Goal: Information Seeking & Learning: Find specific fact

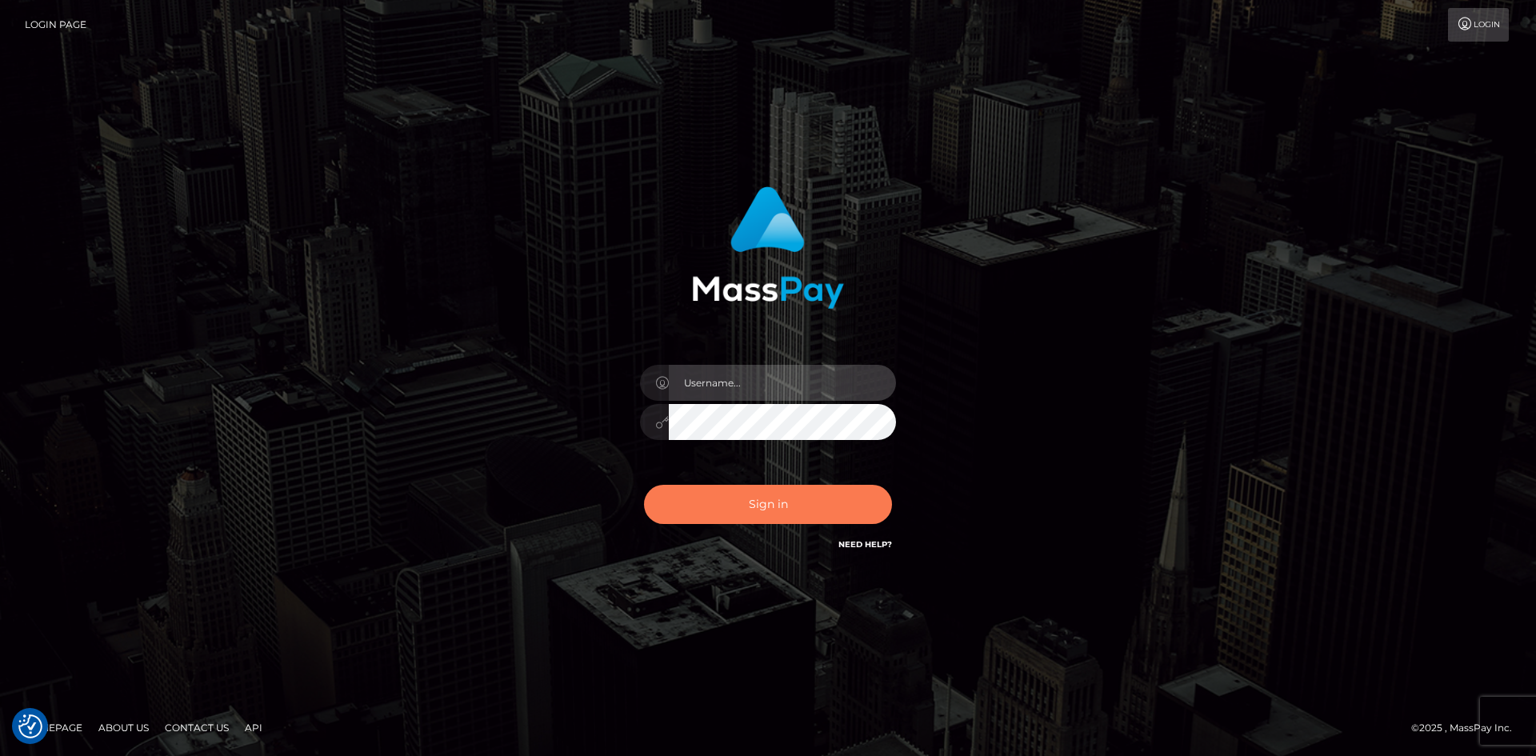
type input "alexstef"
click at [795, 497] on button "Sign in" at bounding box center [768, 504] width 248 height 39
type input "alexstef"
click at [762, 499] on button "Sign in" at bounding box center [768, 504] width 248 height 39
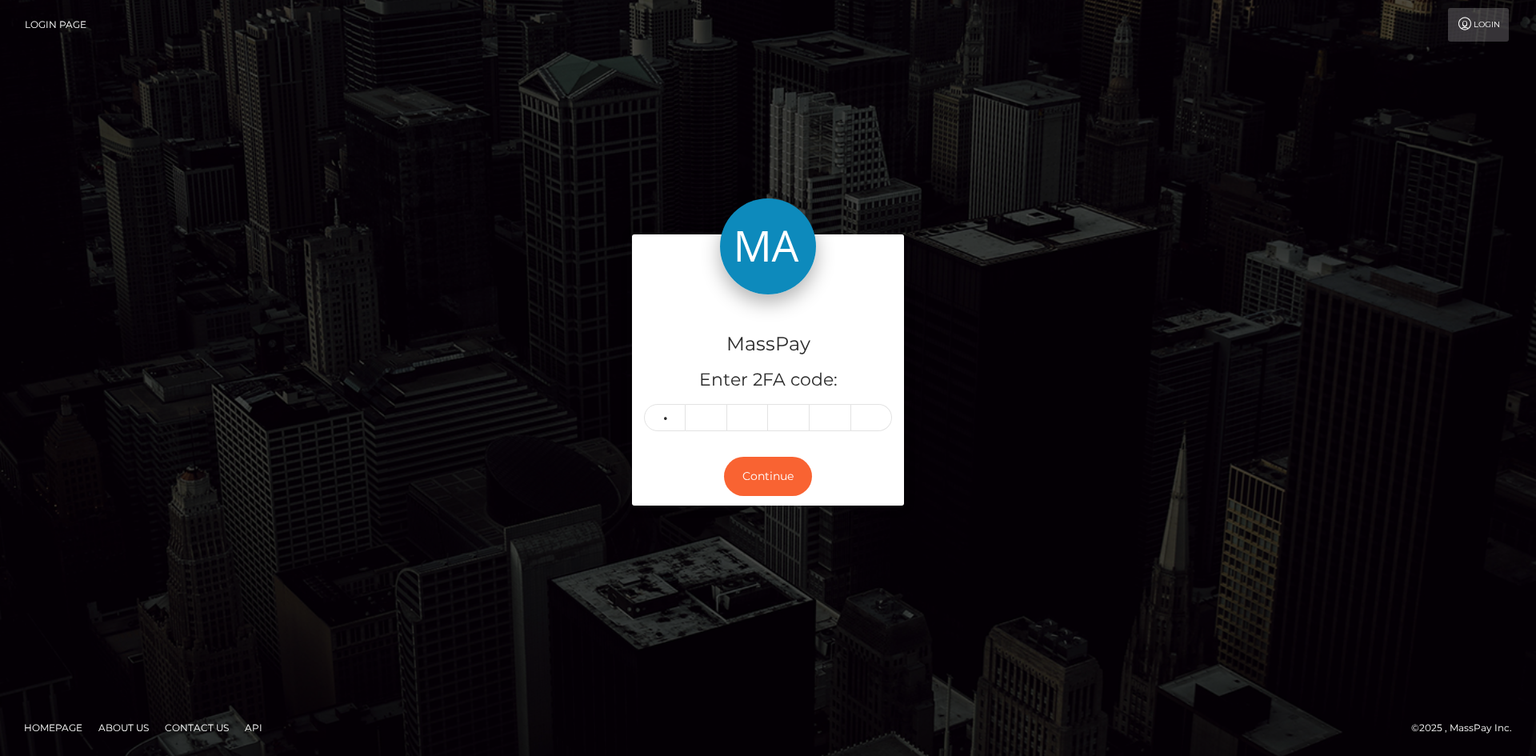
type input "7"
type input "3"
type input "0"
type input "8"
type input "1"
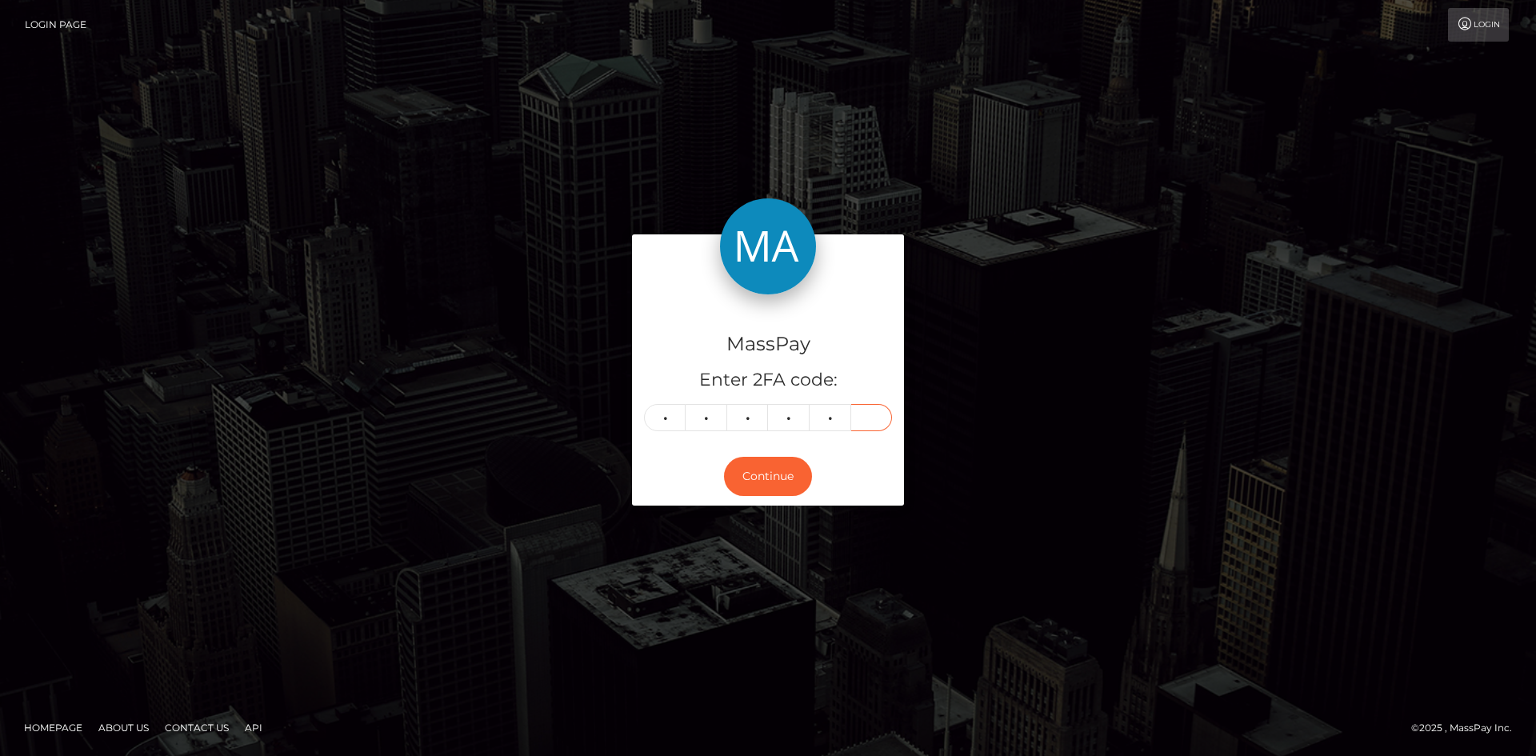
type input "9"
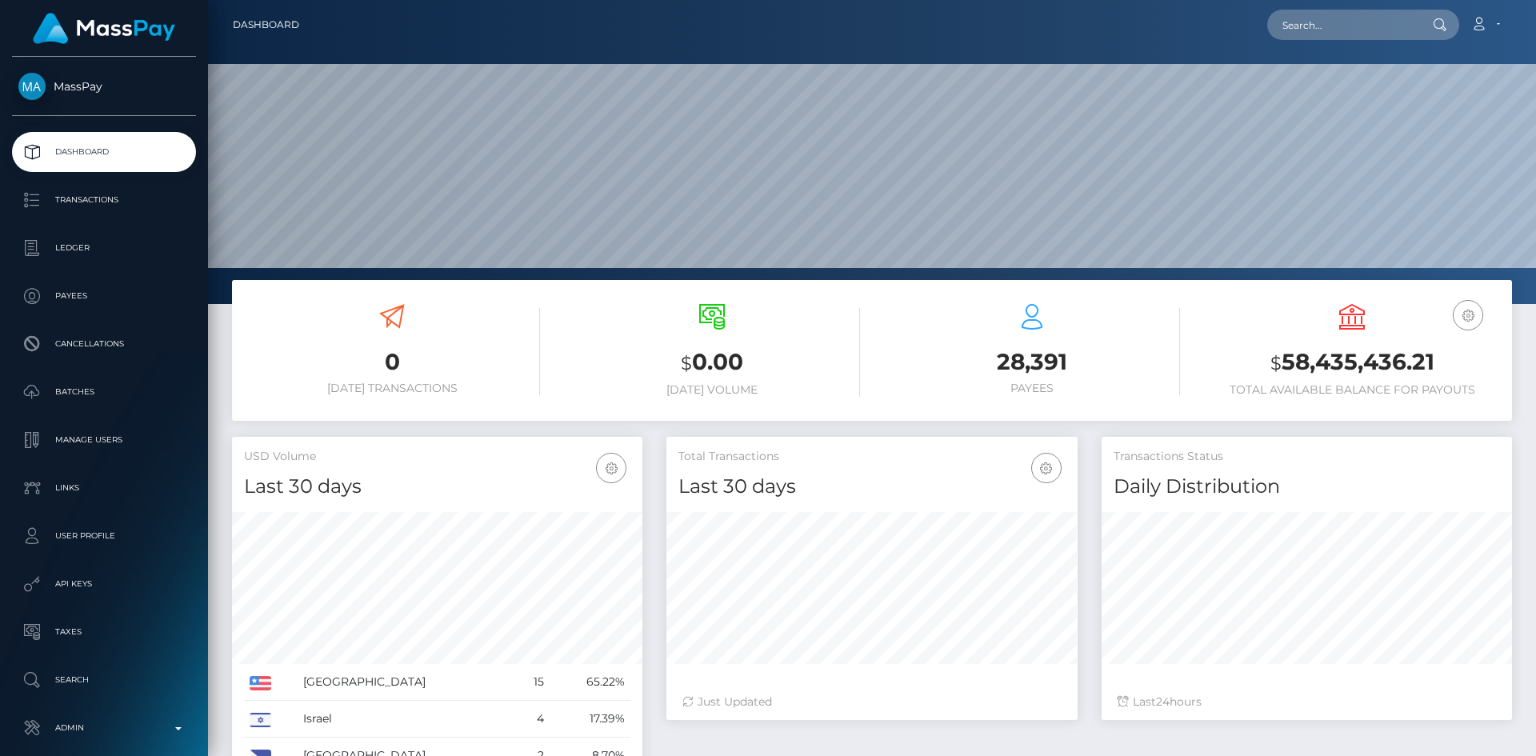
scroll to position [284, 411]
click at [1311, 18] on input "text" at bounding box center [1343, 25] width 150 height 30
paste input "6a60297b-b590-43ed-b1e4-03988b4b9353"
type input "6a60297b-b590-43ed-b1e4-03988b4b9353"
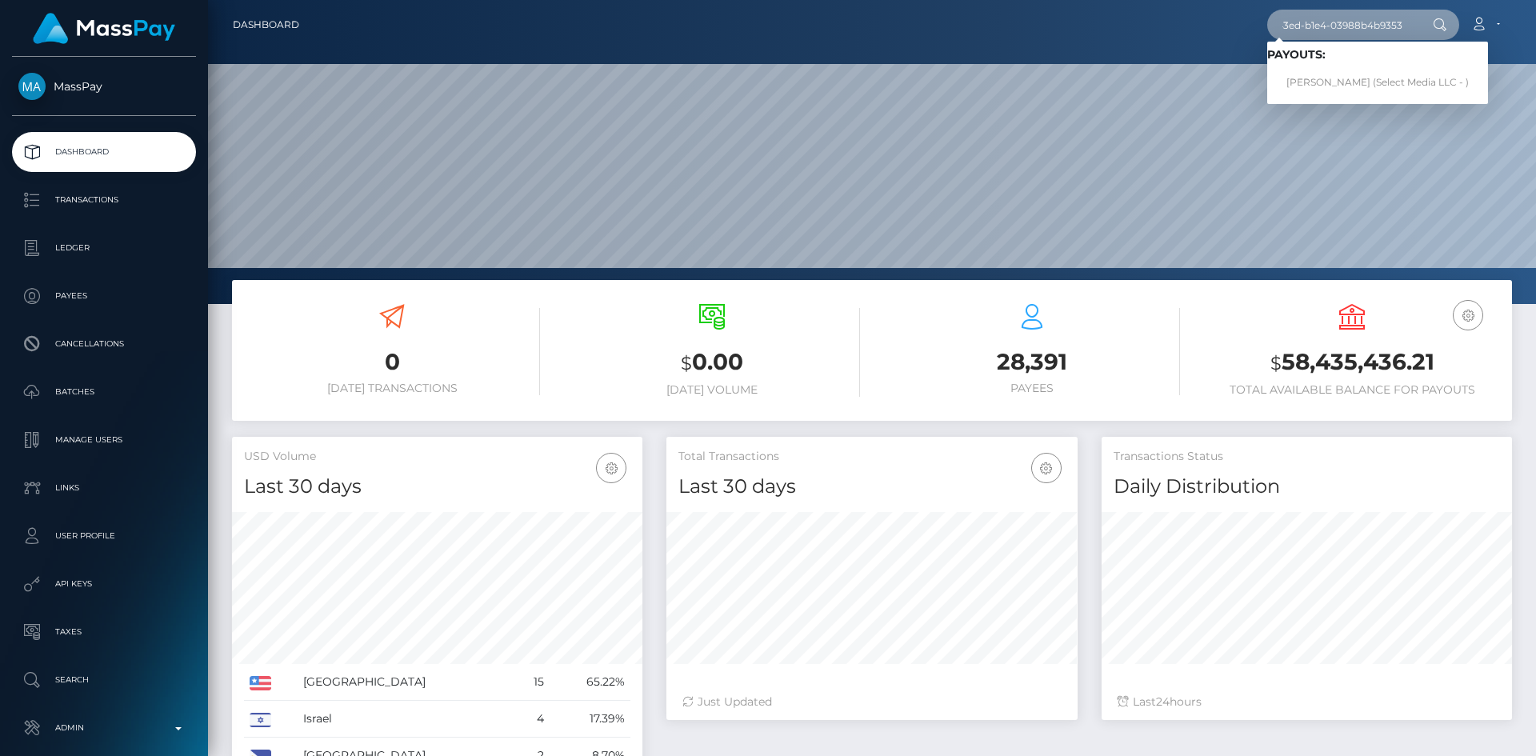
scroll to position [0, 0]
click at [1366, 85] on link "Rebecca Walsh (Select Media LLC - )" at bounding box center [1378, 83] width 221 height 30
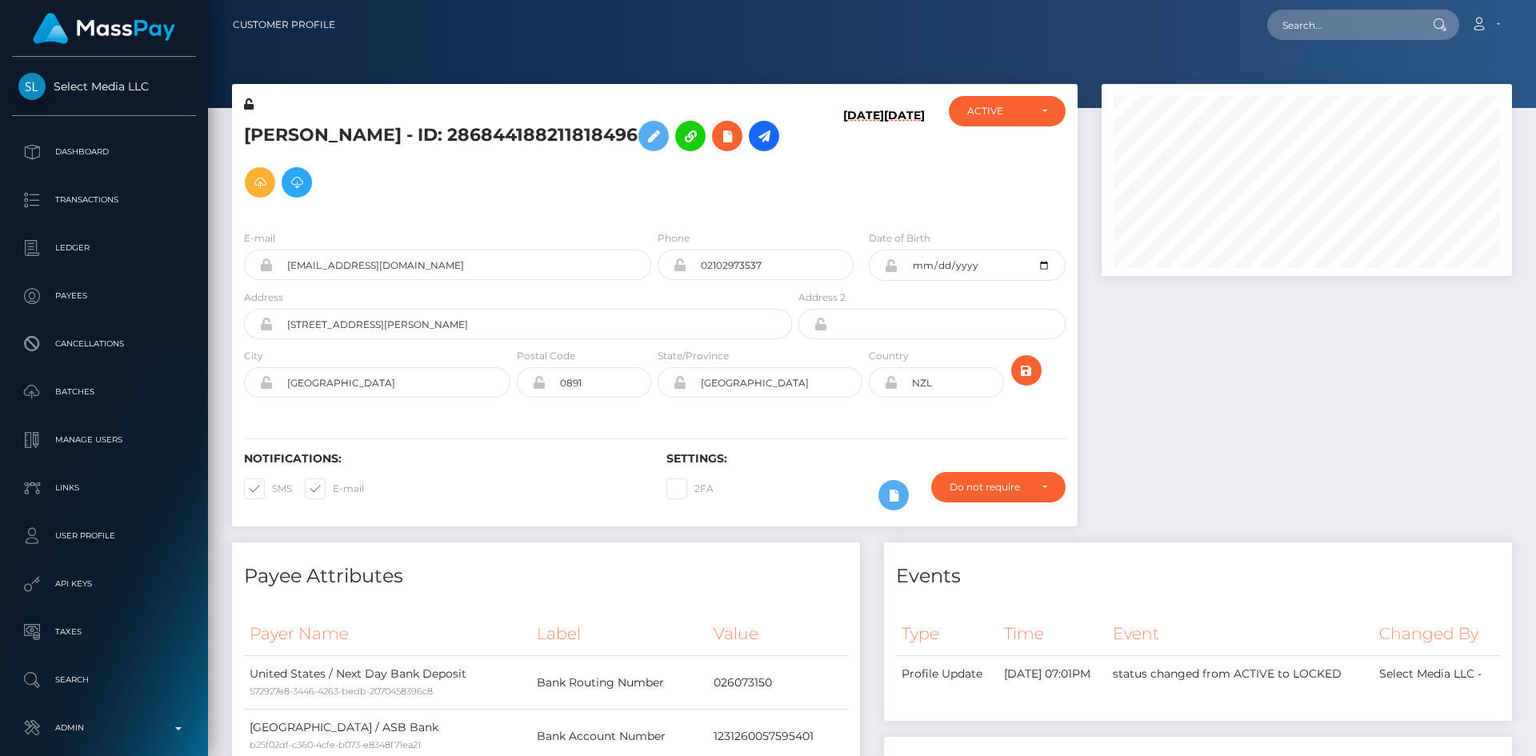
scroll to position [192, 411]
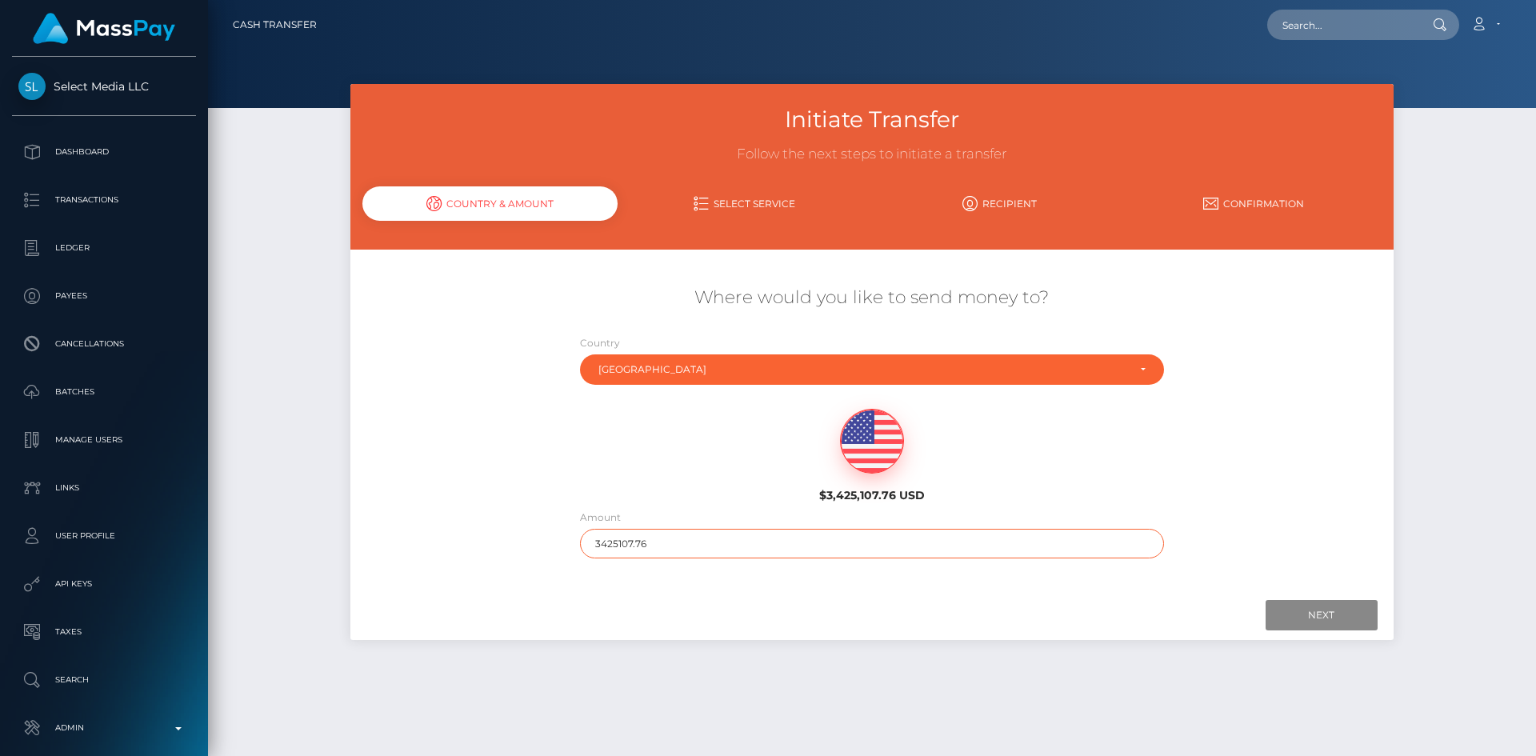
drag, startPoint x: 668, startPoint y: 535, endPoint x: 491, endPoint y: 528, distance: 177.8
click at [491, 528] on div "Where would you like to send money to? Country Abkhazia Afghanistan Albania Alg…" at bounding box center [872, 422] width 1043 height 289
type input "200"
click at [1334, 624] on input "Next" at bounding box center [1322, 615] width 112 height 30
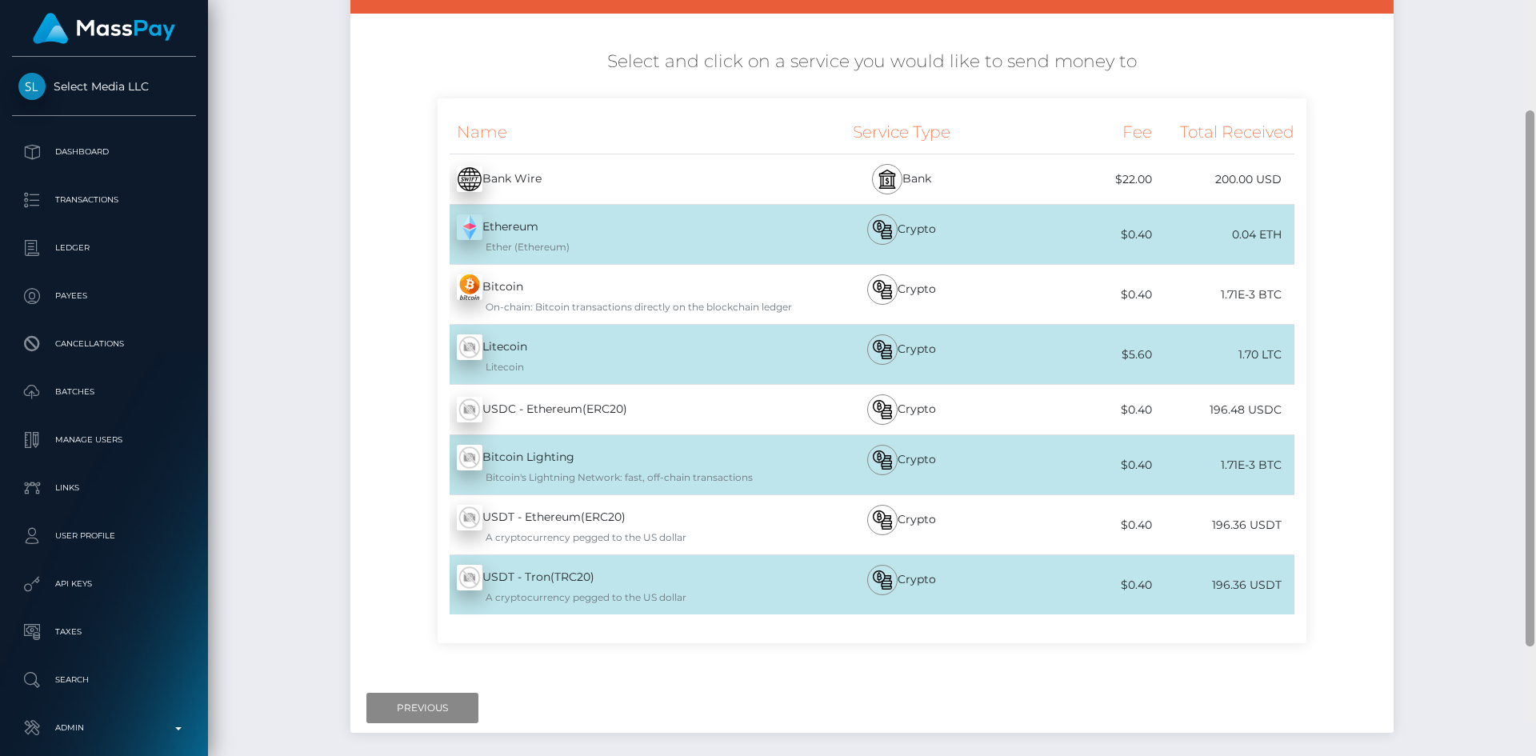
scroll to position [309, 0]
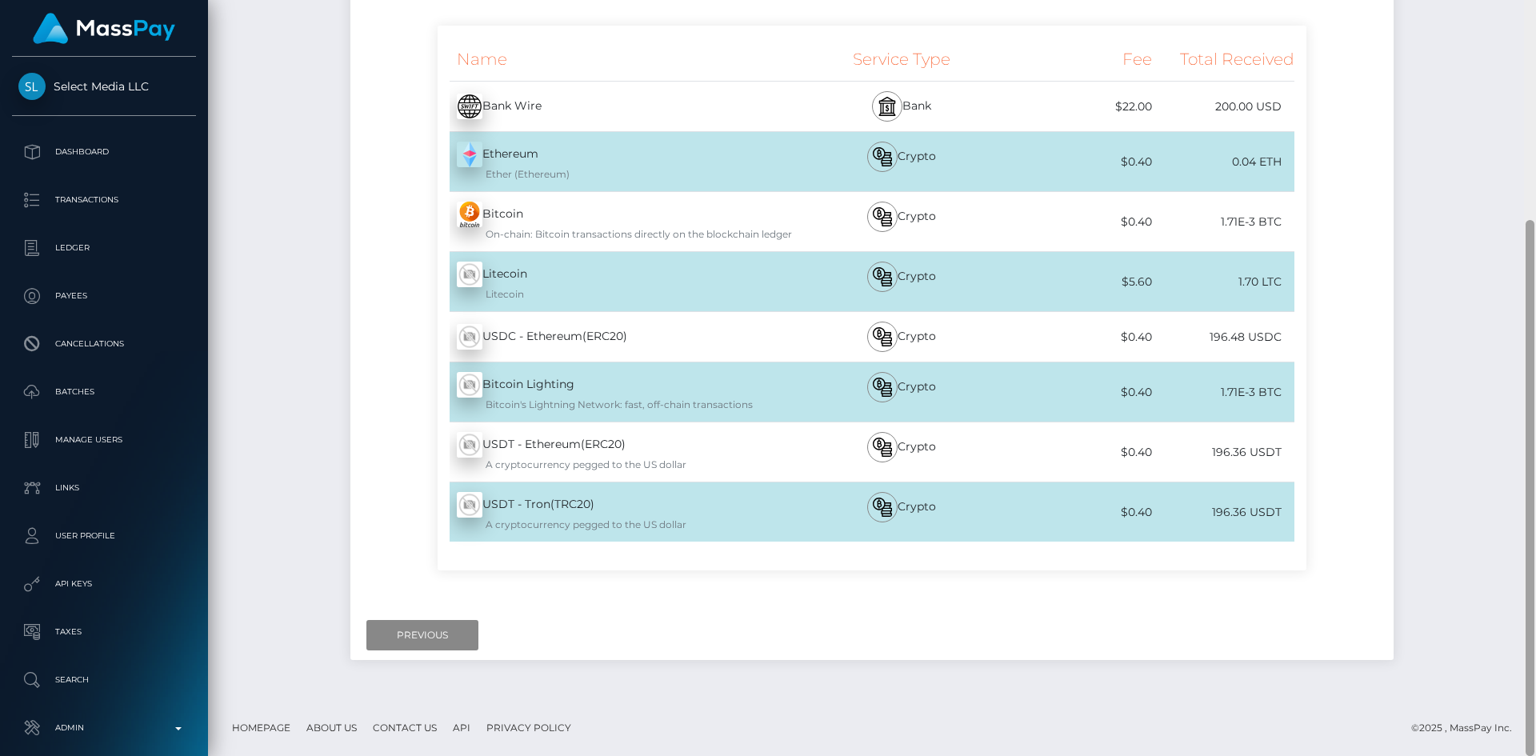
drag, startPoint x: 1533, startPoint y: 154, endPoint x: 893, endPoint y: 538, distance: 746.2
click at [1534, 293] on div at bounding box center [1530, 488] width 9 height 536
click at [439, 643] on input "Previous" at bounding box center [423, 635] width 112 height 30
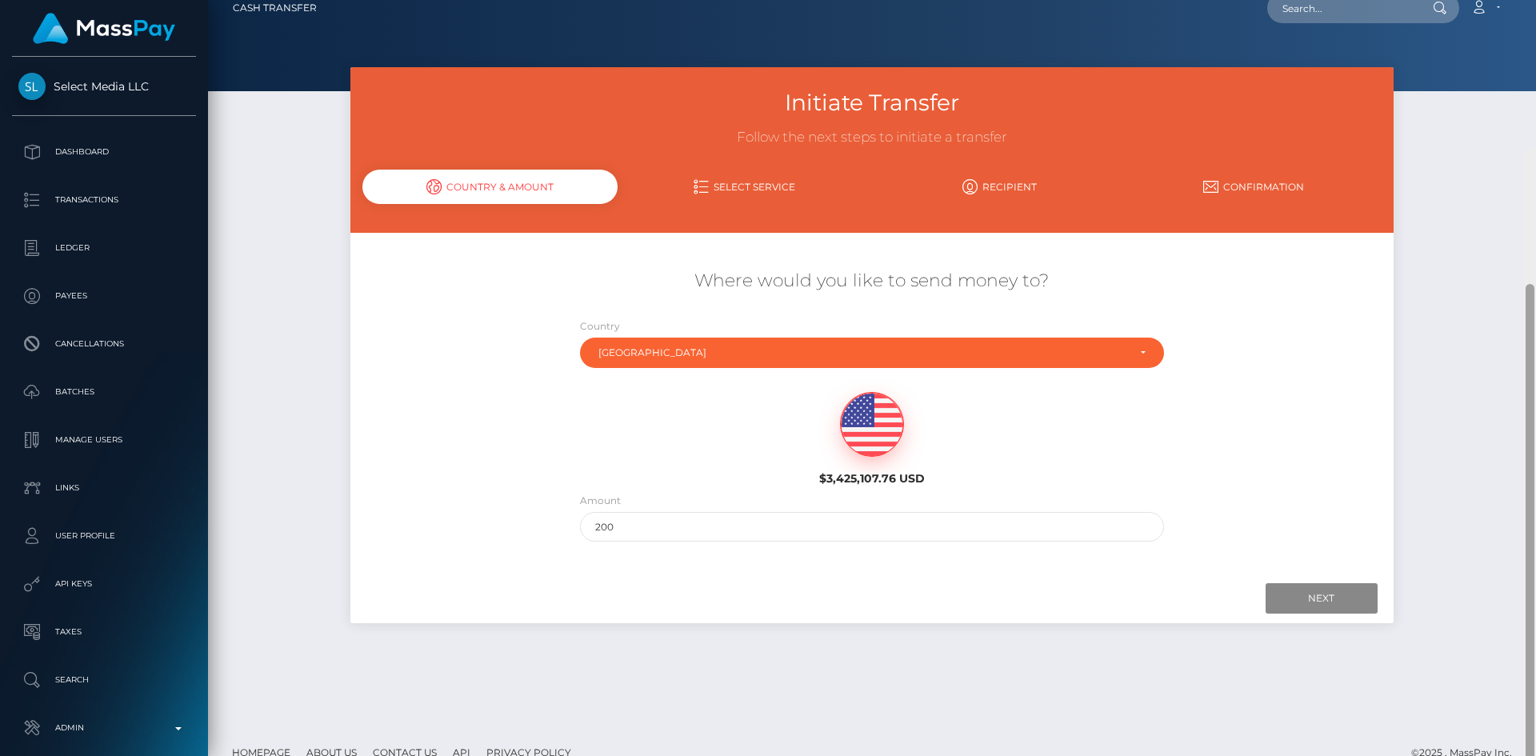
scroll to position [0, 0]
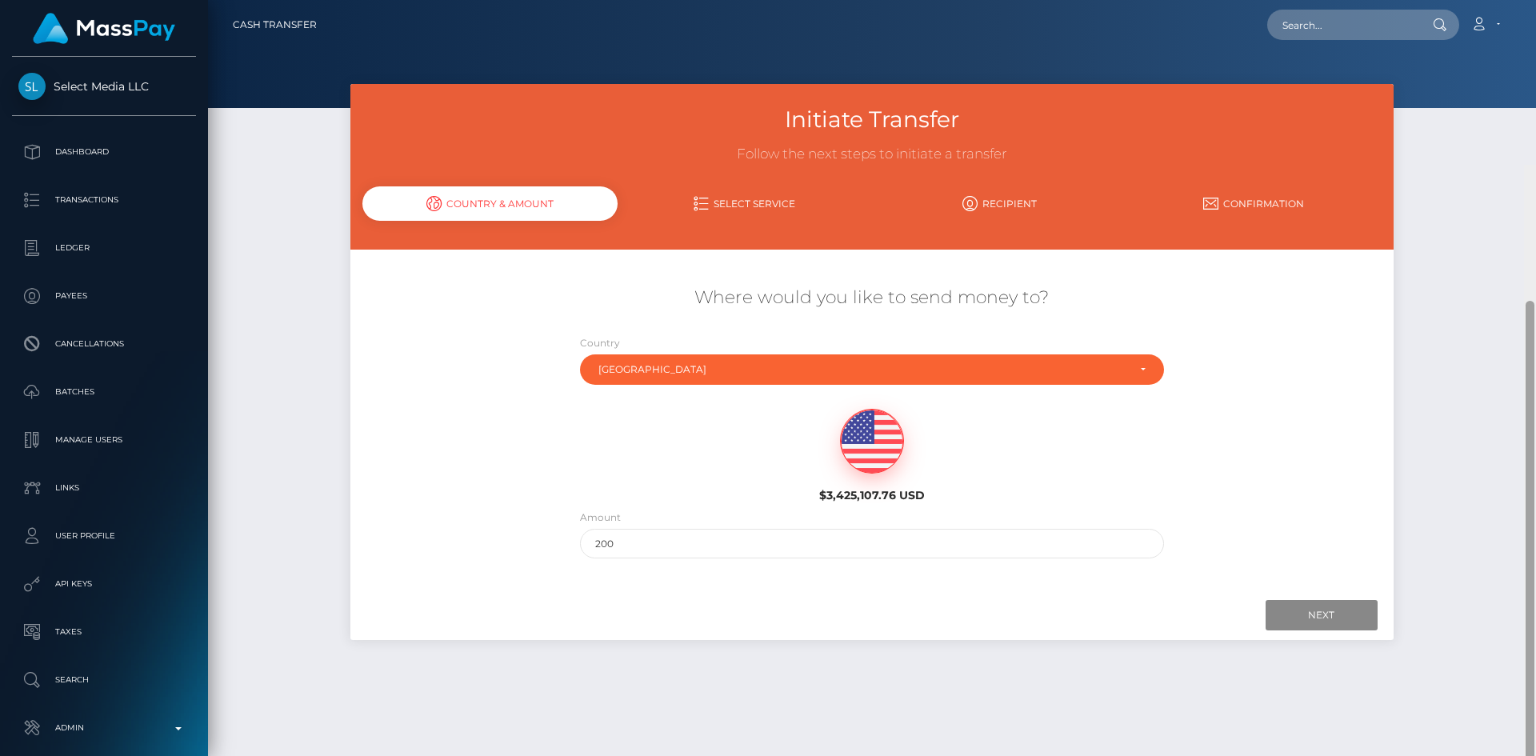
drag, startPoint x: 1529, startPoint y: 596, endPoint x: 1522, endPoint y: 142, distance: 453.8
click at [1531, 301] on div at bounding box center [1530, 611] width 9 height 620
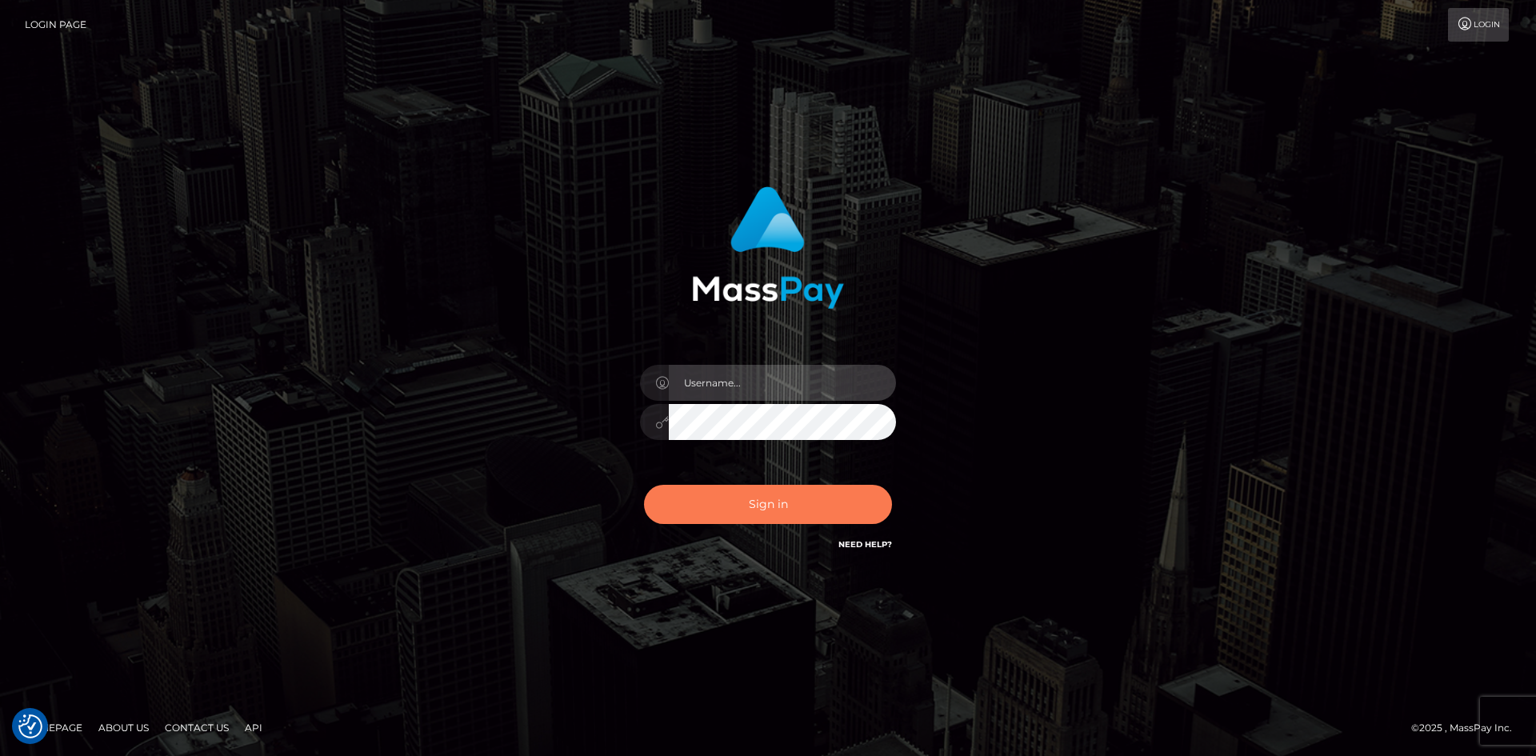
type input "alexstef"
click at [787, 507] on button "Sign in" at bounding box center [768, 504] width 248 height 39
type input "alexstef"
click at [773, 503] on button "Sign in" at bounding box center [768, 504] width 248 height 39
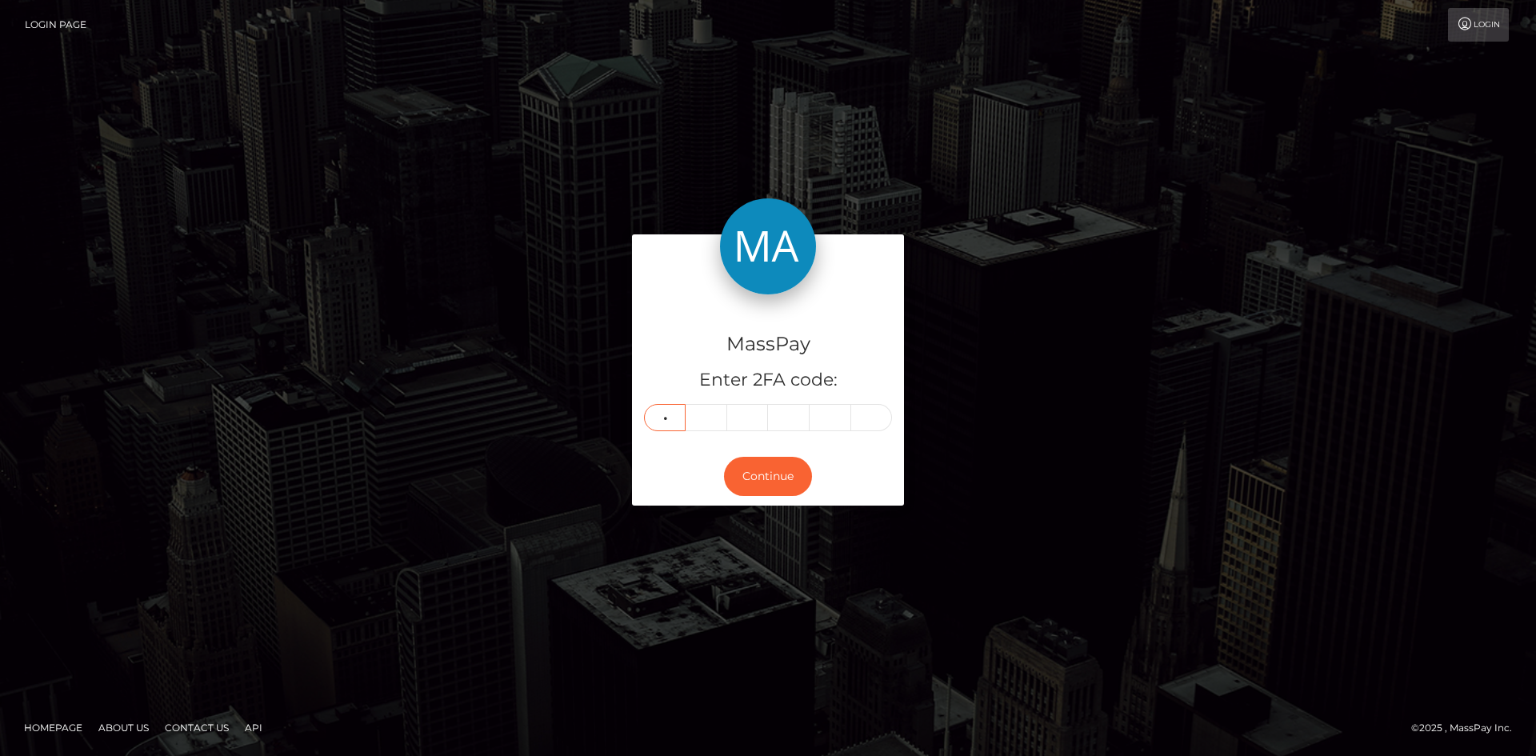
type input "2"
type input "1"
type input "9"
type input "1"
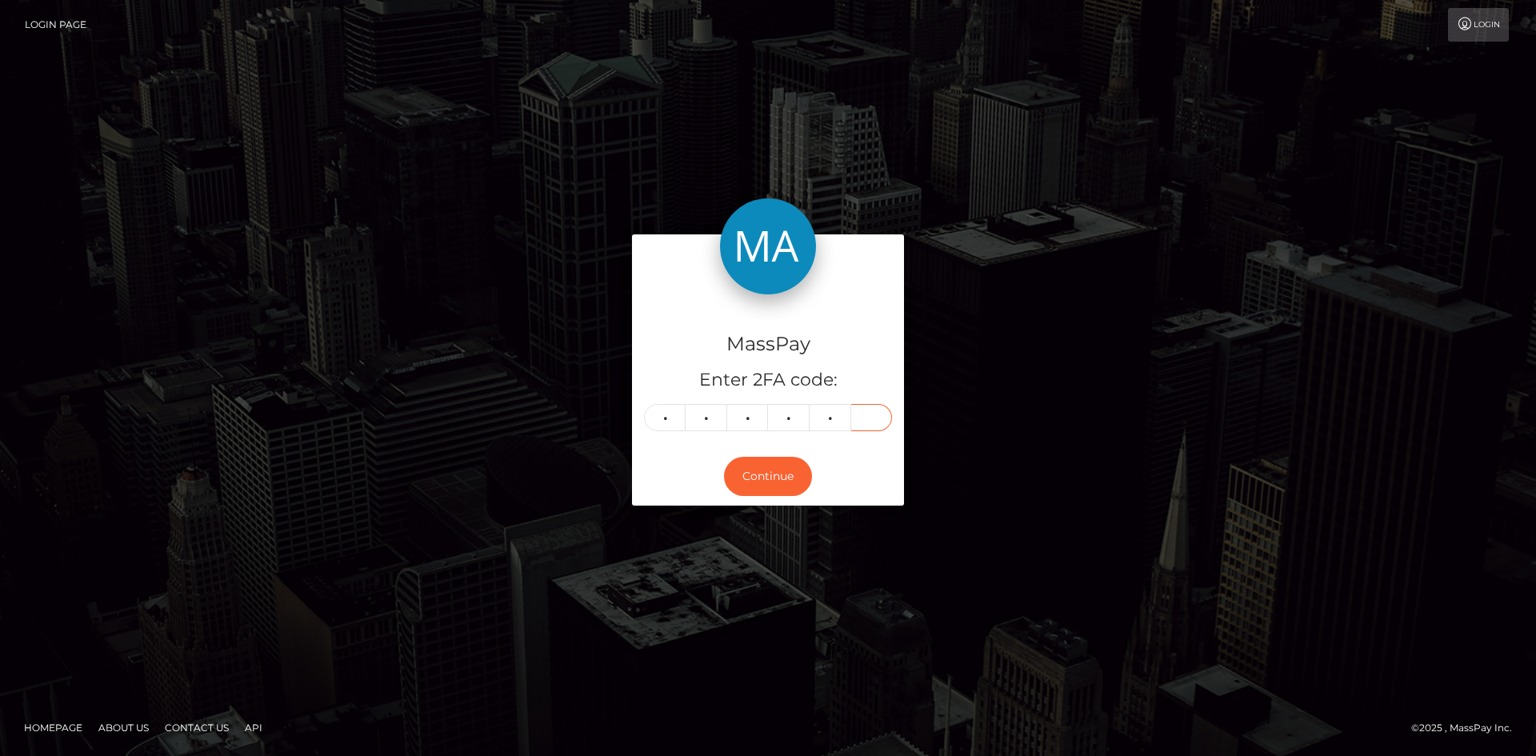
type input "2"
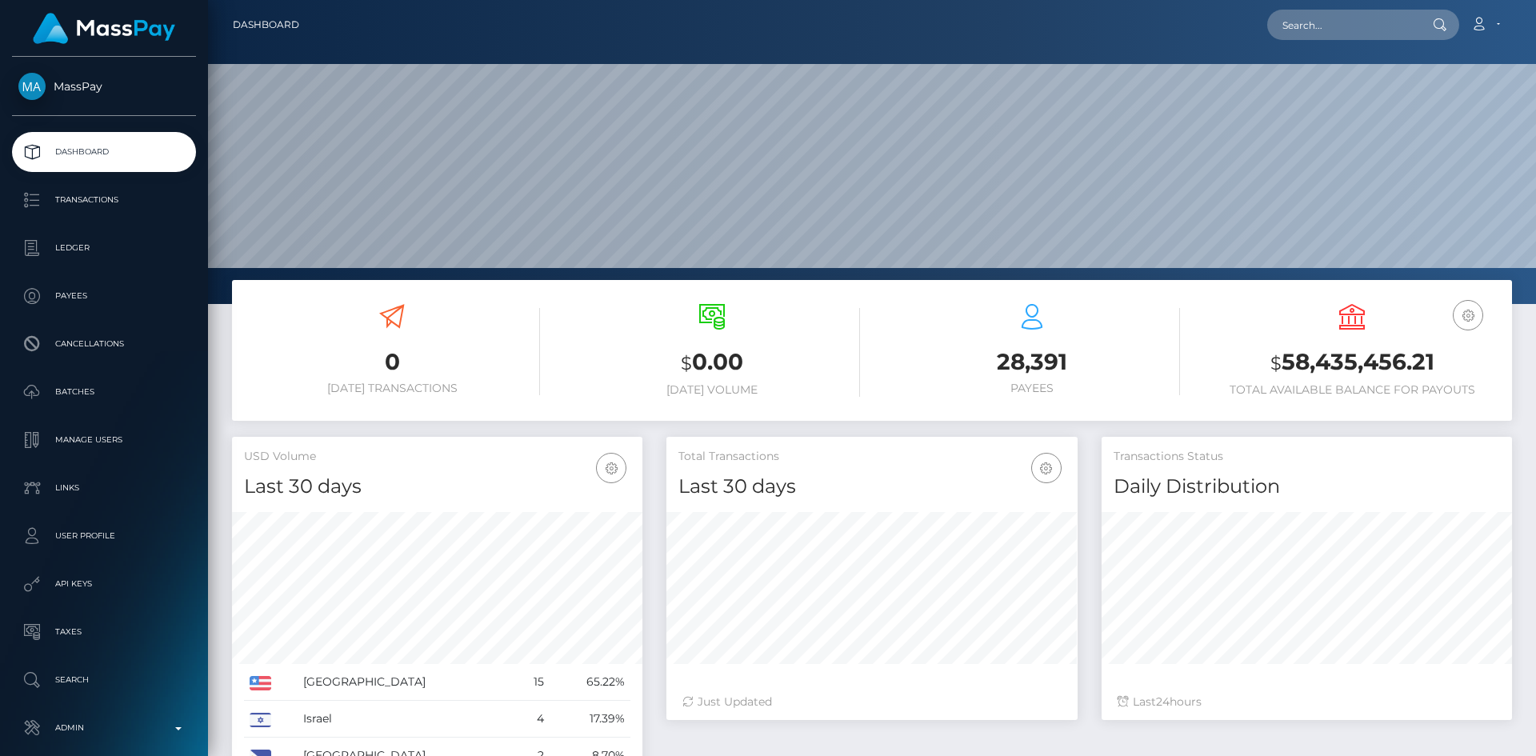
scroll to position [284, 411]
click at [1324, 35] on input "text" at bounding box center [1343, 25] width 150 height 30
paste input "1363539"
type input "1363539"
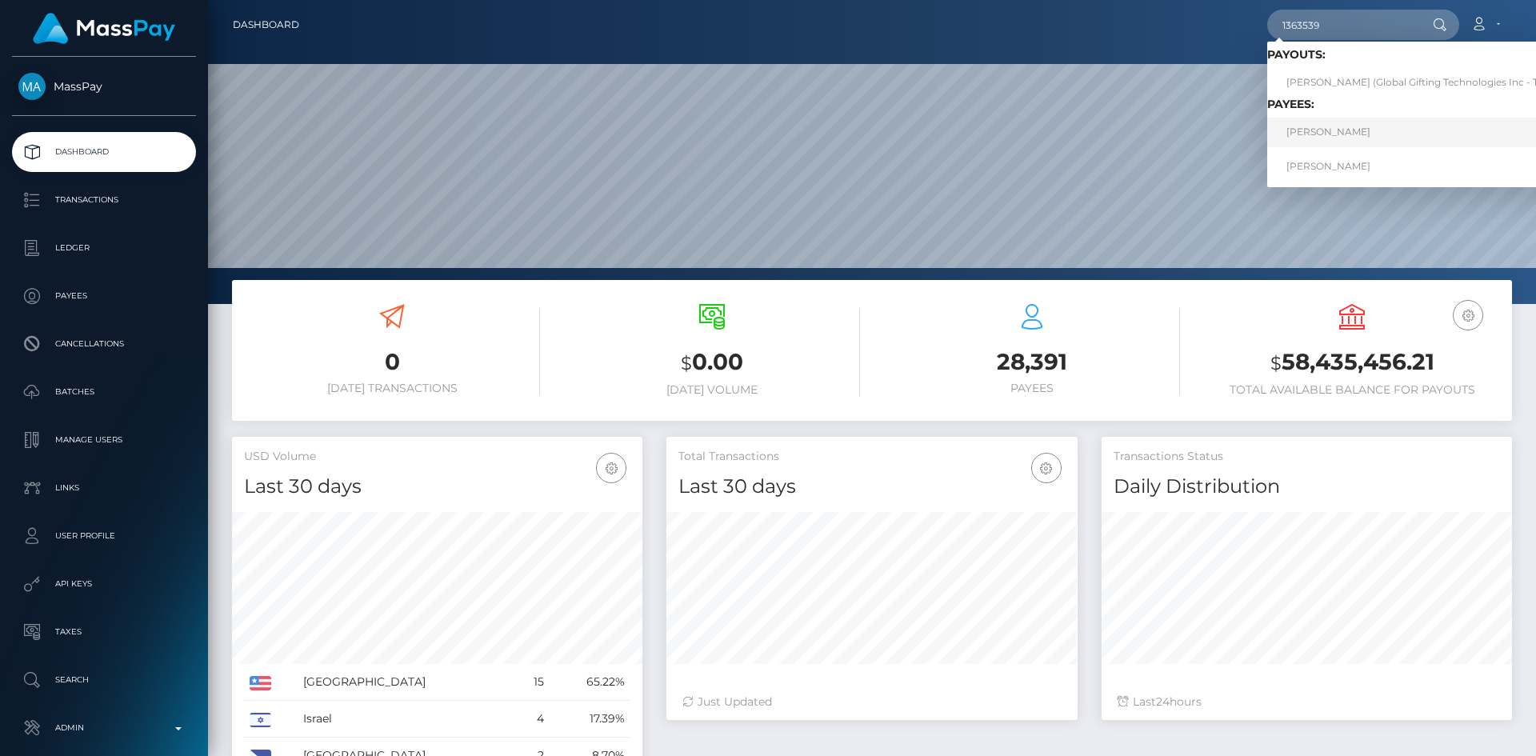
click at [1339, 134] on link "SEMEN SAVCHUKOV" at bounding box center [1429, 133] width 323 height 30
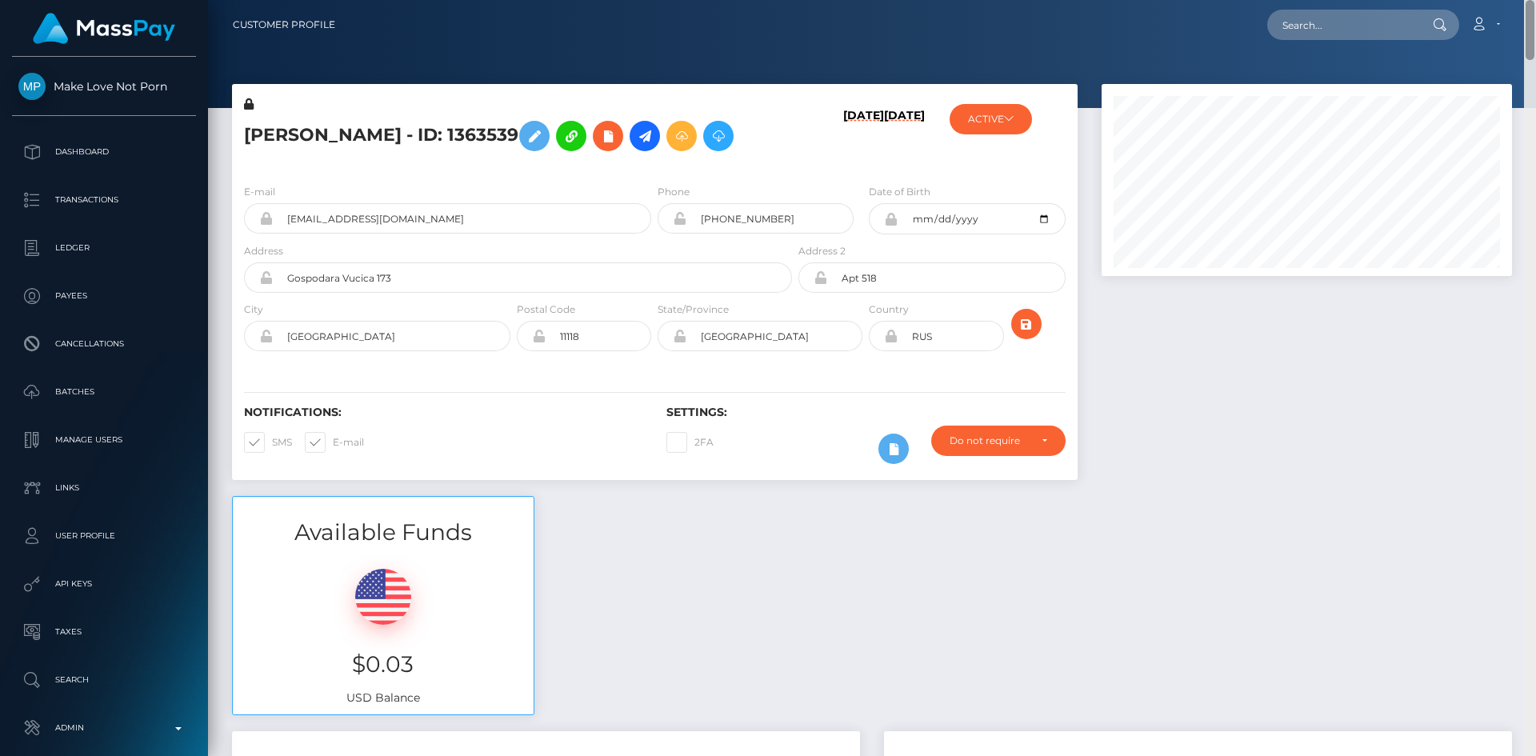
drag, startPoint x: 1530, startPoint y: 34, endPoint x: 1536, endPoint y: -22, distance: 56.3
click at [1536, 0] on html "Make Love Not Porn Dashboard Transactions Ledger Payees Batches" at bounding box center [768, 378] width 1536 height 756
click at [618, 141] on icon at bounding box center [608, 136] width 19 height 20
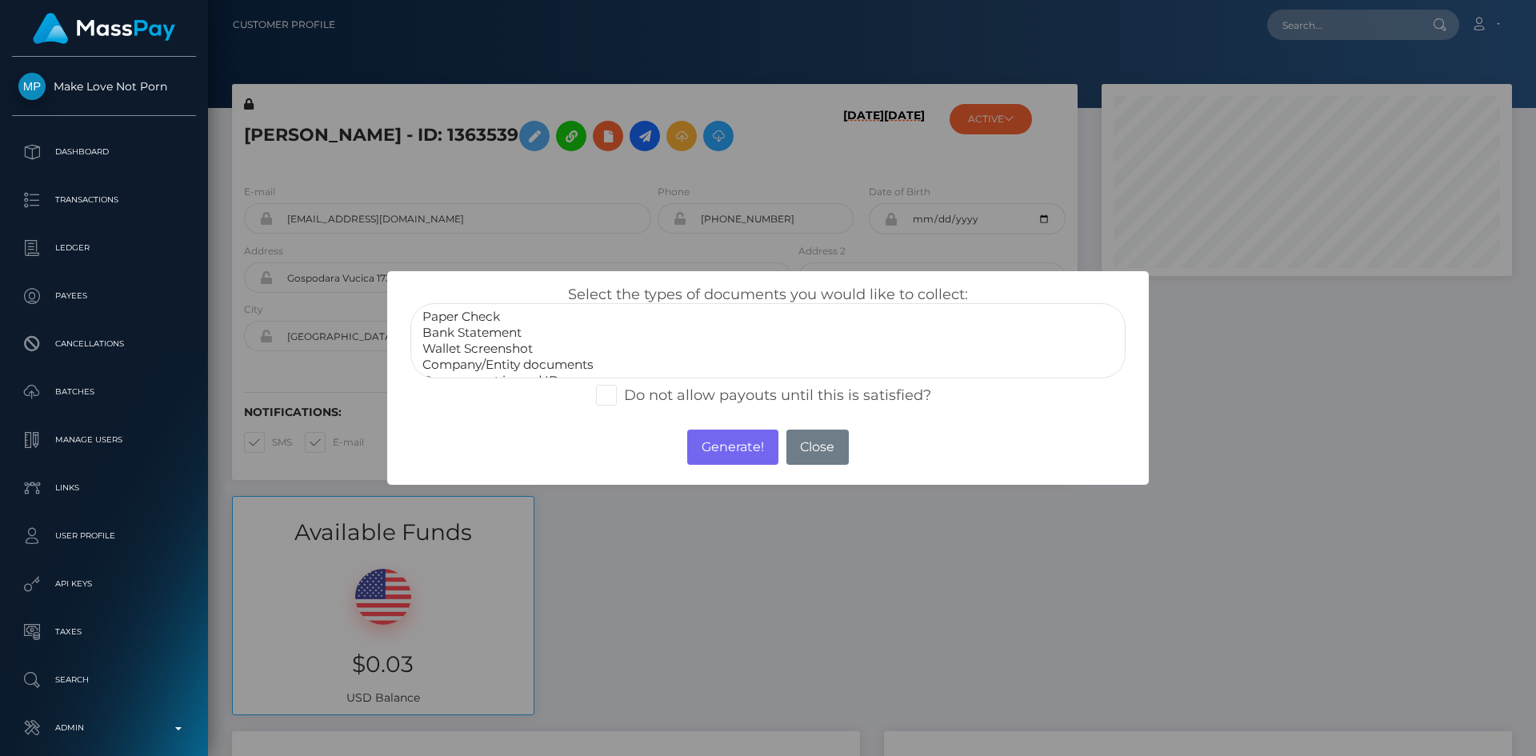
select select "Bank Statement"
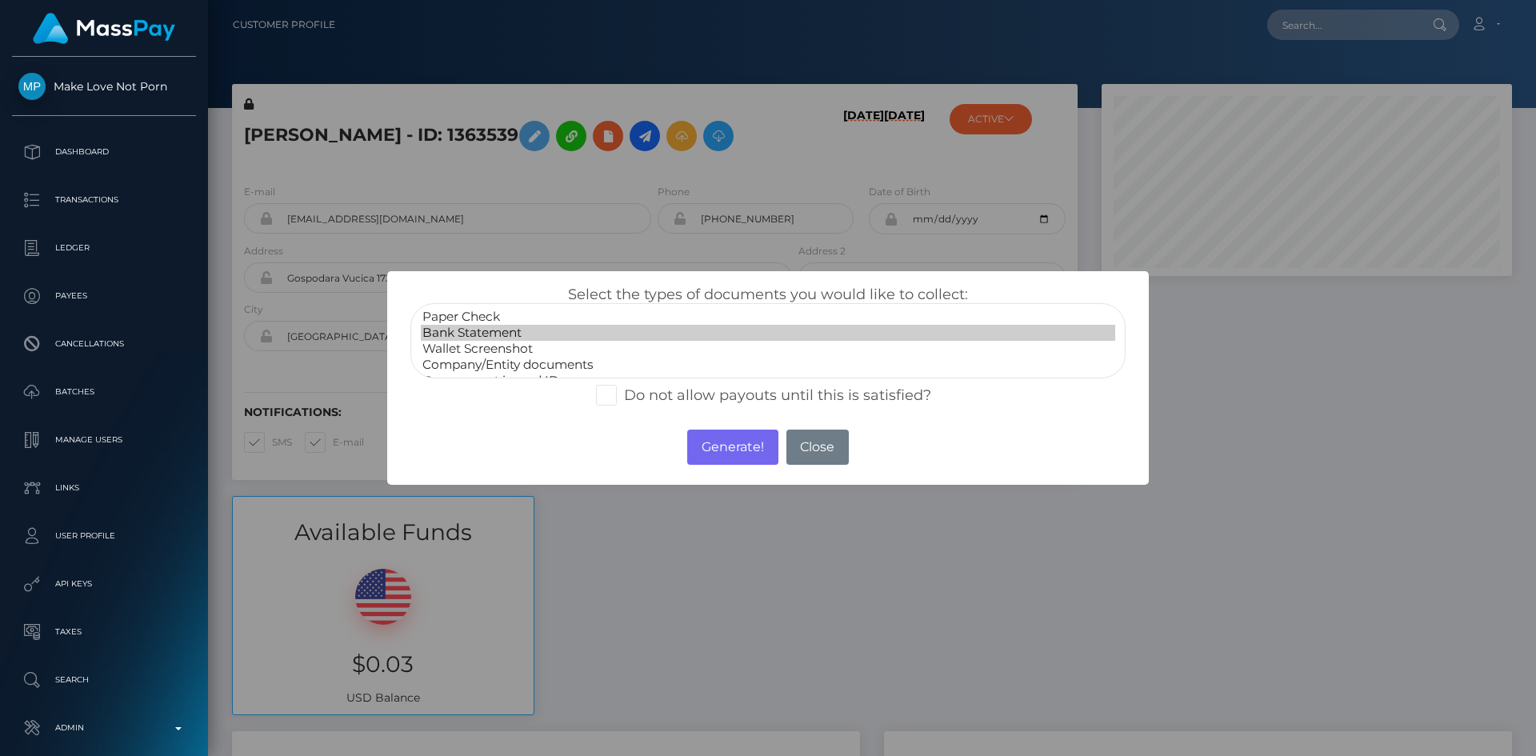
click at [519, 335] on option "Bank Statement" at bounding box center [768, 333] width 695 height 16
click at [722, 443] on button "Generate!" at bounding box center [732, 447] width 90 height 35
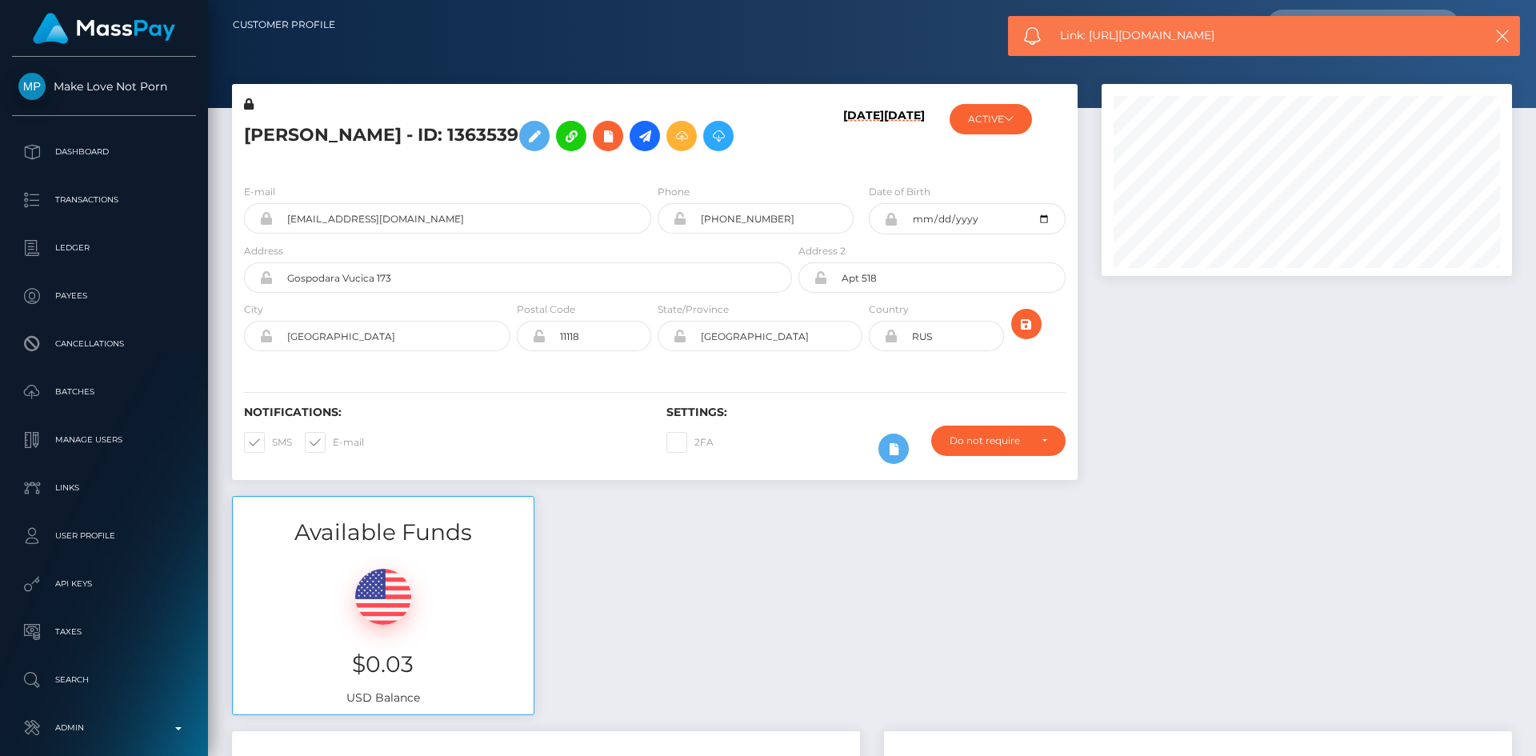
click at [1187, 27] on span "Link: https://l.maspay.io/Bkj1U" at bounding box center [1257, 35] width 395 height 17
click at [1187, 26] on div "Link: https://l.maspay.io/Bkj1U" at bounding box center [1264, 36] width 512 height 40
copy span "Link: https://l.maspay.io/Bkj1U"
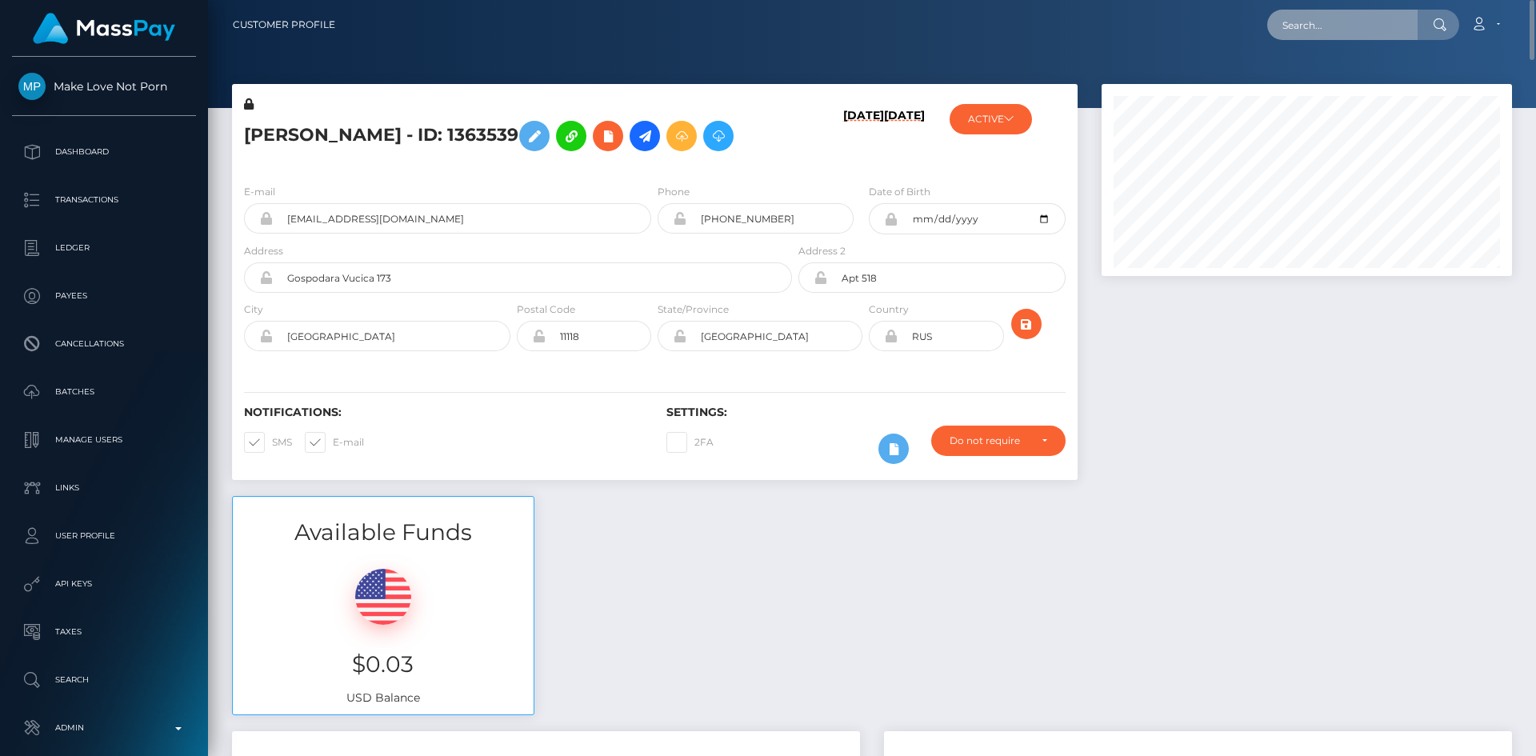
click at [1348, 30] on input "text" at bounding box center [1343, 25] width 150 height 30
paste input "MSPe71bc79bac1a5c5"
type input "MSPe71bc79bac1a5c5"
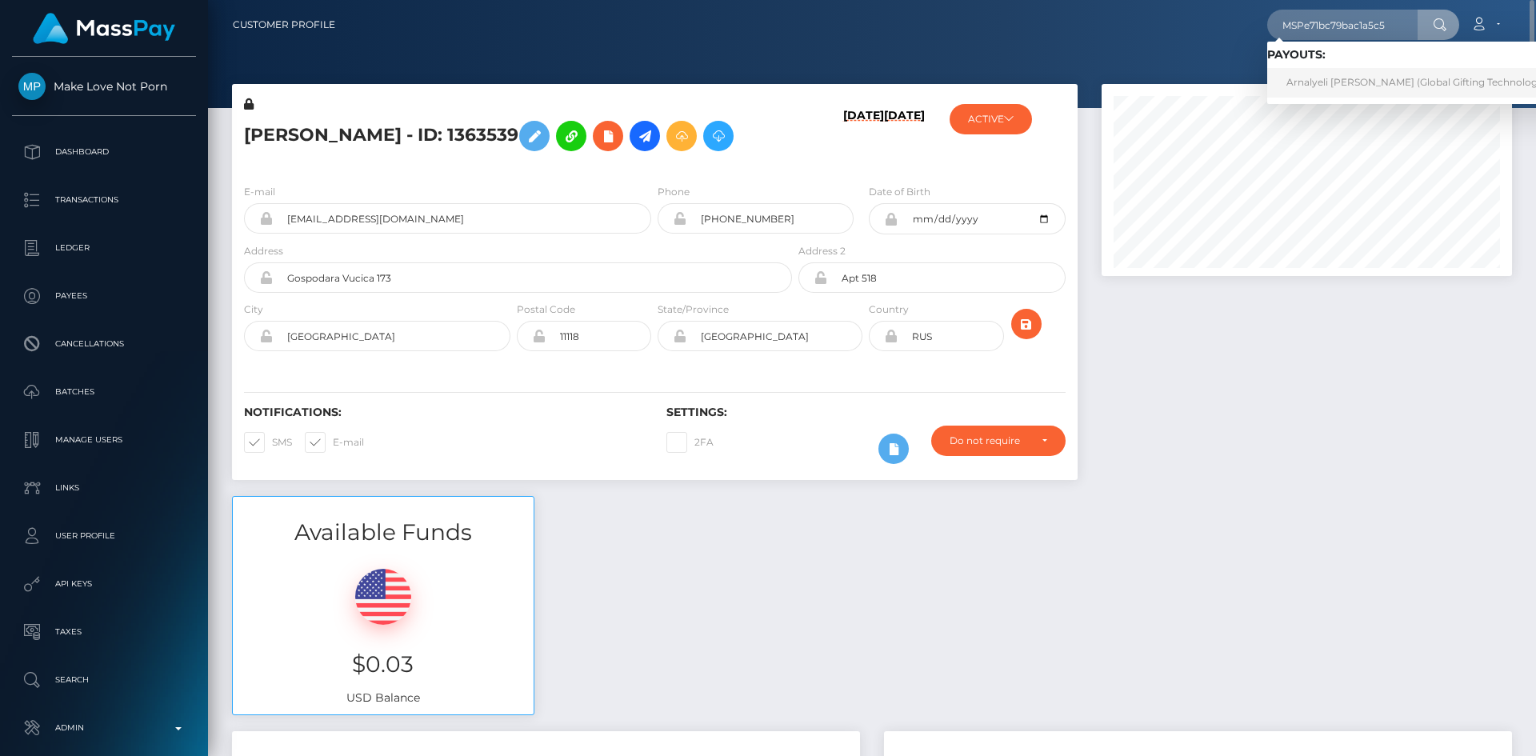
click at [1350, 90] on link "Arnalyeli Regalado (Global Gifting Technologies Inc - Throne)" at bounding box center [1451, 83] width 367 height 30
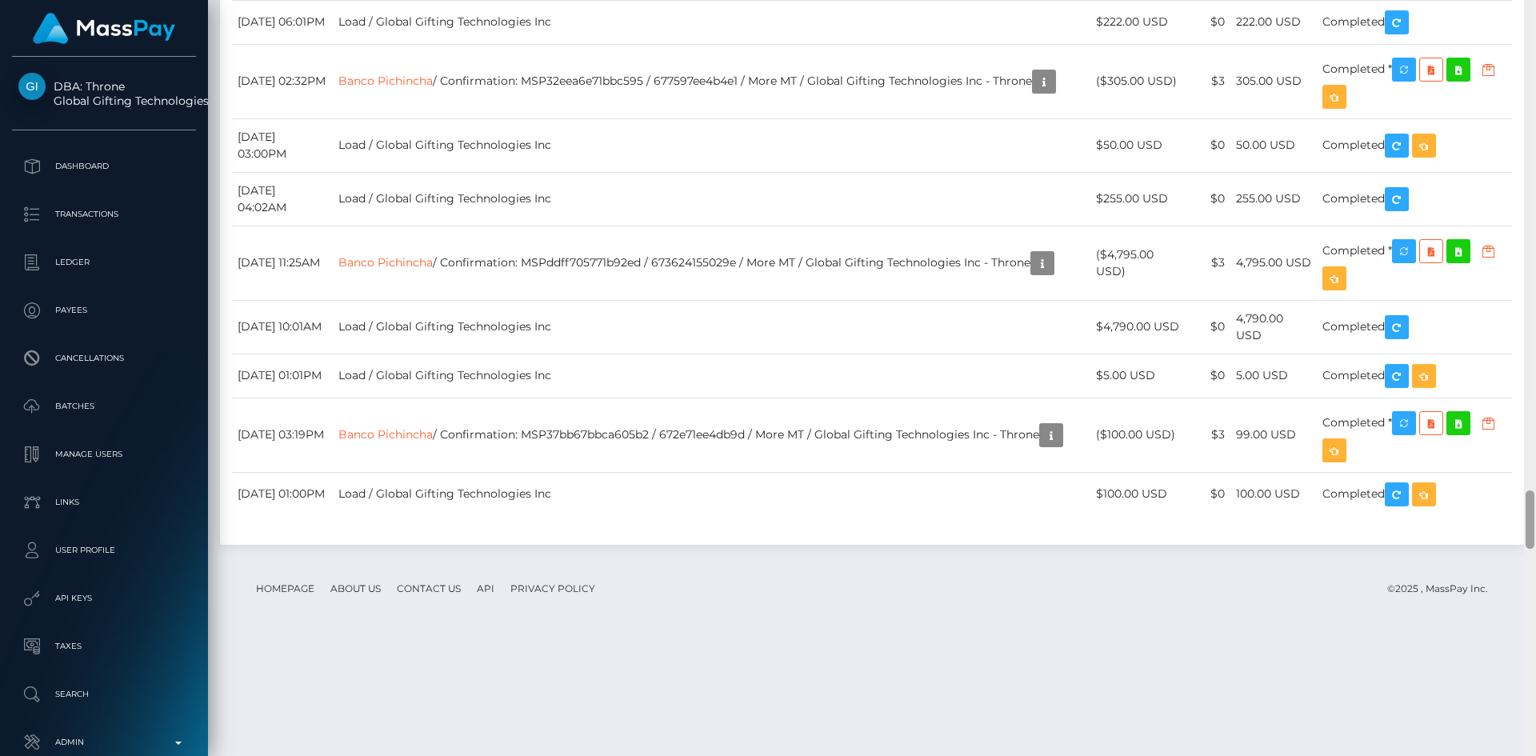
scroll to position [6644, 0]
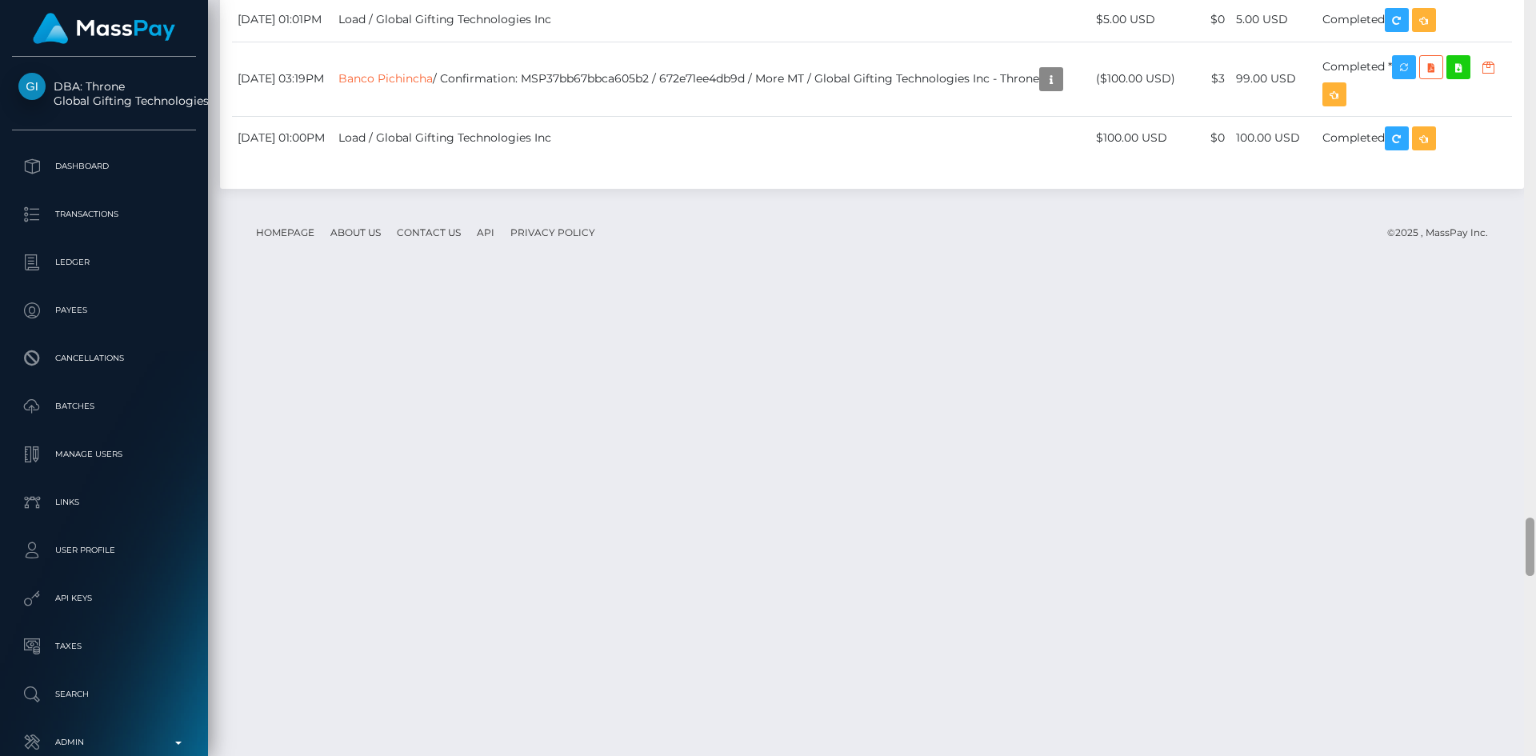
click at [1536, 755] on html "DBA: Throne Global Gifting Technologies Inc Dashboard Transactions Ledger Payee…" at bounding box center [768, 378] width 1536 height 756
copy td "MSP86ab59b01144167"
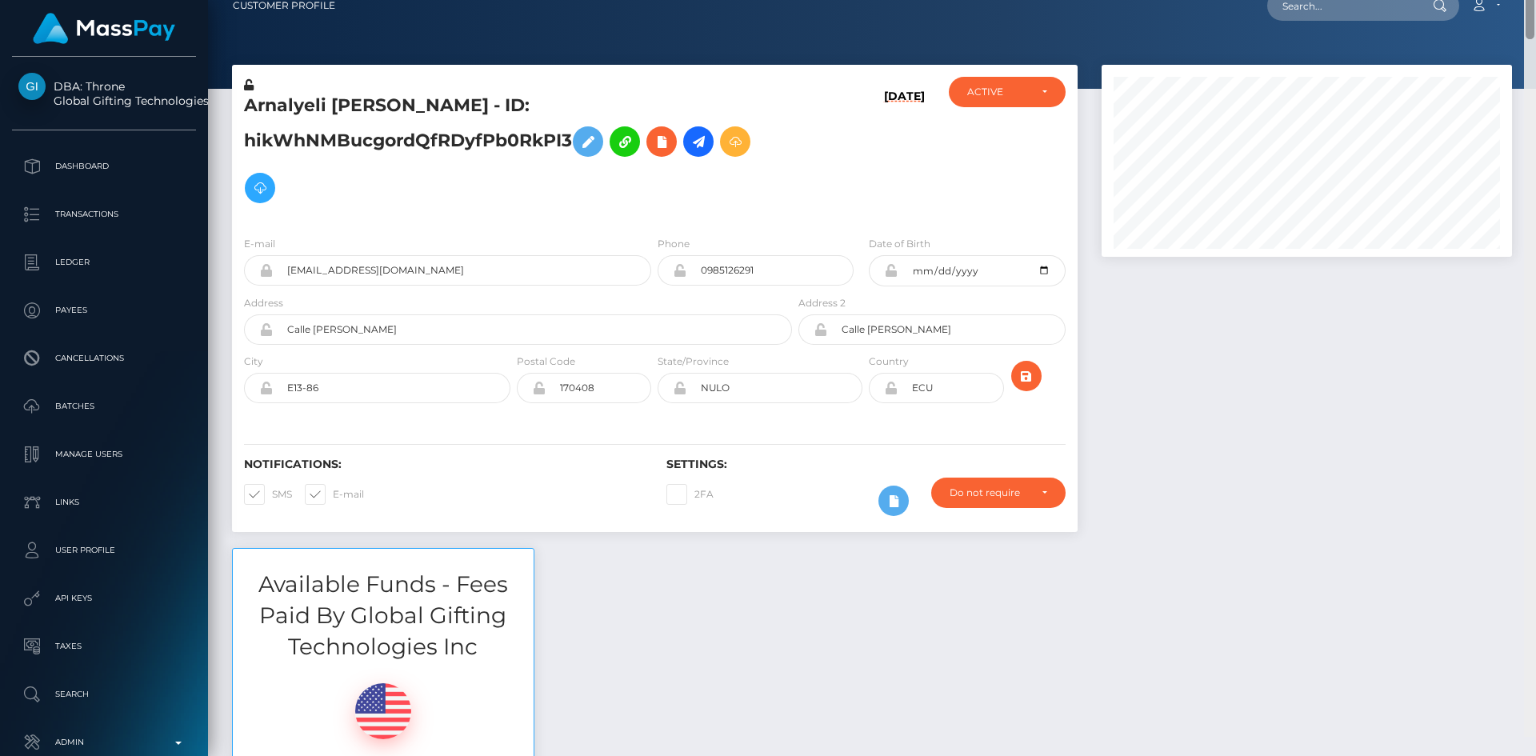
scroll to position [0, 0]
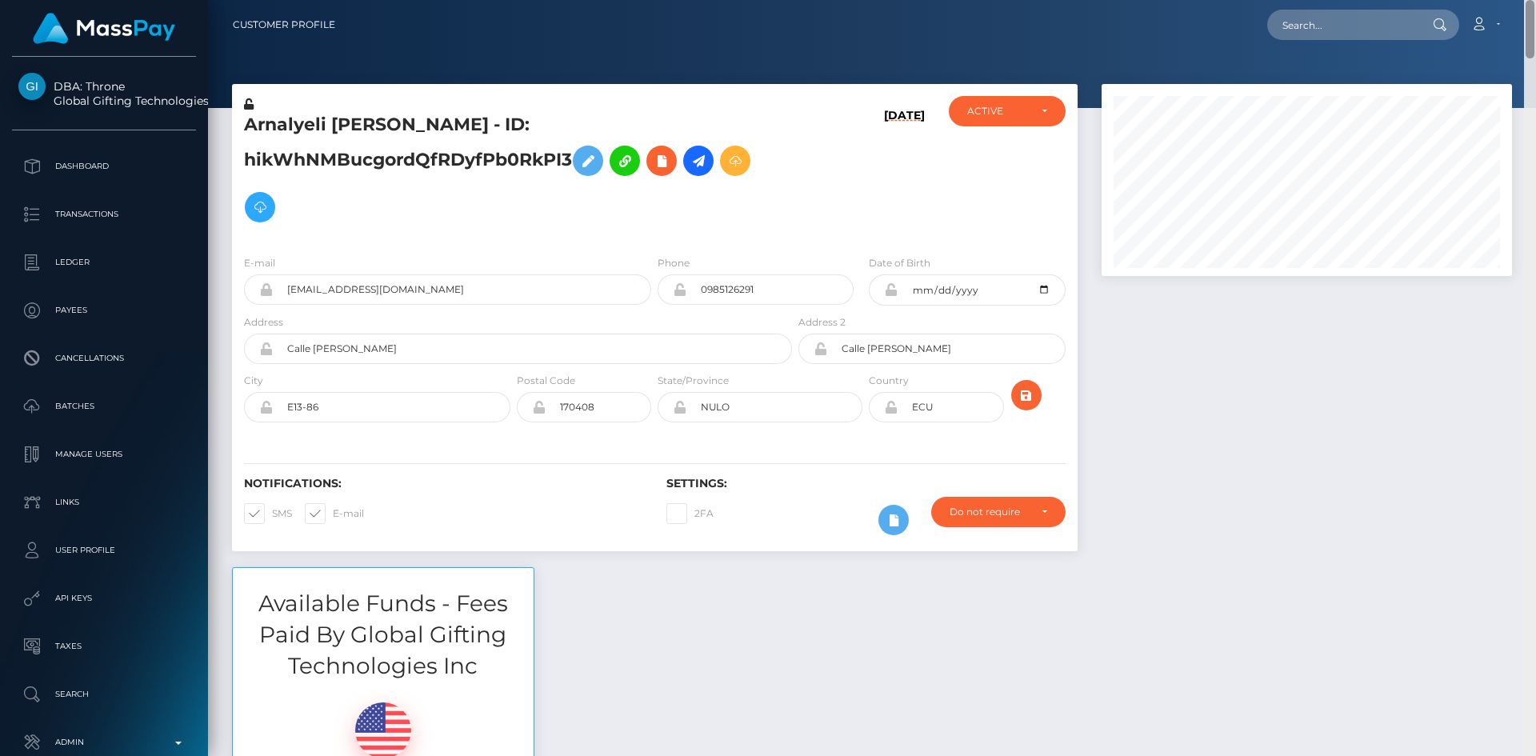
drag, startPoint x: 1529, startPoint y: 548, endPoint x: 1528, endPoint y: -56, distance: 604.2
click at [1528, 0] on html "DBA: Throne Global Gifting Technologies Inc Dashboard Transactions Ledger Payee…" at bounding box center [768, 378] width 1536 height 756
click at [1371, 13] on input "text" at bounding box center [1343, 25] width 150 height 30
paste input "MSP1f091e810c1c80a"
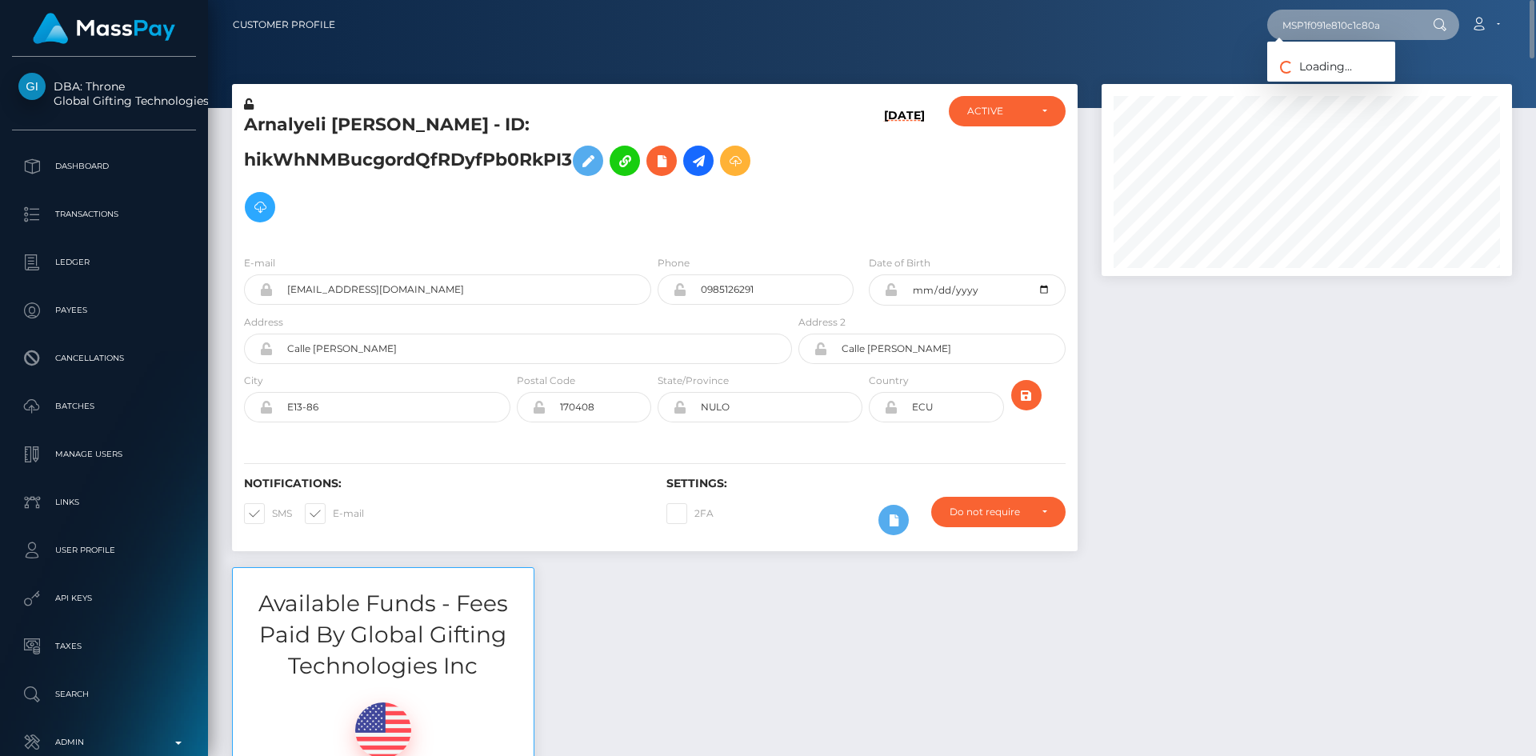
type input "MSP1f091e810c1c80a"
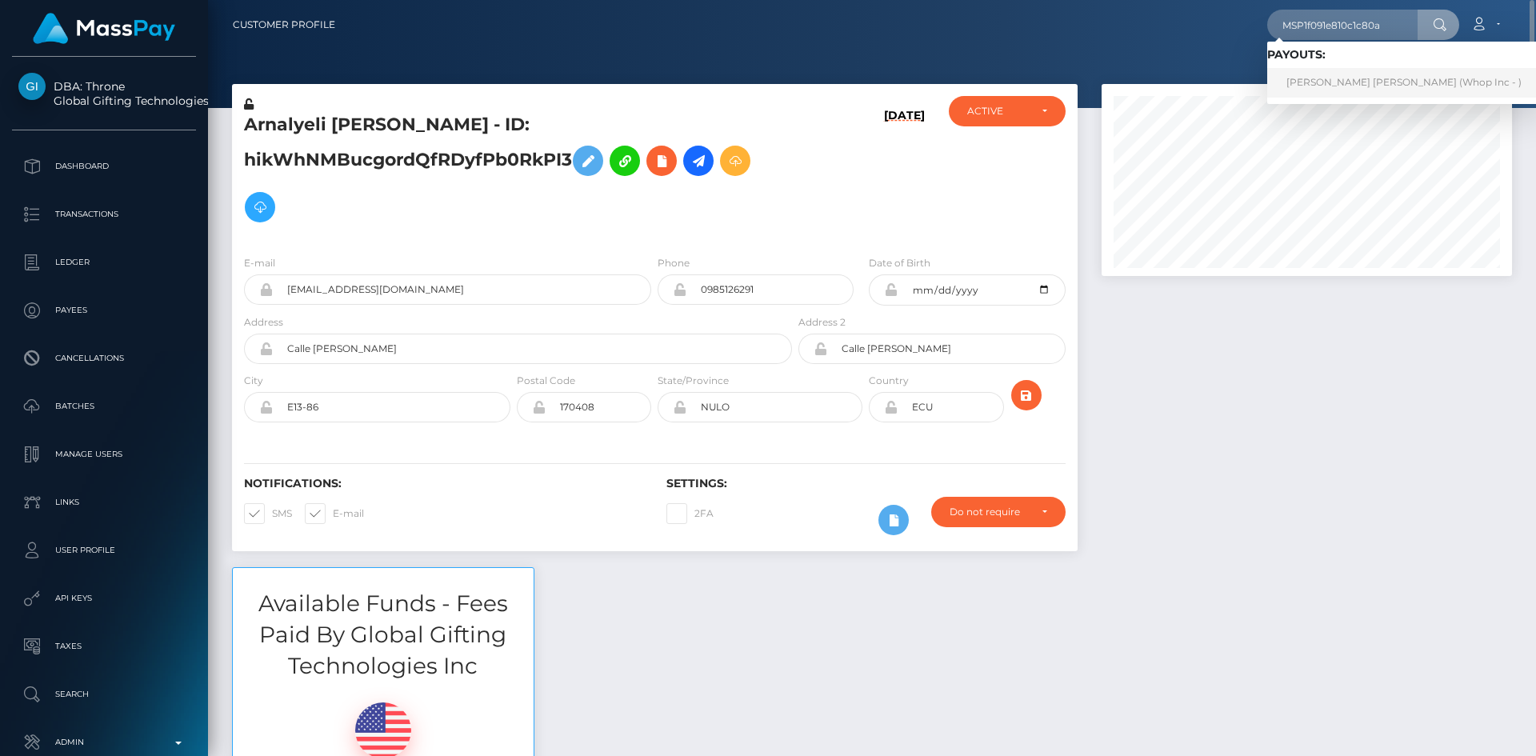
drag, startPoint x: 1416, startPoint y: 83, endPoint x: 1240, endPoint y: 76, distance: 176.2
click at [1416, 83] on link "DANIEL STIVEN POLANCO VELEZ (Whop Inc - )" at bounding box center [1405, 83] width 274 height 30
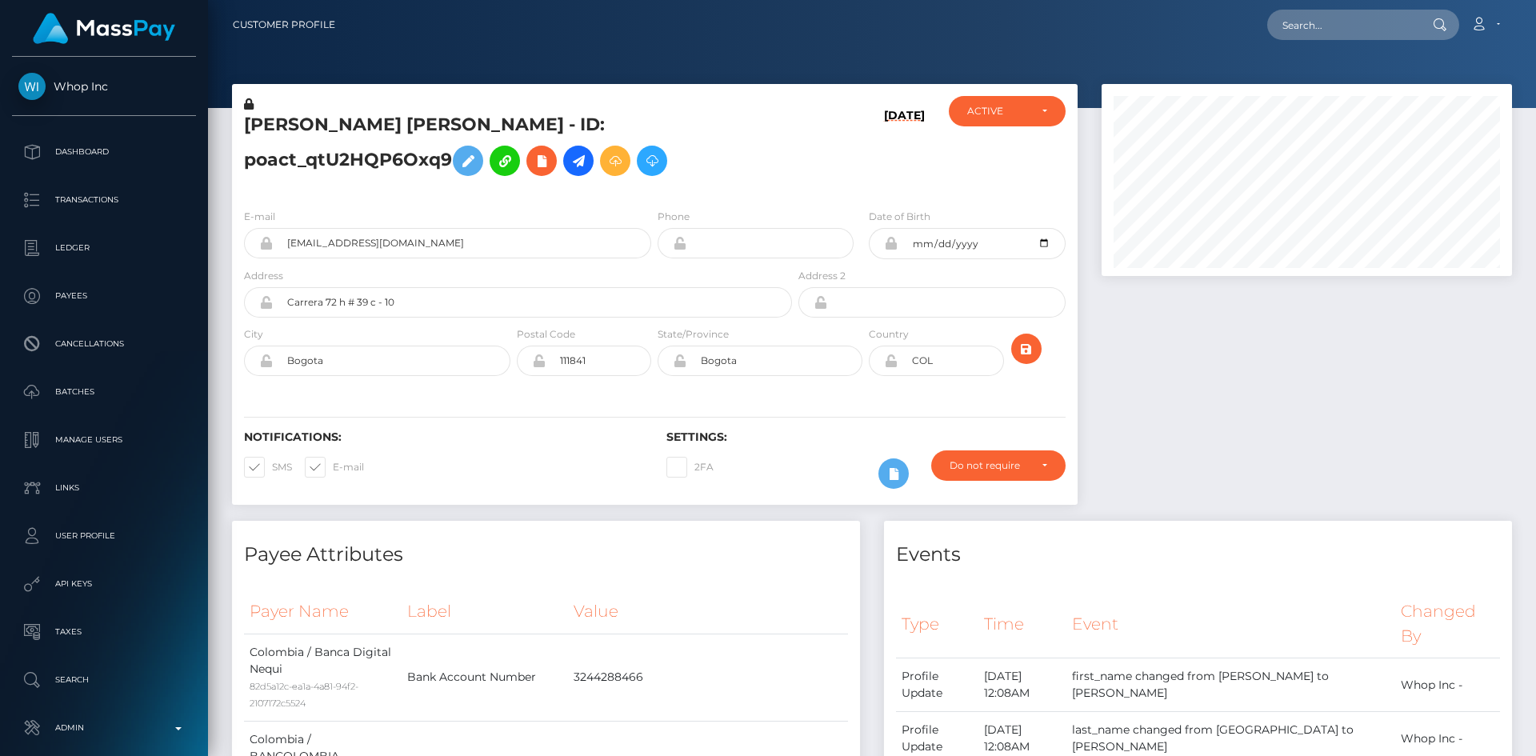
scroll to position [192, 411]
click at [1398, 8] on div "Loading... Loading... Account Edit Profile Logout" at bounding box center [930, 25] width 1164 height 34
click at [1376, 26] on input "text" at bounding box center [1343, 25] width 150 height 30
paste input "MSP54cfb86e386803d"
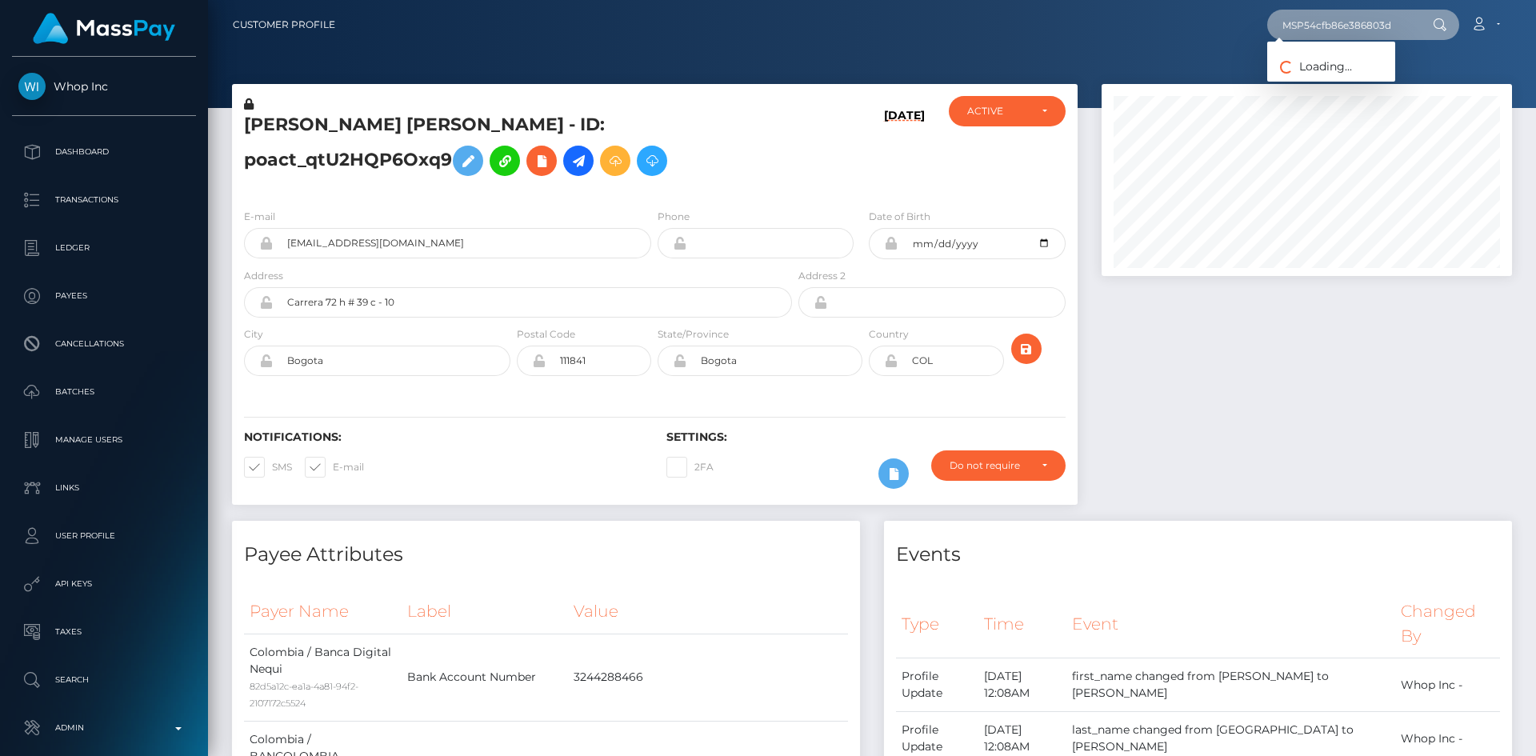
type input "MSP54cfb86e386803d"
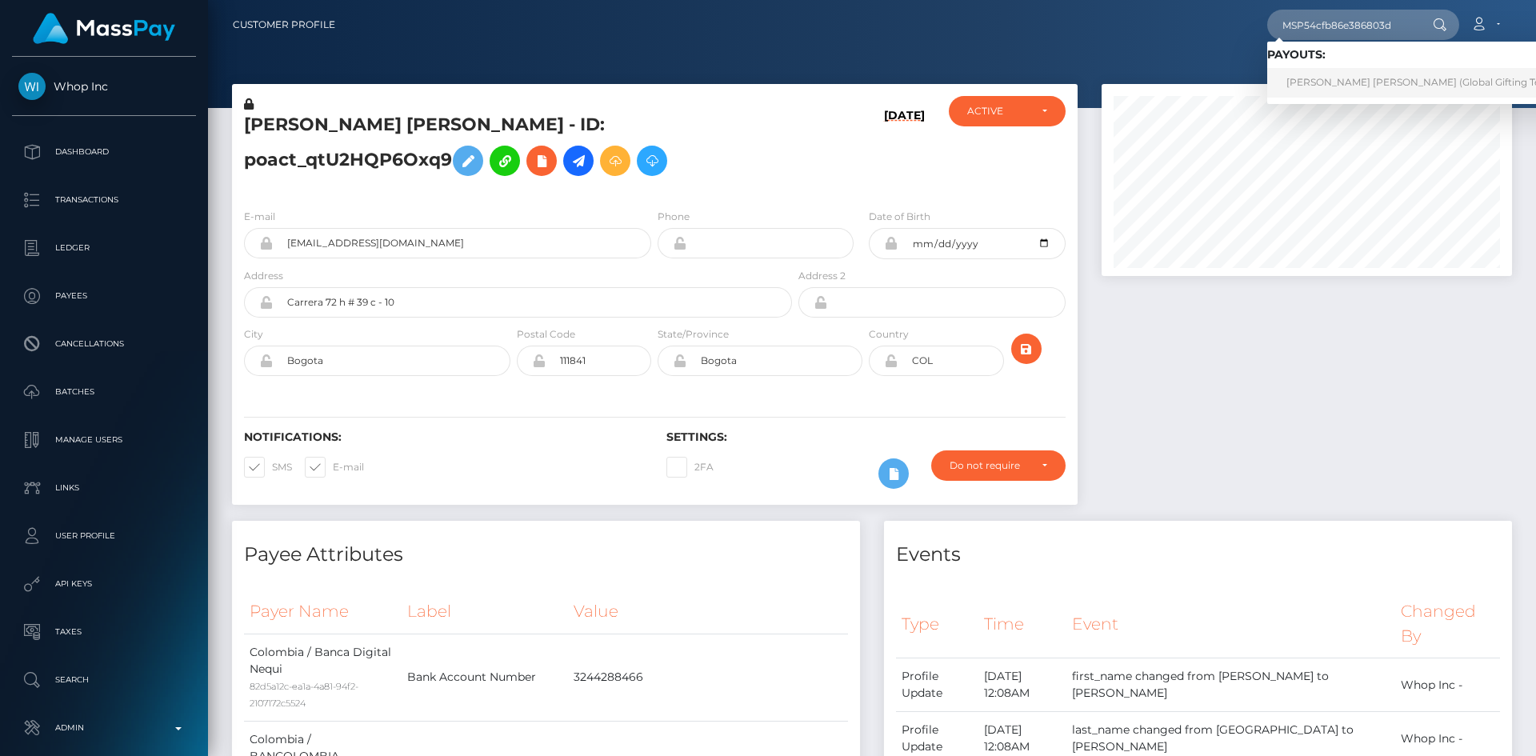
click at [1305, 77] on link "ANA RUTH ORTIZ MUÑOZ (Global Gifting Technologies Inc - Throne)" at bounding box center [1472, 83] width 409 height 30
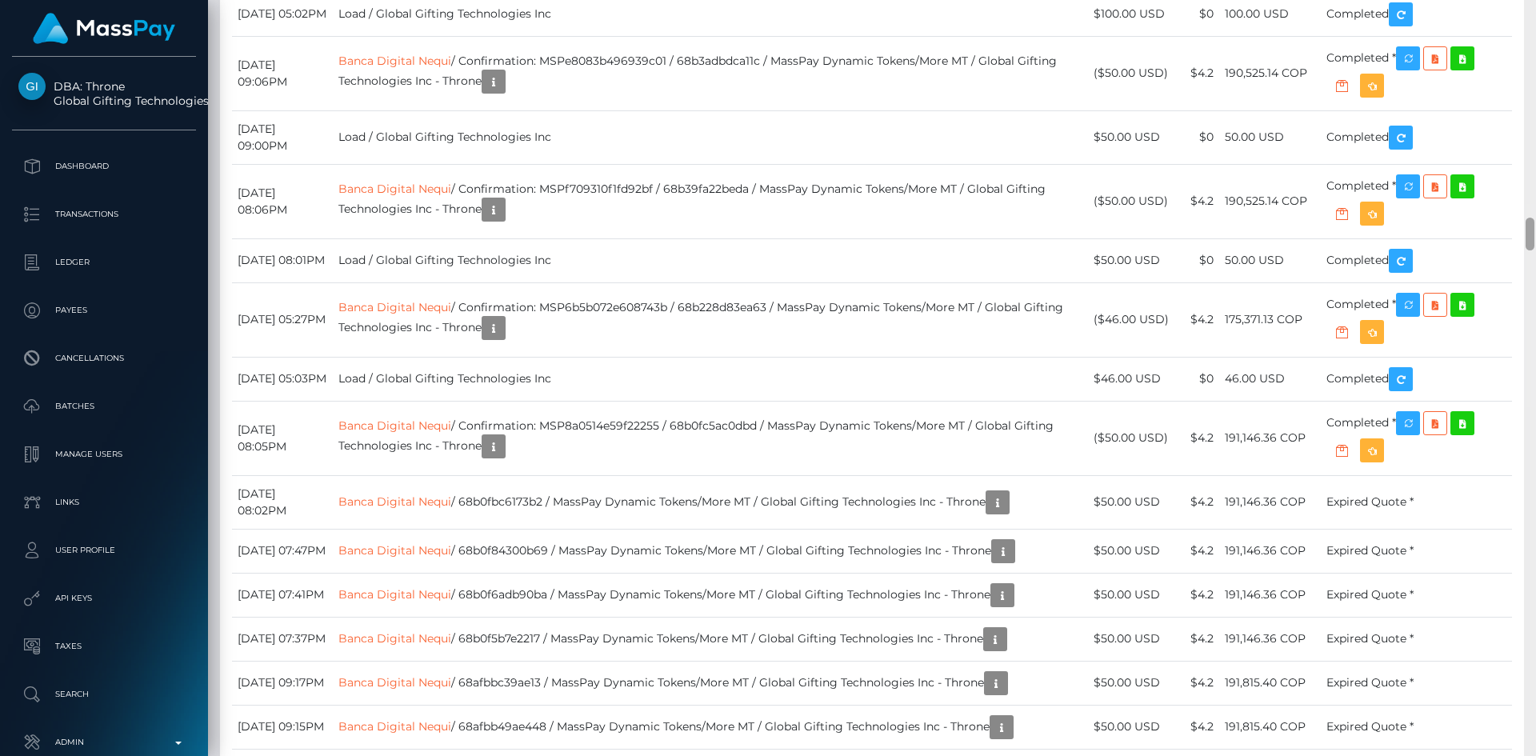
scroll to position [5048, 0]
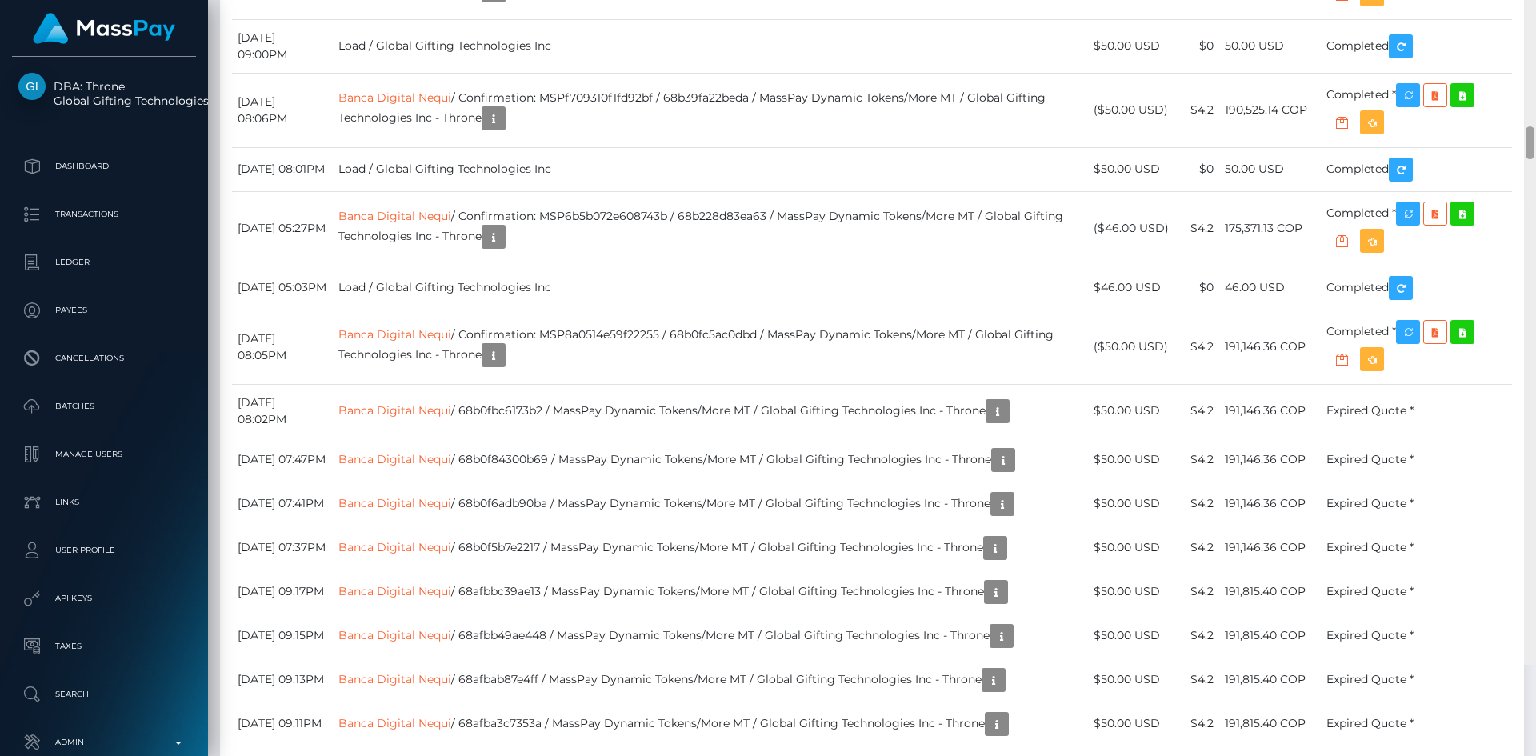
drag, startPoint x: 1534, startPoint y: 21, endPoint x: 1532, endPoint y: 239, distance: 218.5
click at [1532, 159] on div at bounding box center [1530, 142] width 9 height 33
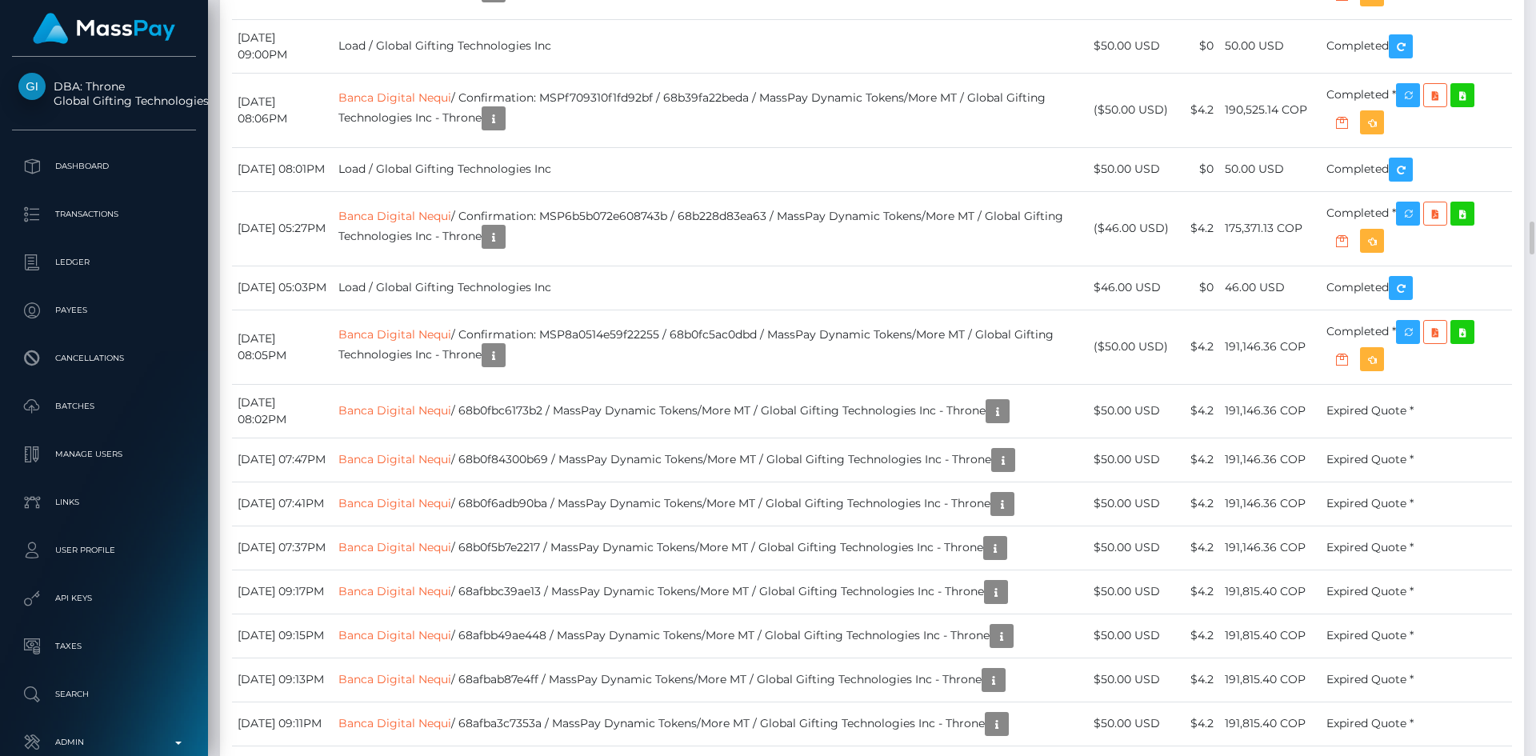
copy td "MSP586fd0d39062944"
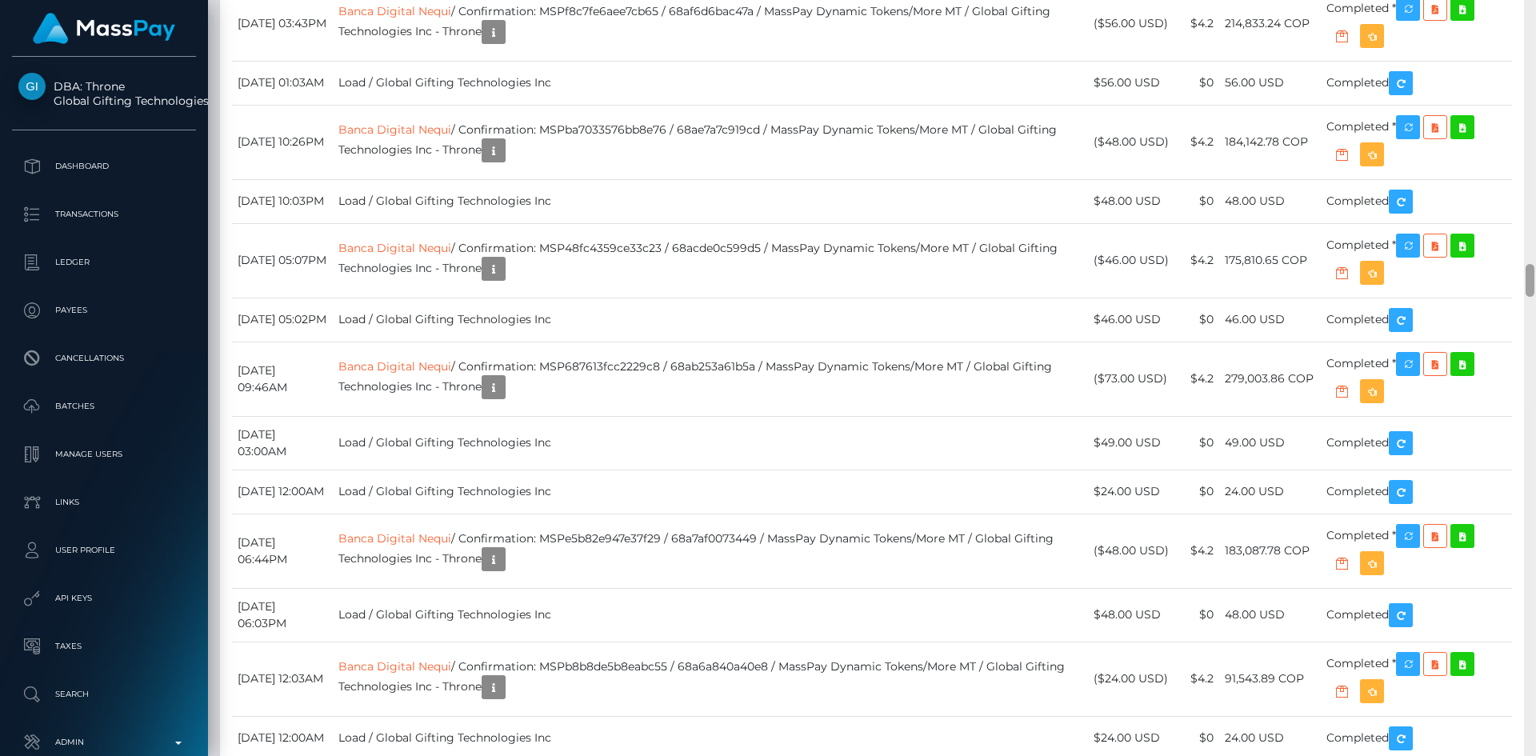
drag, startPoint x: 1527, startPoint y: 212, endPoint x: 1026, endPoint y: 62, distance: 523.1
click at [1536, 275] on div at bounding box center [1530, 378] width 12 height 756
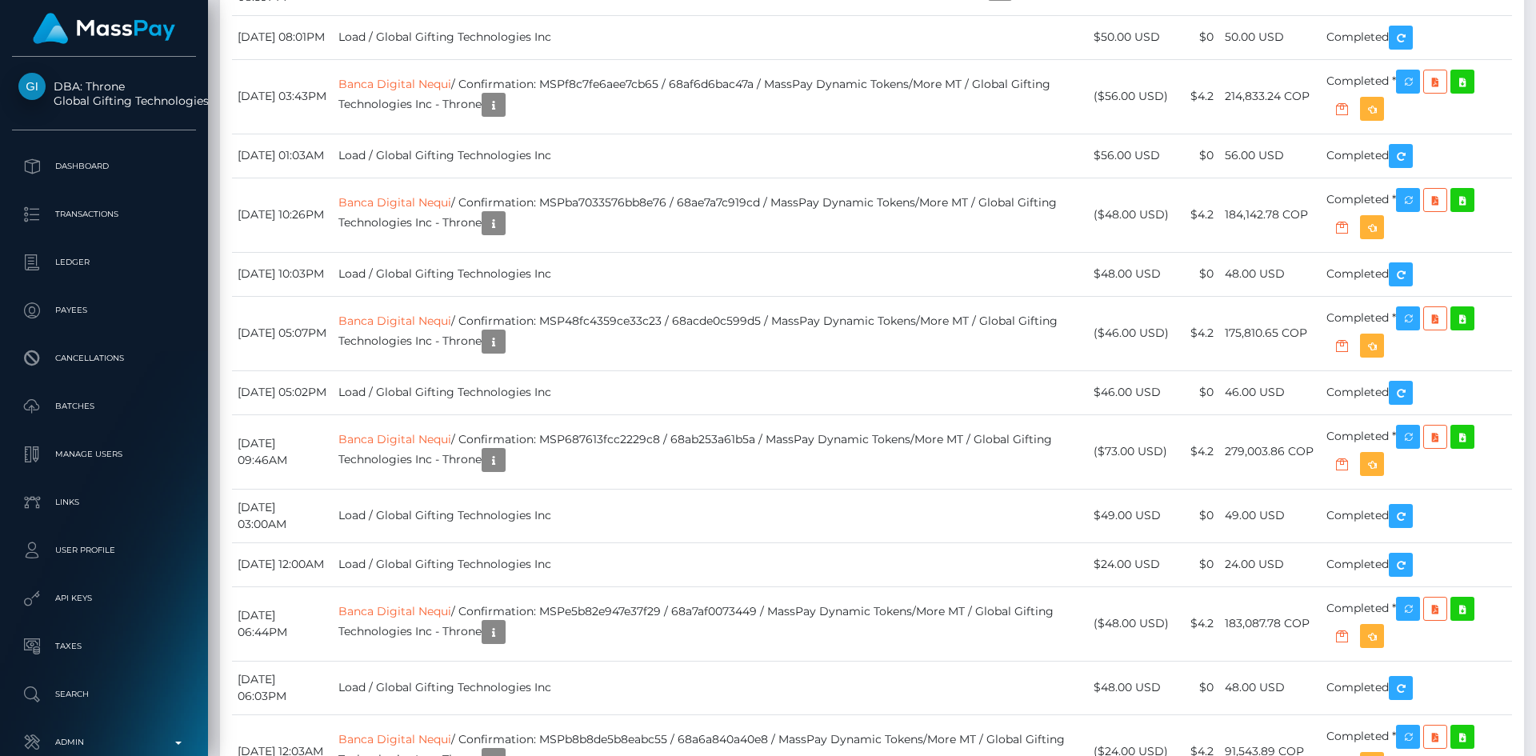
scroll to position [6696, 0]
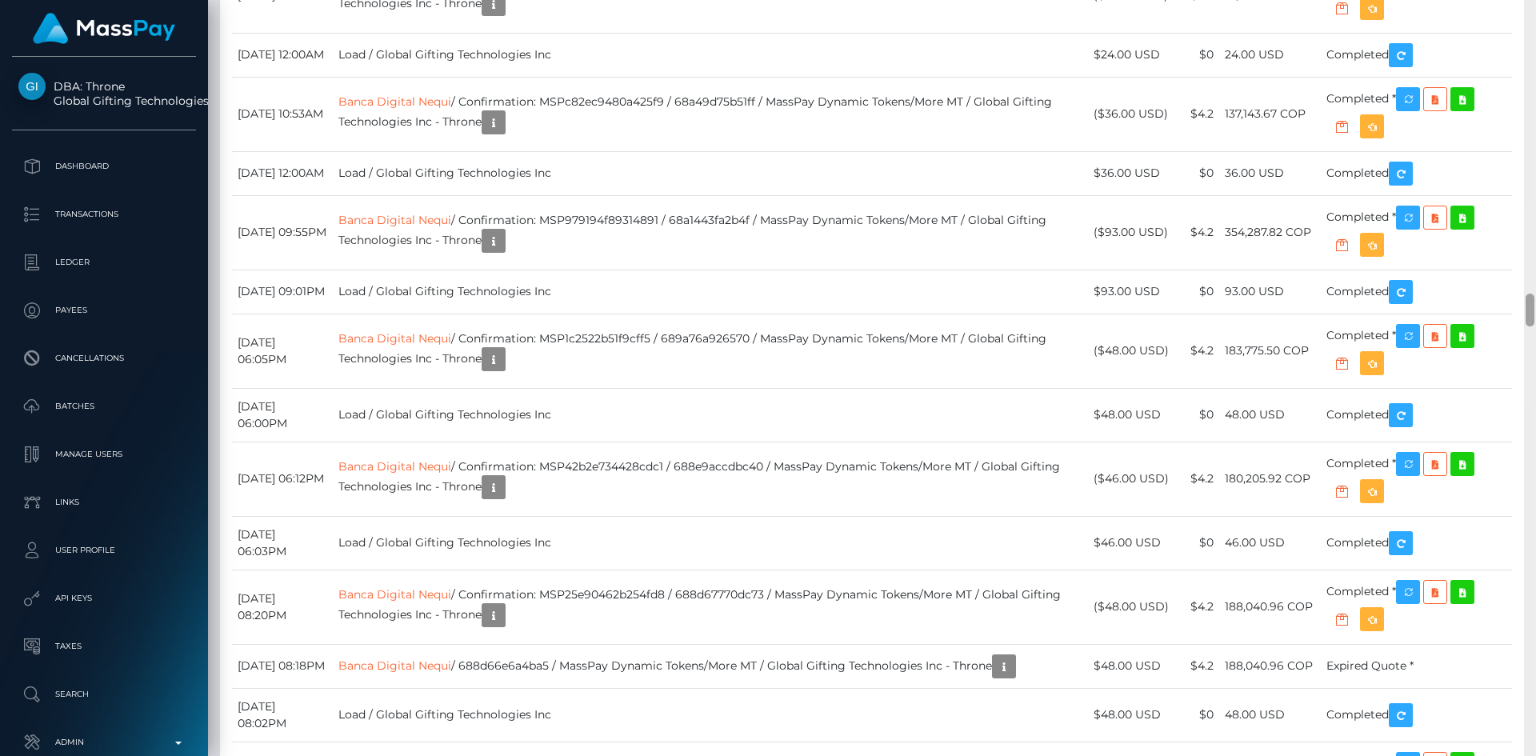
drag, startPoint x: 1535, startPoint y: 278, endPoint x: 1536, endPoint y: 80, distance: 197.7
click at [1536, 80] on div at bounding box center [1530, 378] width 12 height 756
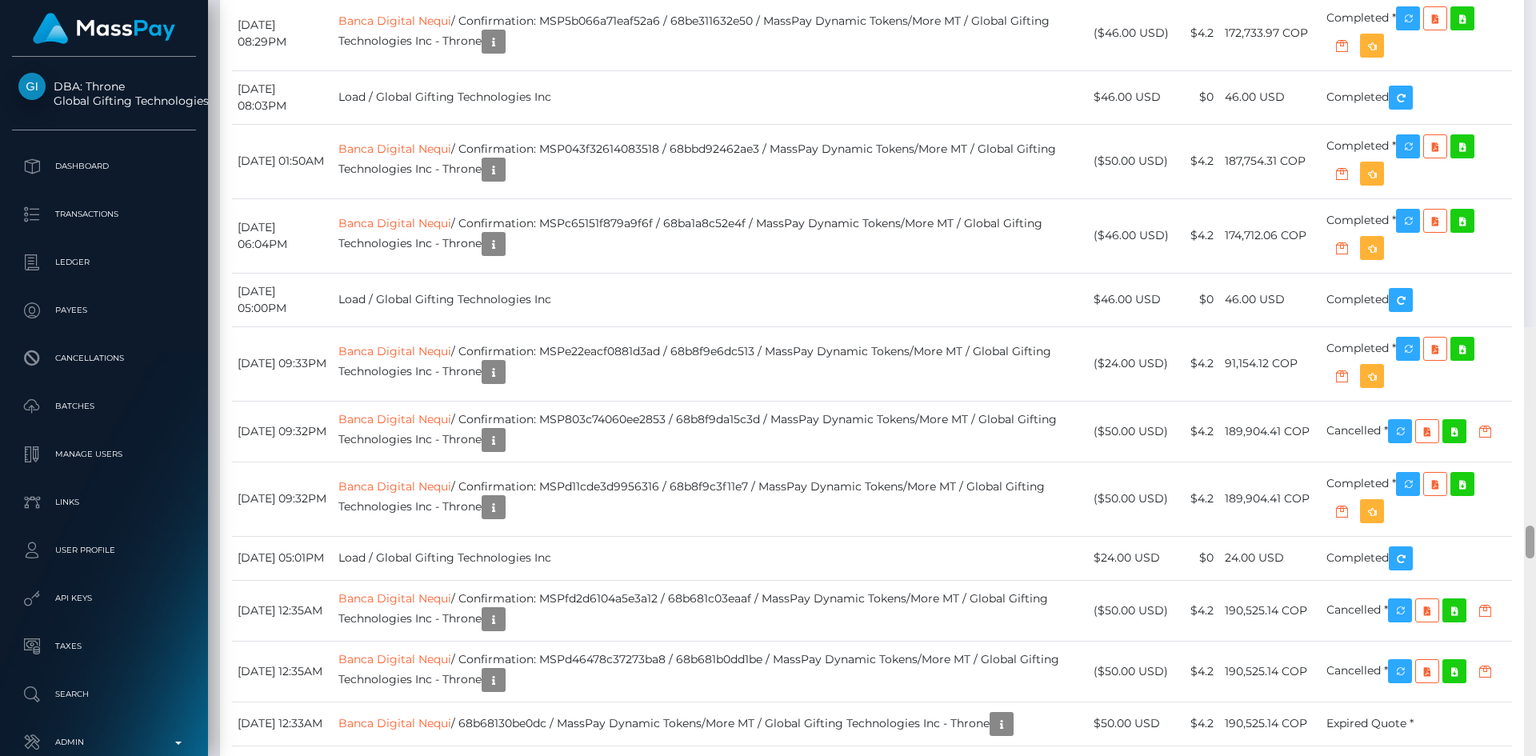
scroll to position [0, 0]
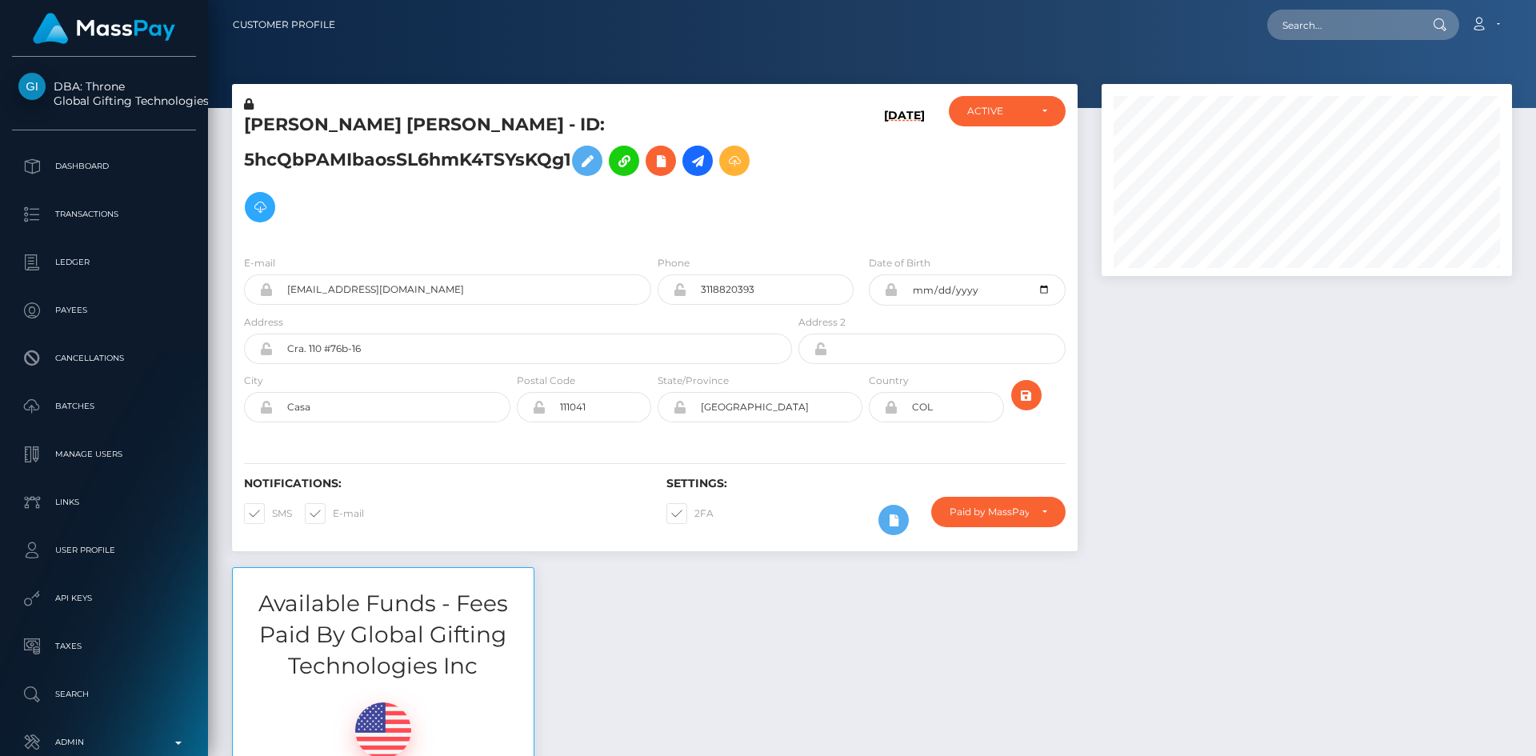
drag, startPoint x: 1532, startPoint y: 308, endPoint x: 1520, endPoint y: 12, distance: 296.3
click at [1523, 12] on div "Customer Profile Loading... Loading..." at bounding box center [872, 378] width 1328 height 756
click at [1404, 23] on input "text" at bounding box center [1343, 25] width 150 height 30
paste input "MSP8dc88cb04bc5ebe"
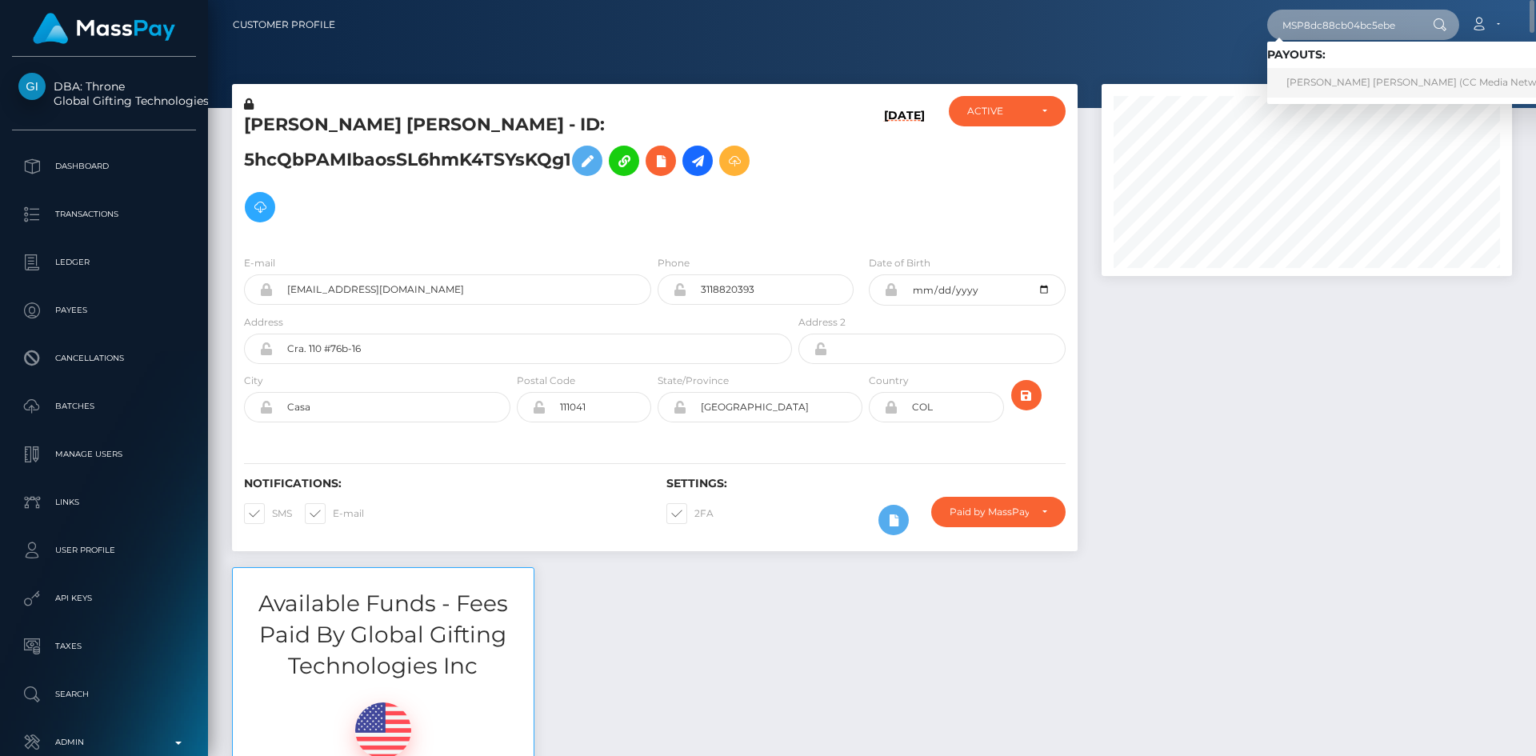
type input "MSP8dc88cb04bc5ebe"
click at [1324, 77] on link "Yeny Lorena Vinasco Mina (CC Media Network - CamContacts)" at bounding box center [1460, 83] width 384 height 30
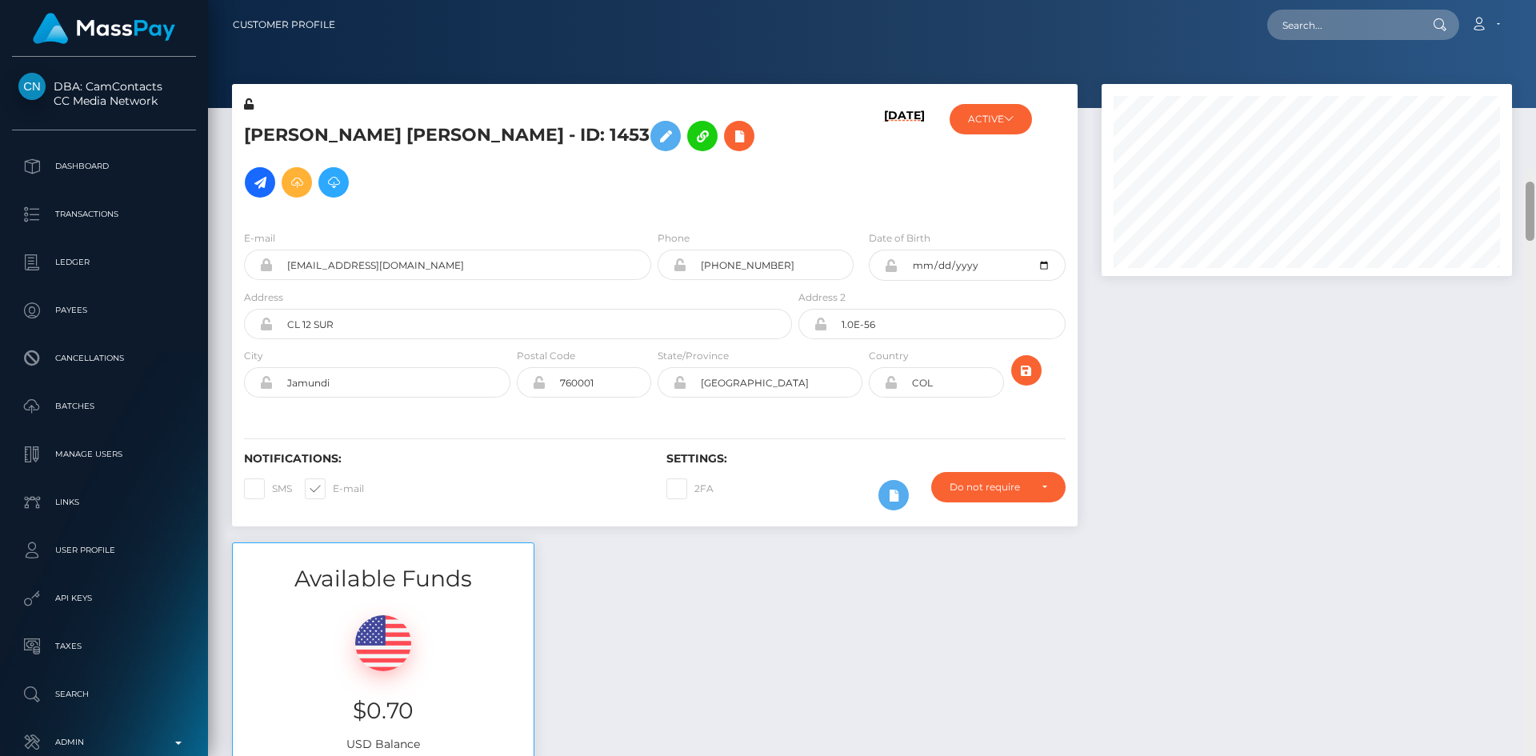
drag, startPoint x: 1532, startPoint y: 54, endPoint x: 1516, endPoint y: 8, distance: 48.6
click at [1534, 14] on div "Customer Profile Loading... Loading..." at bounding box center [872, 378] width 1328 height 756
click at [130, 724] on link "Admin" at bounding box center [104, 743] width 184 height 40
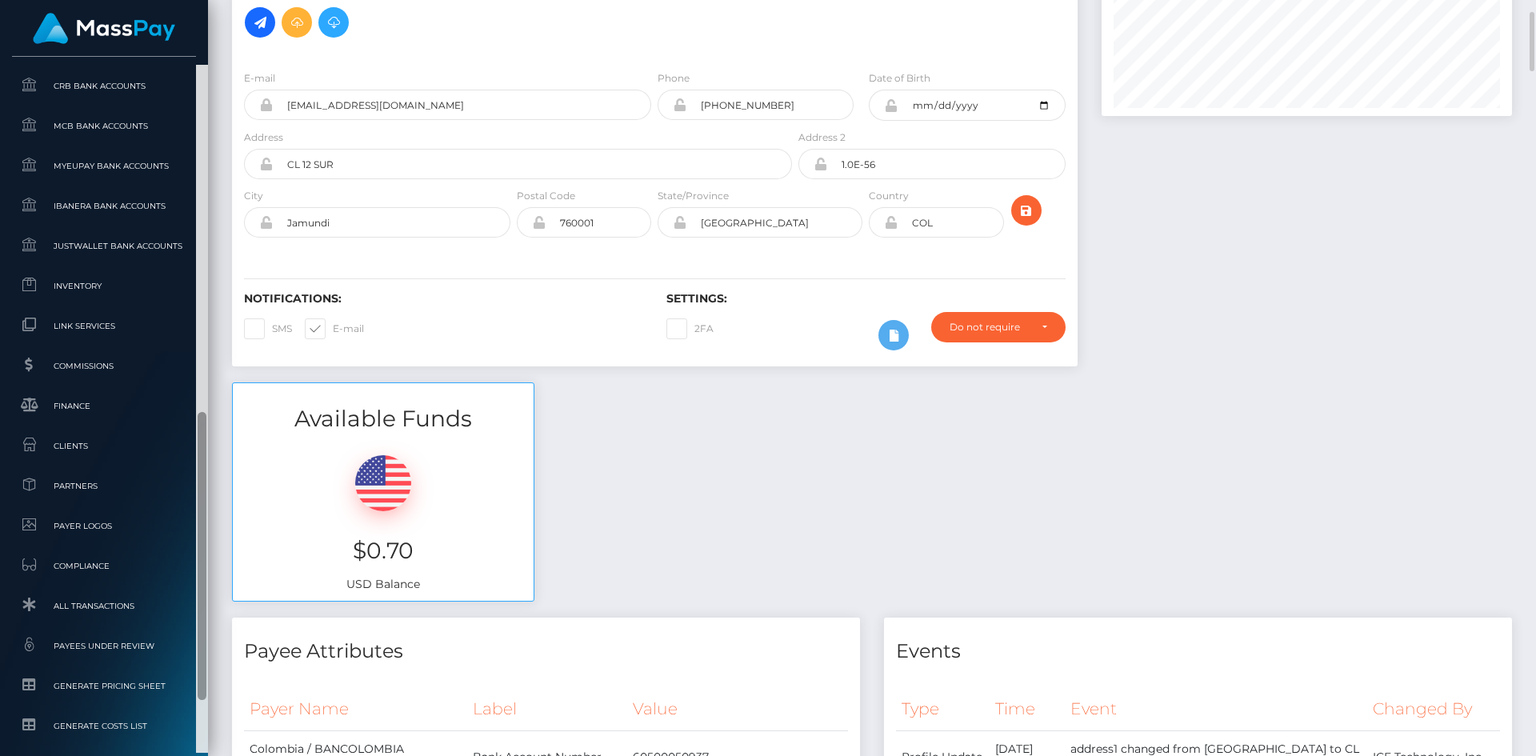
scroll to position [984, 0]
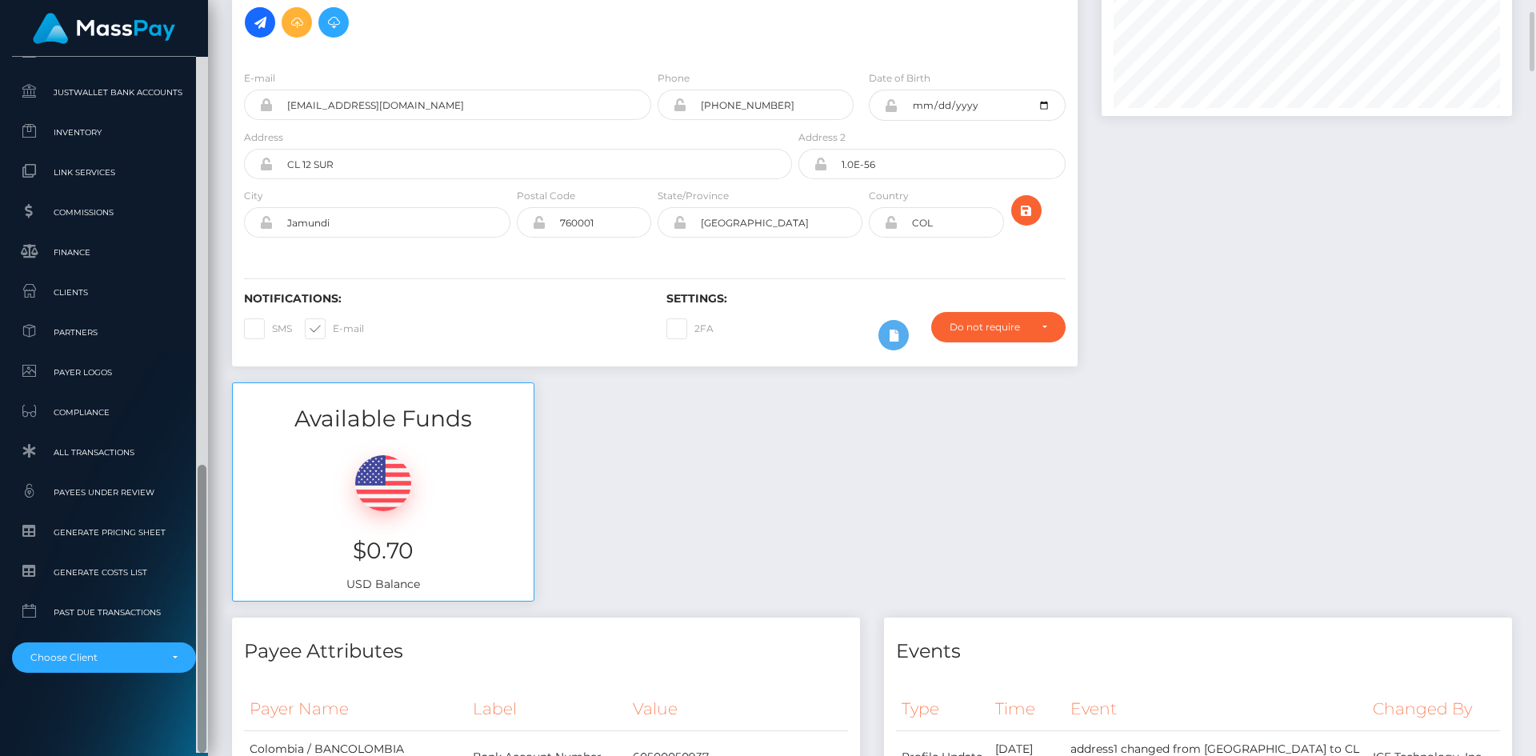
drag, startPoint x: 198, startPoint y: 313, endPoint x: 223, endPoint y: 727, distance: 415.3
click at [223, 727] on div "DBA: CamContacts CC Media Network Dashboard Transactions Ledger Payees" at bounding box center [768, 378] width 1536 height 756
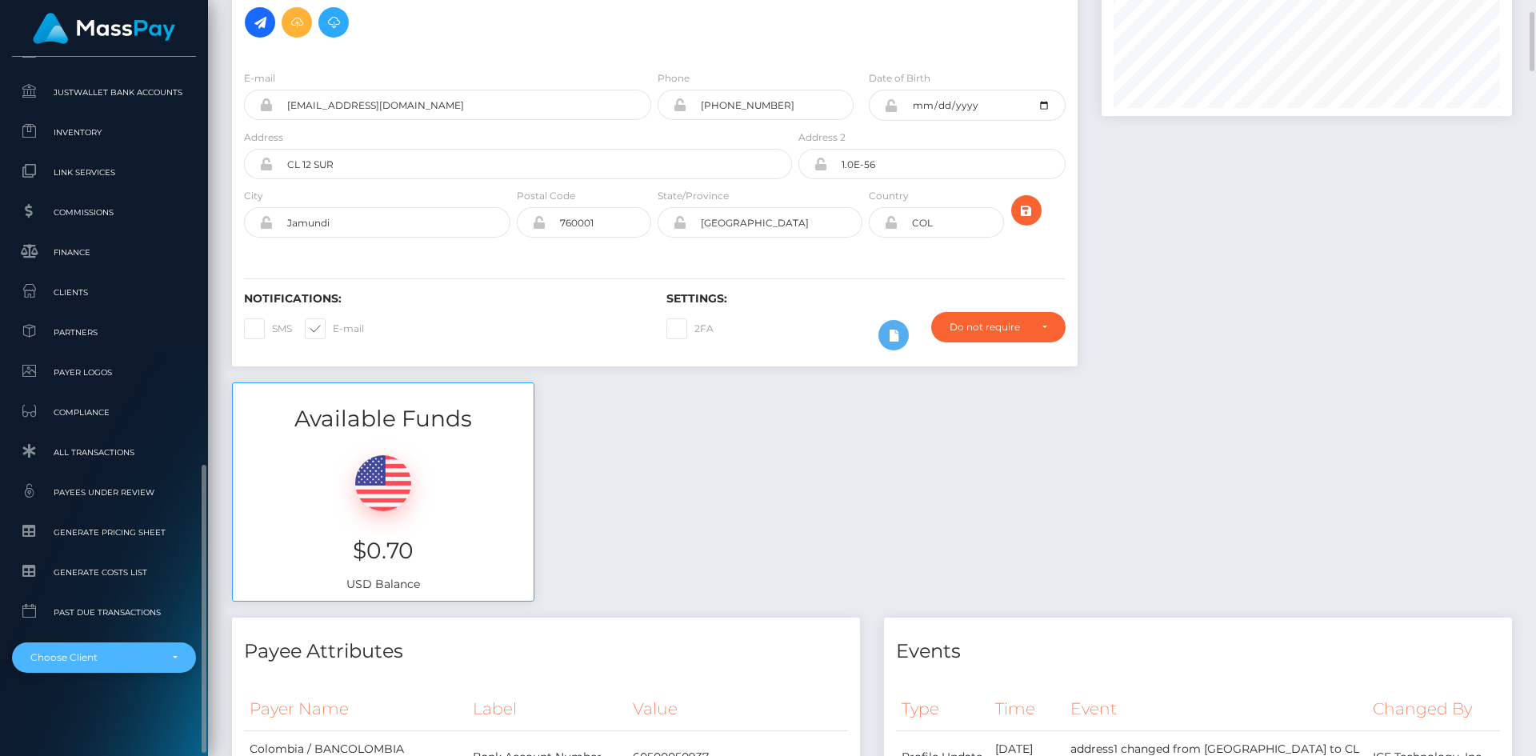
click at [122, 645] on div "Choose Client" at bounding box center [104, 658] width 184 height 30
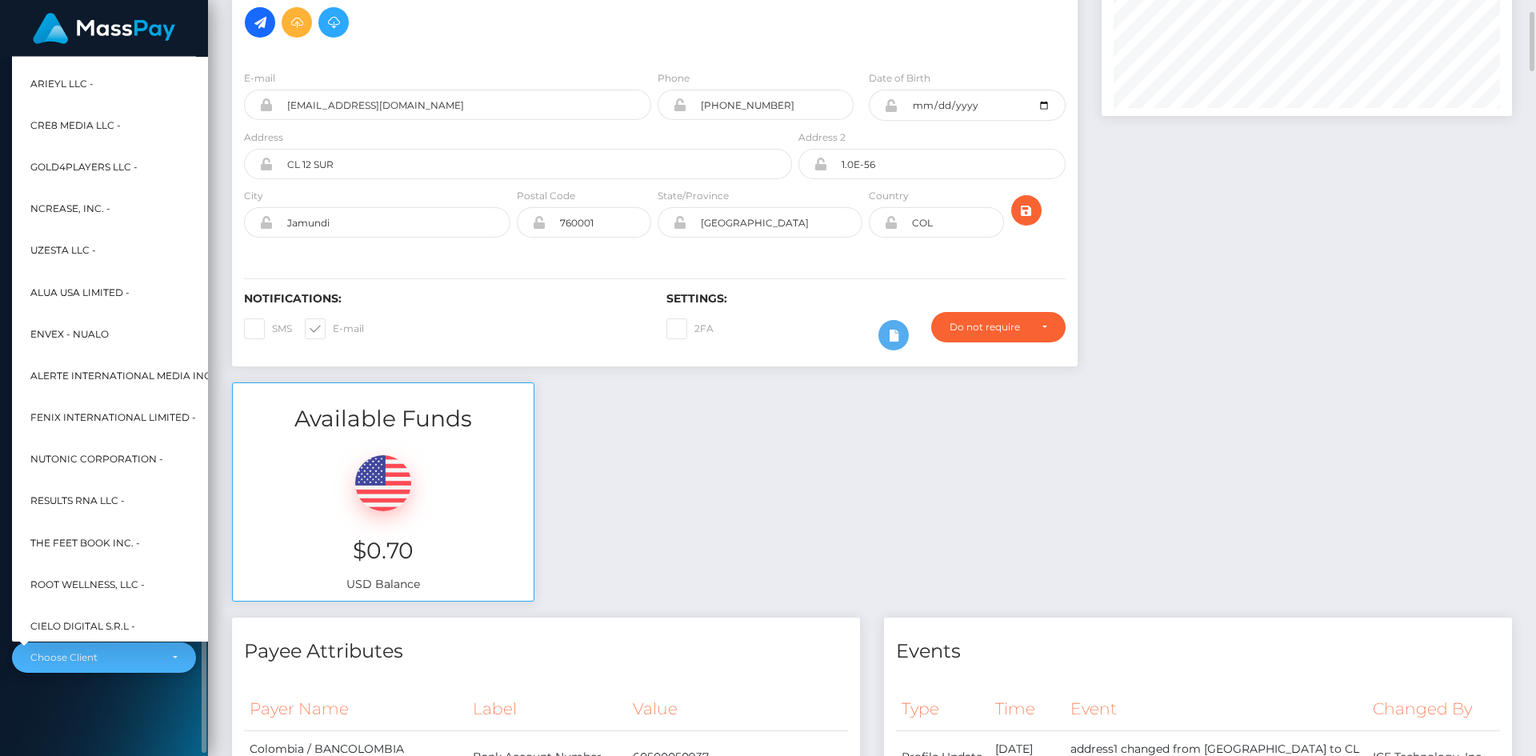
scroll to position [1450, 0]
click at [98, 334] on span "Select Media LLC -" at bounding box center [80, 337] width 100 height 21
select select "44"
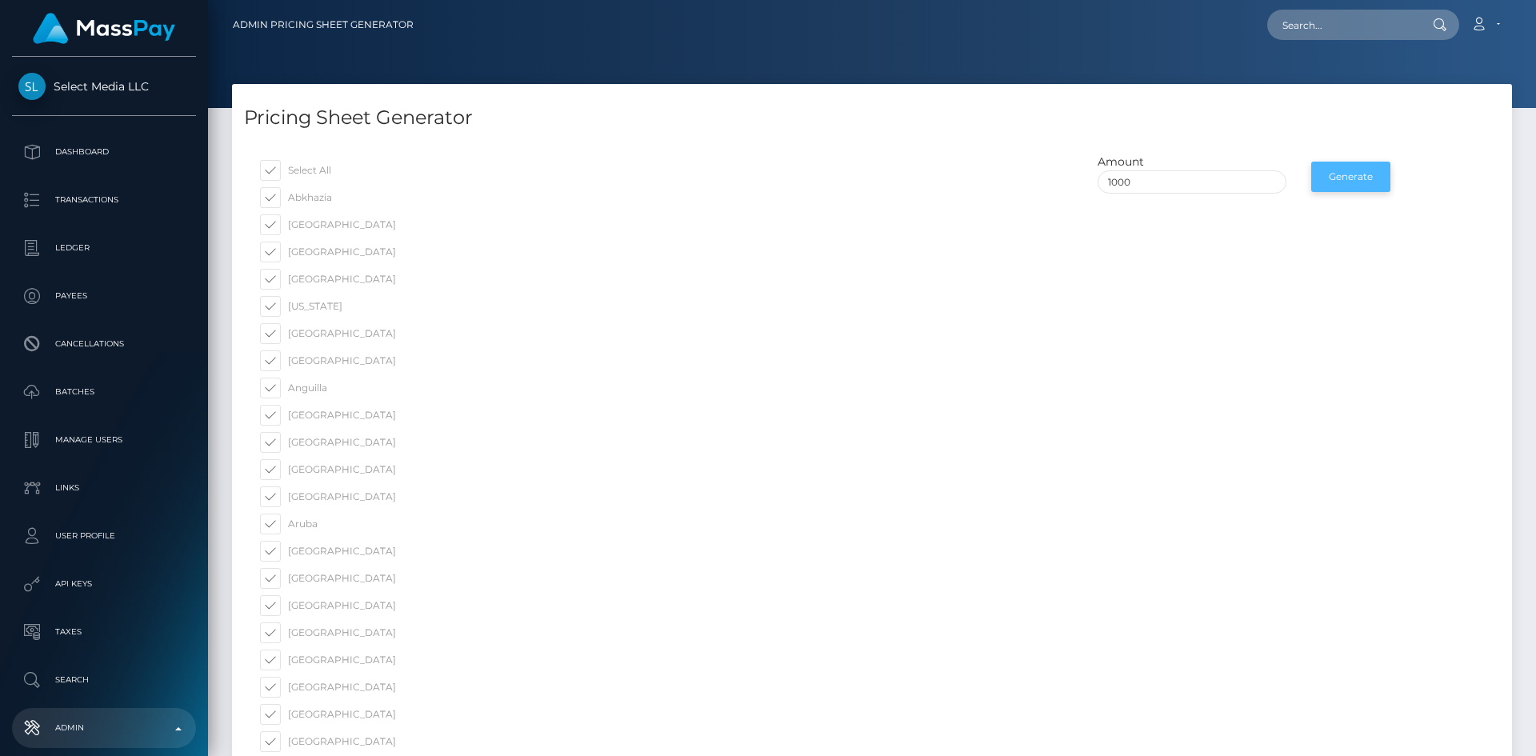
click at [1352, 184] on button "Generate" at bounding box center [1351, 177] width 79 height 30
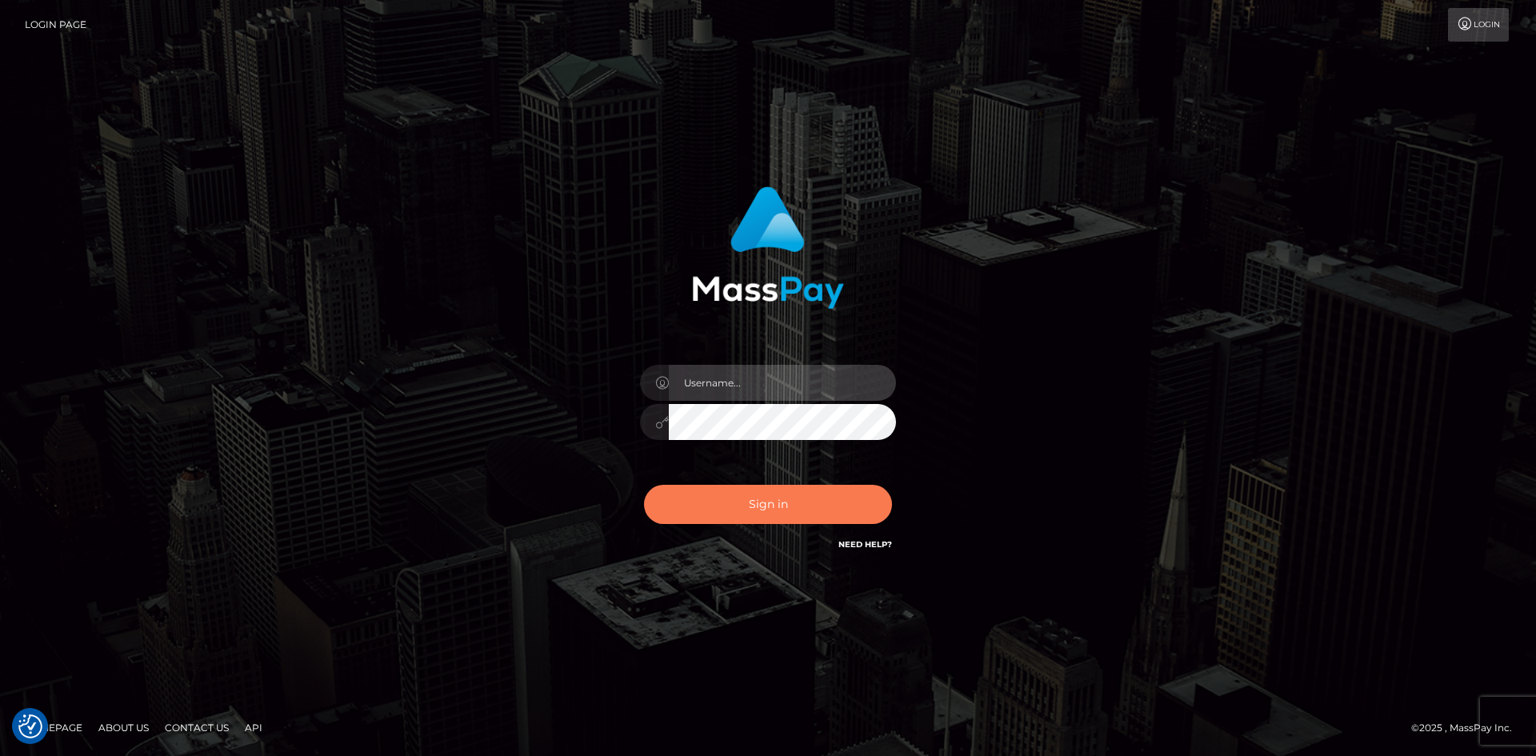
type input "alexstef"
click at [817, 506] on button "Sign in" at bounding box center [768, 504] width 248 height 39
type input "alexstef"
click at [743, 501] on button "Sign in" at bounding box center [768, 504] width 248 height 39
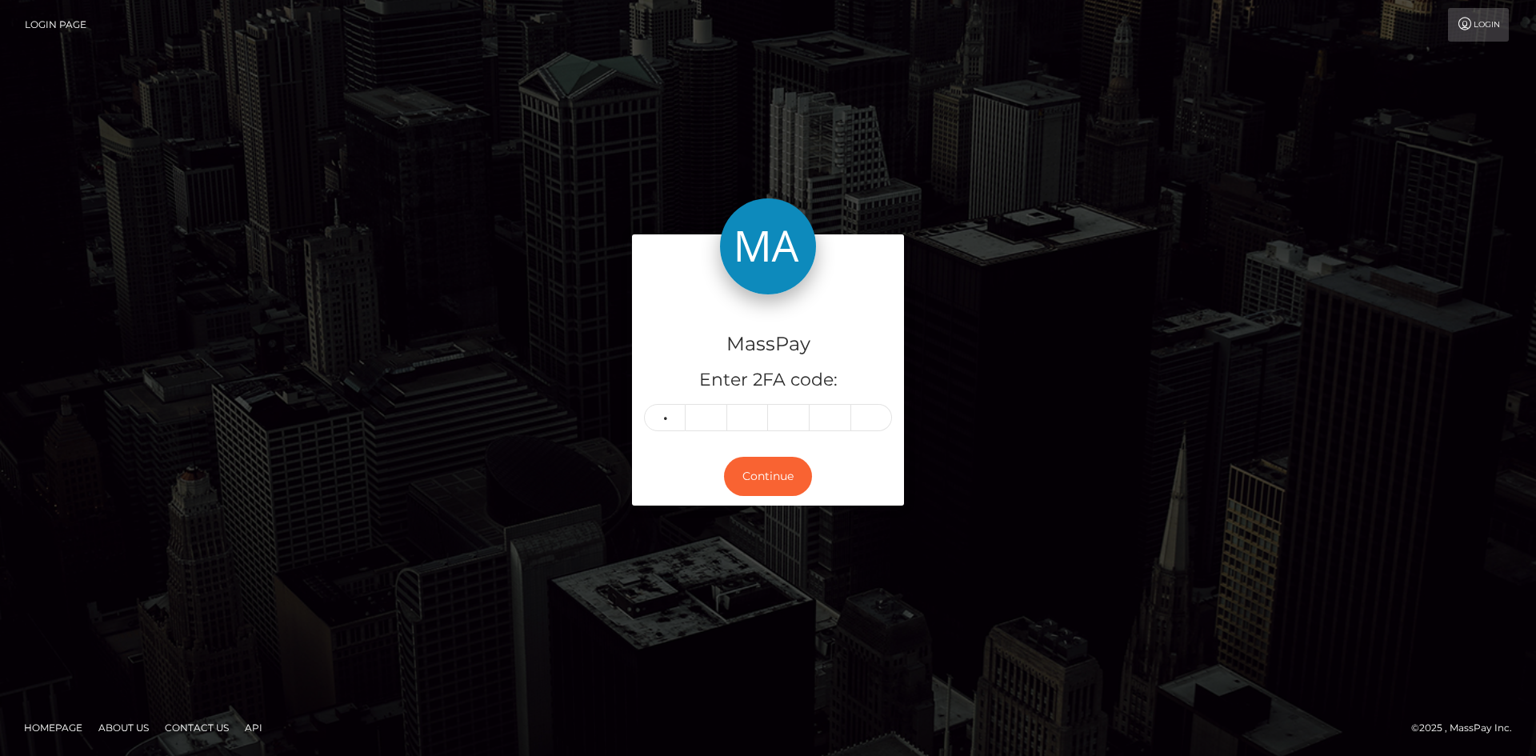
type input "0"
type input "4"
type input "1"
type input "9"
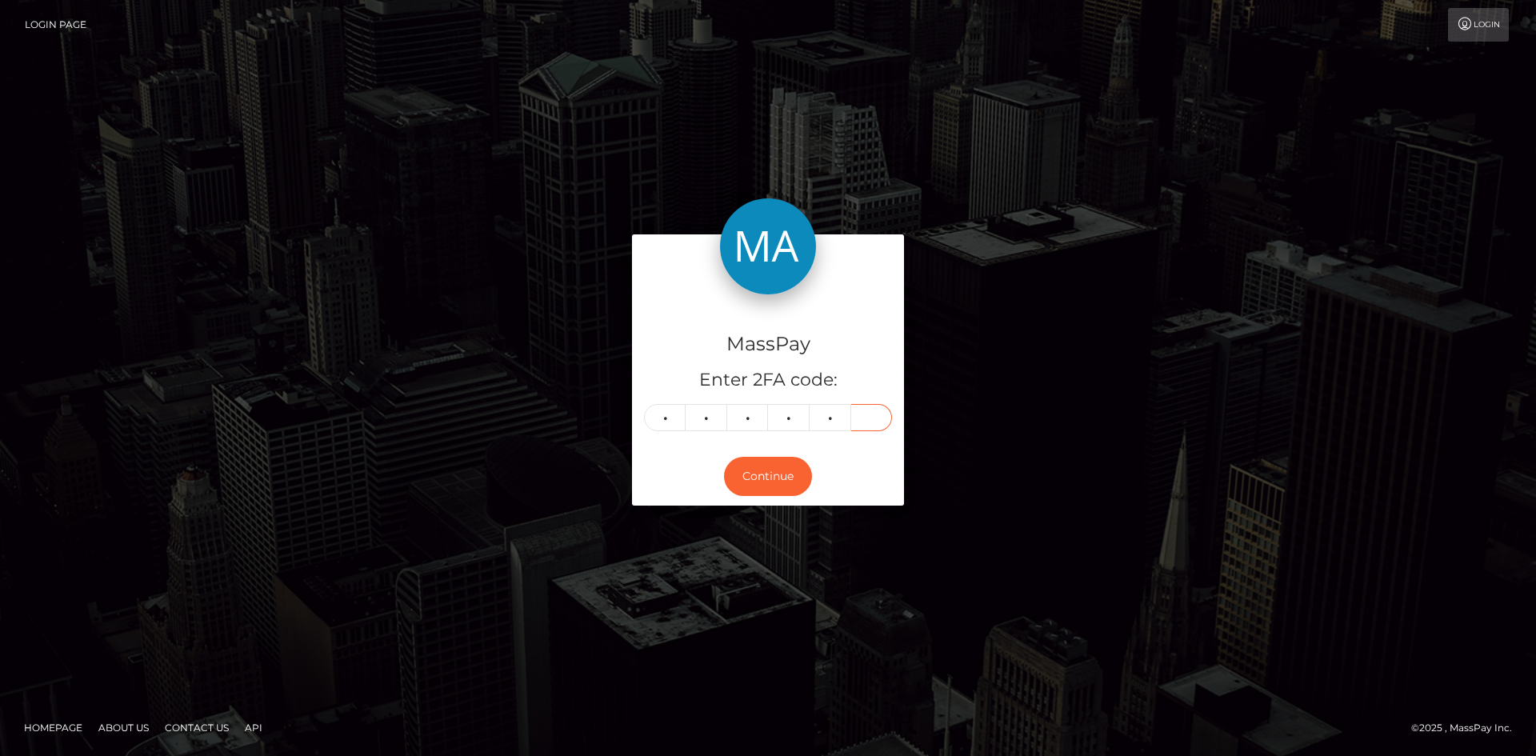
type input "6"
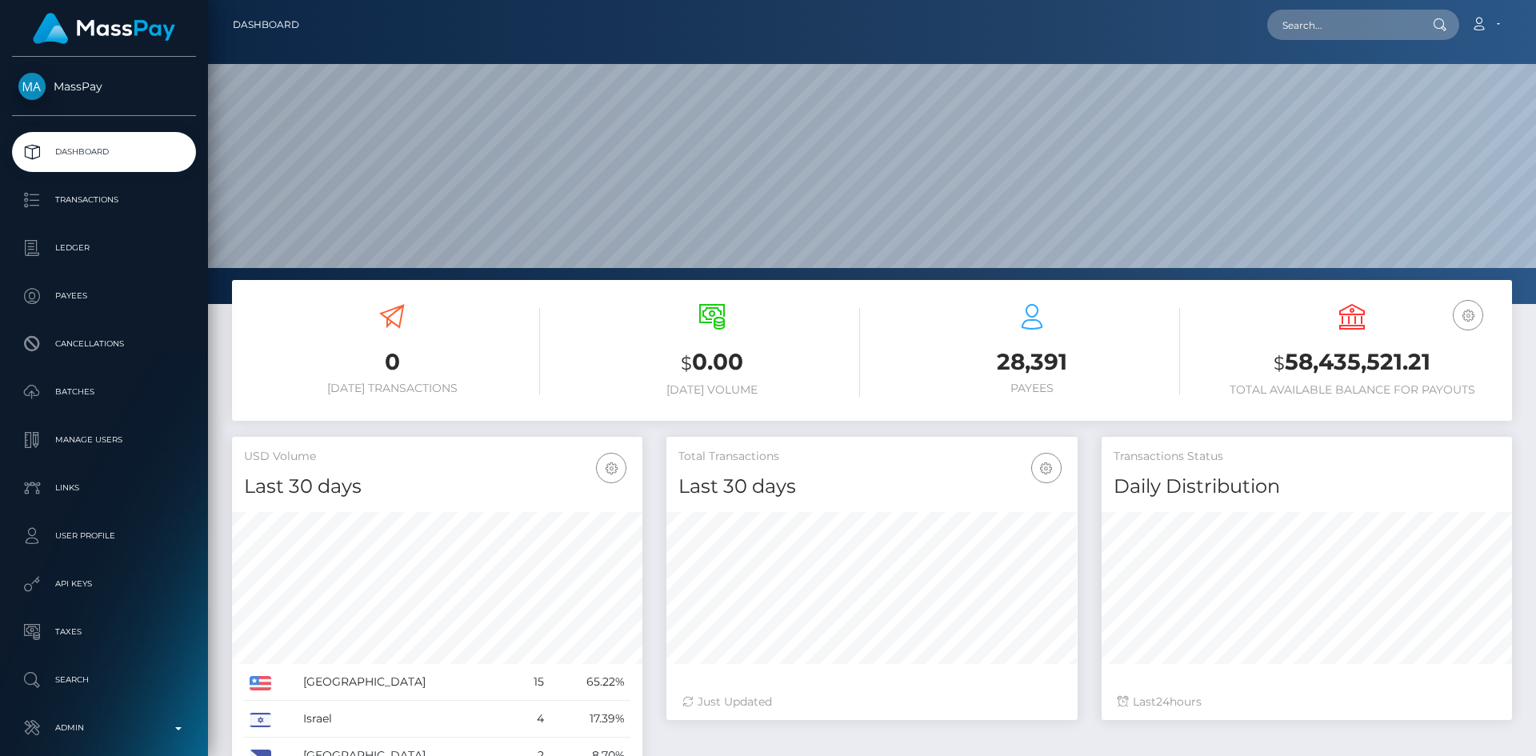
scroll to position [284, 411]
click at [1344, 26] on input "text" at bounding box center [1343, 25] width 150 height 30
paste input "Ghkb5MLqgDVo2f40JV8XPbVyEBf1"
type input "Ghkb5MLqgDVo2f40JV8XPbVyEBf1"
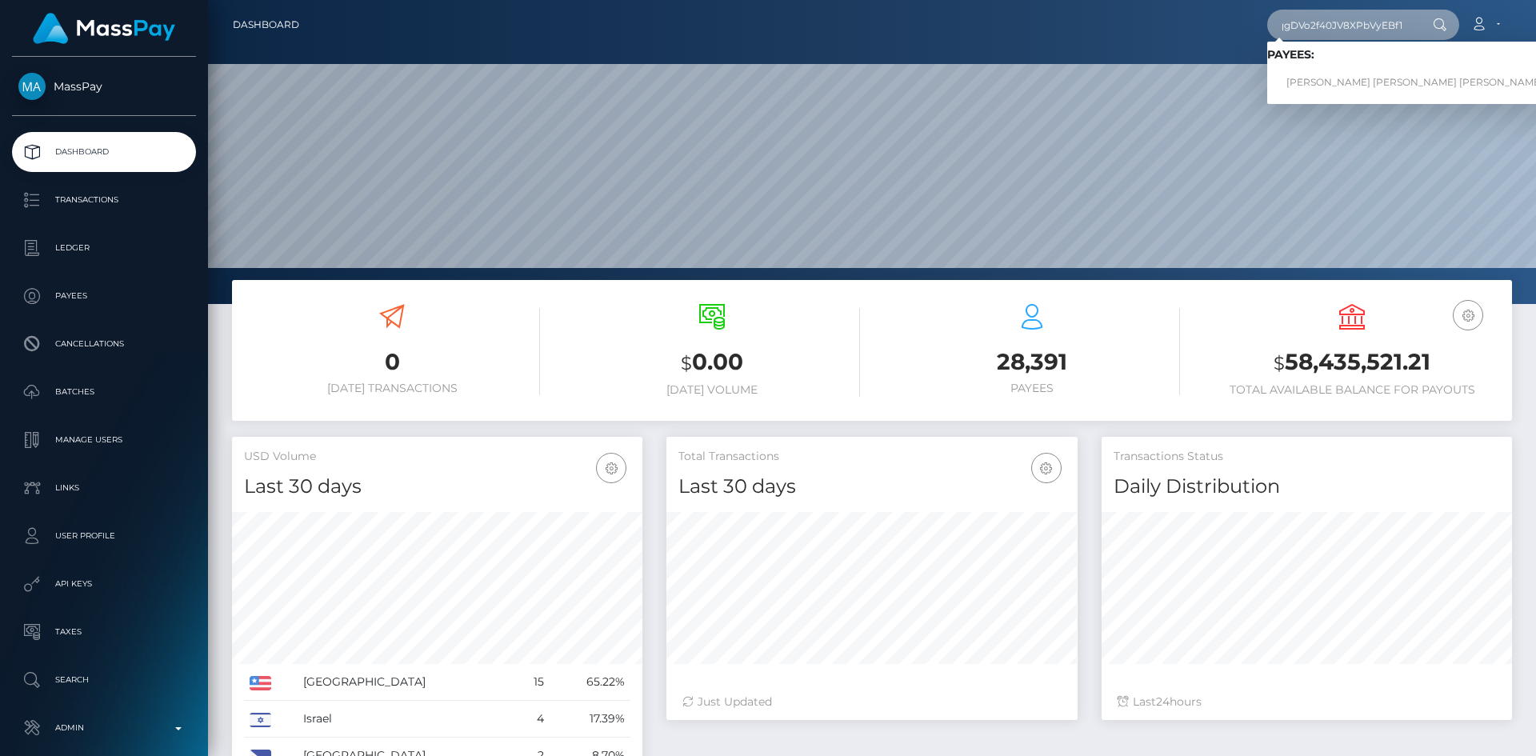
scroll to position [0, 0]
click at [1343, 81] on link "[PERSON_NAME] [PERSON_NAME] [PERSON_NAME]" at bounding box center [1415, 83] width 295 height 30
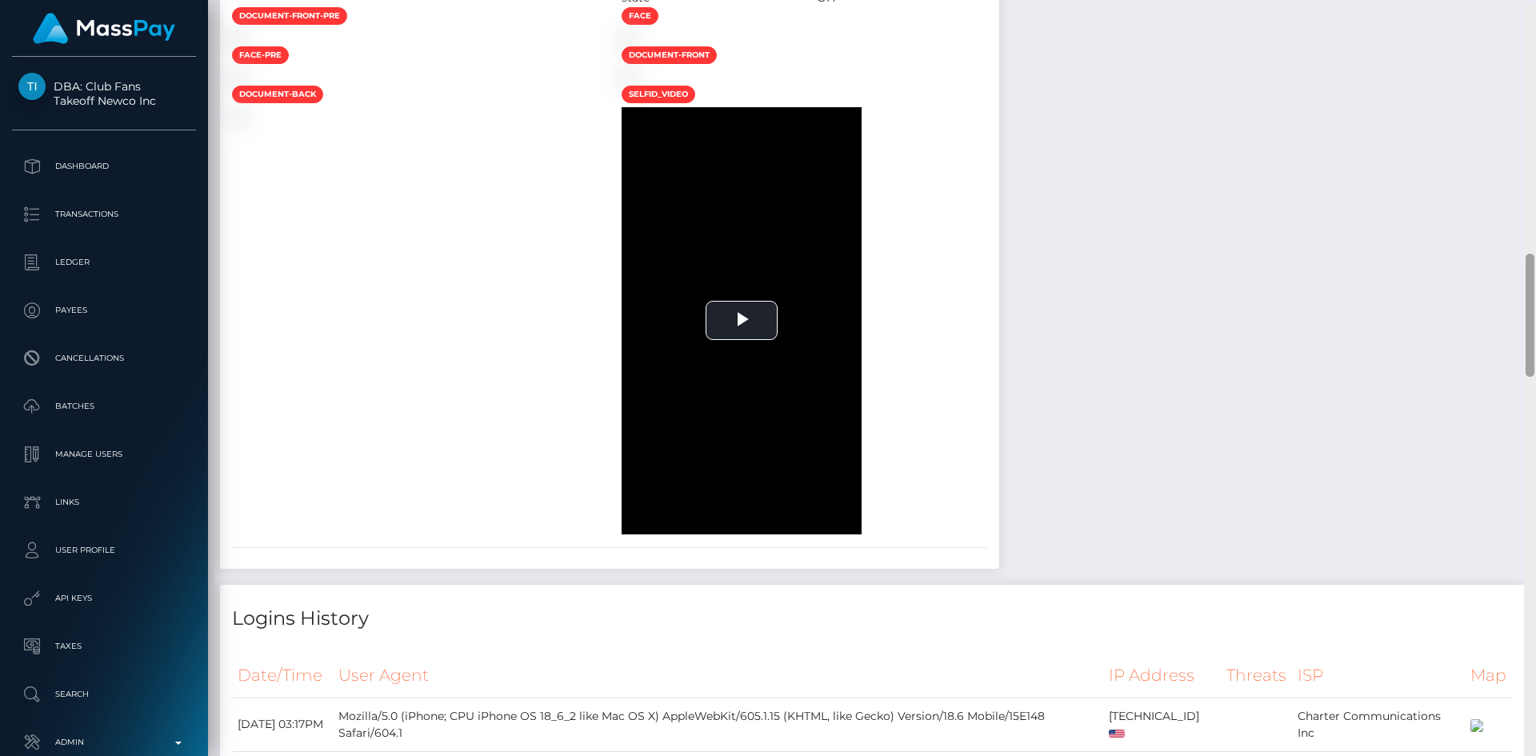
scroll to position [1517, 0]
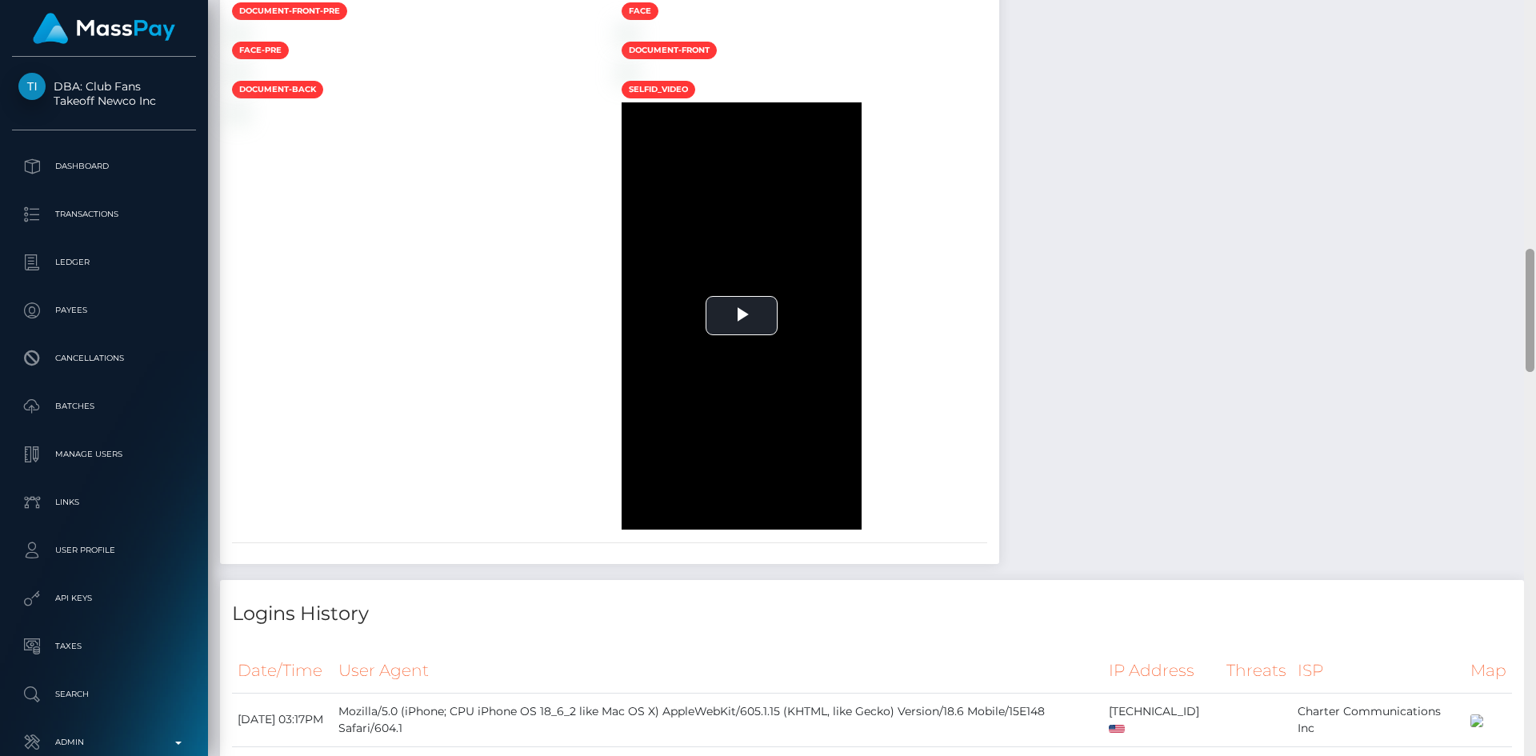
drag, startPoint x: 1530, startPoint y: 121, endPoint x: 1536, endPoint y: 304, distance: 183.3
click at [1536, 304] on div at bounding box center [1530, 378] width 12 height 756
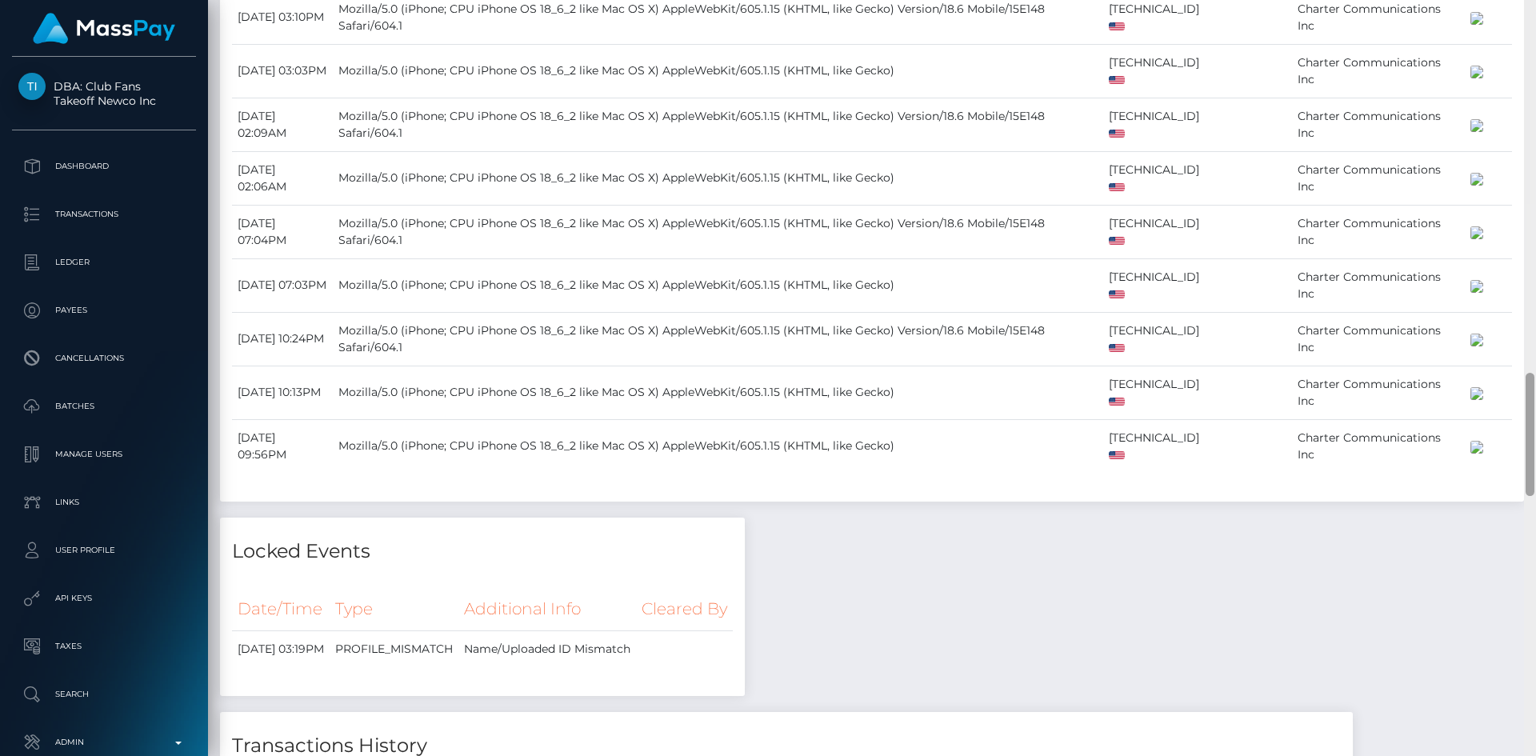
drag, startPoint x: 1534, startPoint y: 301, endPoint x: 1525, endPoint y: 351, distance: 50.4
click at [1525, 351] on div at bounding box center [1530, 378] width 12 height 756
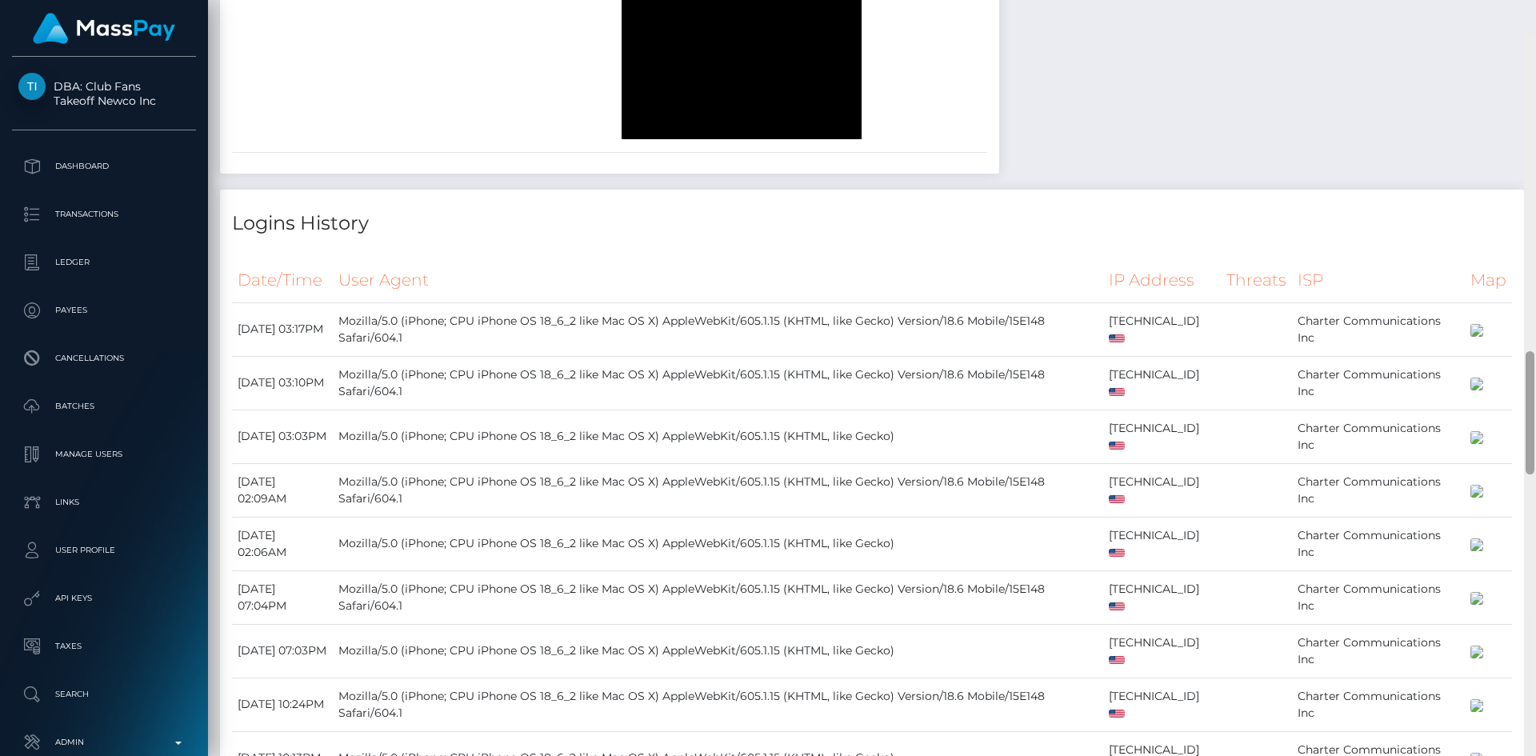
scroll to position [1801, 0]
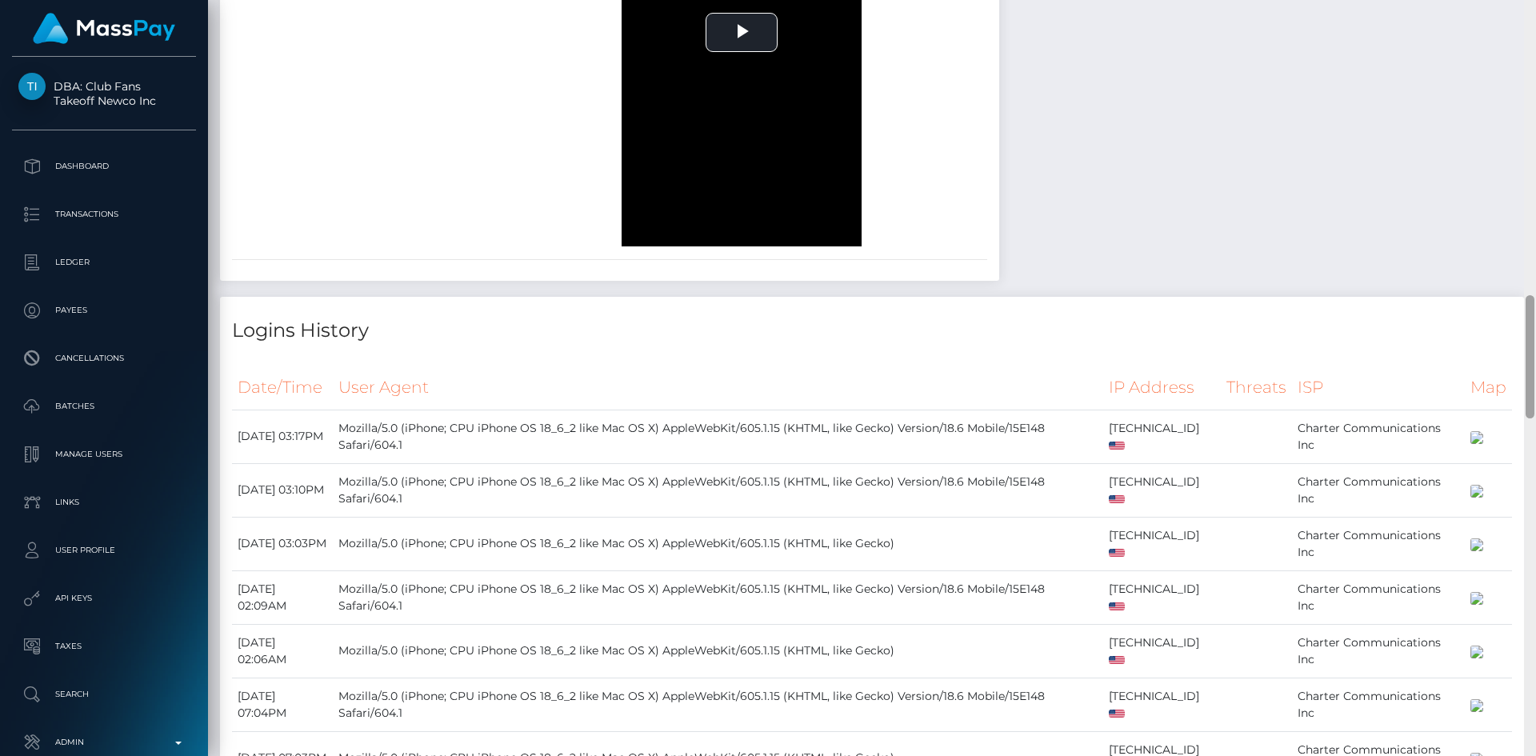
drag, startPoint x: 1532, startPoint y: 408, endPoint x: 1516, endPoint y: 331, distance: 79.3
click at [1516, 331] on div "Customer Profile Loading... Loading..." at bounding box center [872, 378] width 1328 height 756
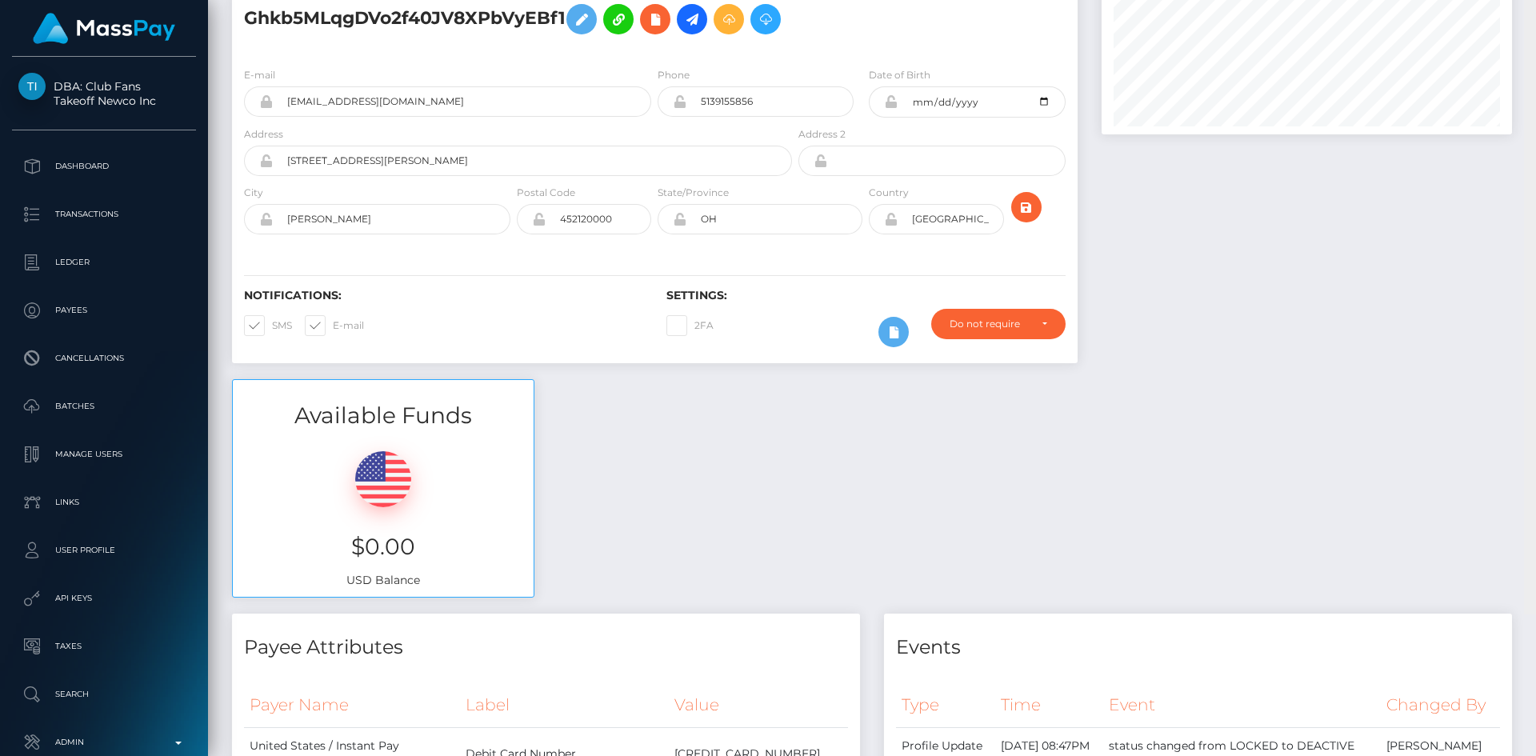
scroll to position [0, 0]
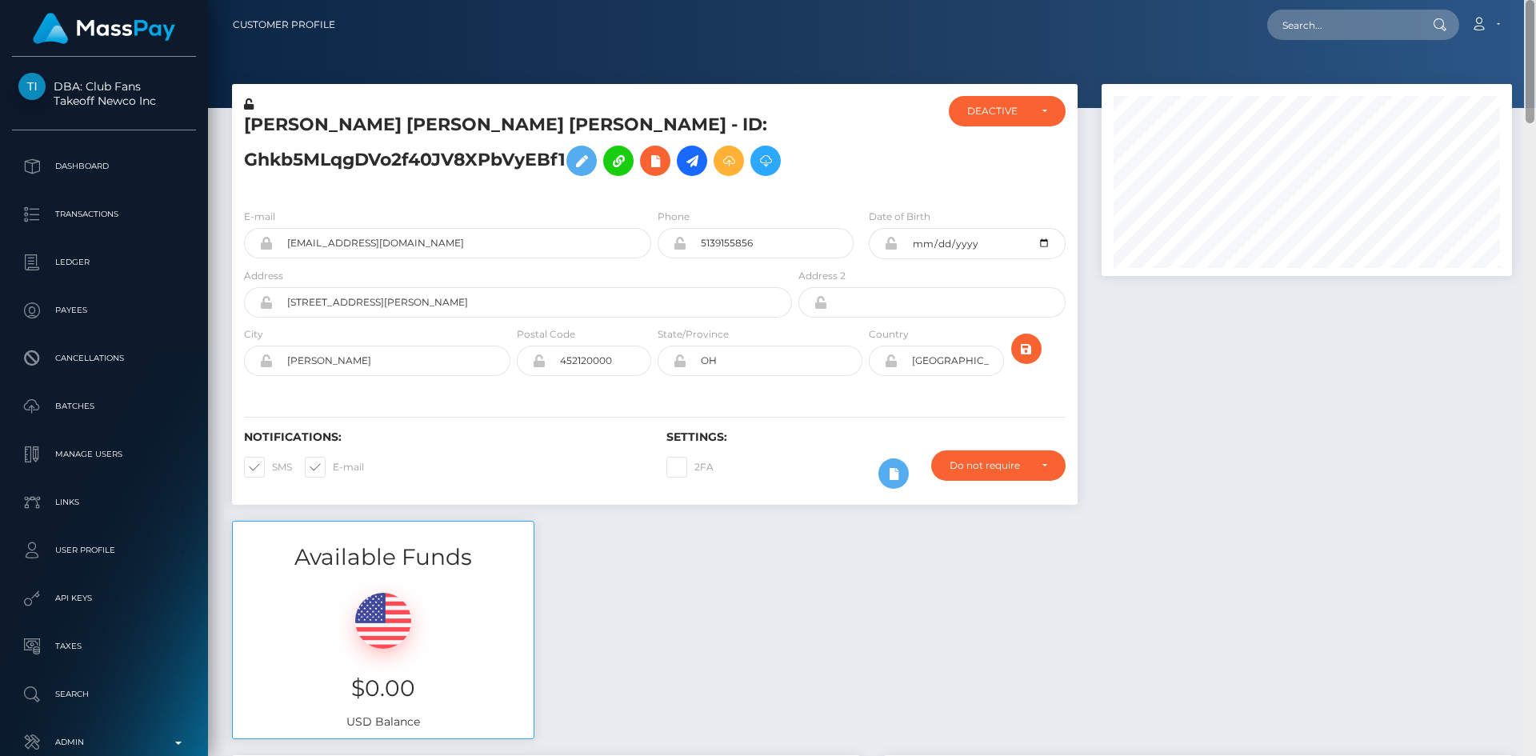
drag, startPoint x: 1528, startPoint y: 375, endPoint x: 1530, endPoint y: 43, distance: 332.1
click at [1530, 43] on div "Customer Profile Loading... Loading..." at bounding box center [872, 378] width 1328 height 756
click at [466, 258] on input "kutthroatbarbi80@gmail.com" at bounding box center [462, 243] width 379 height 30
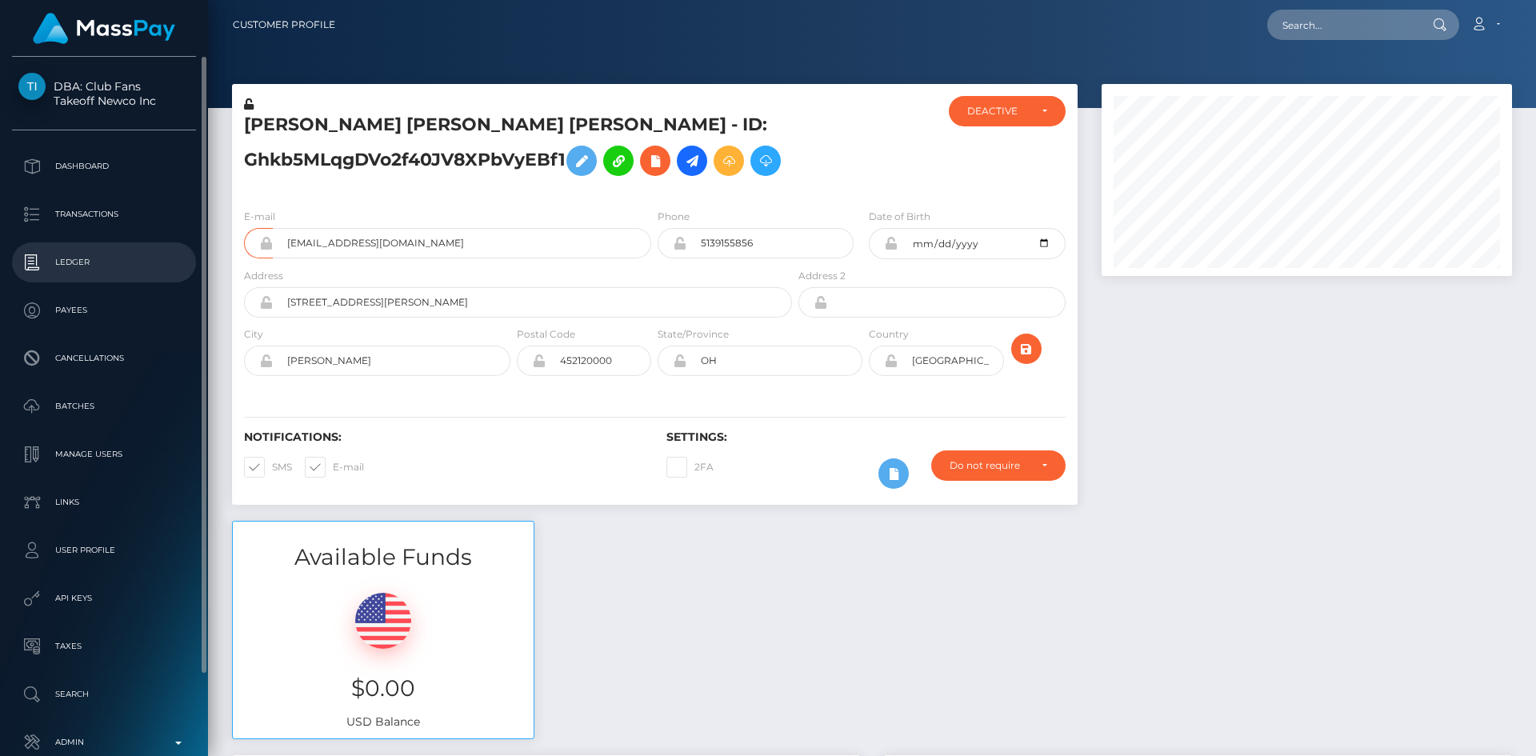
click at [153, 256] on p "Ledger" at bounding box center [103, 262] width 171 height 24
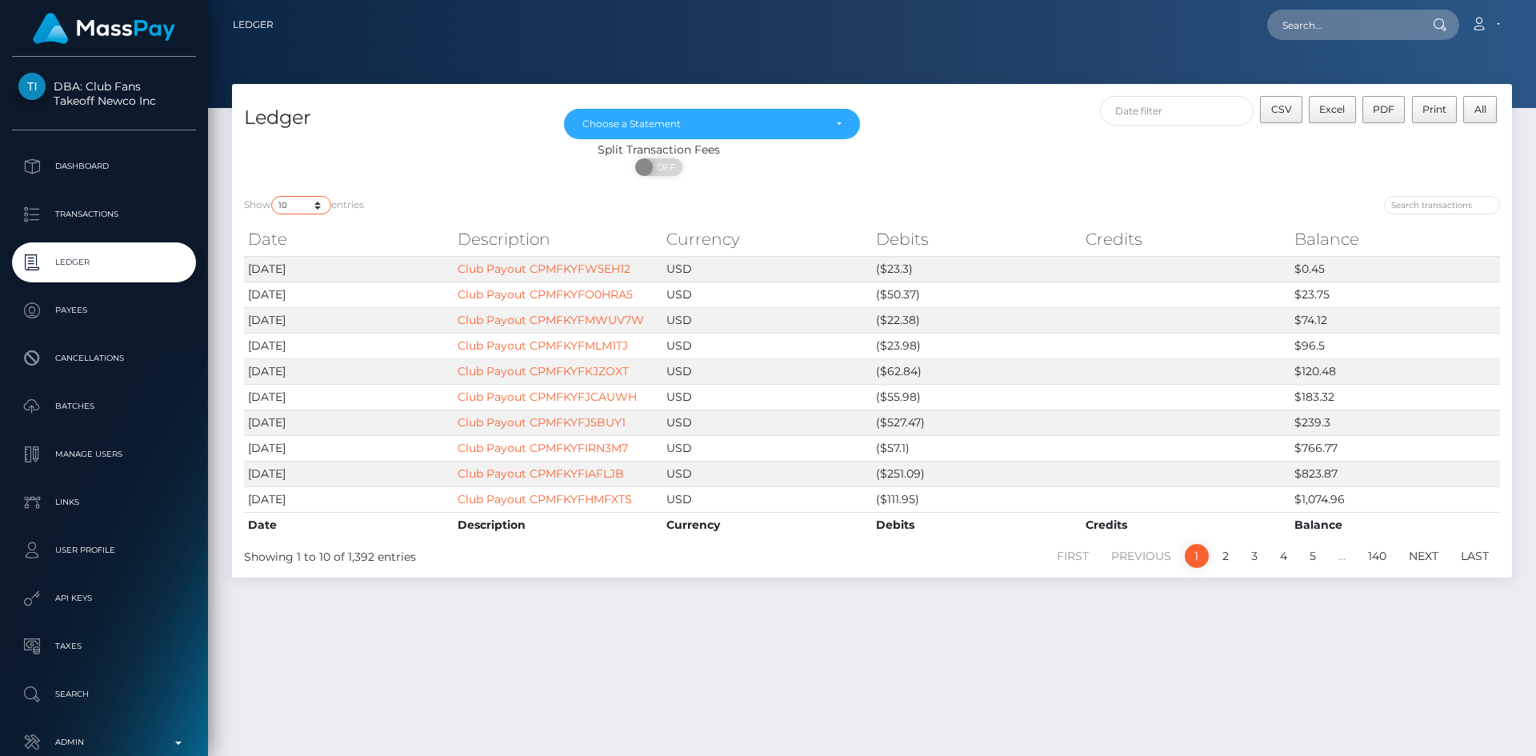
click at [313, 208] on select "10 25 50 100 250" at bounding box center [301, 205] width 60 height 18
select select "250"
click at [273, 196] on select "10 25 50 100 250" at bounding box center [301, 205] width 60 height 18
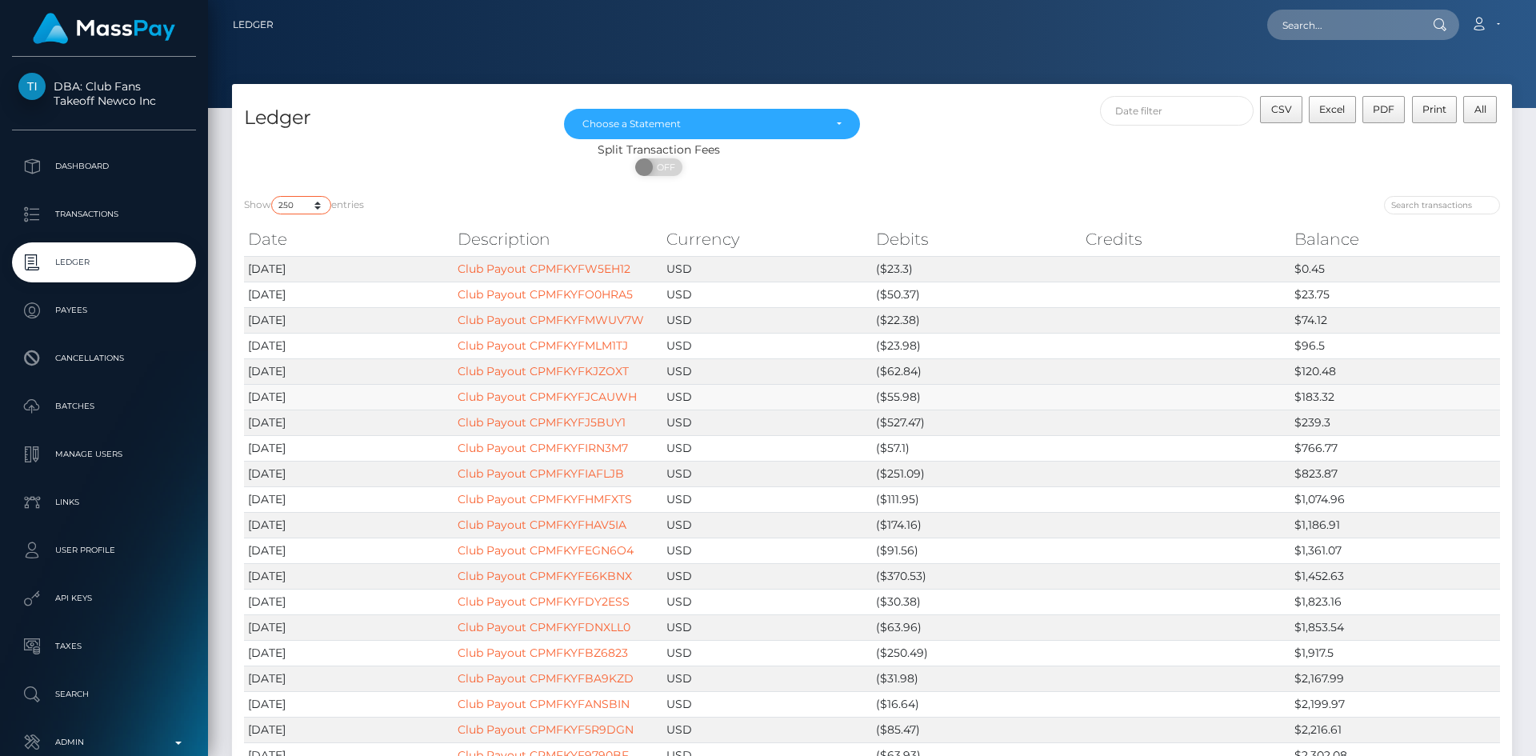
scroll to position [80, 0]
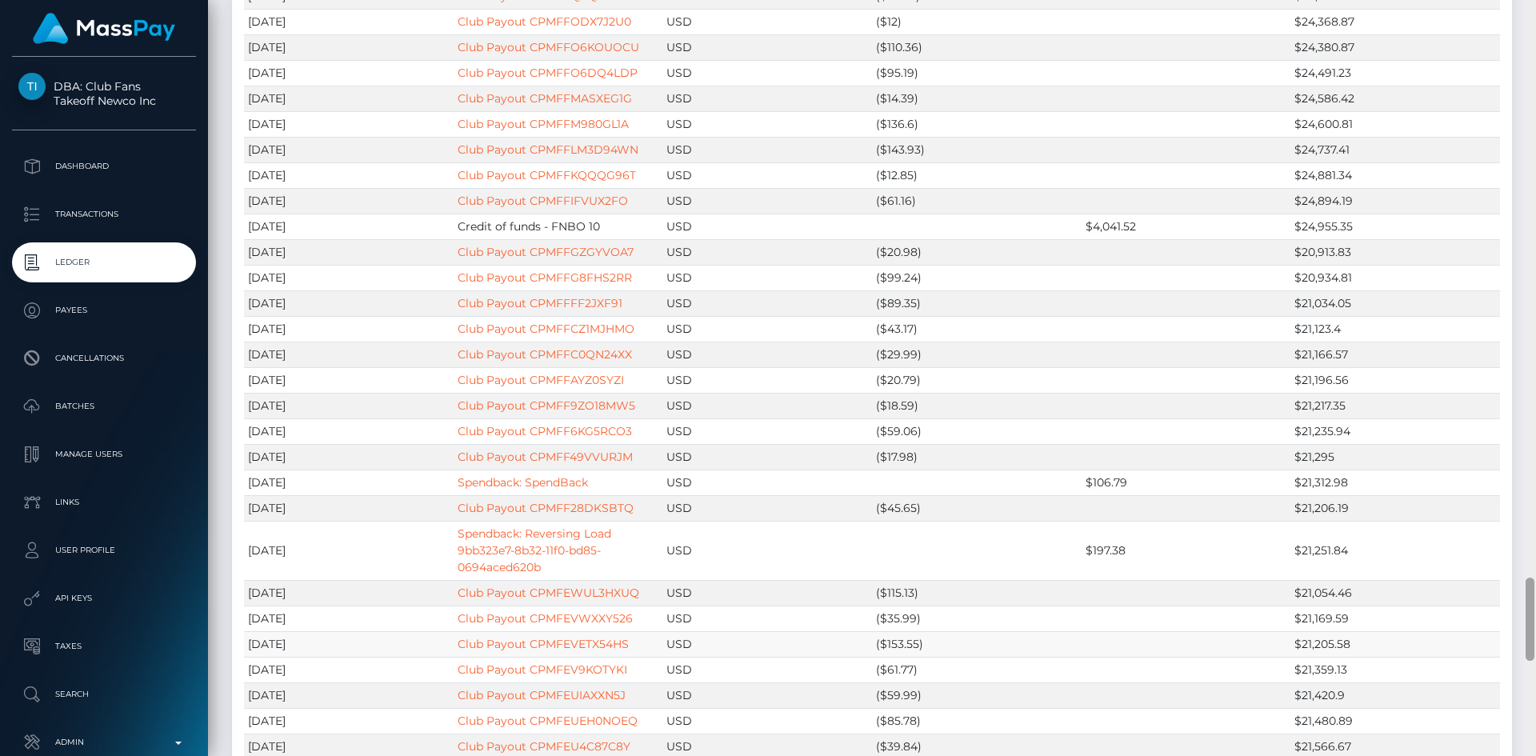
scroll to position [5234, 0]
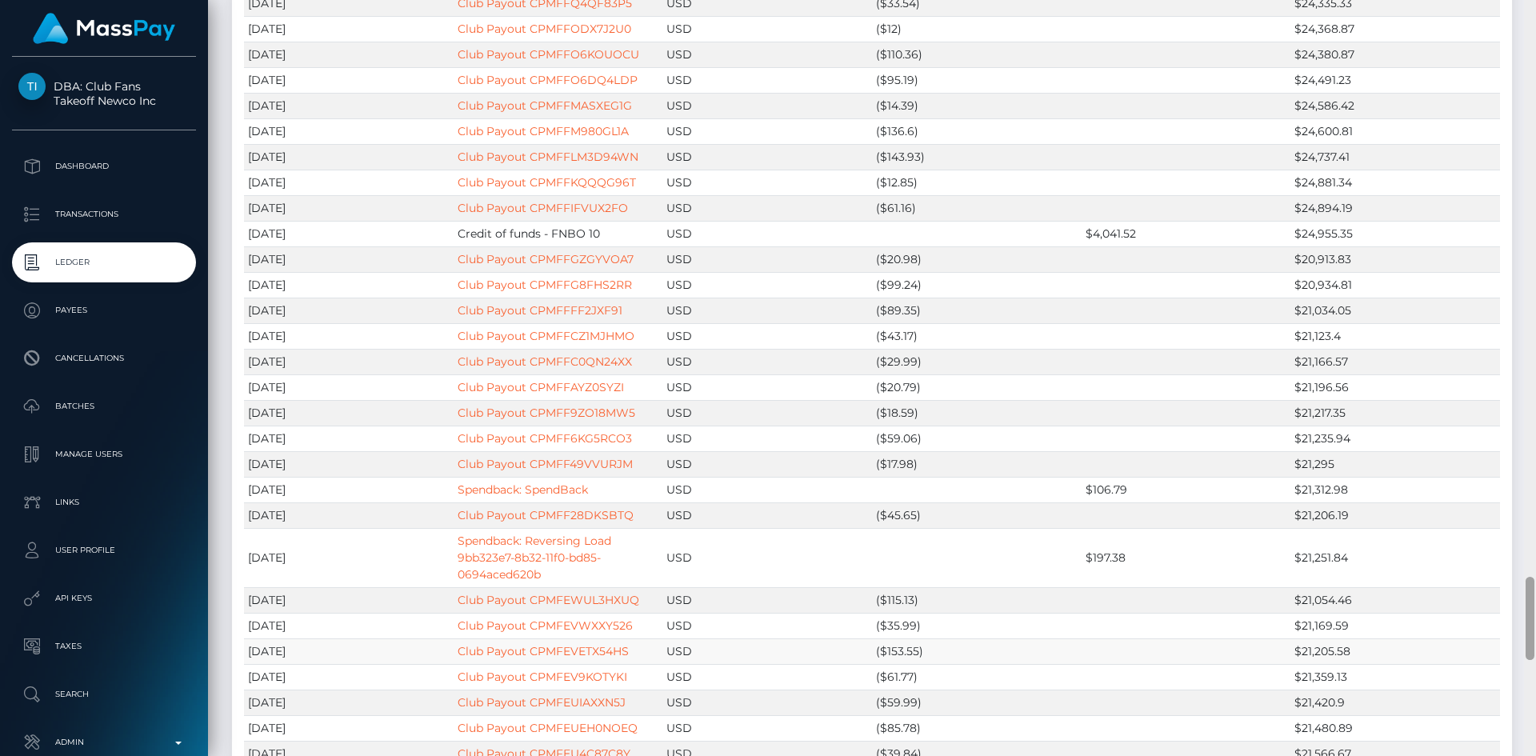
drag, startPoint x: 1533, startPoint y: 73, endPoint x: 1497, endPoint y: 641, distance: 569.3
click at [1497, 641] on div "Ledger Loading... Loading..." at bounding box center [872, 378] width 1328 height 756
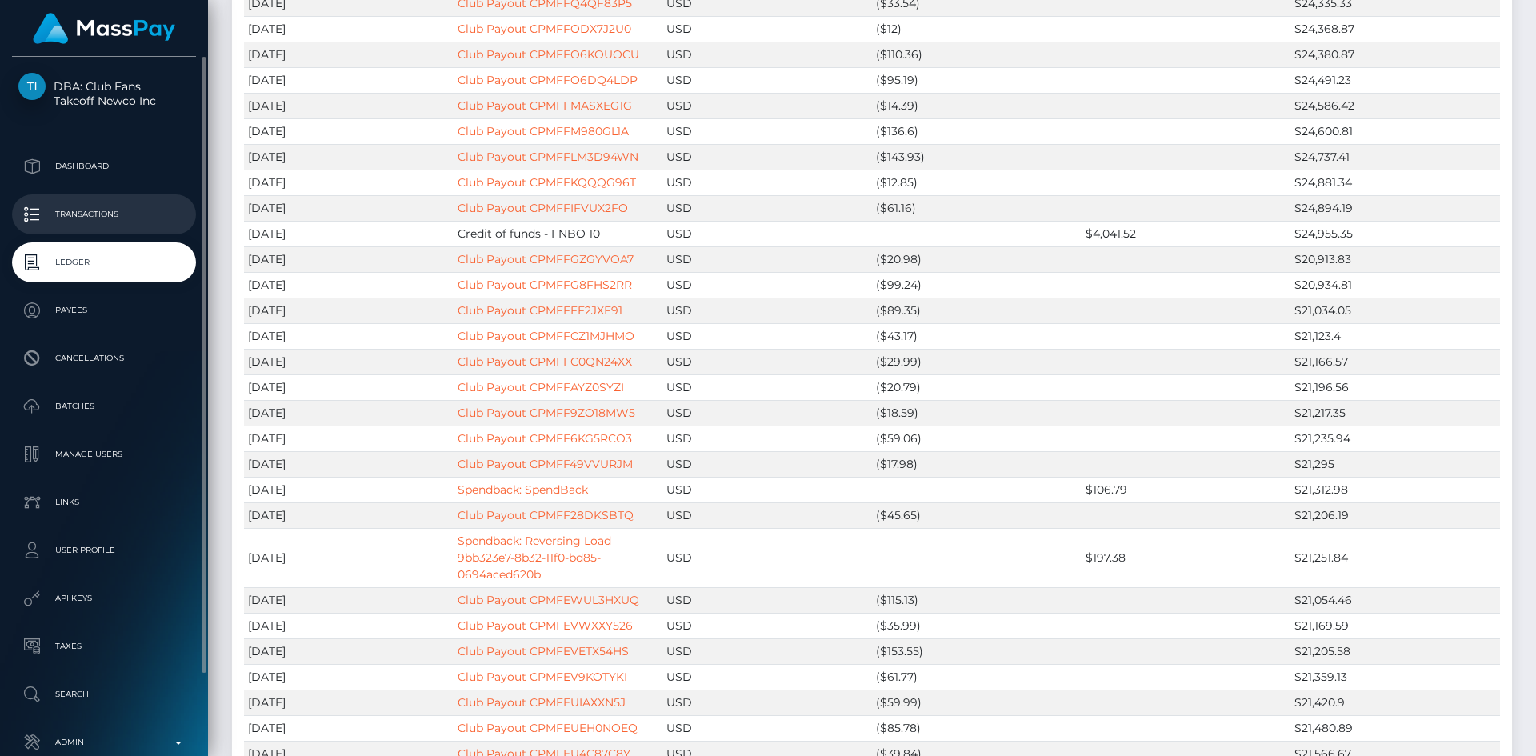
click at [107, 204] on p "Transactions" at bounding box center [103, 214] width 171 height 24
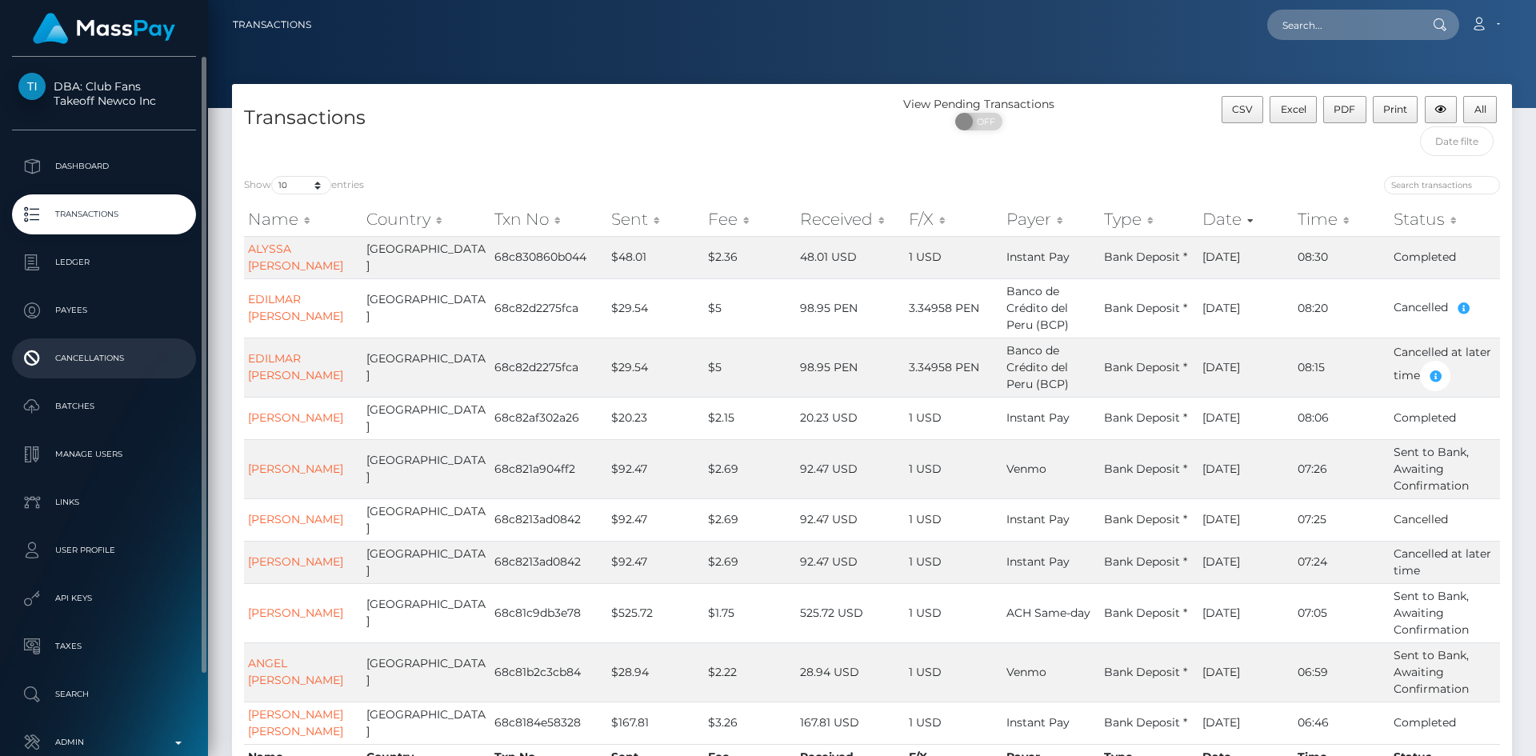
click at [117, 367] on p "Cancellations" at bounding box center [103, 359] width 171 height 24
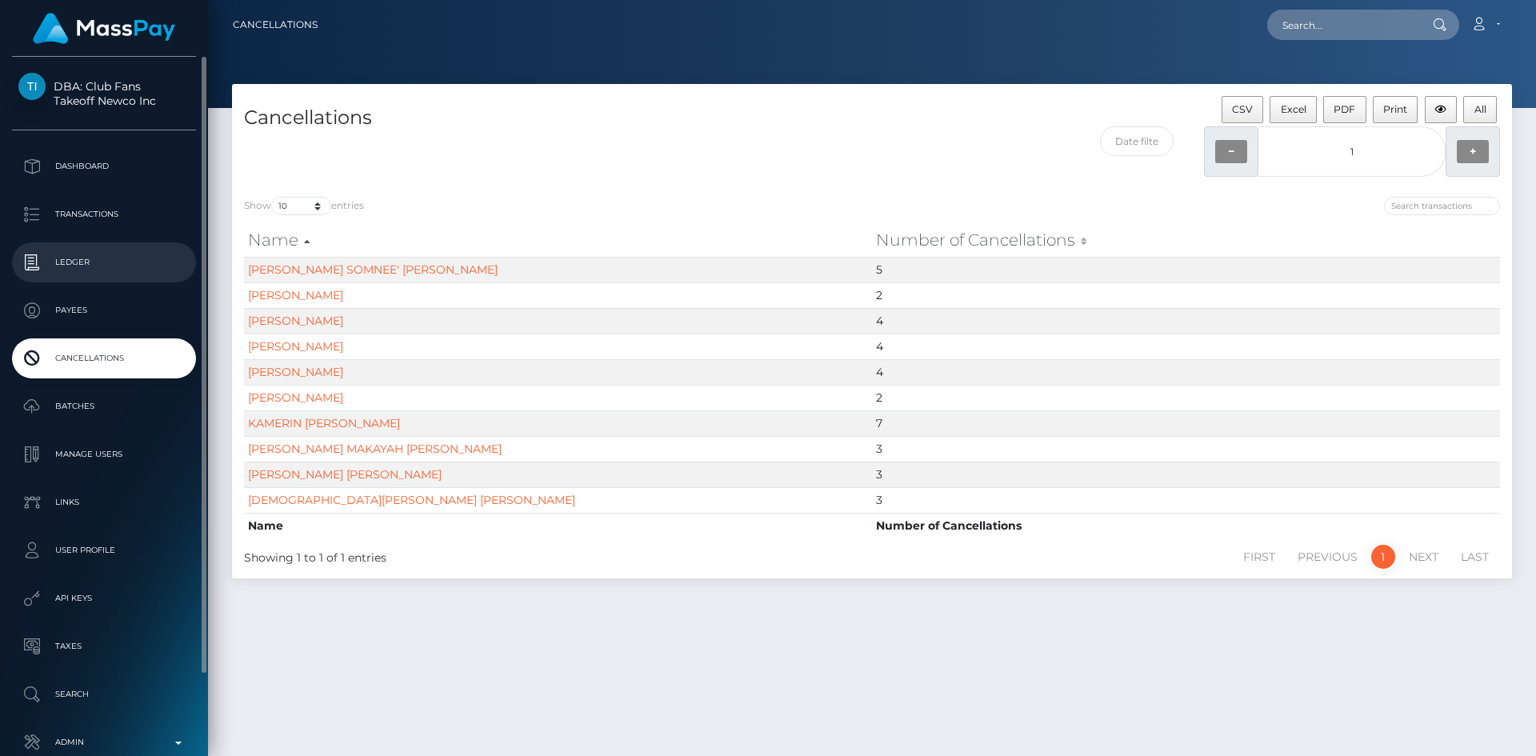
click at [131, 266] on p "Ledger" at bounding box center [103, 262] width 171 height 24
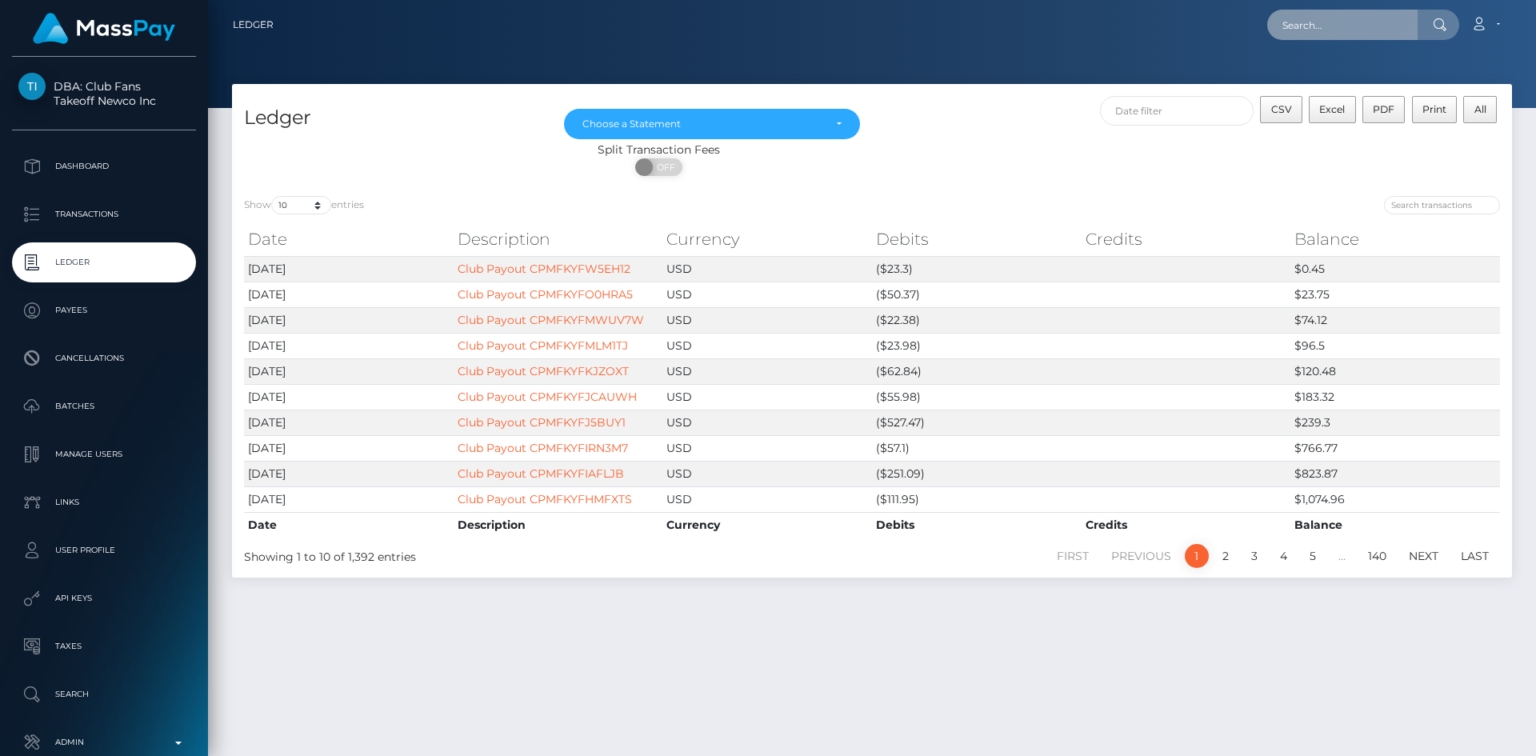
click at [1309, 19] on input "text" at bounding box center [1343, 25] width 150 height 30
paste input "Ghkb5MLqgDVo2f40JV8XPbVyEBf1"
type input "Ghkb5MLqgDVo2f40JV8XPbVyEBf1"
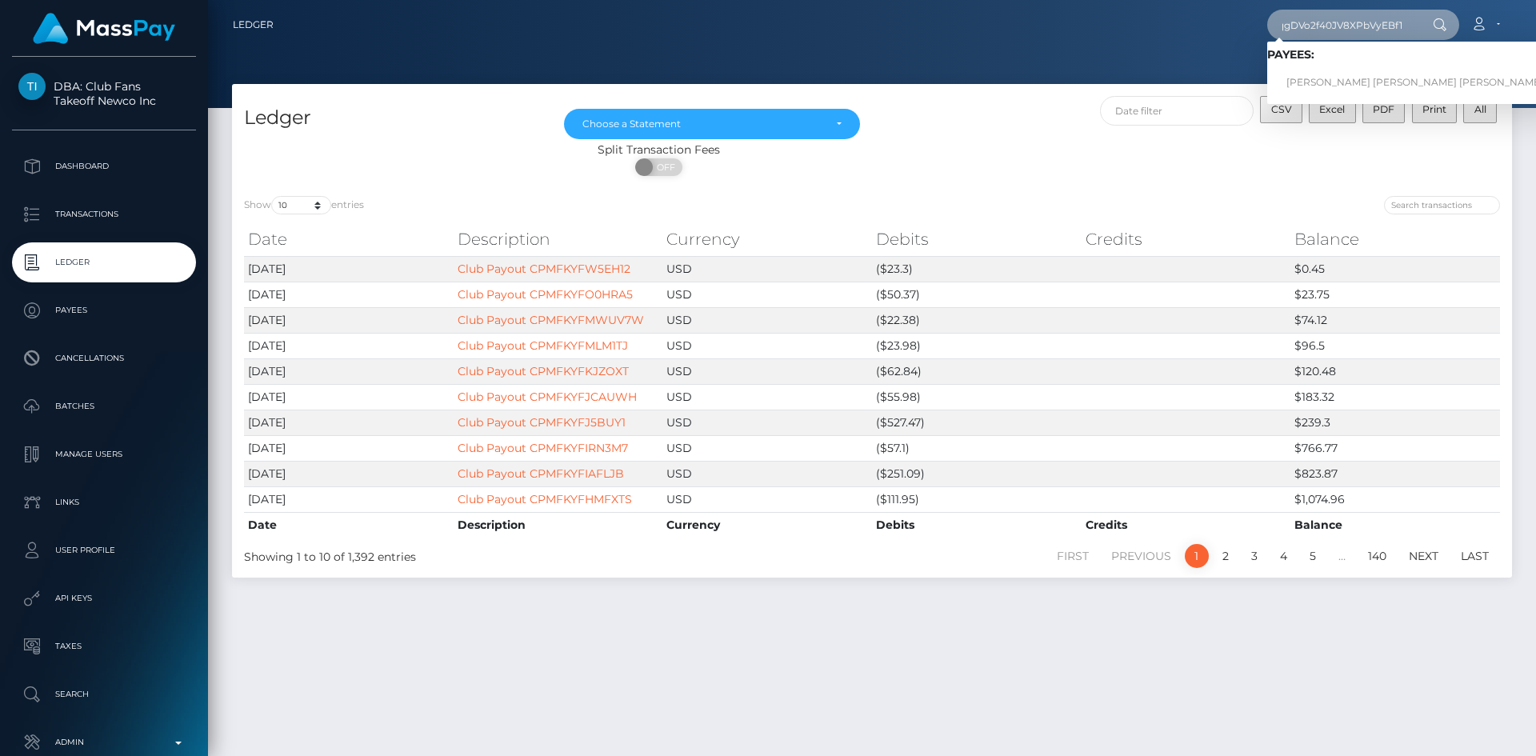
scroll to position [0, 0]
drag, startPoint x: 1340, startPoint y: 86, endPoint x: 1329, endPoint y: 88, distance: 11.3
click at [1340, 86] on link "[PERSON_NAME] [PERSON_NAME] [PERSON_NAME]" at bounding box center [1415, 83] width 295 height 30
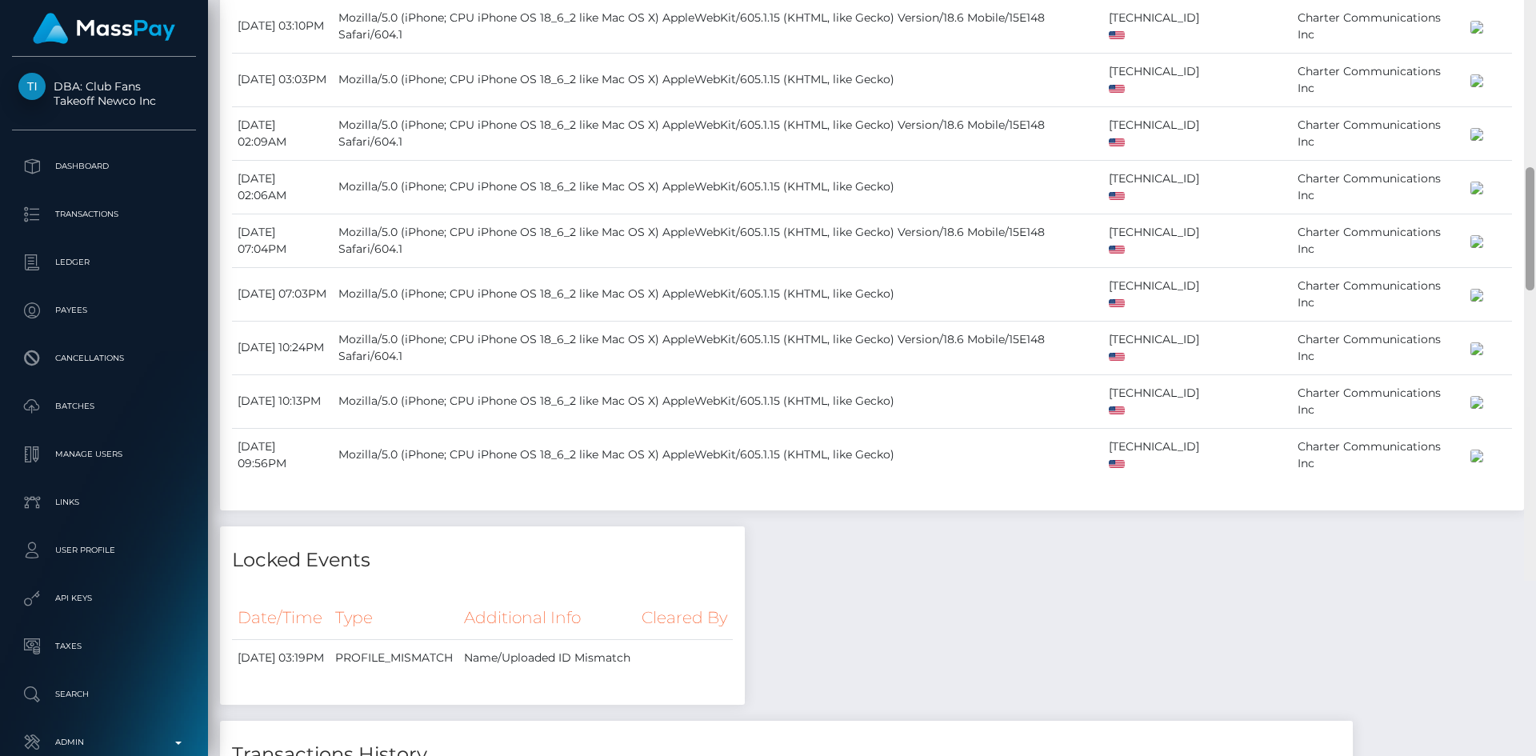
scroll to position [2301, 0]
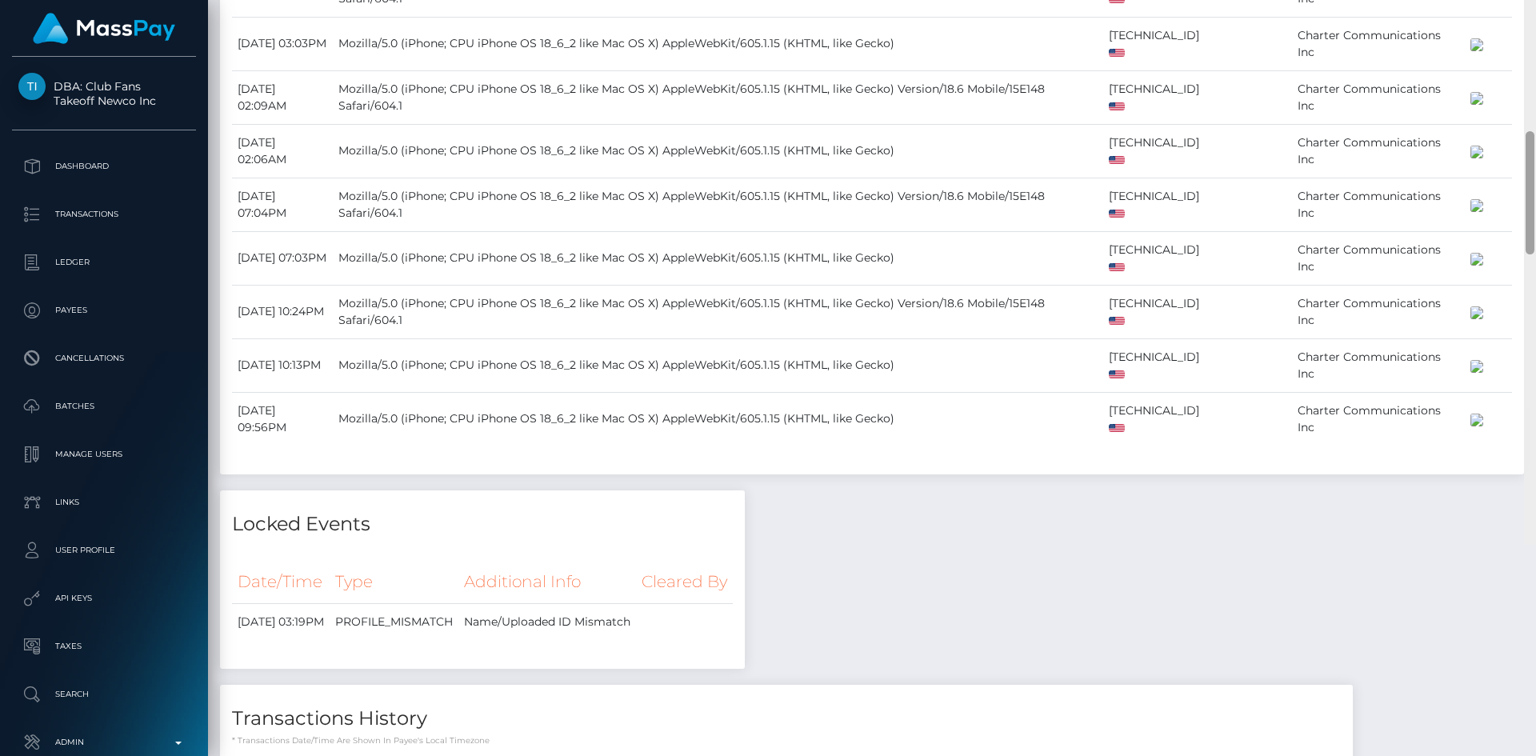
click at [1495, 536] on div "Customer Profile Loading... Loading..." at bounding box center [872, 378] width 1328 height 756
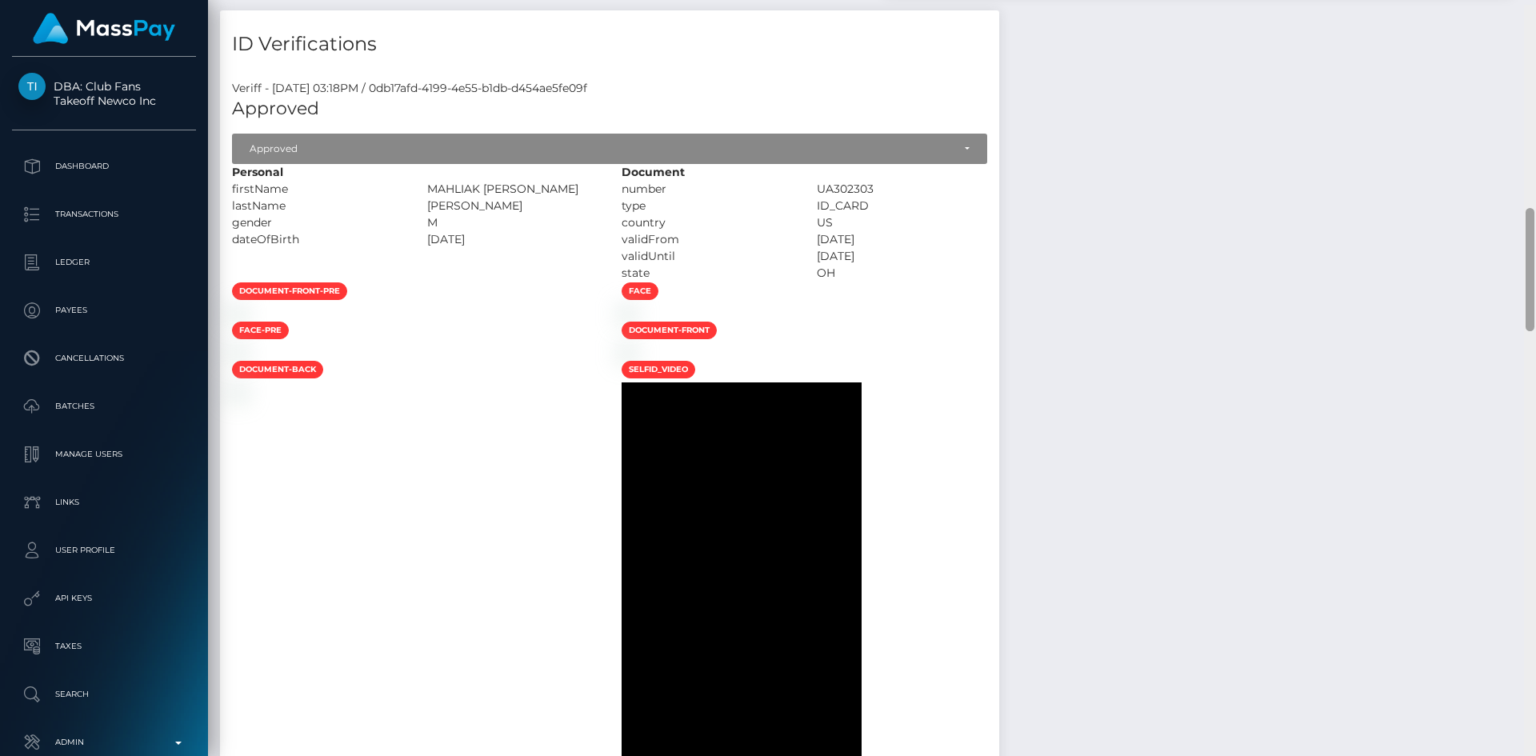
scroll to position [1193, 0]
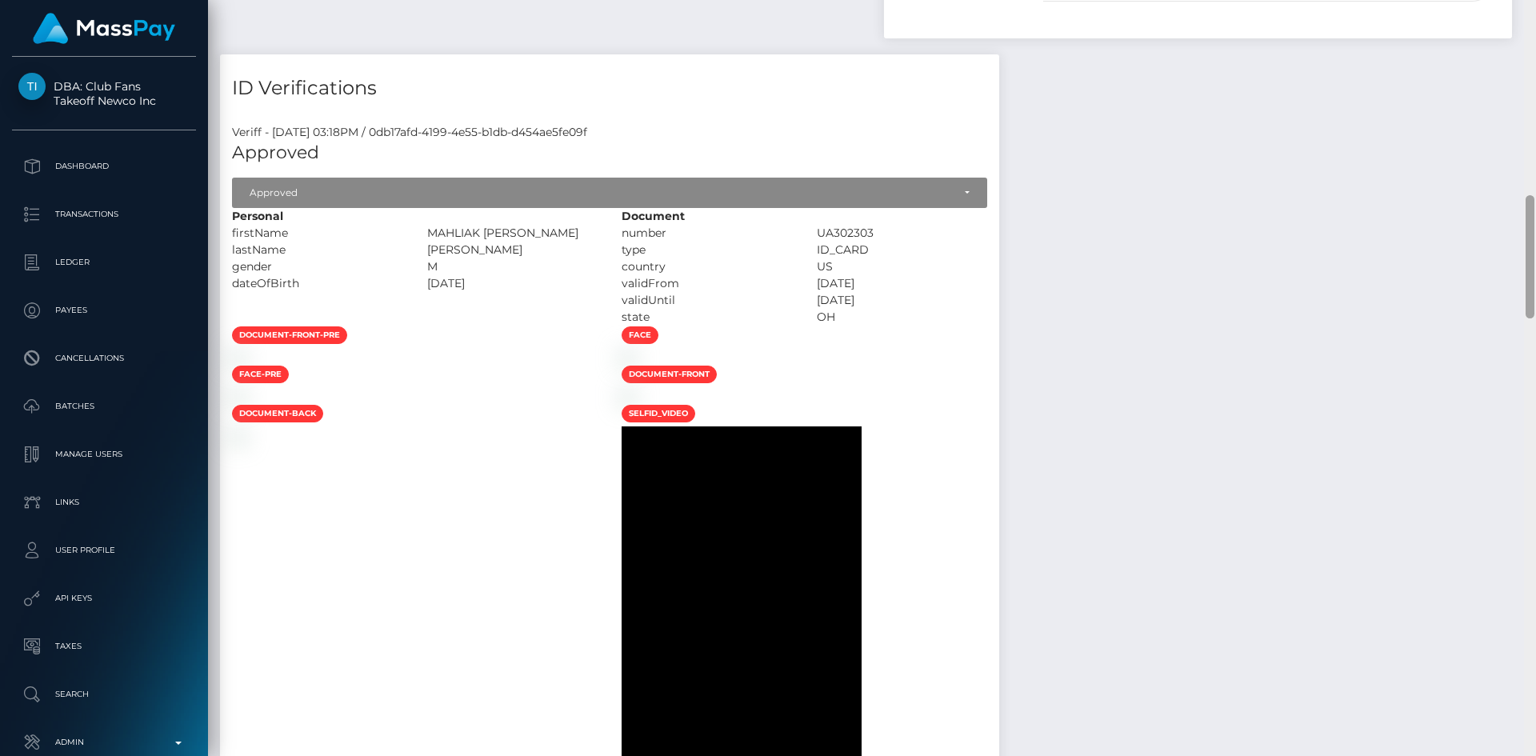
drag, startPoint x: 1531, startPoint y: 405, endPoint x: 1536, endPoint y: 223, distance: 181.7
click at [1536, 223] on div at bounding box center [1530, 378] width 12 height 756
drag, startPoint x: 599, startPoint y: 353, endPoint x: 561, endPoint y: 338, distance: 40.6
click at [561, 326] on div "Personal firstName MAHLIAK SHABAZZ lastName" at bounding box center [415, 267] width 390 height 118
copy div "MAHLIAK SHABAZZ lastName DAVIS"
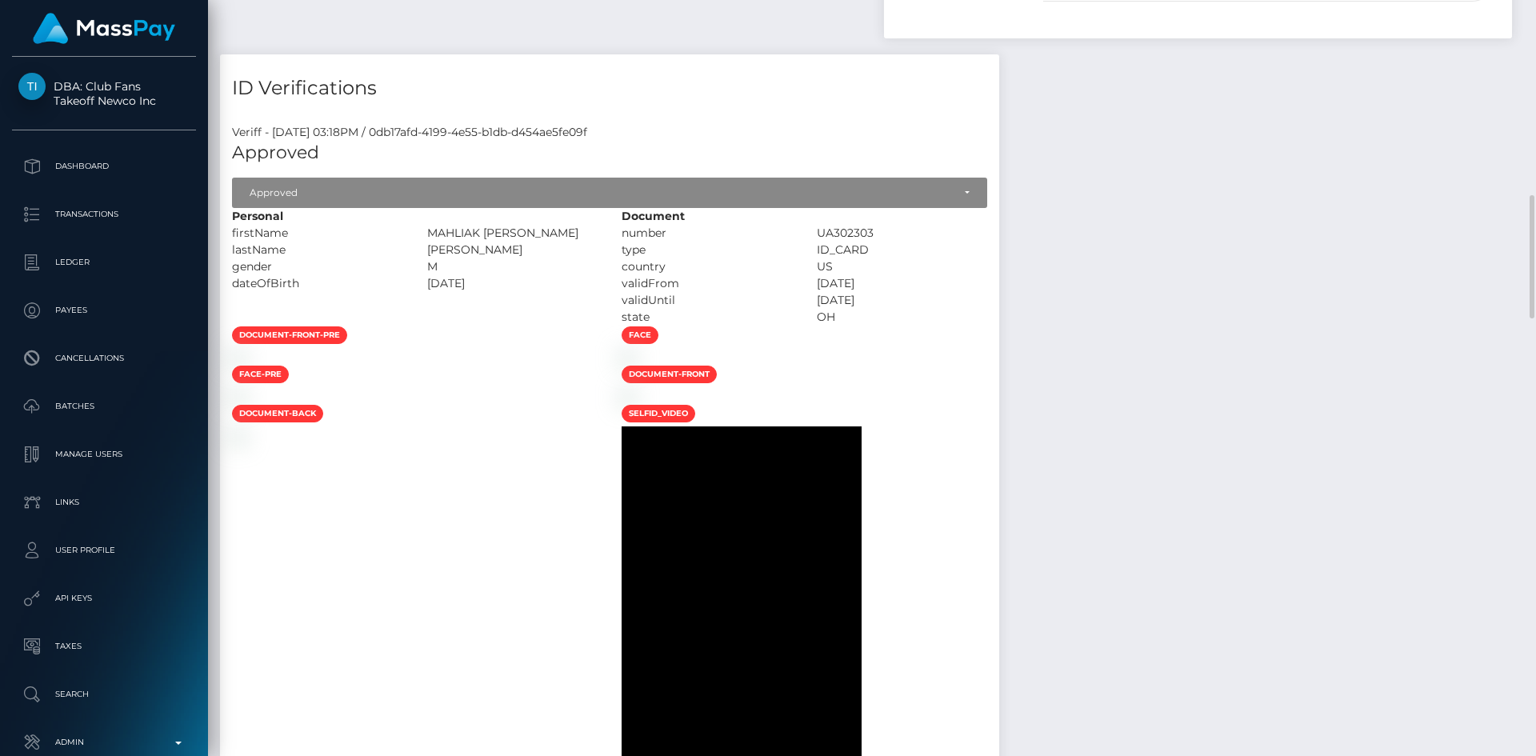
click at [611, 258] on div "DAVIS" at bounding box center [512, 250] width 195 height 17
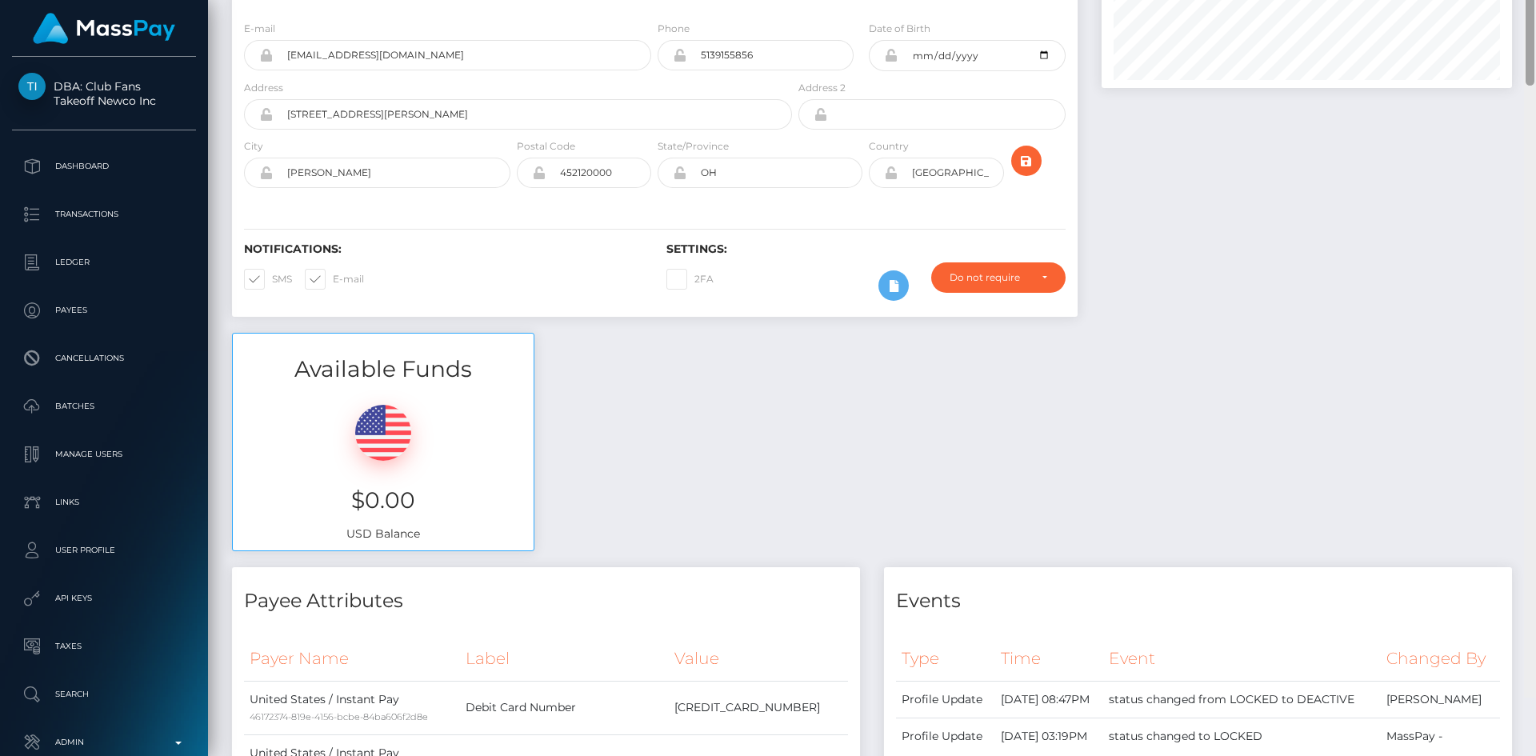
scroll to position [0, 0]
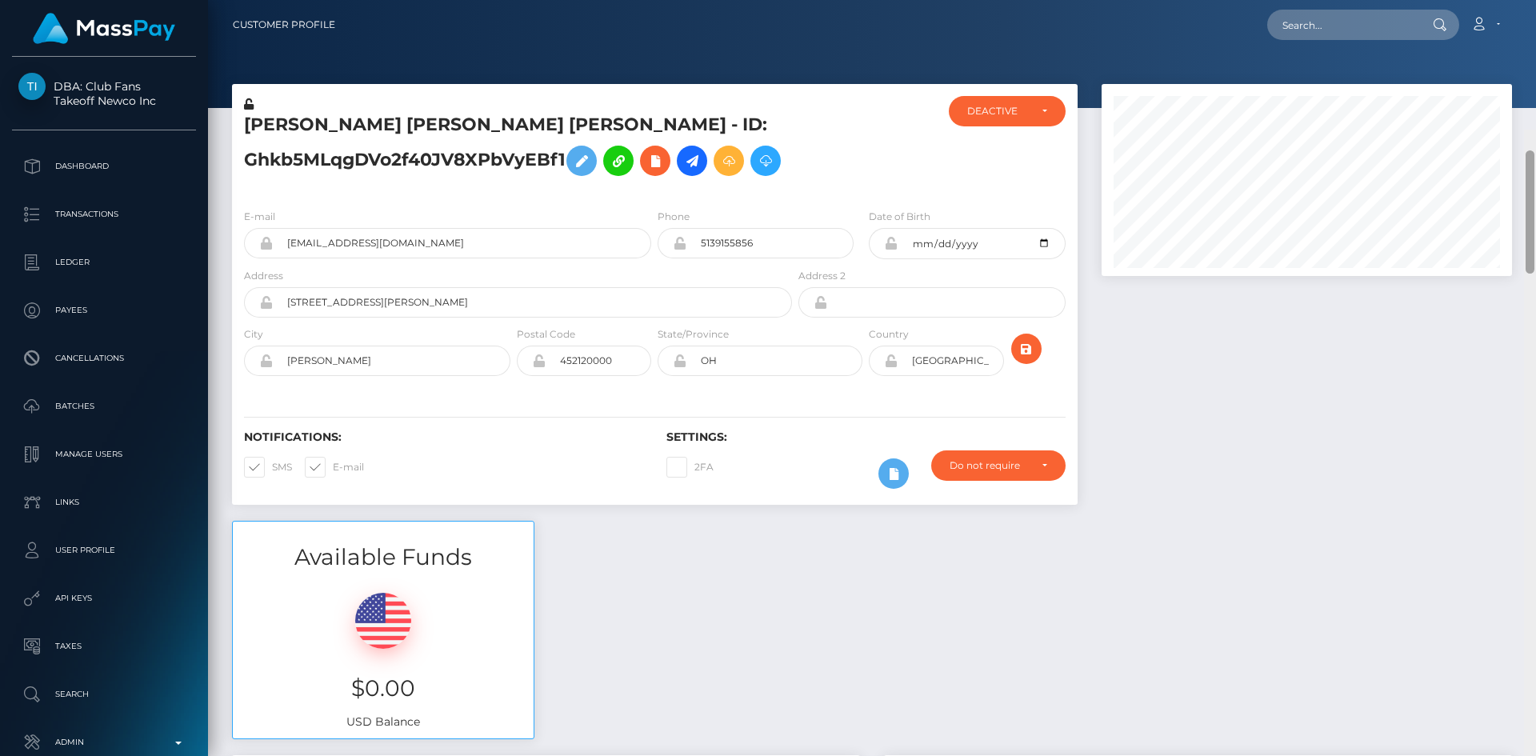
drag, startPoint x: 1531, startPoint y: 309, endPoint x: 1468, endPoint y: 74, distance: 242.6
click at [1536, 130] on div at bounding box center [1530, 508] width 12 height 756
click at [1325, 40] on div "Loading... Loading... Account Edit Profile Logout" at bounding box center [930, 25] width 1164 height 34
paste input "benjimeissner@web.de"
click at [1328, 29] on input "benjimeissner@web.de" at bounding box center [1343, 25] width 150 height 30
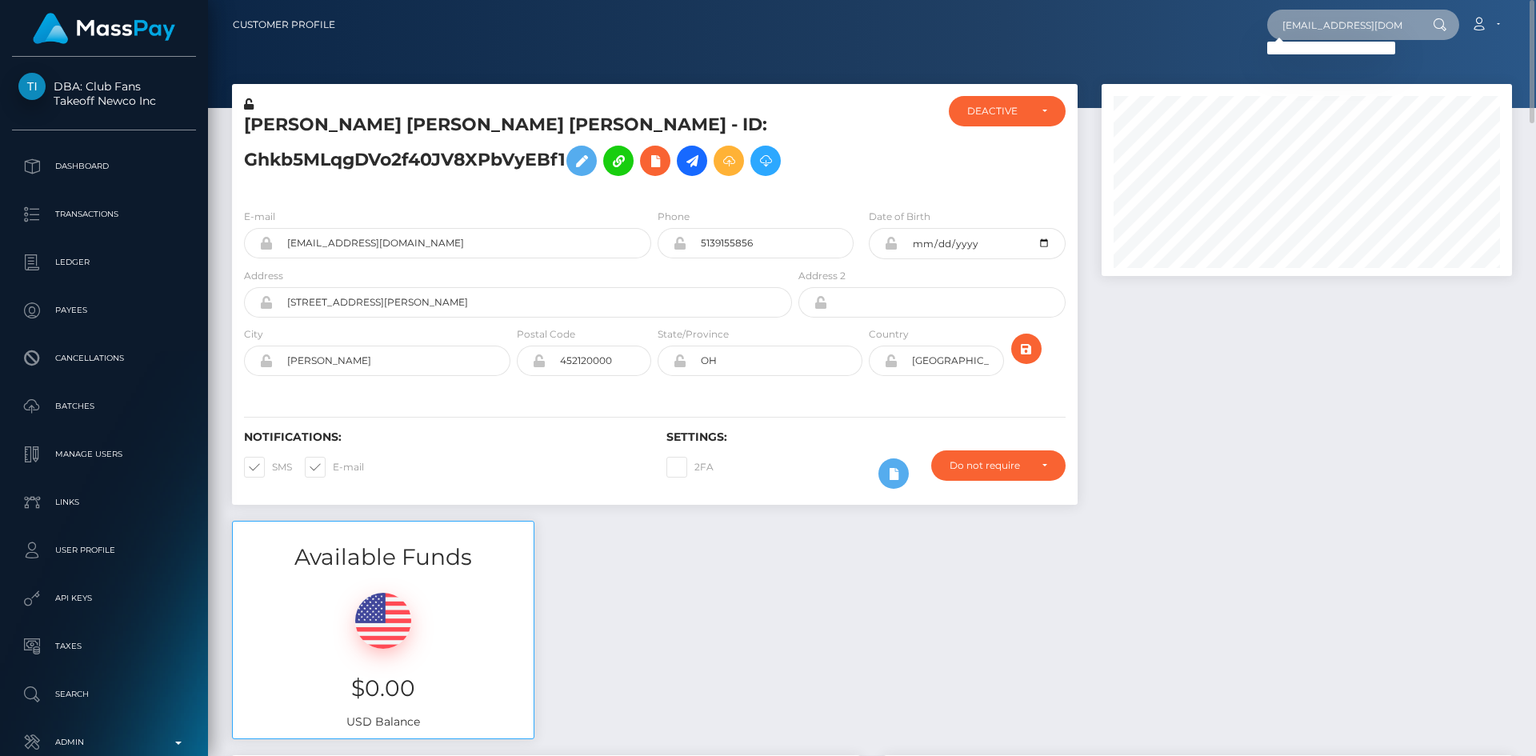
click at [1345, 27] on input "benjimeissner@web.de" at bounding box center [1343, 25] width 150 height 30
paste input "miriam.funaro"
type input "miriam.funaro@web.de"
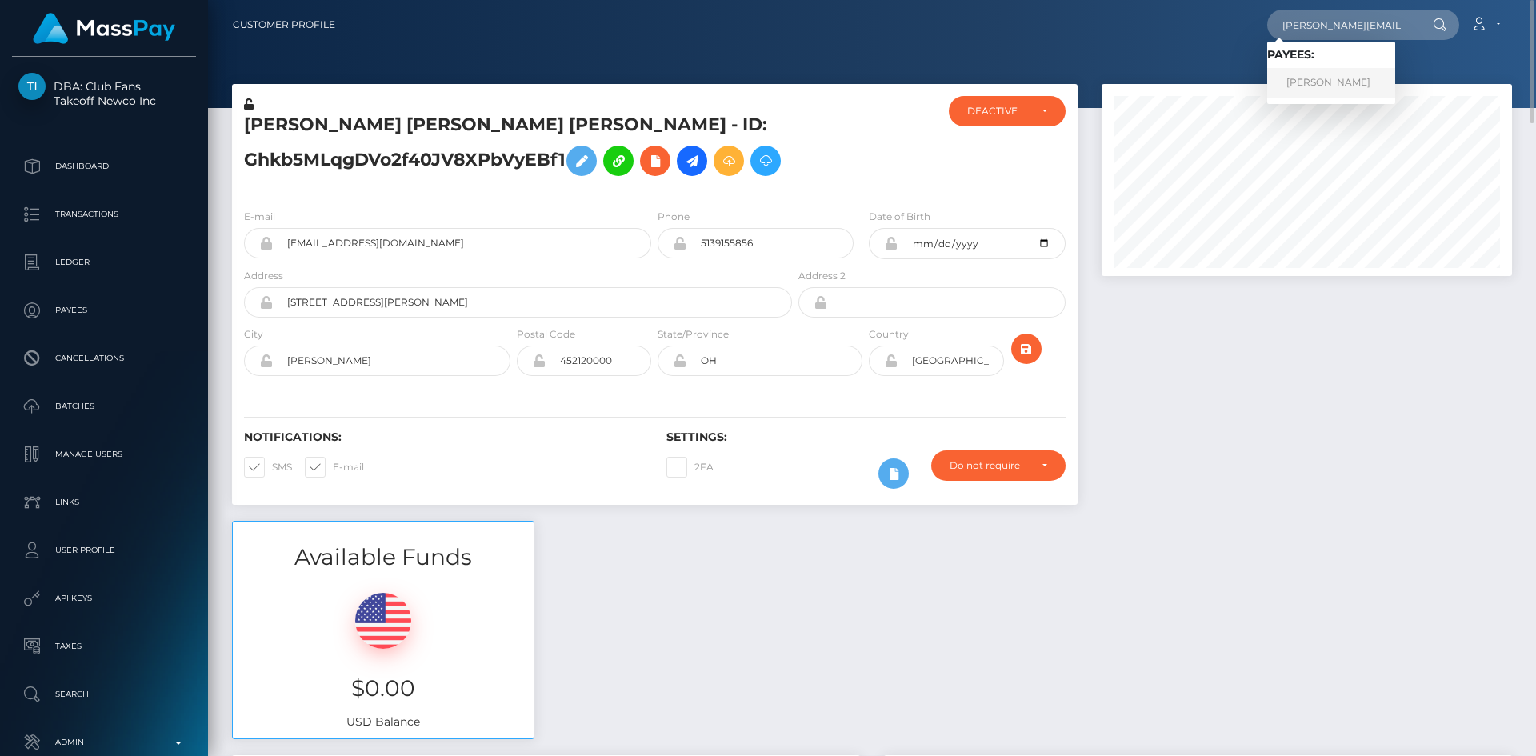
click at [1312, 86] on link "Miriam Funaro" at bounding box center [1332, 83] width 128 height 30
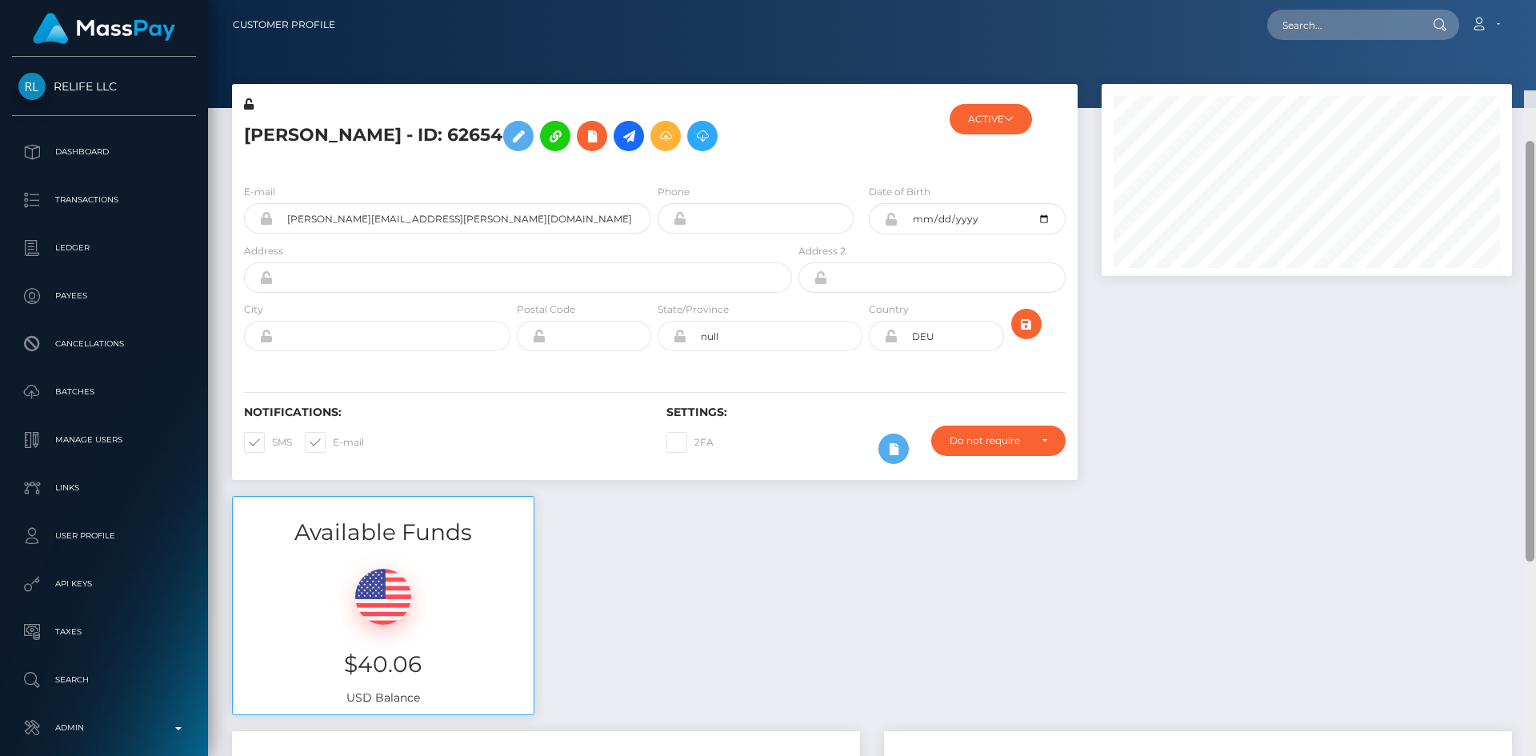
drag, startPoint x: 1528, startPoint y: 431, endPoint x: 1536, endPoint y: -6, distance: 437.8
click at [1536, 0] on html "RELIFE LLC Dashboard Transactions Ledger Payees Cancellations" at bounding box center [768, 378] width 1536 height 756
drag, startPoint x: 1527, startPoint y: 115, endPoint x: 1535, endPoint y: 0, distance: 115.5
click at [1536, 6] on div "Customer Profile Loading... Loading..." at bounding box center [872, 378] width 1328 height 756
click at [693, 132] on icon at bounding box center [702, 136] width 19 height 20
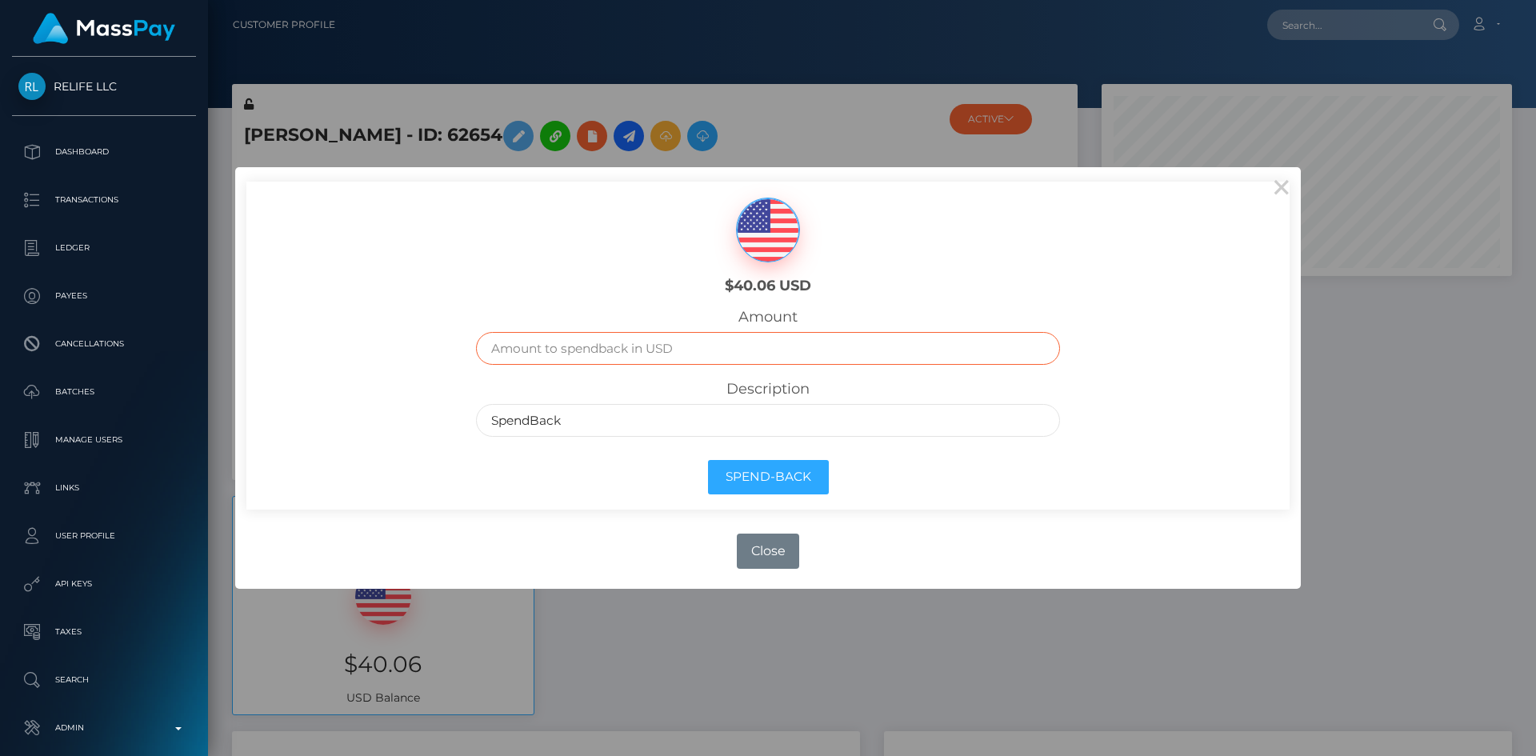
click at [695, 348] on input "text" at bounding box center [768, 348] width 585 height 33
type input "40.06"
click at [777, 475] on button "Spend-Back" at bounding box center [768, 477] width 121 height 34
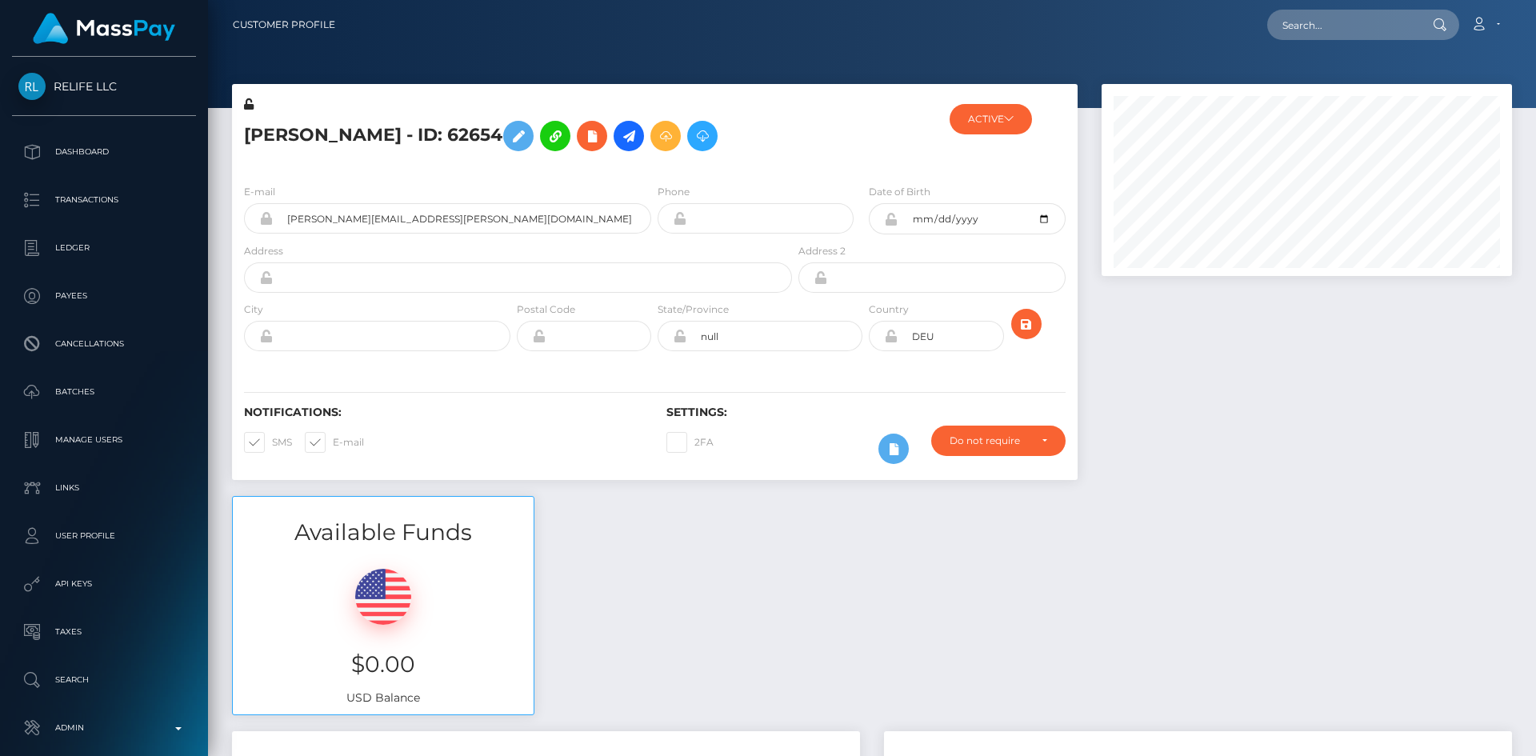
scroll to position [192, 411]
click at [1418, 33] on input "text" at bounding box center [1343, 25] width 150 height 30
paste input "poact_1yIieVkwe64a"
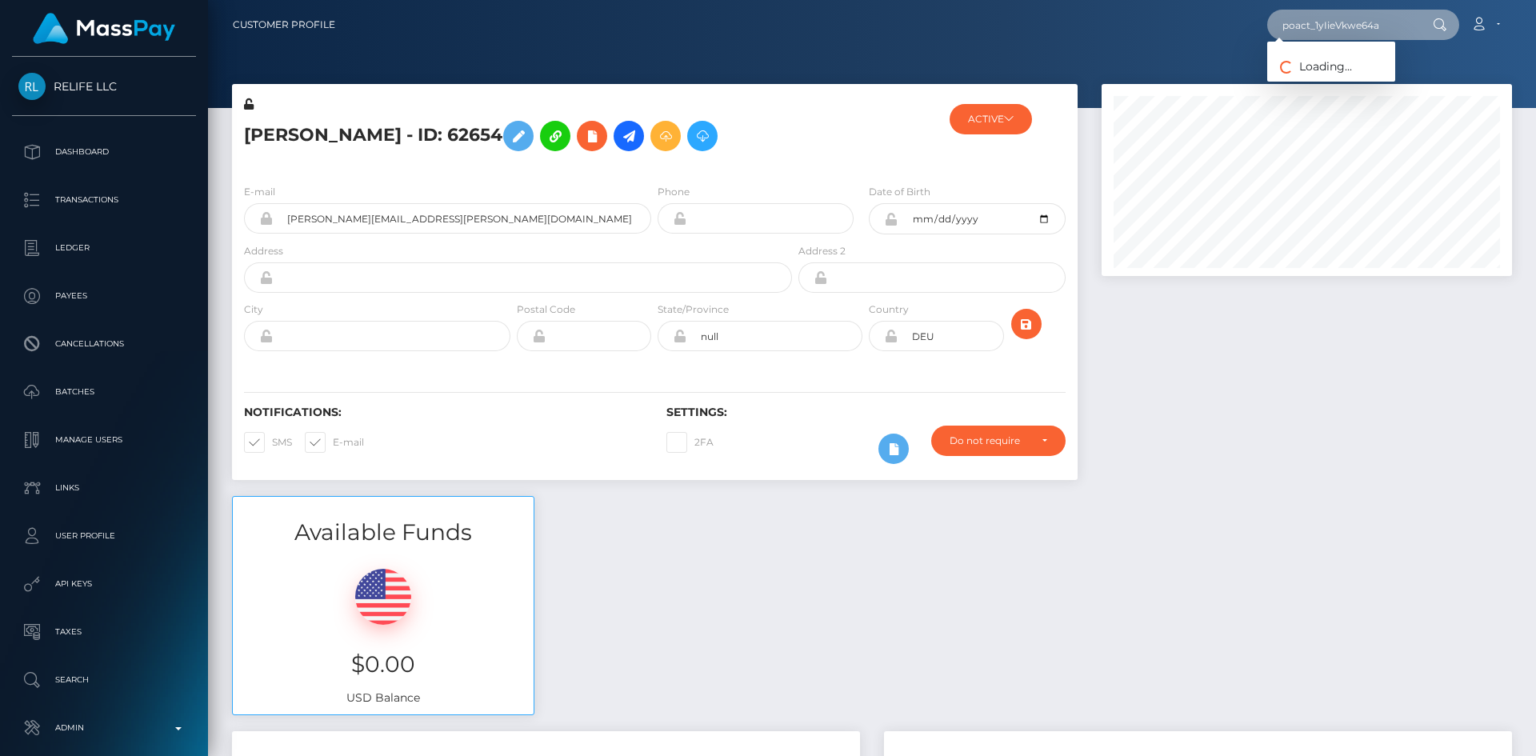
type input "poact_1yIieVkwe64a"
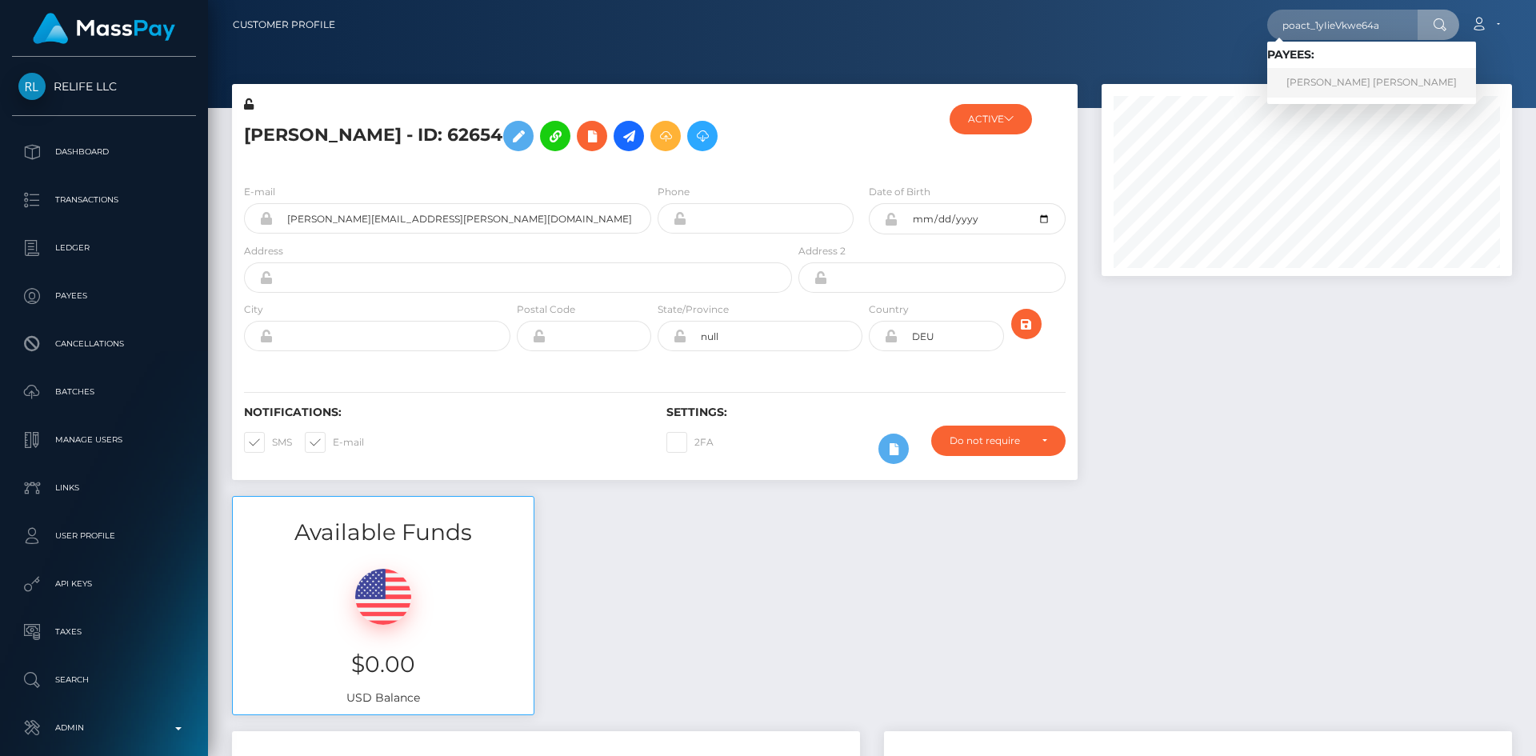
click at [1376, 87] on link "MONA HUSSEIN ABDELGALIL HUSSEIN ELHADDAD" at bounding box center [1372, 83] width 209 height 30
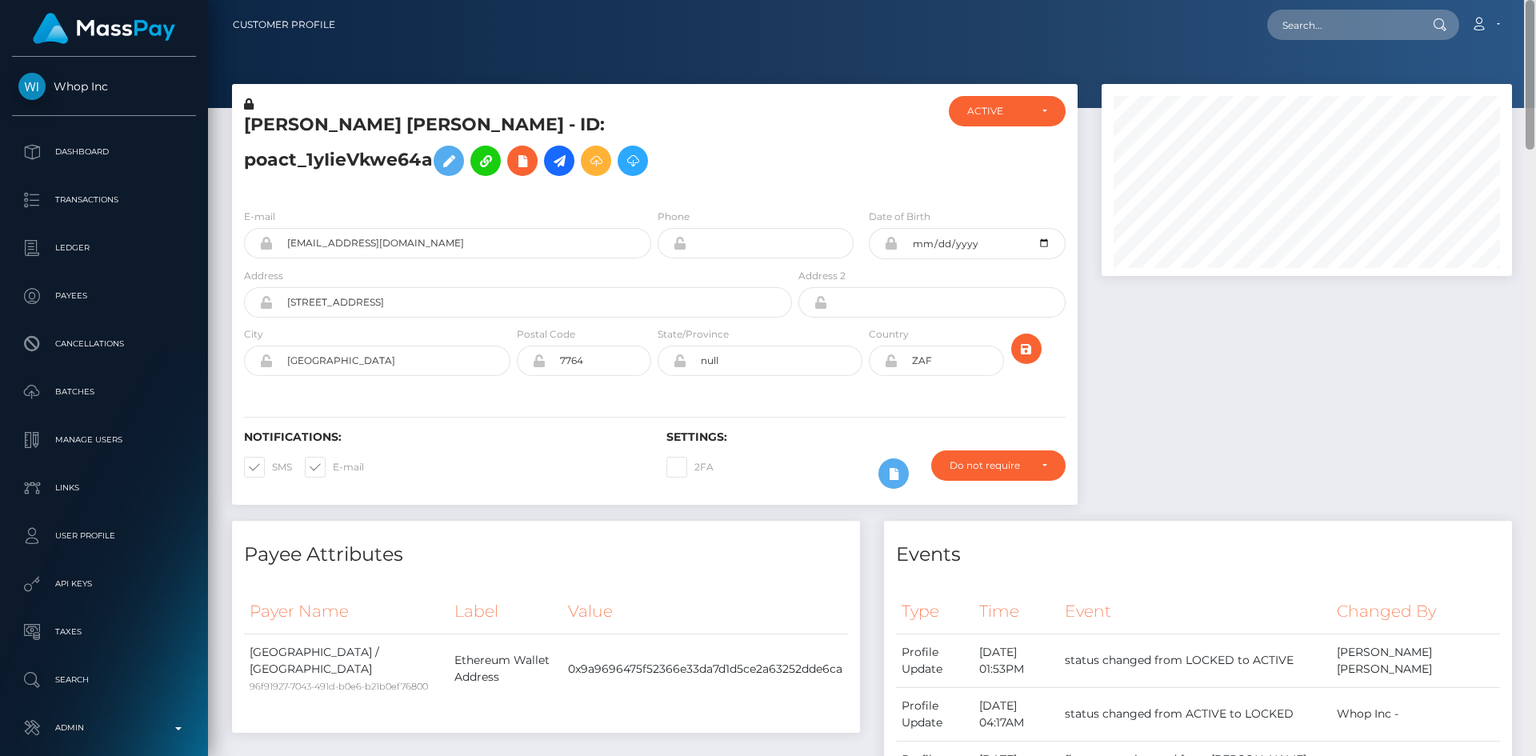
drag, startPoint x: 1530, startPoint y: 277, endPoint x: 1512, endPoint y: 82, distance: 195.3
click at [1512, 82] on div "Customer Profile Loading... Loading..." at bounding box center [872, 378] width 1328 height 756
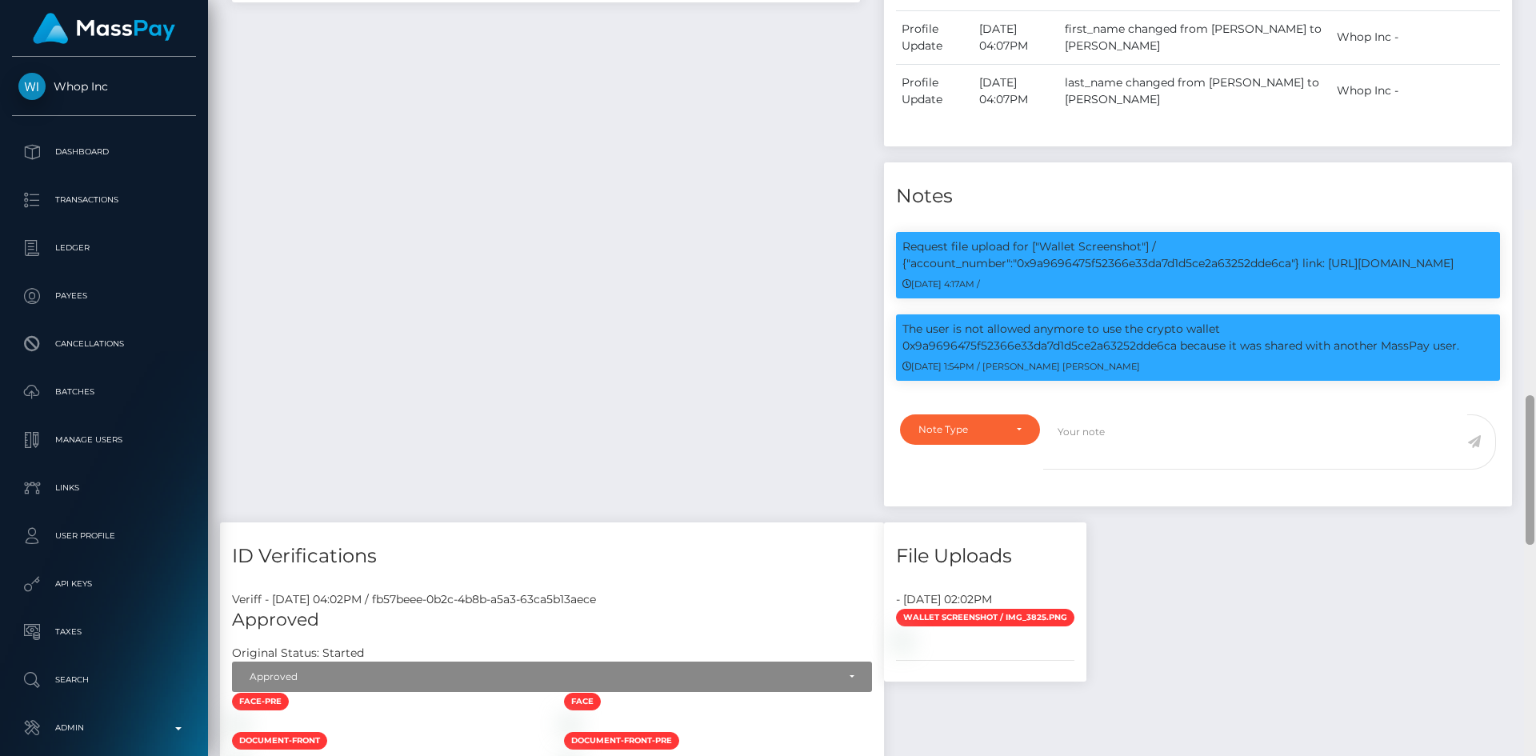
scroll to position [707, 0]
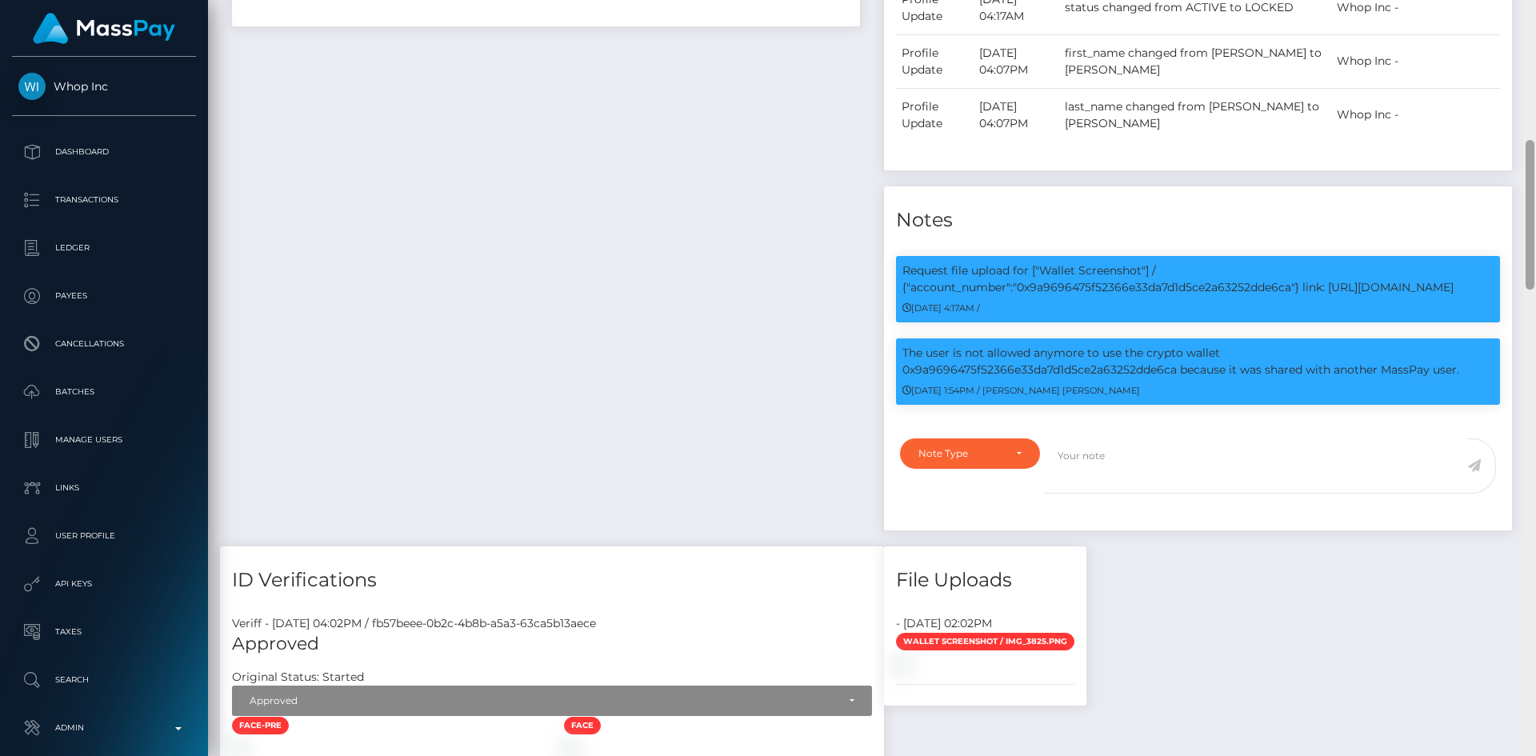
drag, startPoint x: 1528, startPoint y: 123, endPoint x: 1527, endPoint y: 263, distance: 140.0
click at [1527, 263] on div at bounding box center [1530, 215] width 9 height 150
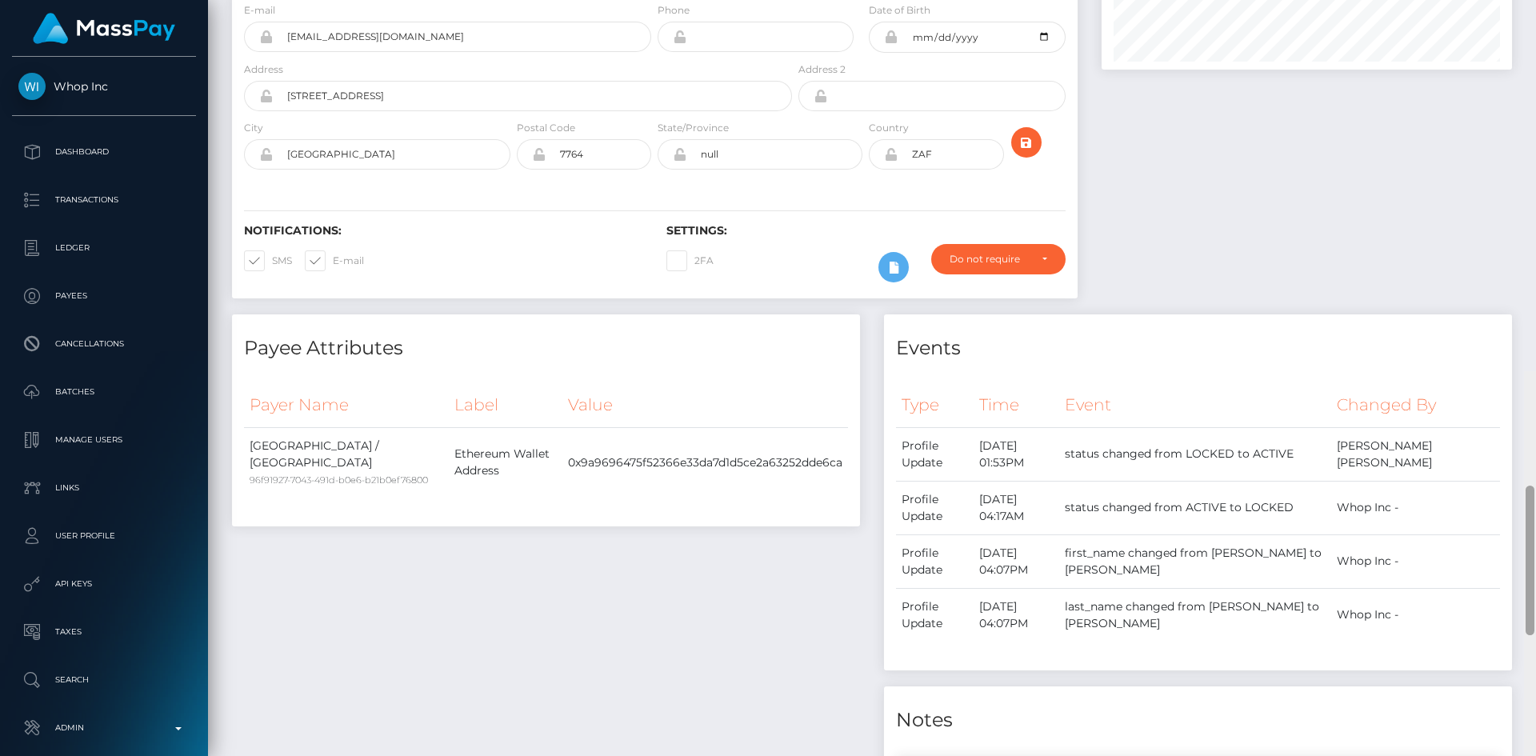
scroll to position [0, 0]
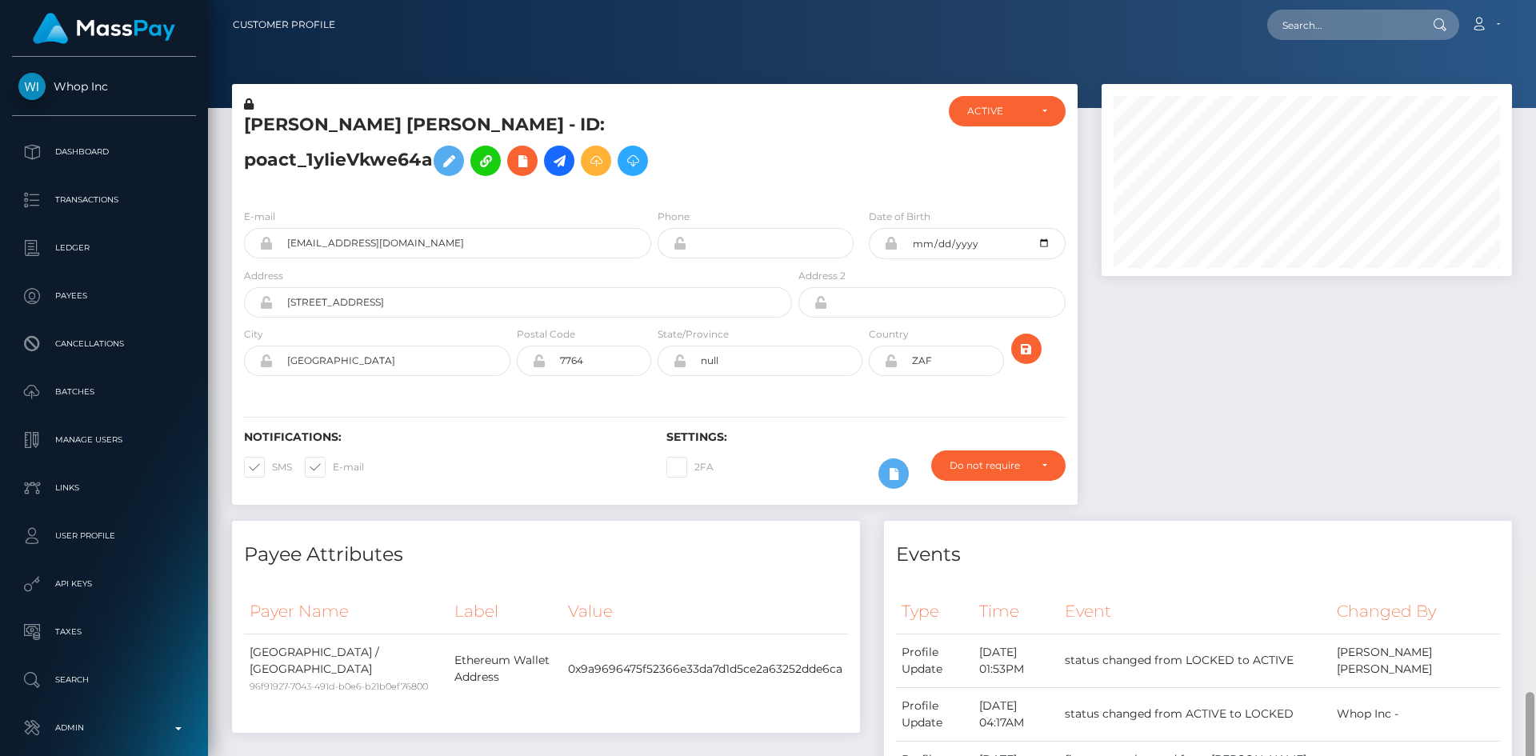
drag, startPoint x: 1527, startPoint y: 262, endPoint x: 1528, endPoint y: 56, distance: 206.5
click at [1528, 692] on div at bounding box center [1530, 767] width 9 height 150
click at [1338, 26] on input "text" at bounding box center [1343, 25] width 150 height 30
paste input "poact_VTtqS33lMgun"
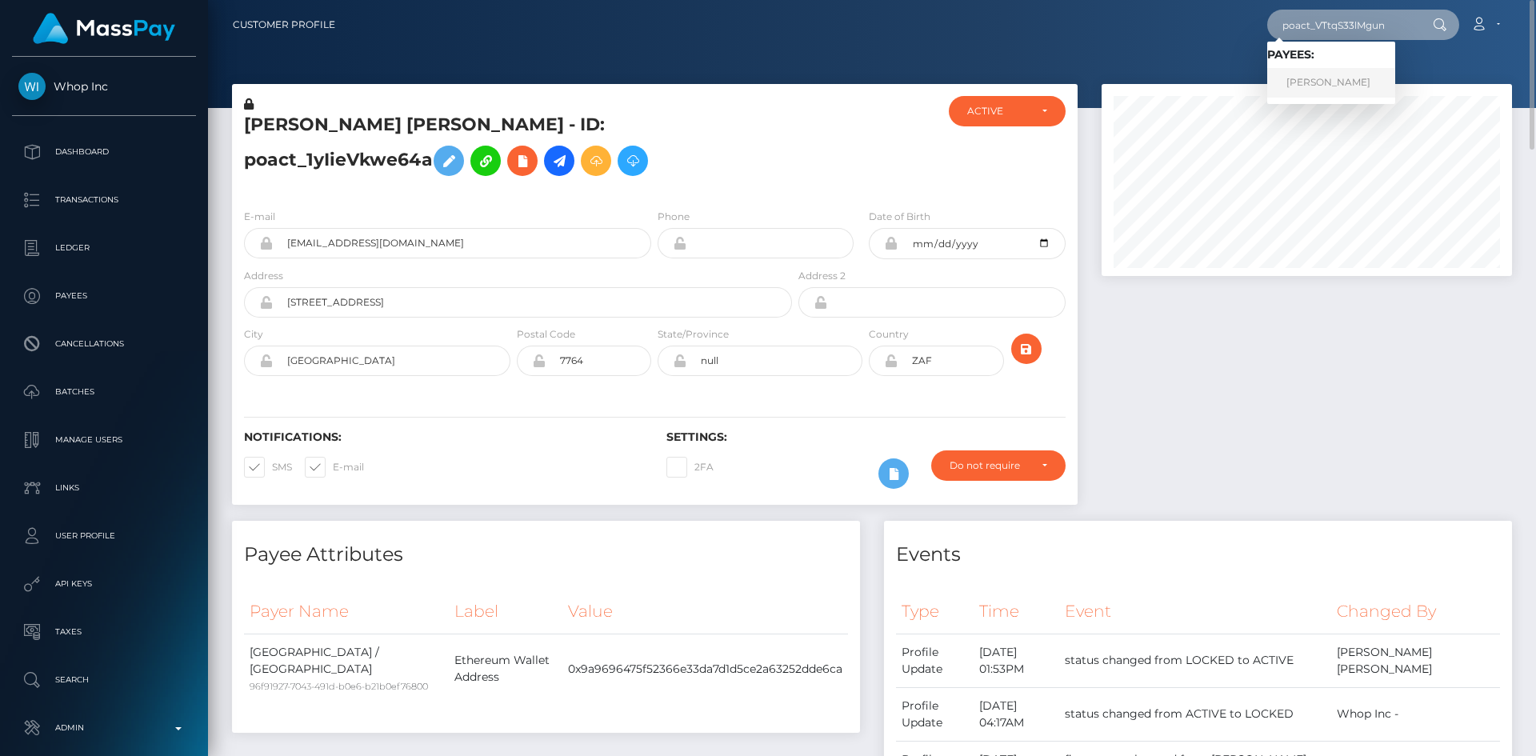
type input "poact_VTtqS33lMgun"
click at [1324, 76] on link "[PERSON_NAME]" at bounding box center [1332, 83] width 128 height 30
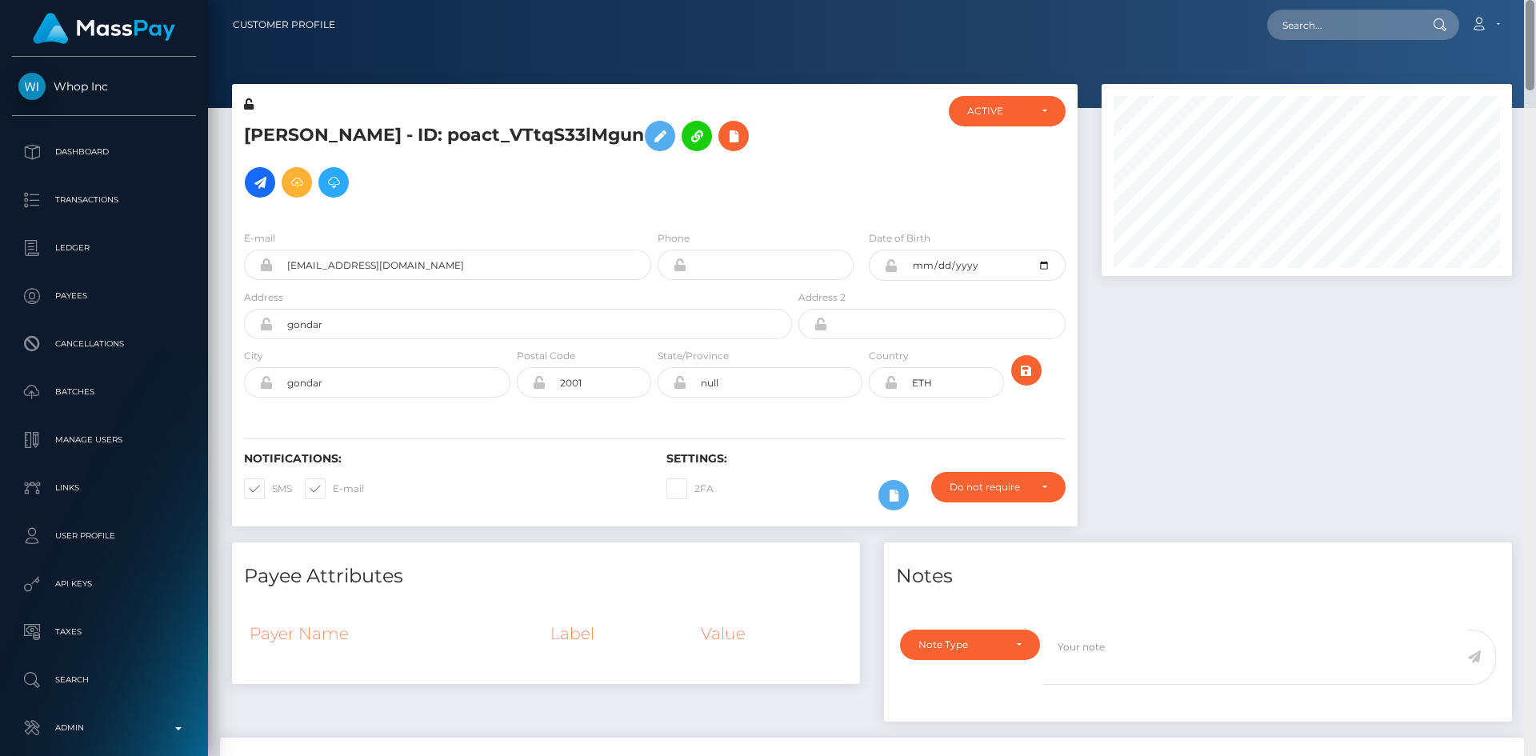
click at [1489, 0] on html "Whop Inc Dashboard Transactions Ledger Payees Cancellations Links" at bounding box center [768, 378] width 1536 height 756
click at [1324, 23] on input "text" at bounding box center [1343, 25] width 150 height 30
paste input "poact_y3gcpVJZi02B"
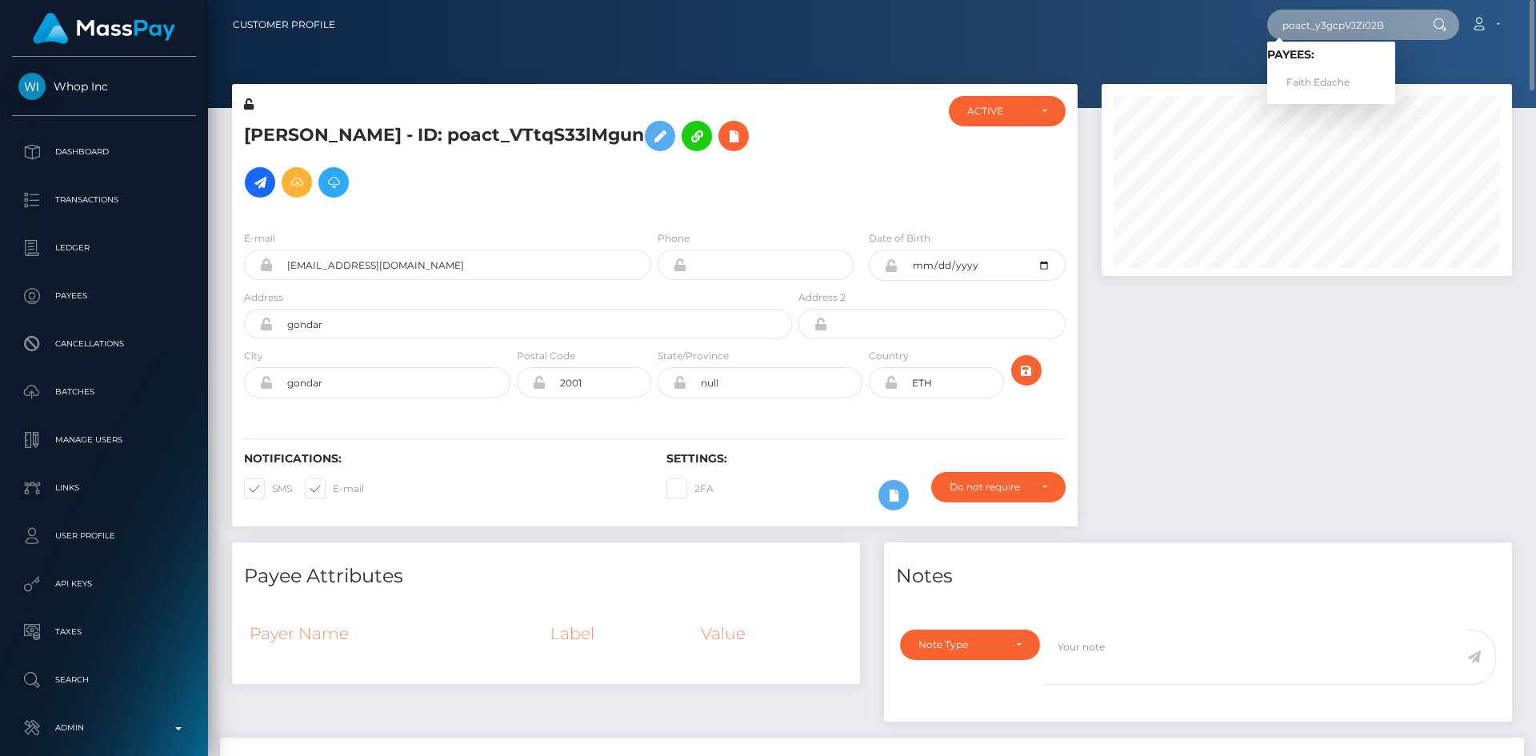
type input "poact_y3gcpVJZi02B"
drag, startPoint x: 1327, startPoint y: 78, endPoint x: 1319, endPoint y: 77, distance: 8.2
click at [1327, 78] on link "Faith Edache" at bounding box center [1332, 83] width 128 height 30
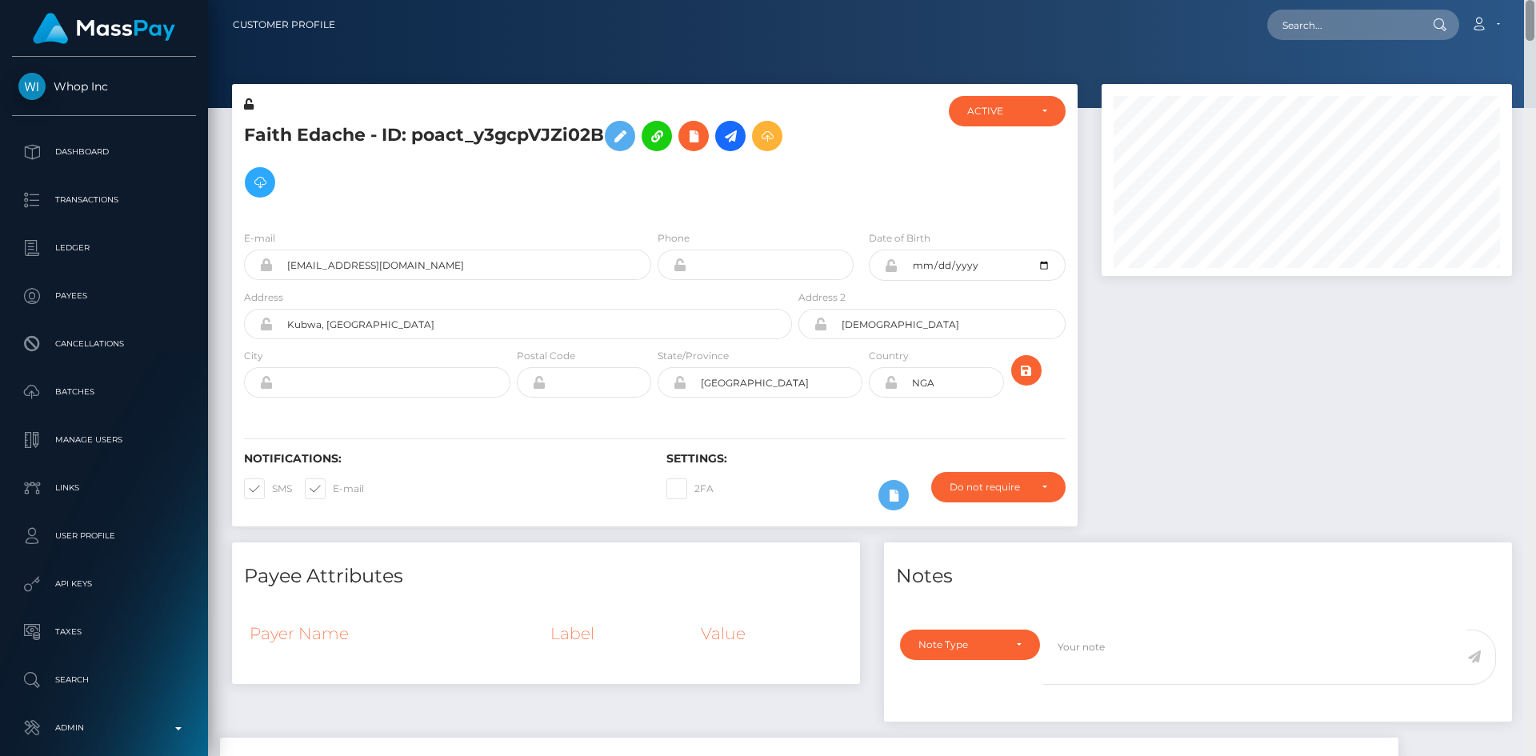
scroll to position [192, 411]
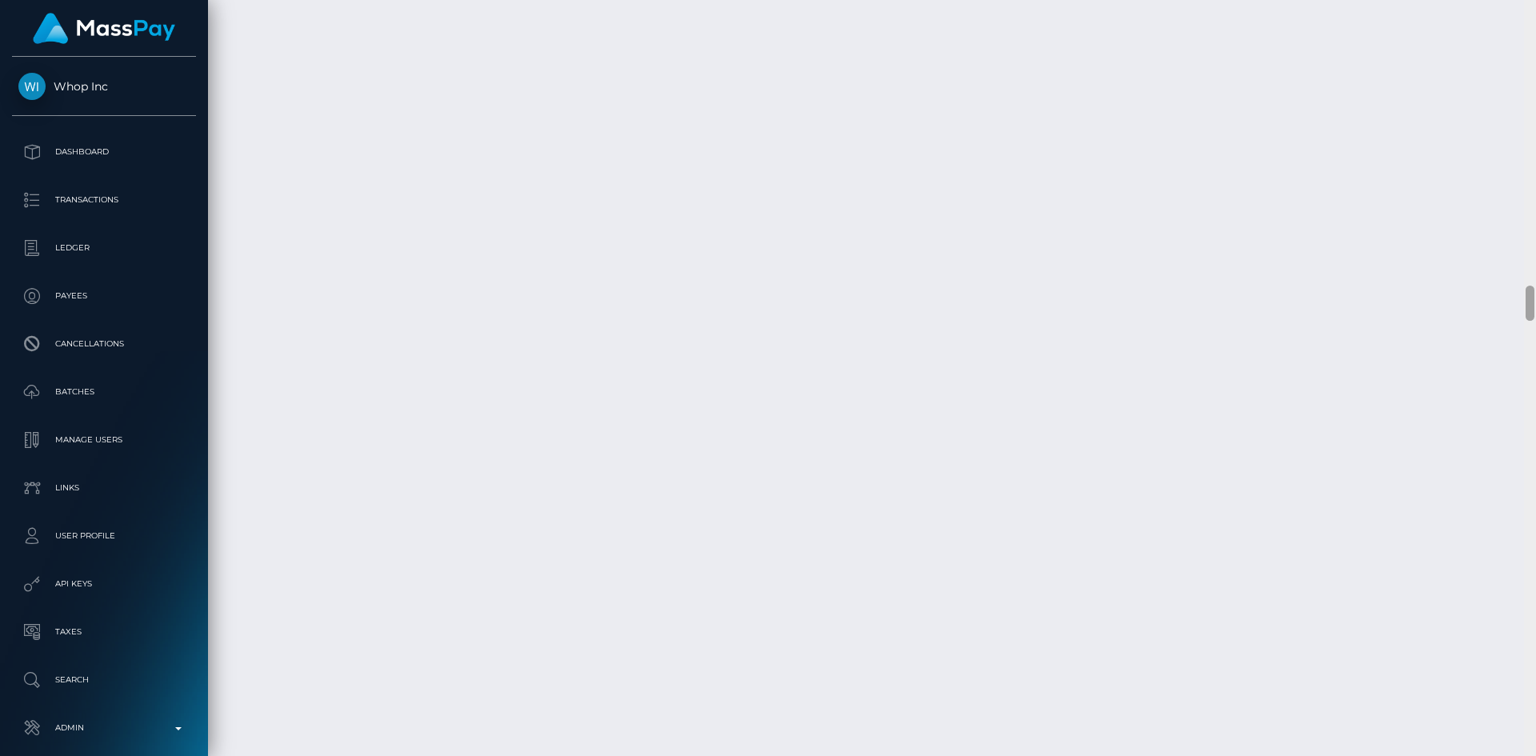
click at [1486, 751] on div "Customer Profile Loading... Loading..." at bounding box center [872, 378] width 1328 height 756
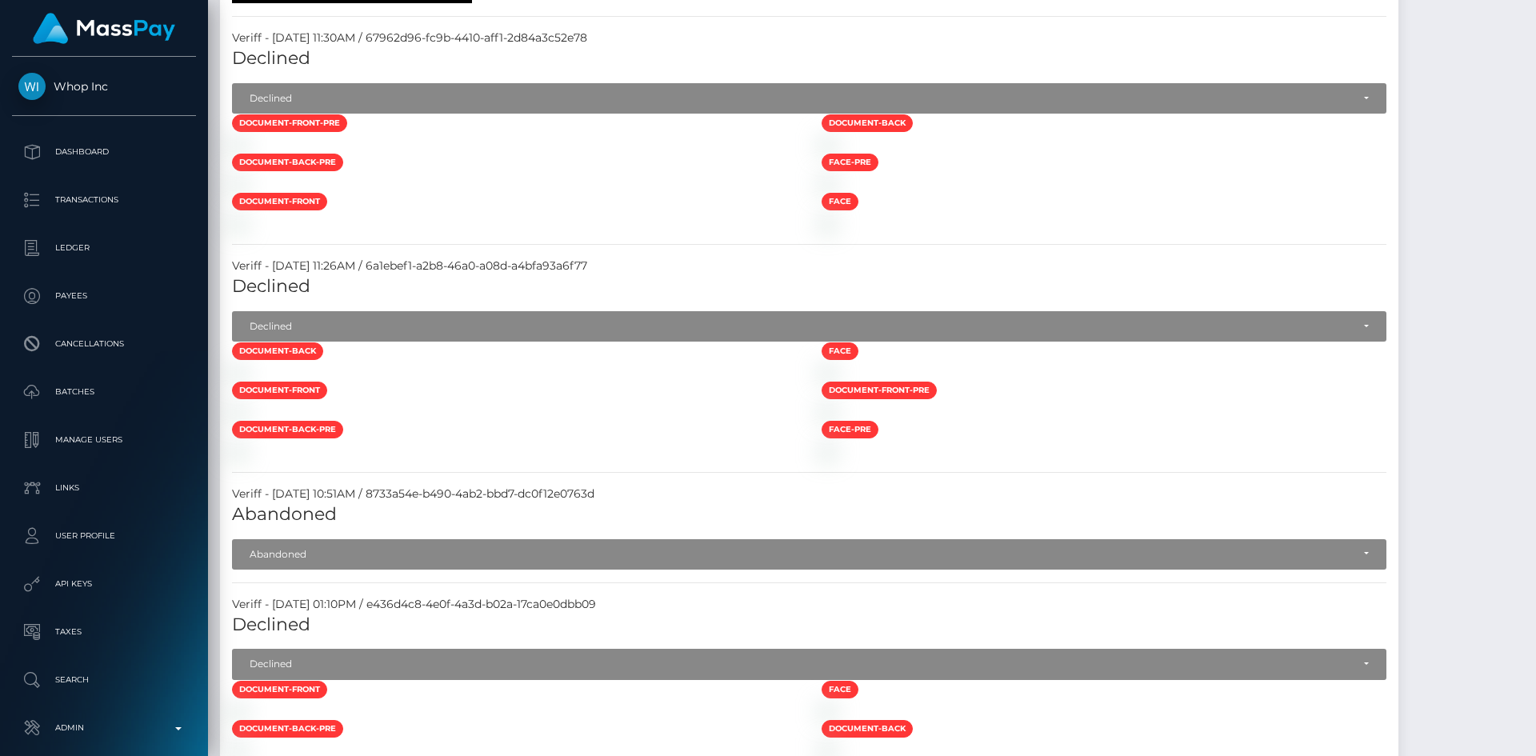
scroll to position [0, 0]
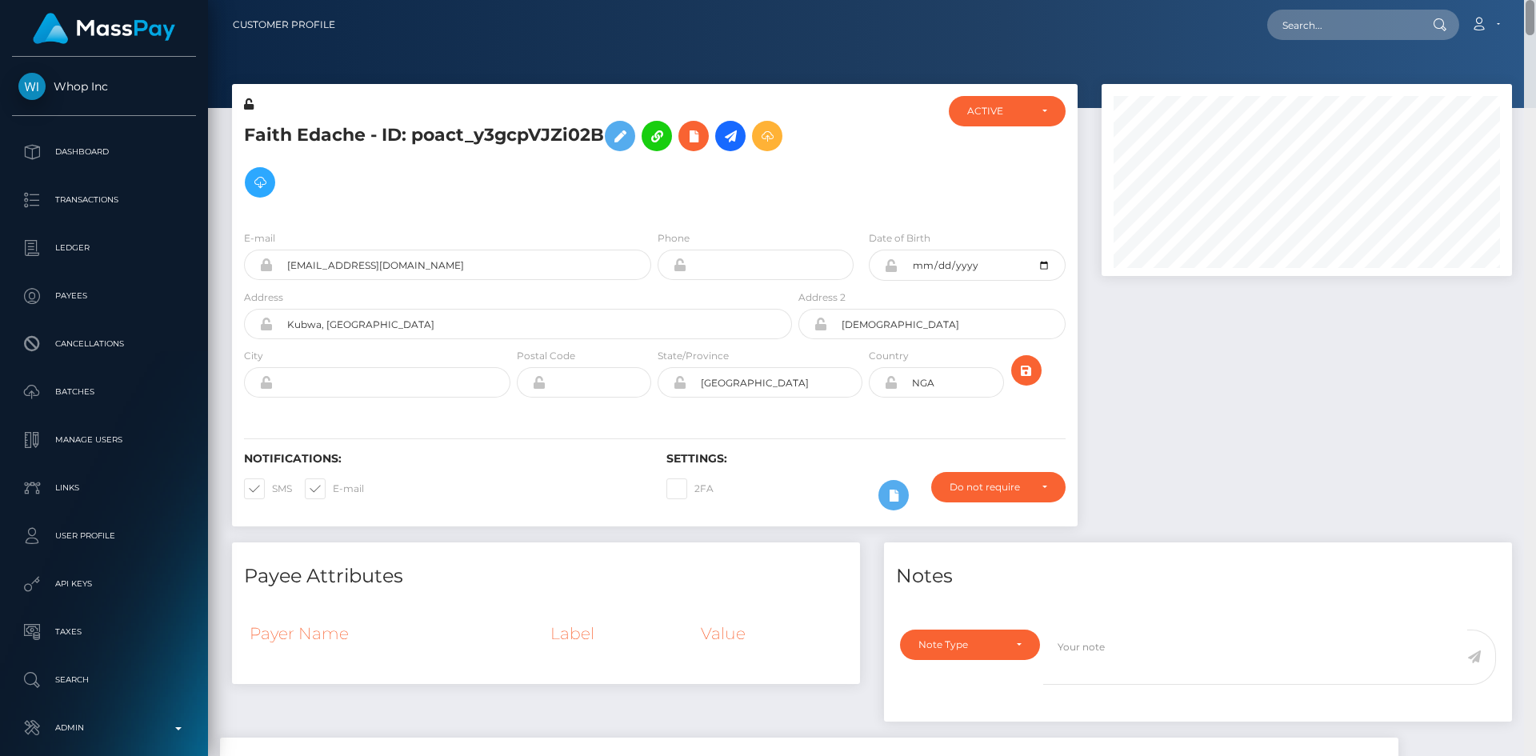
drag, startPoint x: 1527, startPoint y: 298, endPoint x: 1534, endPoint y: -70, distance: 368.2
click at [1534, 0] on html "Whop Inc Dashboard Transactions Ledger Payees Cancellations Links" at bounding box center [768, 378] width 1536 height 756
click at [1413, 19] on input "text" at bounding box center [1343, 25] width 150 height 30
paste input "poact_Zecf3EbwVuKM"
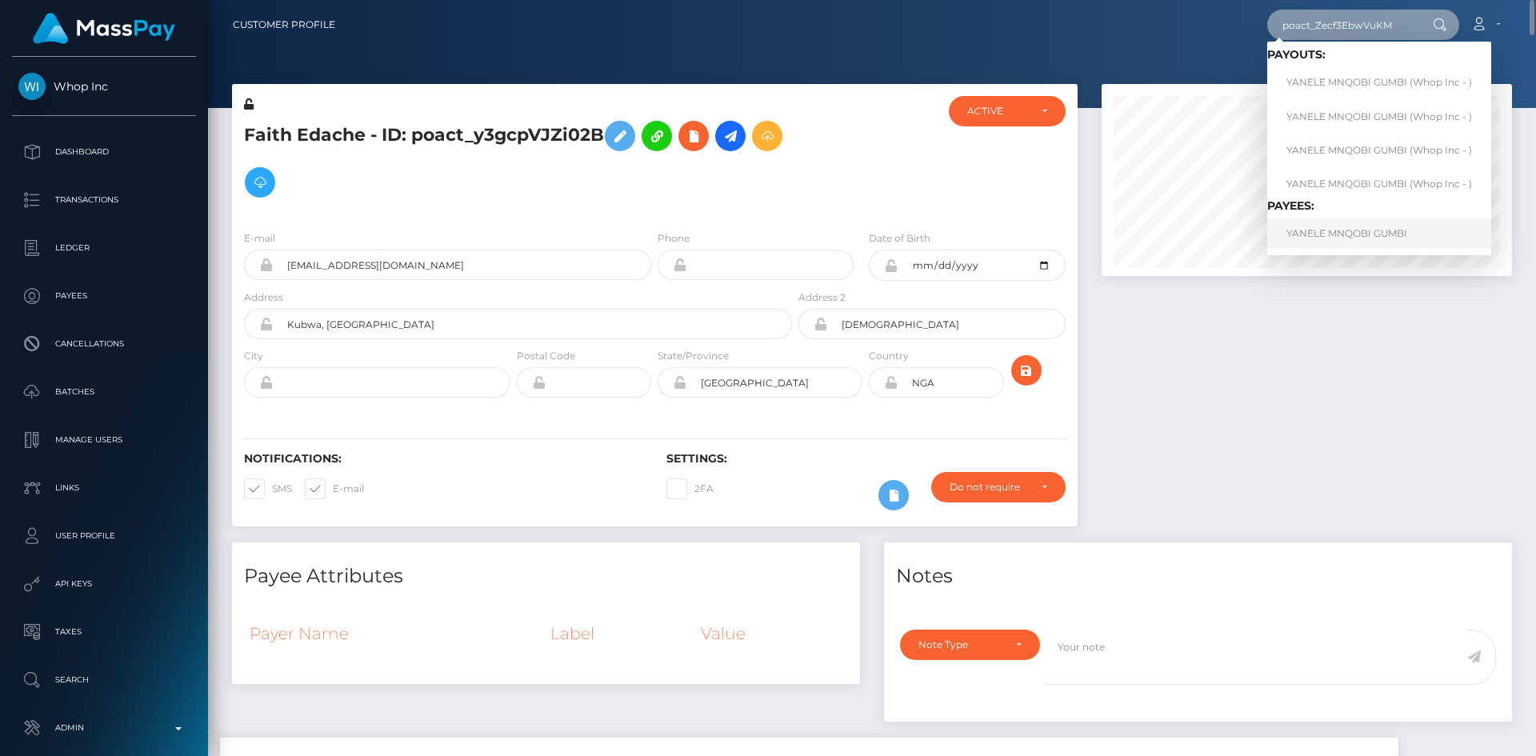
type input "poact_Zecf3EbwVuKM"
click at [1332, 239] on link "YANELE MNQOBI GUMBI" at bounding box center [1380, 233] width 224 height 30
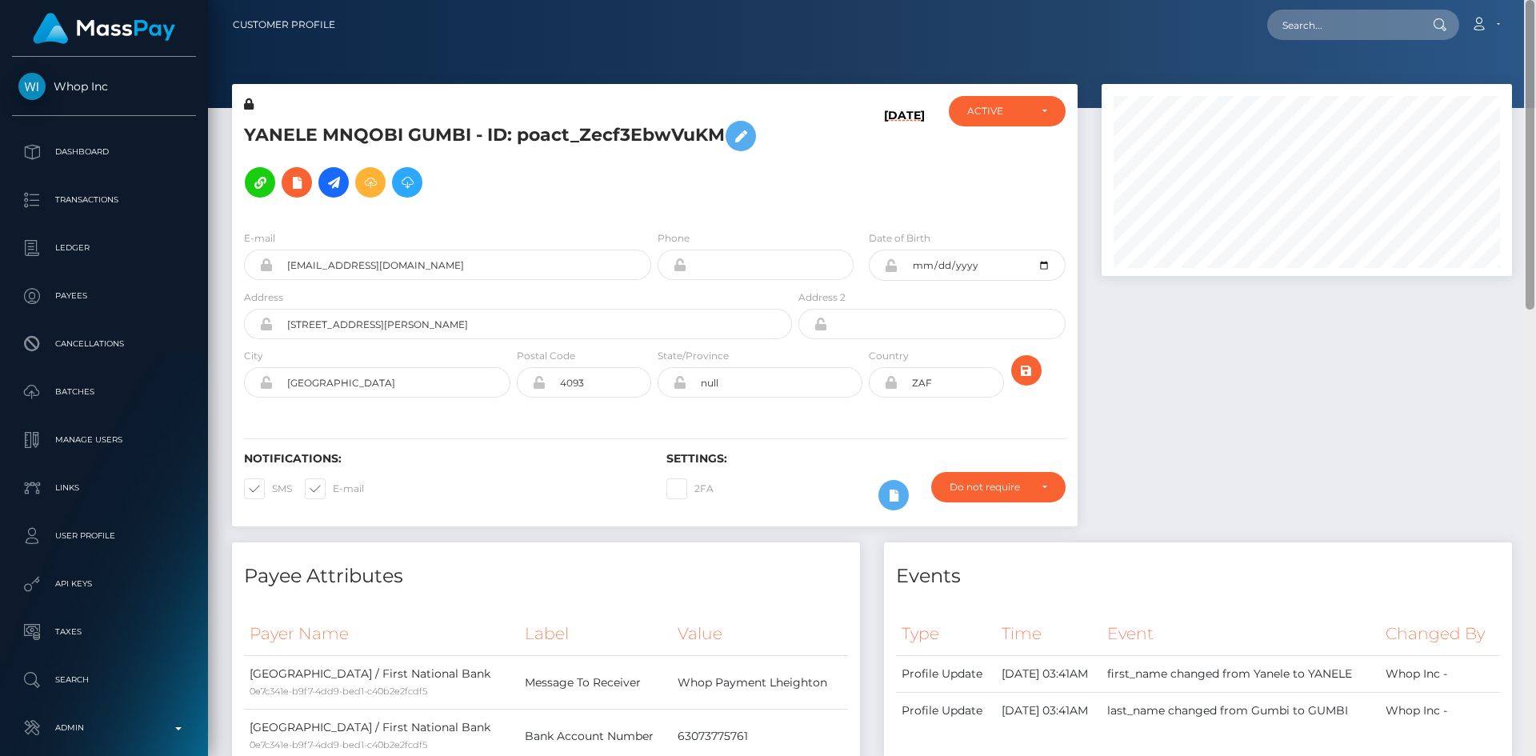
drag, startPoint x: 1530, startPoint y: 112, endPoint x: 1536, endPoint y: -14, distance: 126.6
click at [1536, 0] on html "Whop Inc Dashboard Transactions Ledger Payees Cancellations Links" at bounding box center [768, 378] width 1536 height 756
click at [1355, 24] on input "text" at bounding box center [1343, 25] width 150 height 30
paste input "poact_nk3GdK0tLH8L"
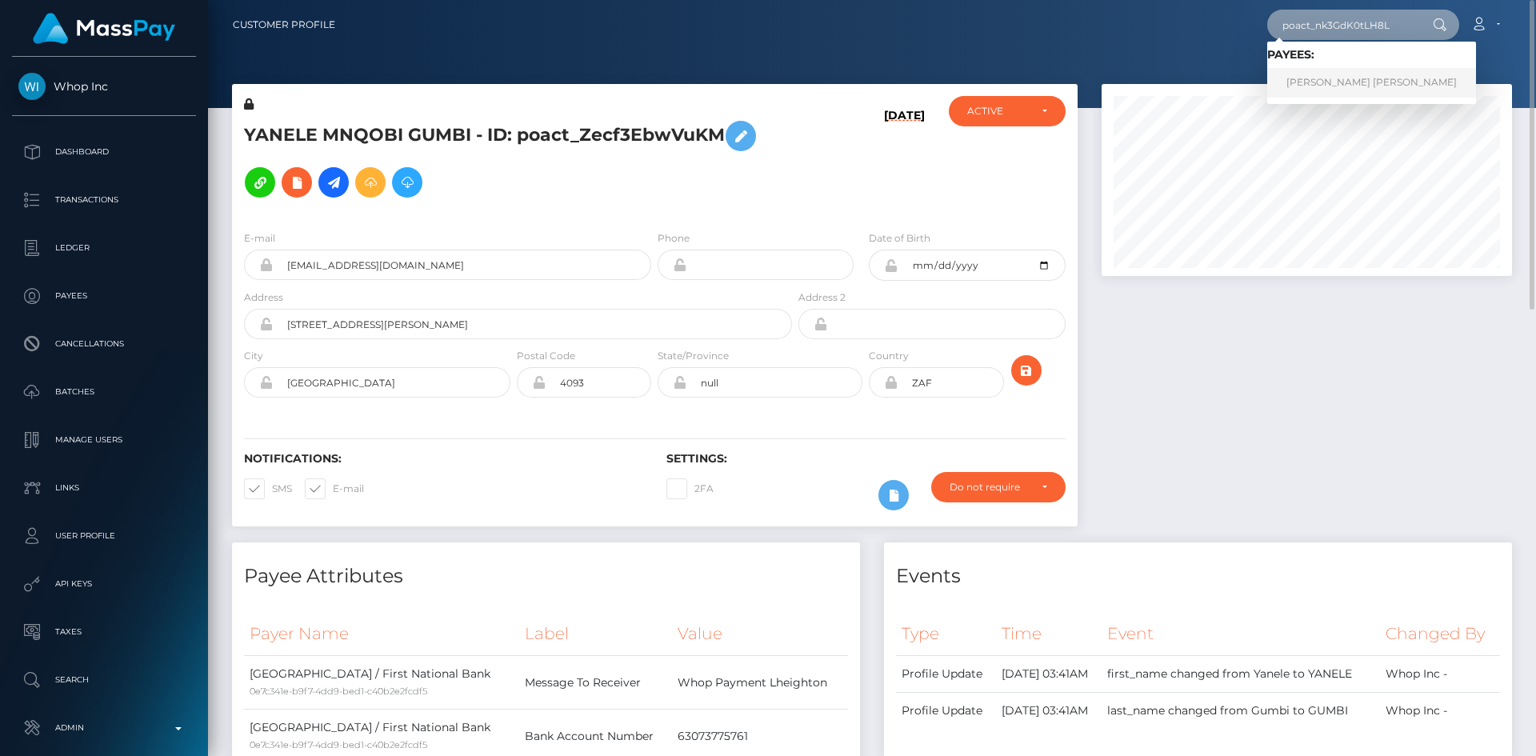
type input "poact_nk3GdK0tLH8L"
click at [1335, 85] on link "Vinod Kumar Kushwaha" at bounding box center [1372, 83] width 209 height 30
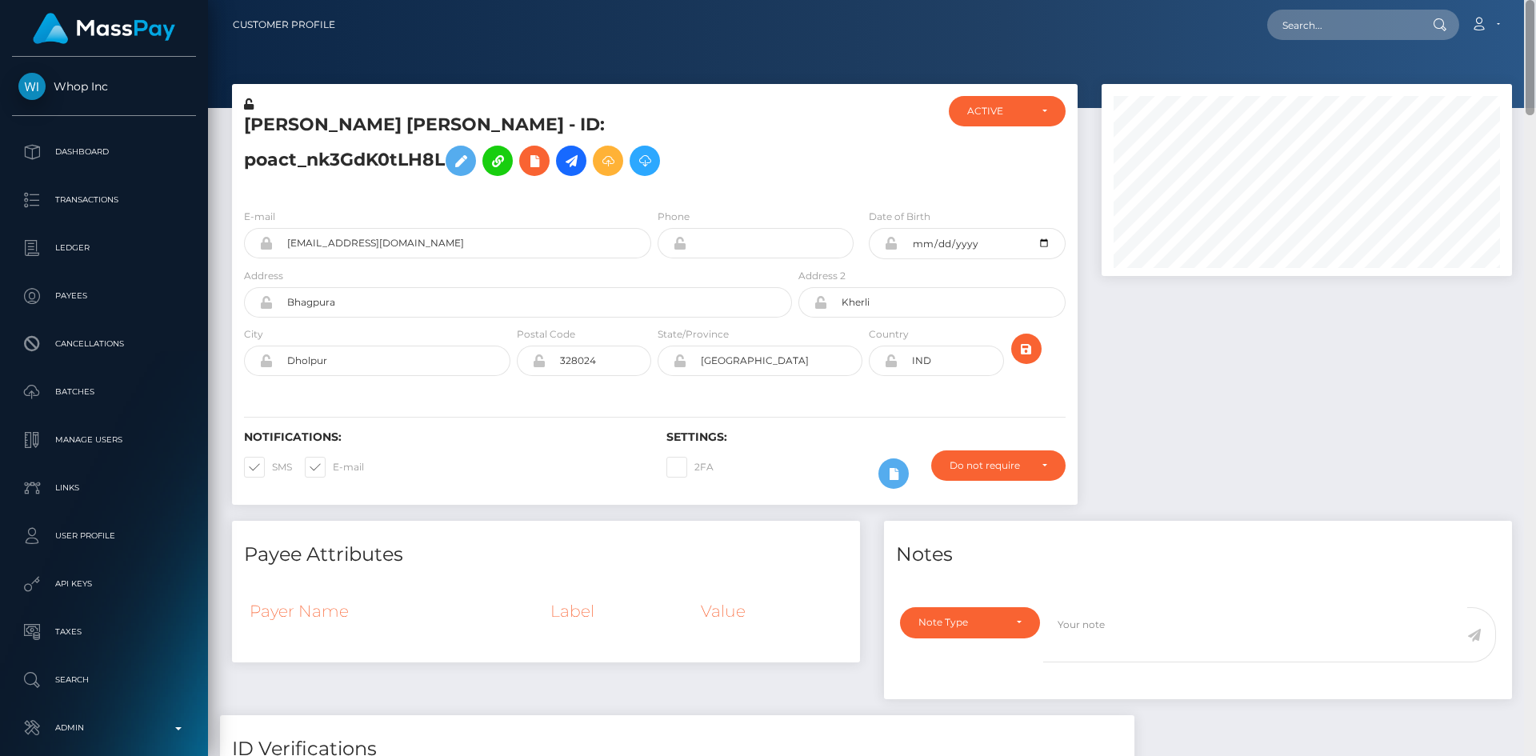
click at [1522, 0] on html "Whop Inc Dashboard Transactions Ledger Payees Cancellations Links" at bounding box center [768, 378] width 1536 height 756
click at [1384, 26] on input "text" at bounding box center [1343, 25] width 150 height 30
paste input "poact_4qtv1cocXZFf"
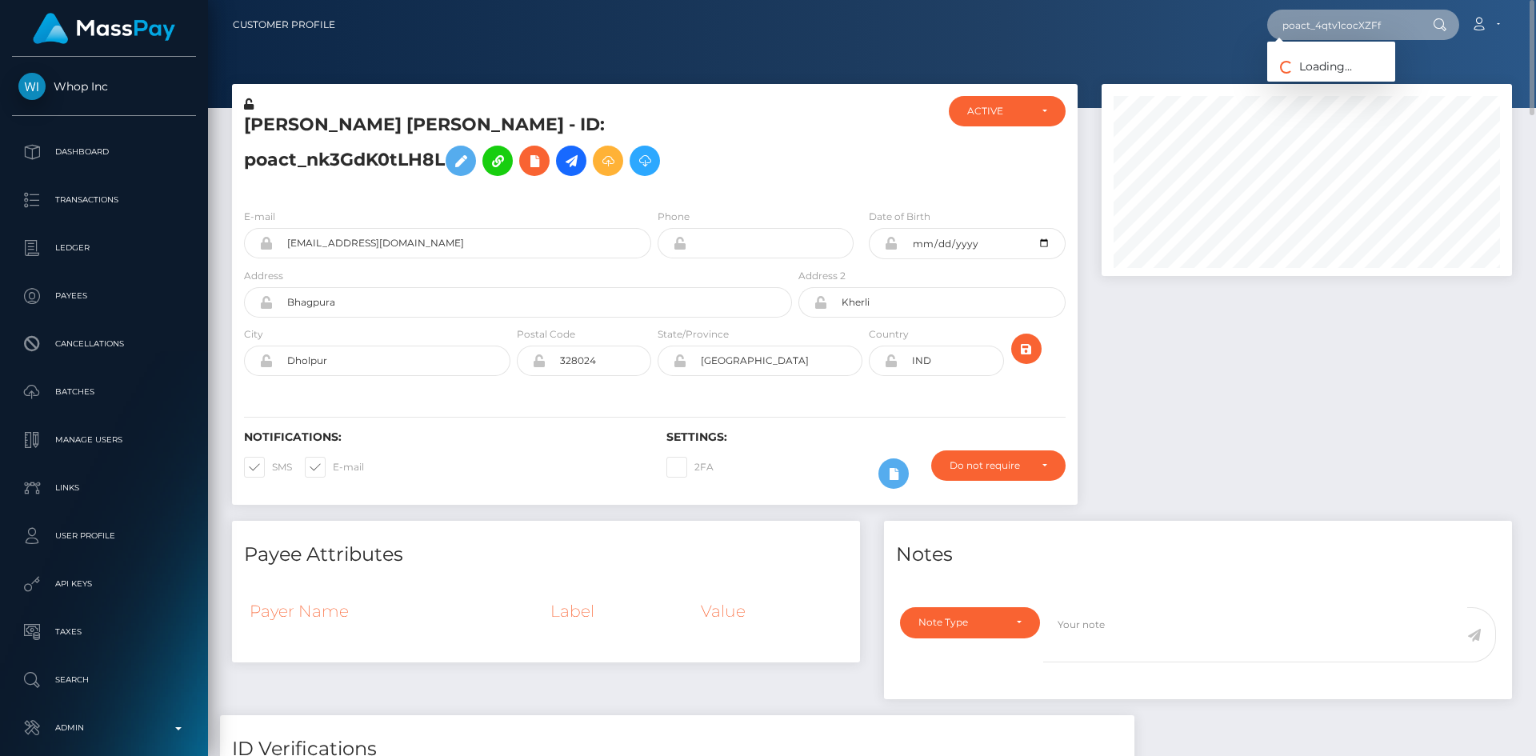
type input "poact_4qtv1cocXZFf"
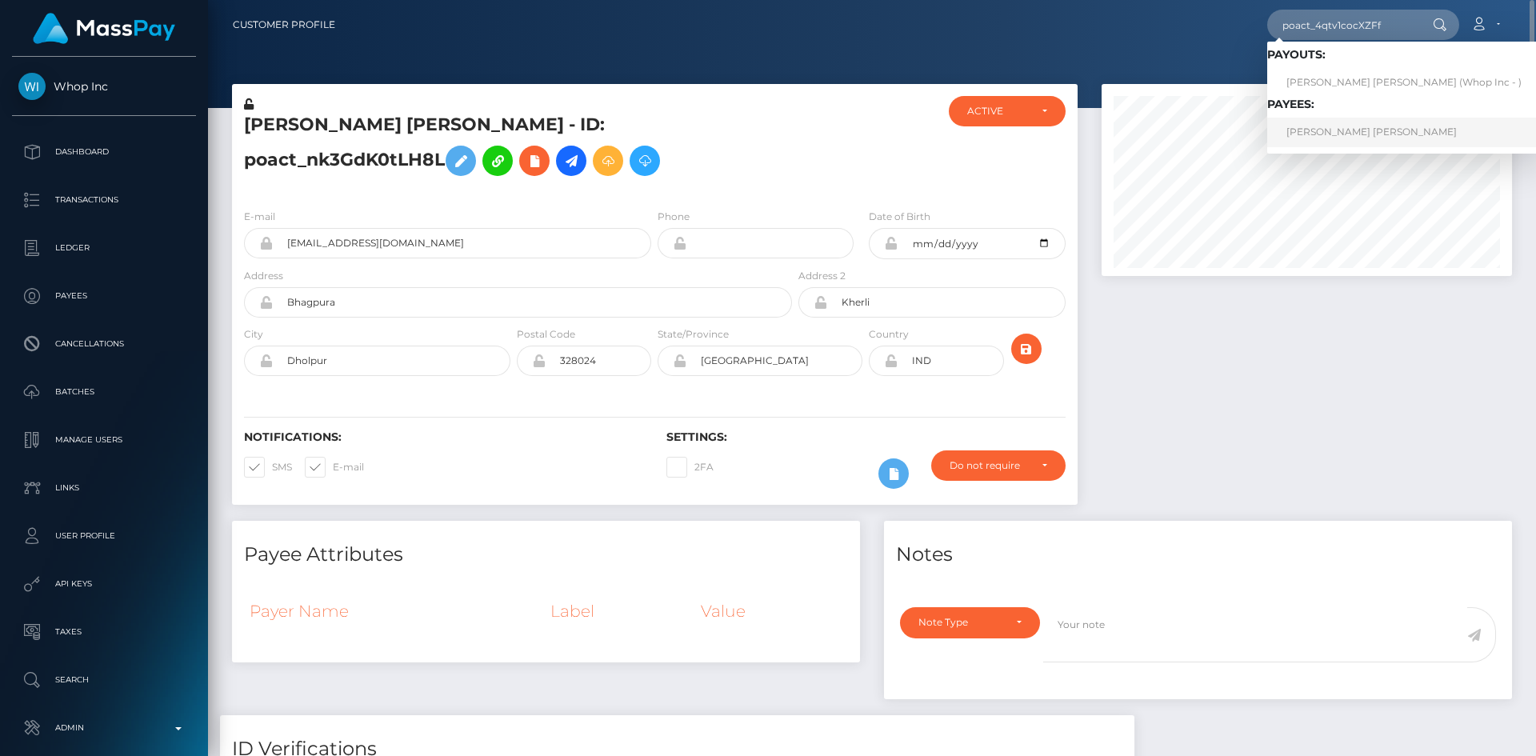
click at [1352, 125] on link "[PERSON_NAME] [PERSON_NAME]" at bounding box center [1405, 133] width 274 height 30
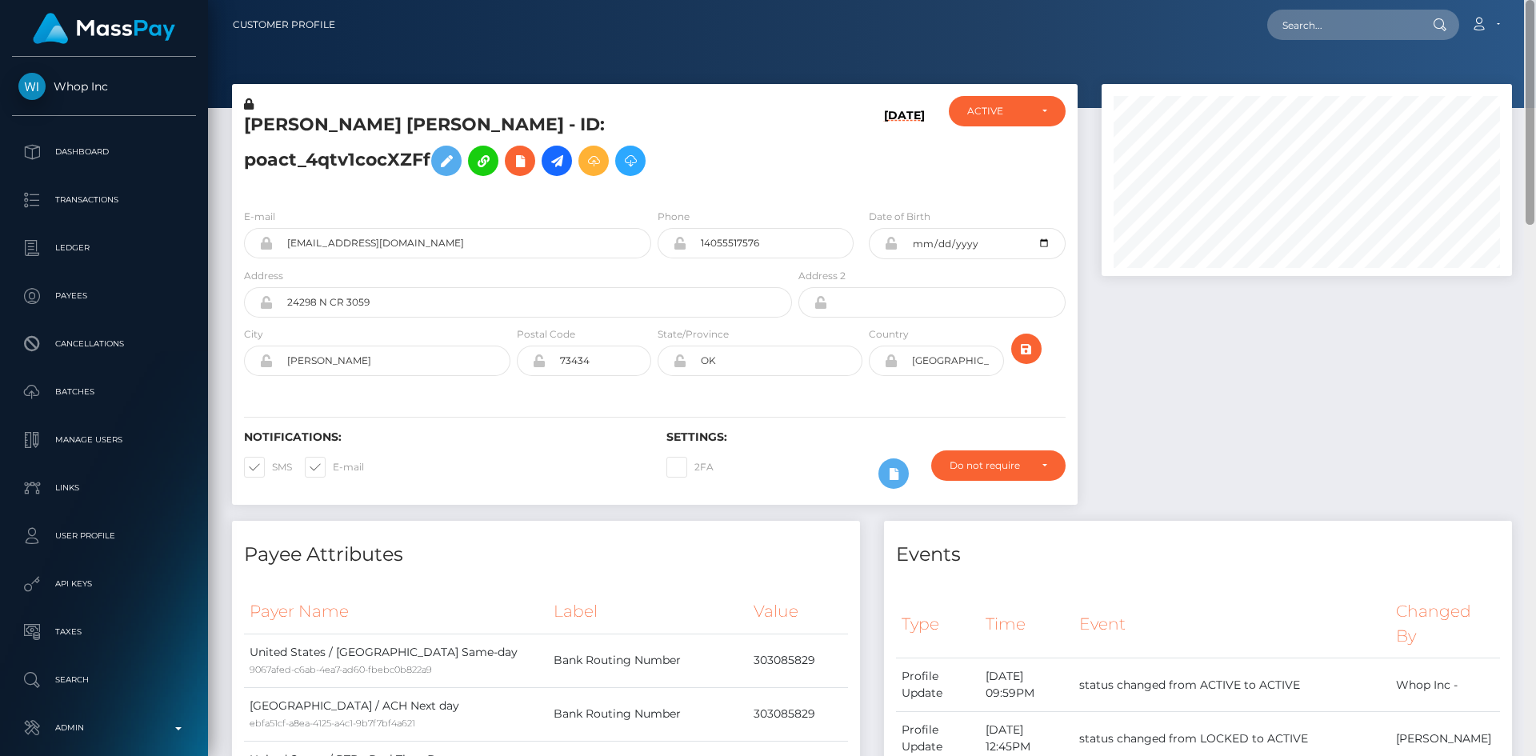
drag, startPoint x: 1529, startPoint y: 87, endPoint x: 1536, endPoint y: -28, distance: 115.4
click at [1536, 0] on html "Whop Inc Dashboard Transactions Ledger Payees Cancellations Links" at bounding box center [768, 378] width 1536 height 756
click at [1364, 41] on div "Loading... Loading... Account Edit Profile Logout" at bounding box center [930, 25] width 1164 height 34
click at [1335, 26] on input "text" at bounding box center [1343, 25] width 150 height 30
paste input "poact_1yIieVkwe64a"
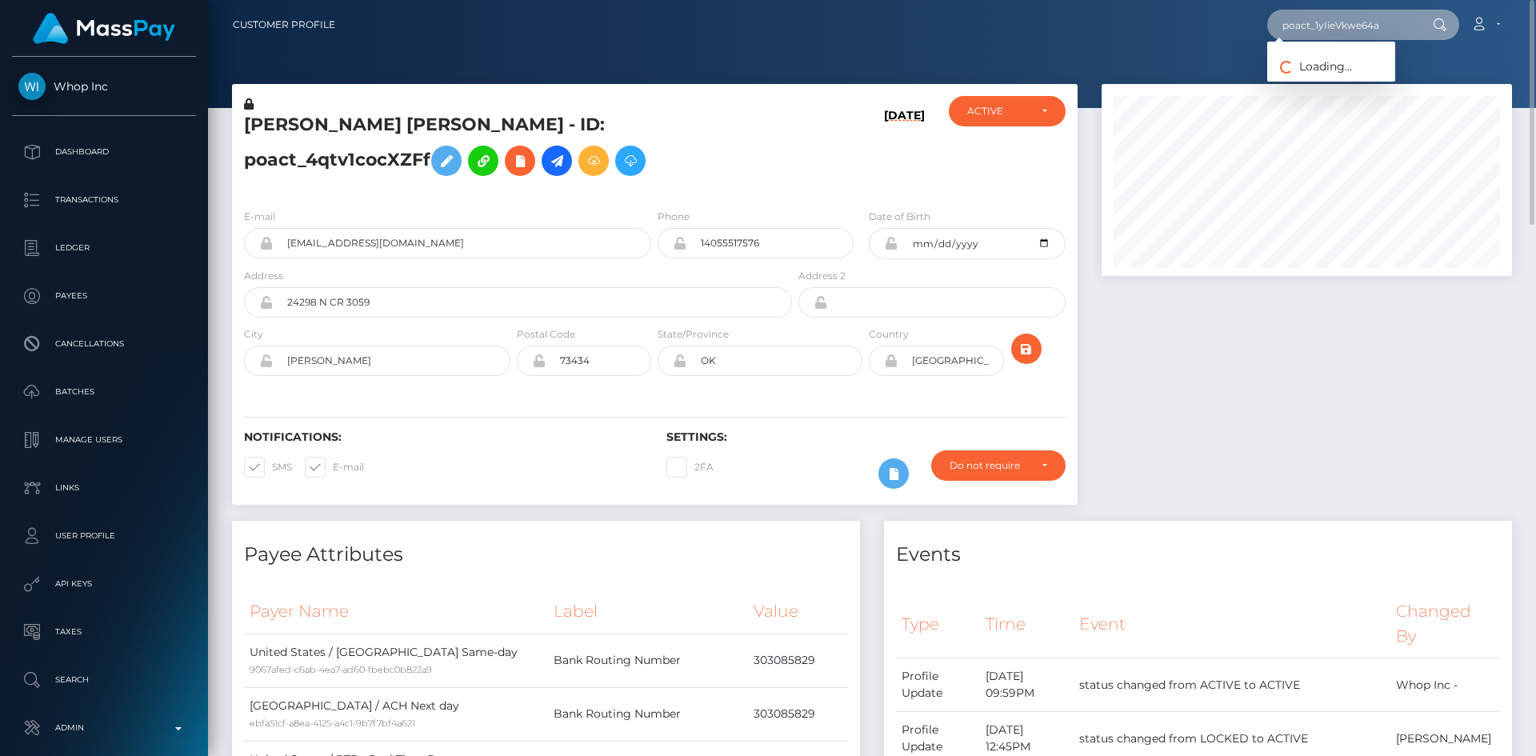
type input "poact_1yIieVkwe64a"
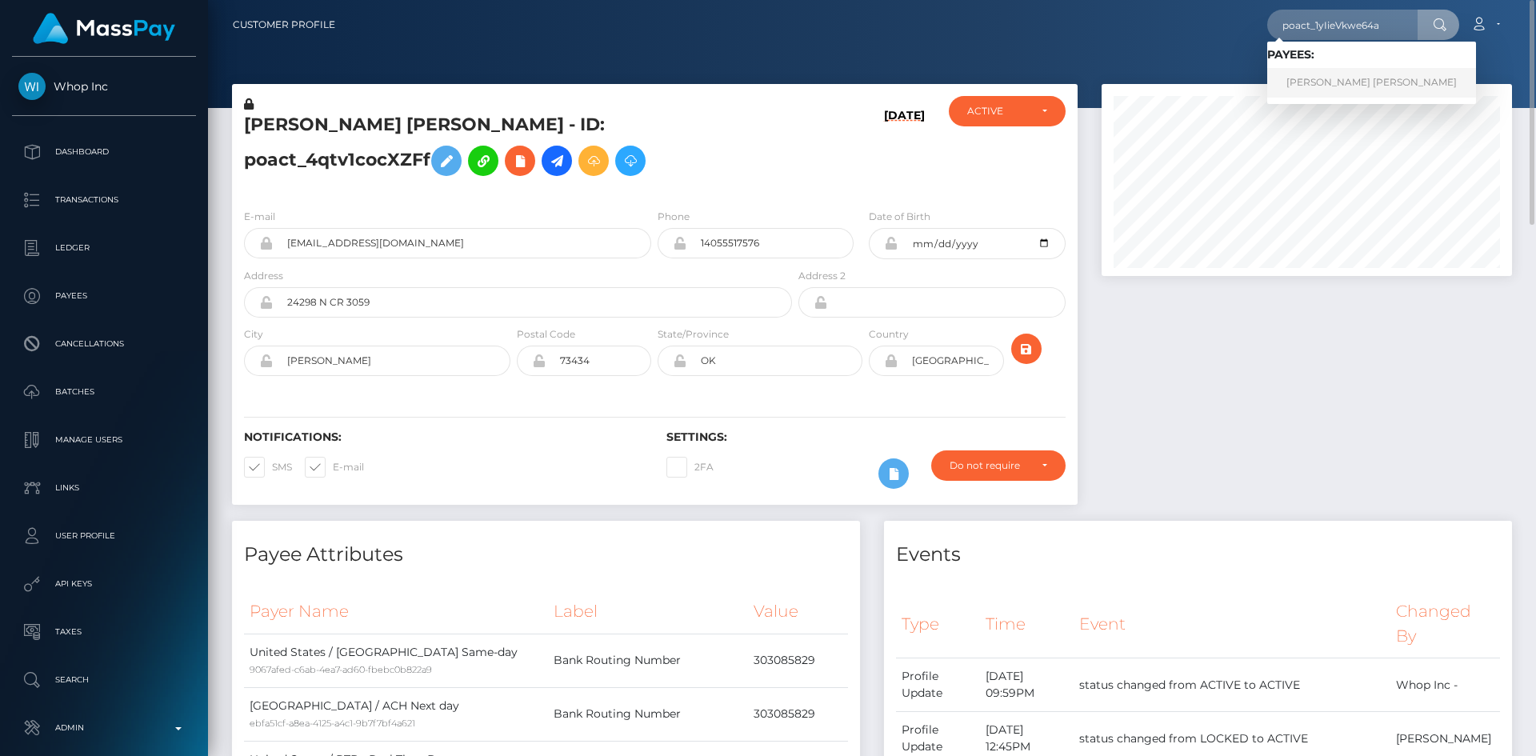
click at [1322, 77] on link "[PERSON_NAME] [PERSON_NAME]" at bounding box center [1372, 83] width 209 height 30
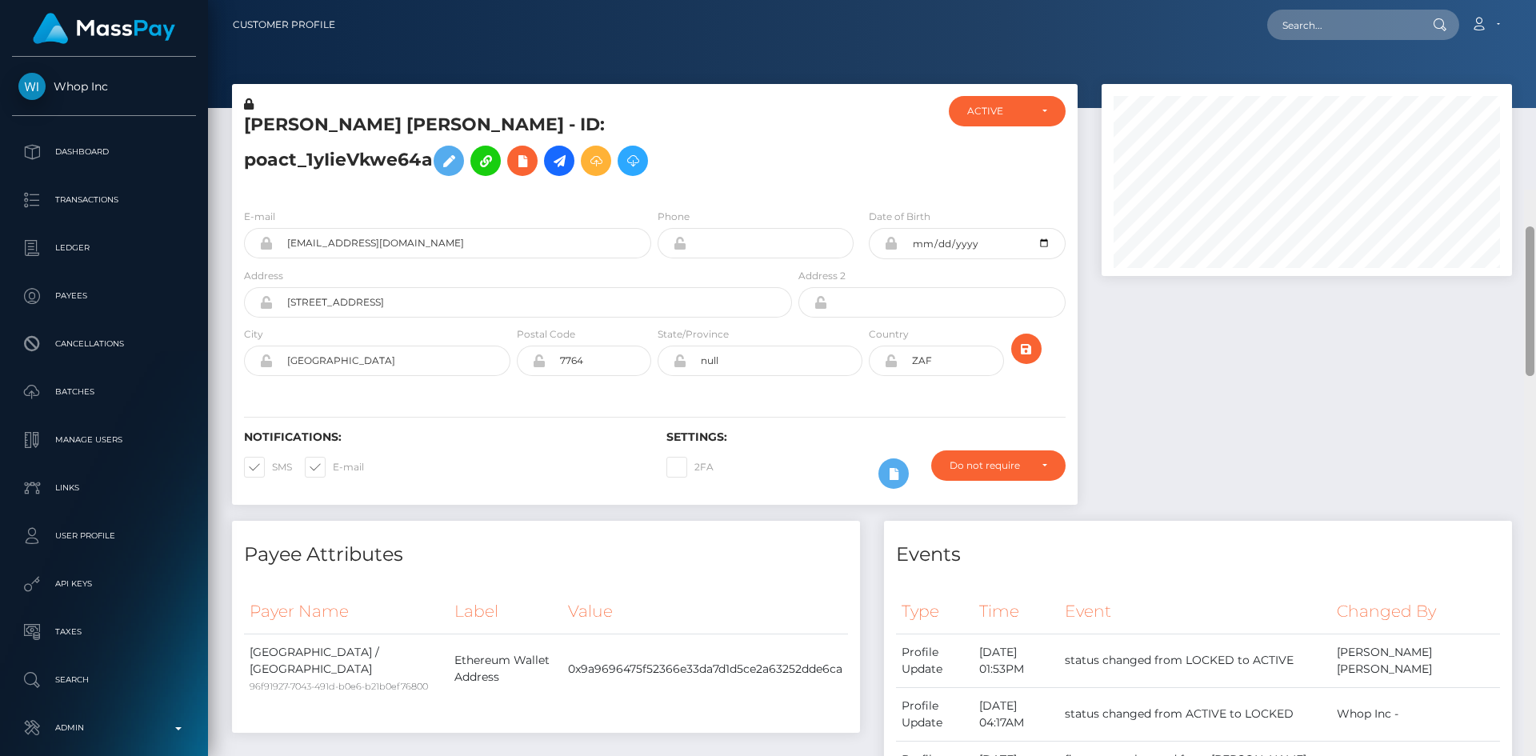
drag, startPoint x: 1527, startPoint y: 62, endPoint x: 1508, endPoint y: -70, distance: 133.3
click at [1508, 0] on html "Whop Inc Dashboard Transactions Ledger Payees Cancellations Links" at bounding box center [768, 378] width 1536 height 756
click at [1343, 15] on input "text" at bounding box center [1343, 25] width 150 height 30
paste input "uLh4W537RVWRxM5LFMxauQ"
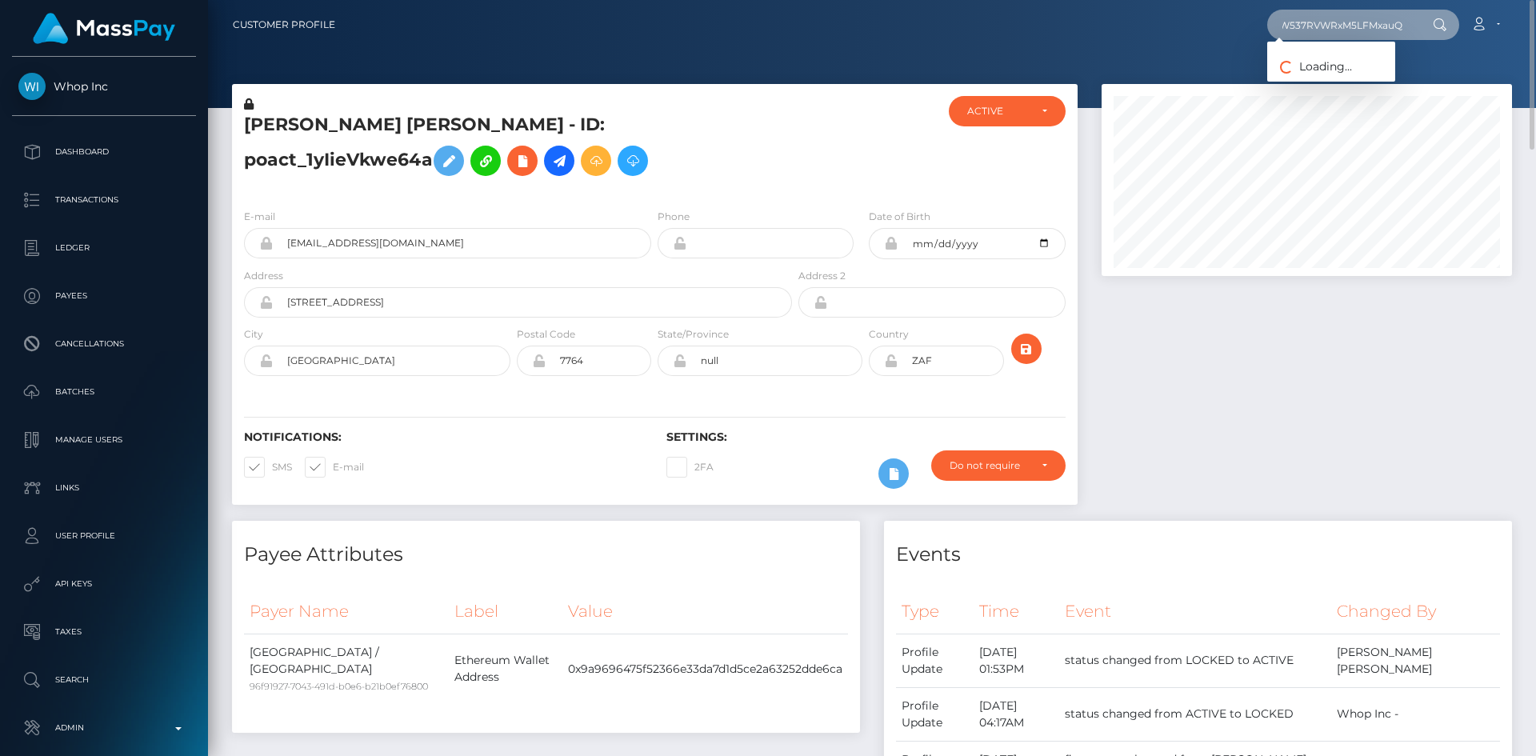
type input "uLh4W537RVWRxM5LFMxauQ"
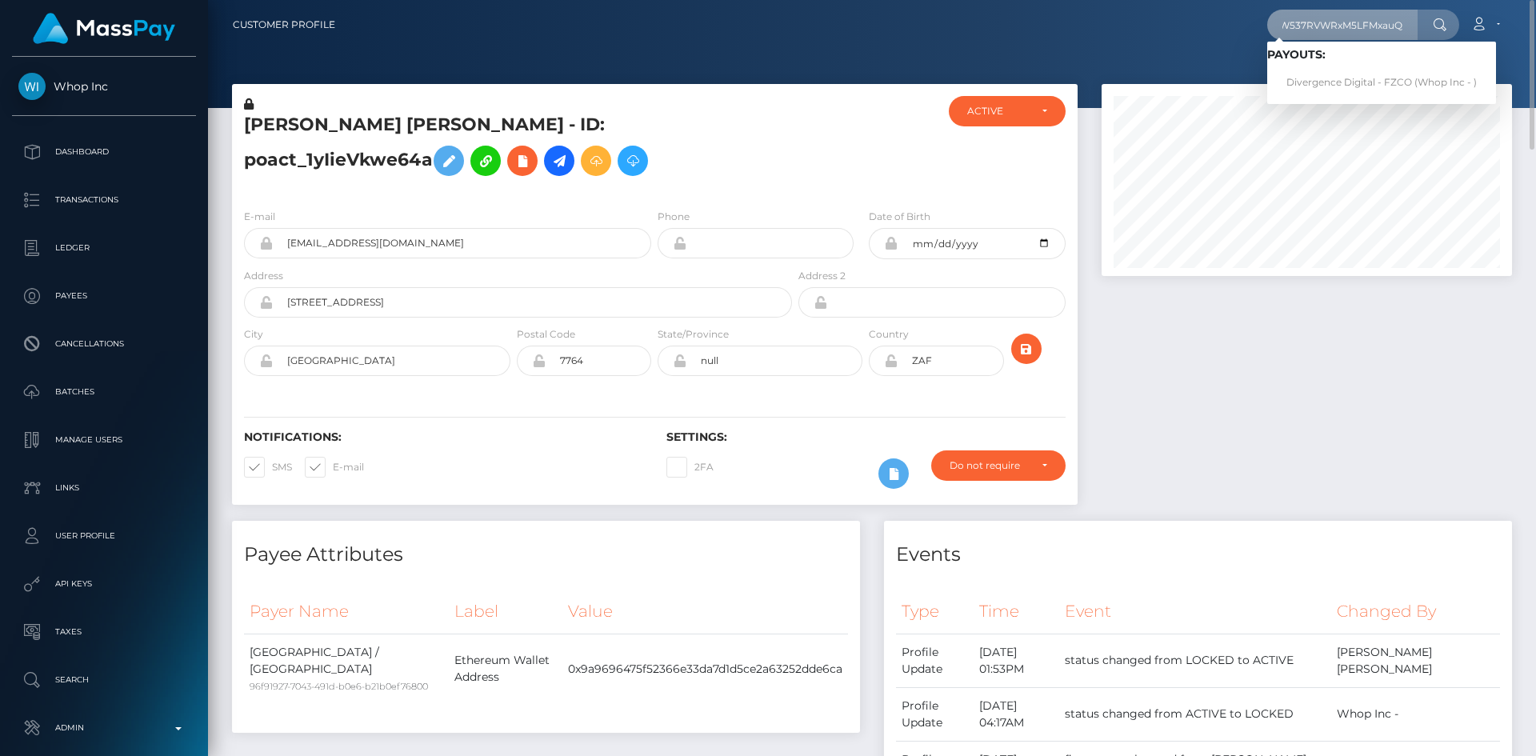
scroll to position [0, 0]
click at [1320, 82] on link "Divergence Digital - FZCO (Whop Inc - )" at bounding box center [1382, 83] width 229 height 30
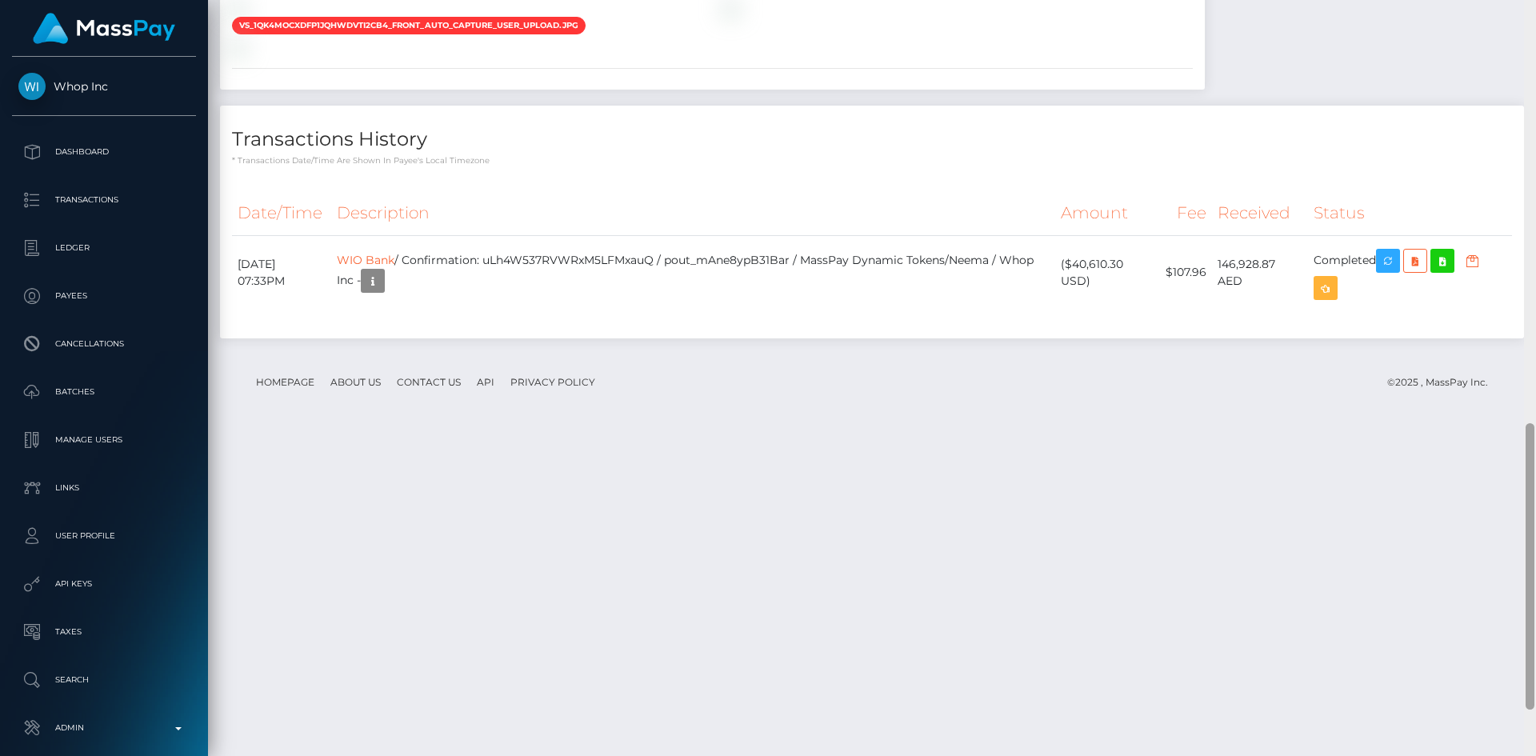
scroll to position [1235, 0]
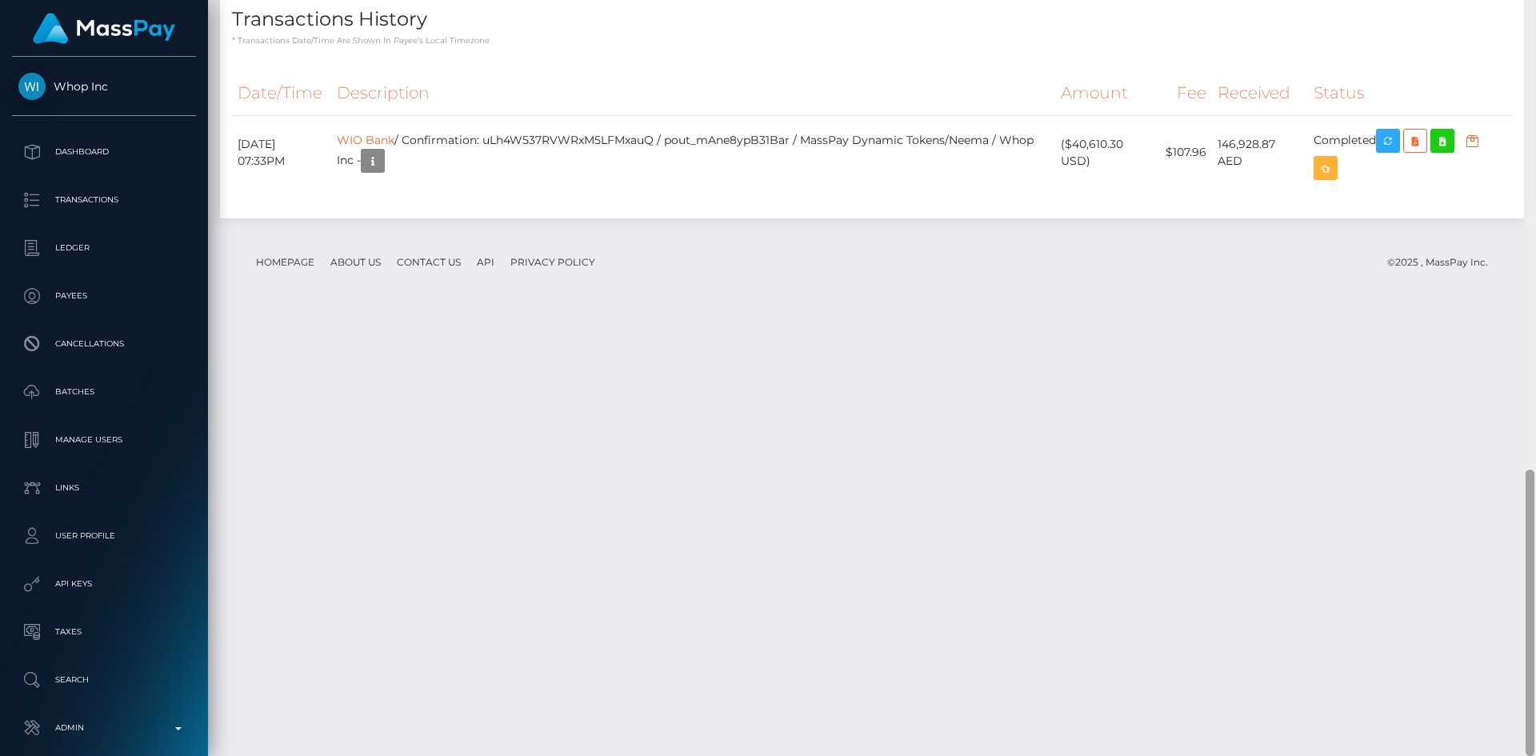
drag, startPoint x: 1531, startPoint y: 137, endPoint x: 1527, endPoint y: 614, distance: 477.0
click at [1530, 617] on div at bounding box center [1530, 613] width 9 height 286
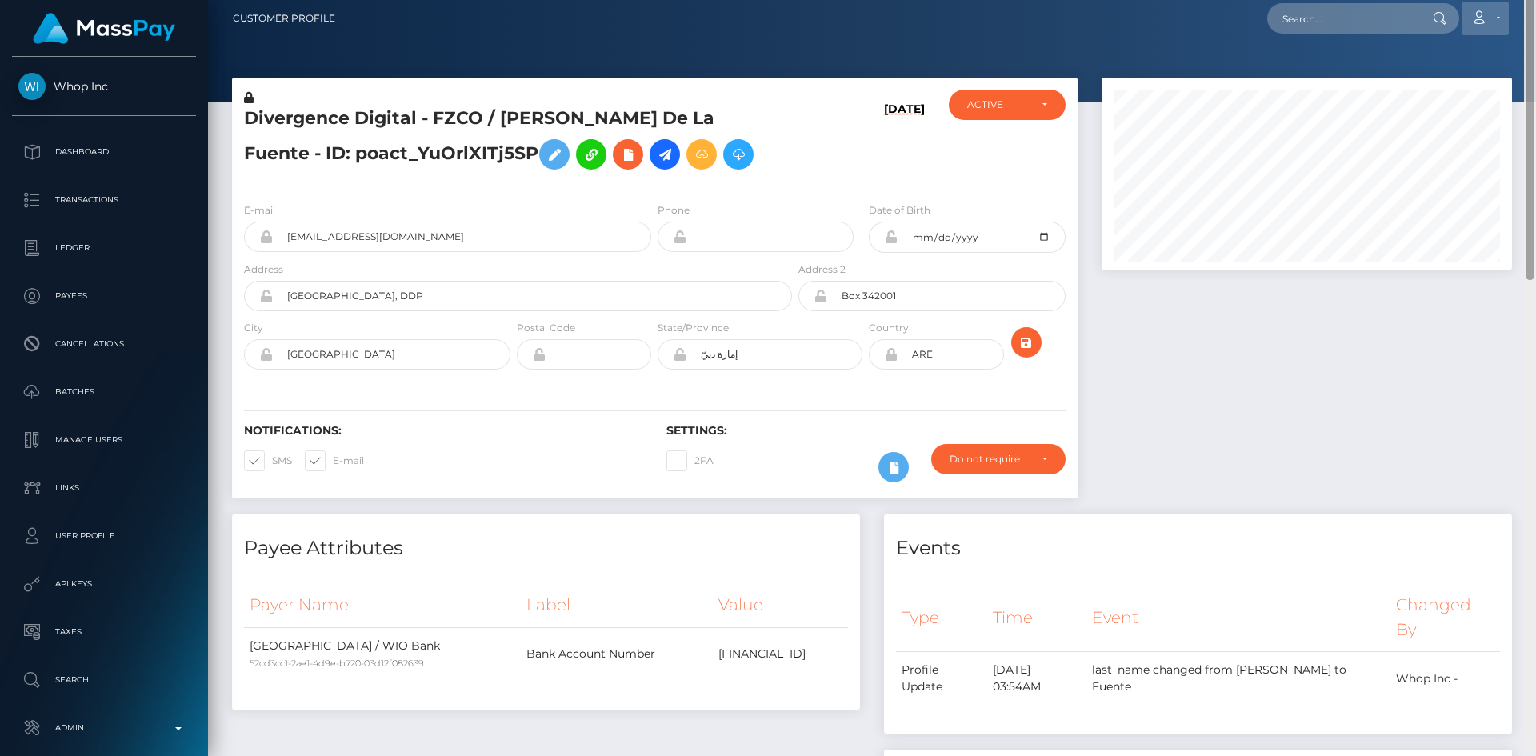
scroll to position [0, 0]
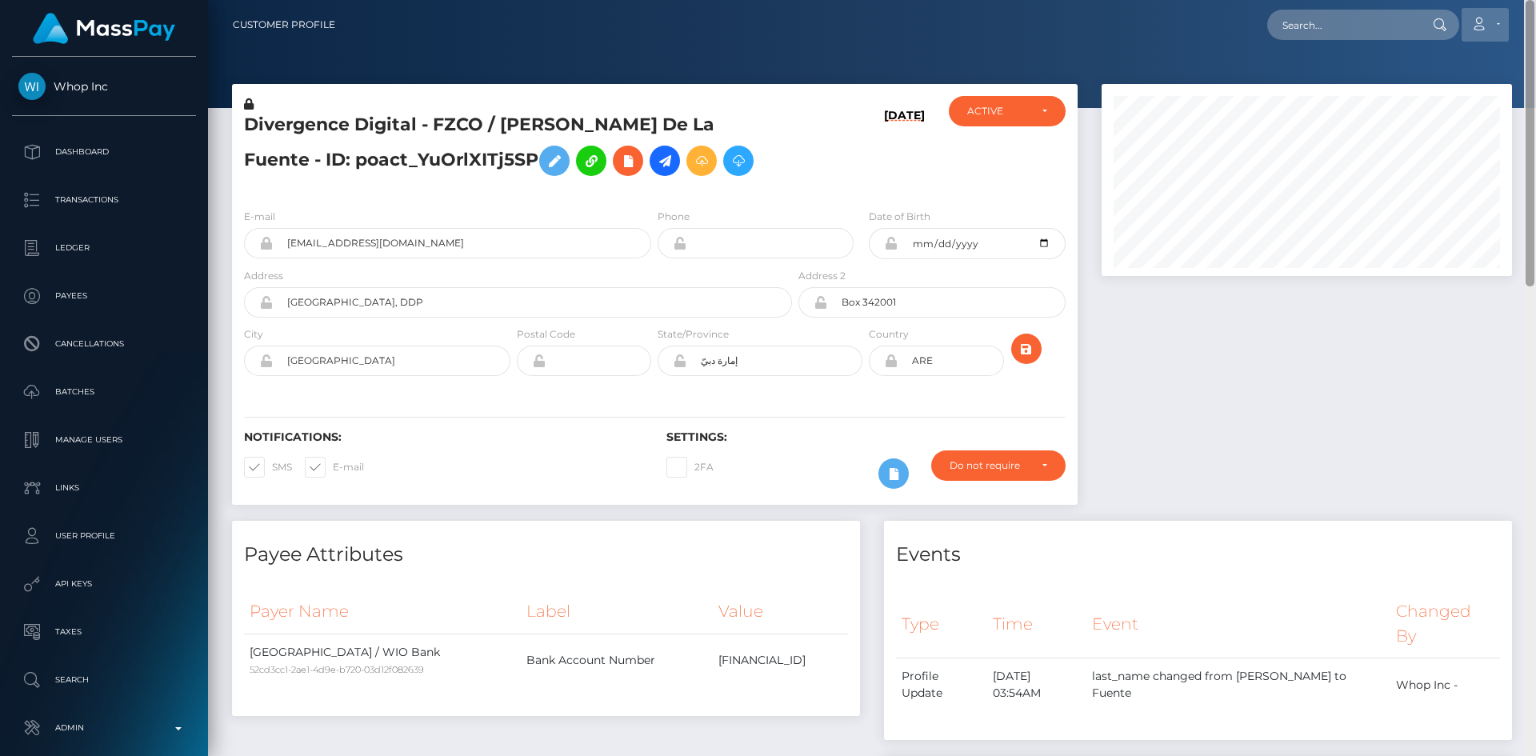
drag, startPoint x: 1532, startPoint y: 519, endPoint x: 1462, endPoint y: 34, distance: 489.9
click at [1536, 10] on div "Customer Profile Loading... Loading..." at bounding box center [872, 378] width 1328 height 756
click at [1362, 34] on input "text" at bounding box center [1343, 25] width 150 height 30
paste input "QJURooYCRMOnReYO_68rOA"
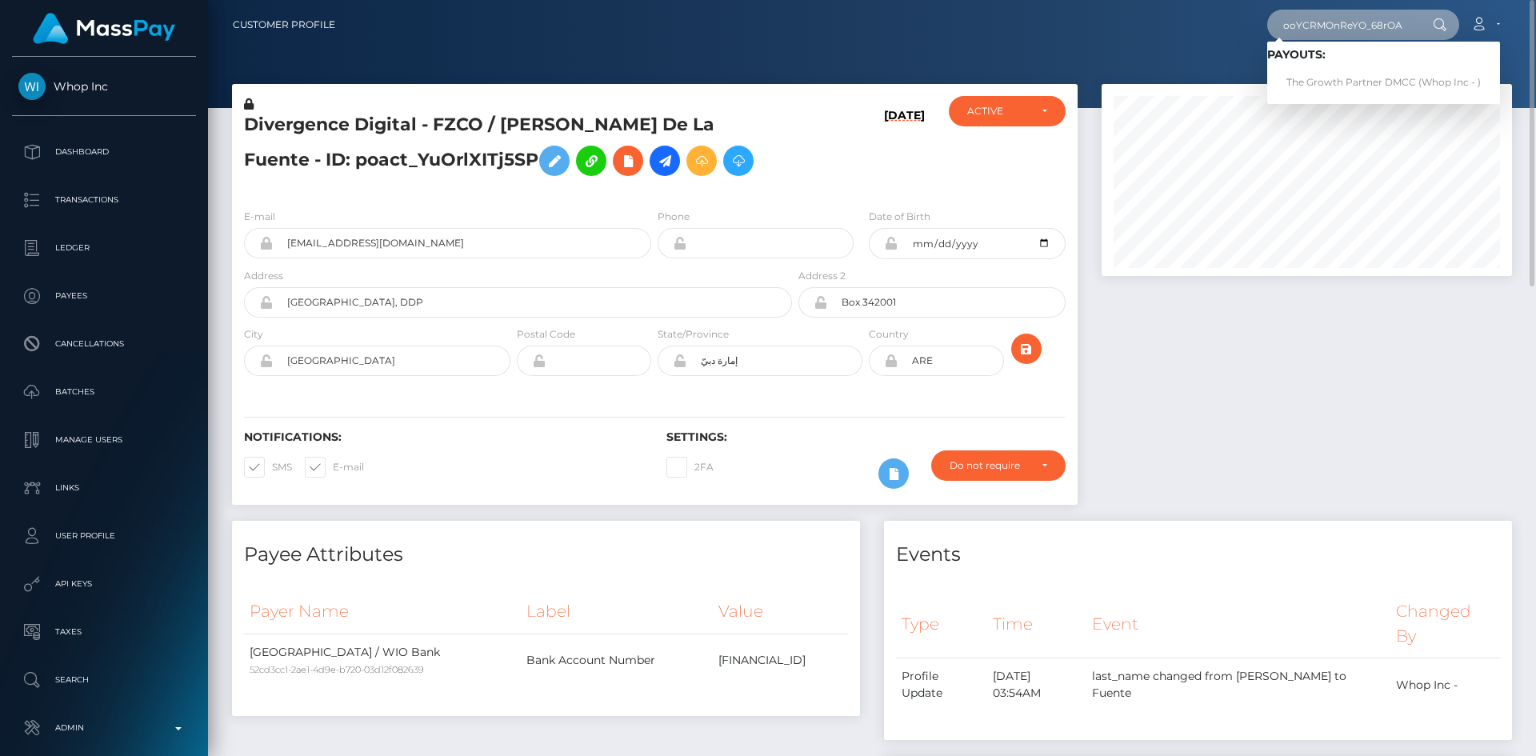
type input "QJURooYCRMOnReYO_68rOA"
drag, startPoint x: 1348, startPoint y: 66, endPoint x: 1347, endPoint y: 79, distance: 12.8
click at [1348, 78] on link "The Growth Partner DMCC (Whop Inc - )" at bounding box center [1384, 83] width 233 height 30
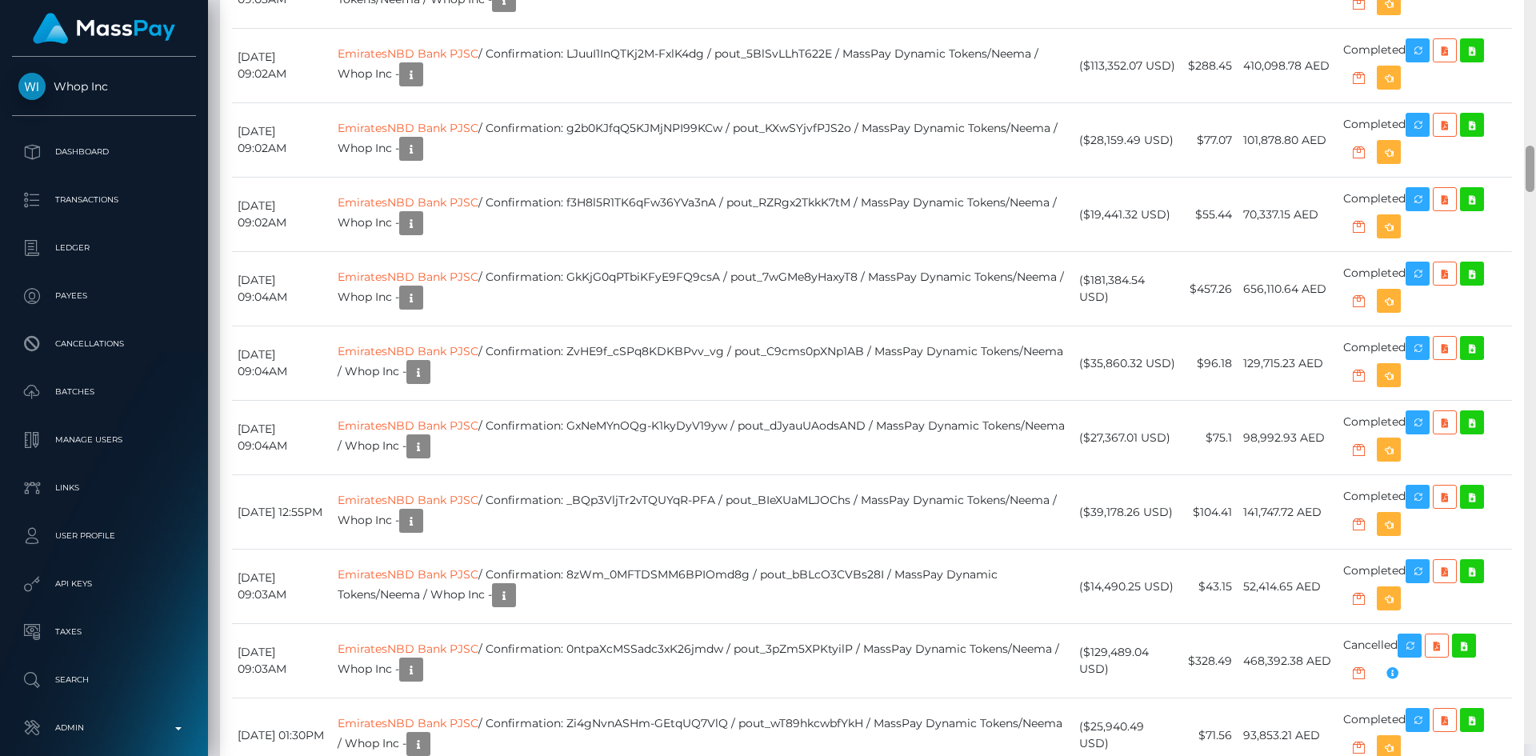
scroll to position [2546, 0]
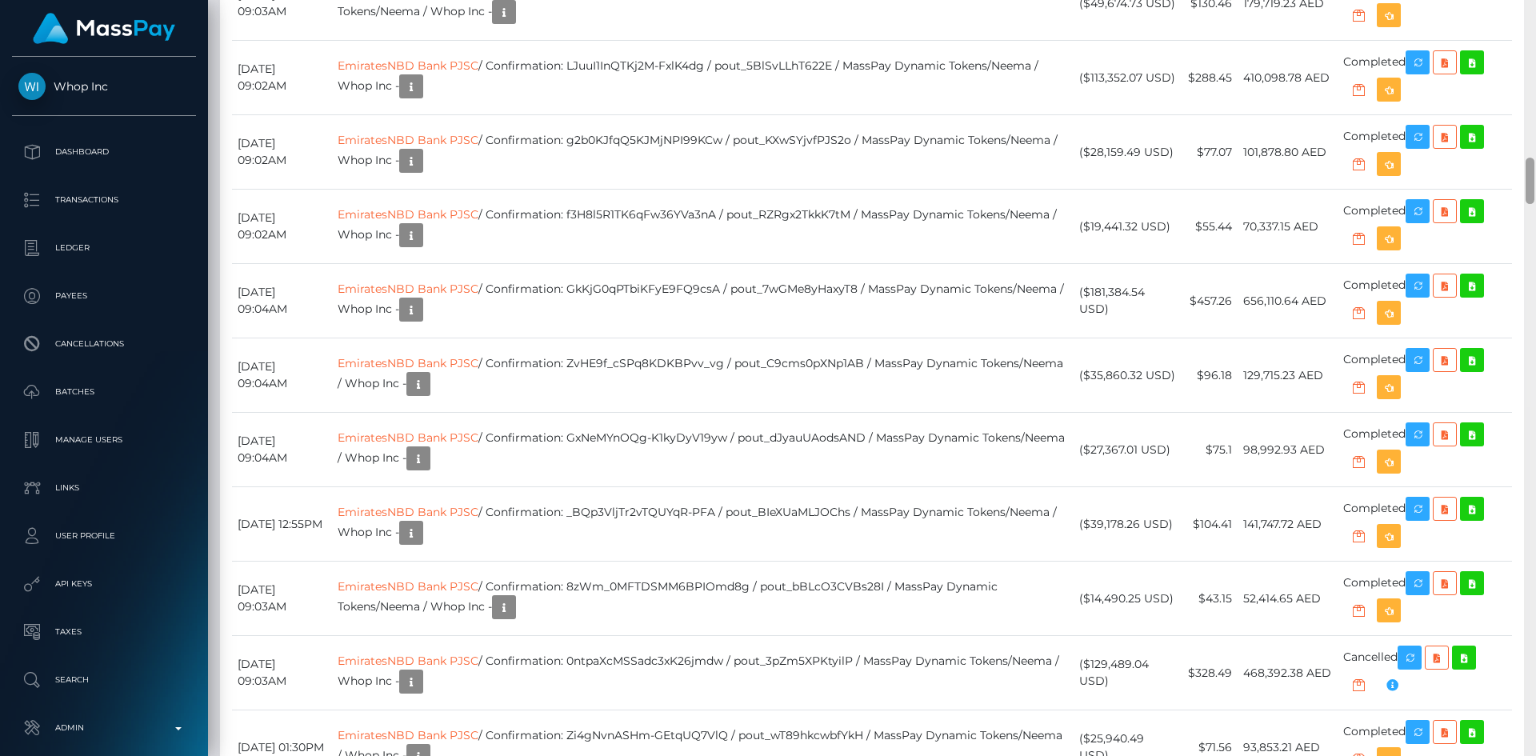
click at [1535, 194] on div at bounding box center [1530, 378] width 12 height 756
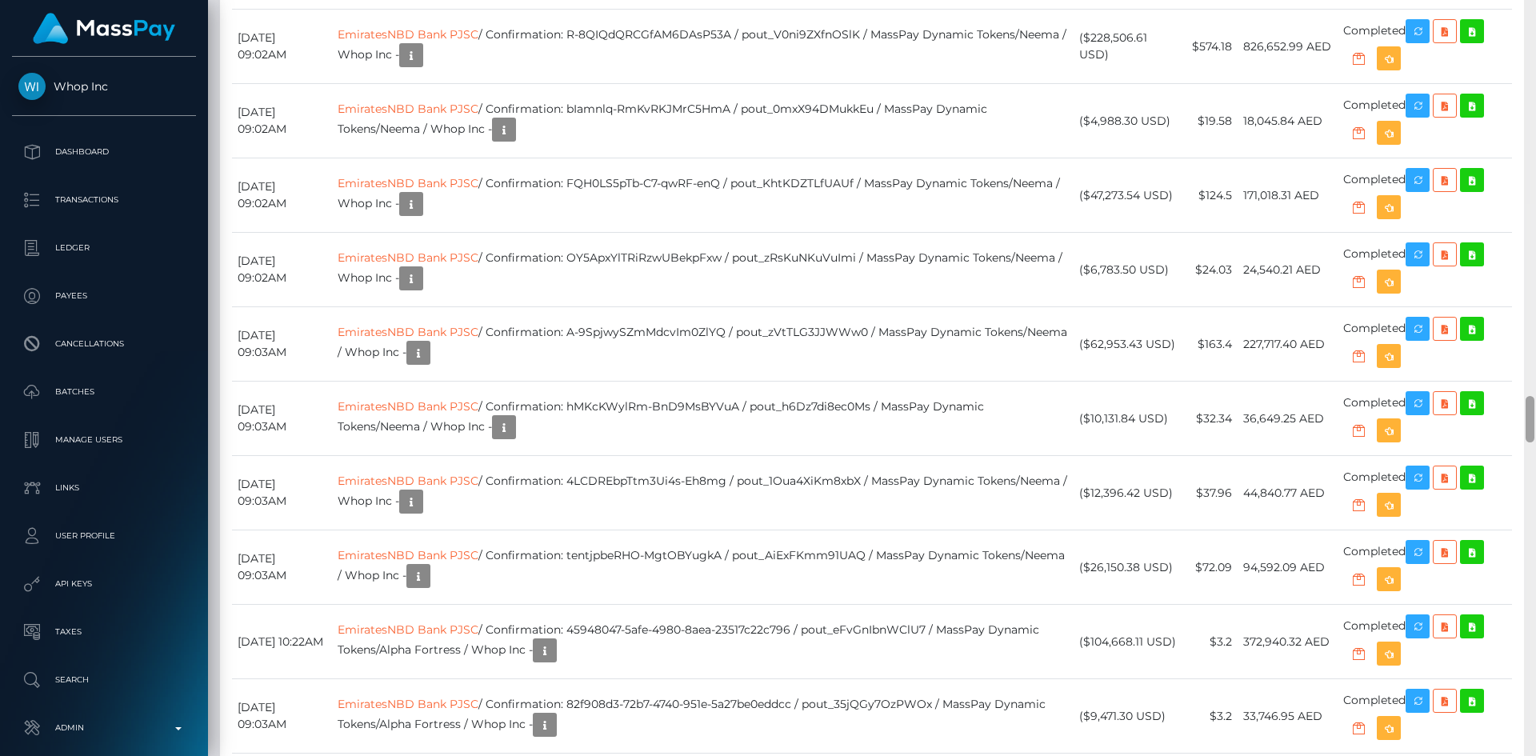
scroll to position [6488, 0]
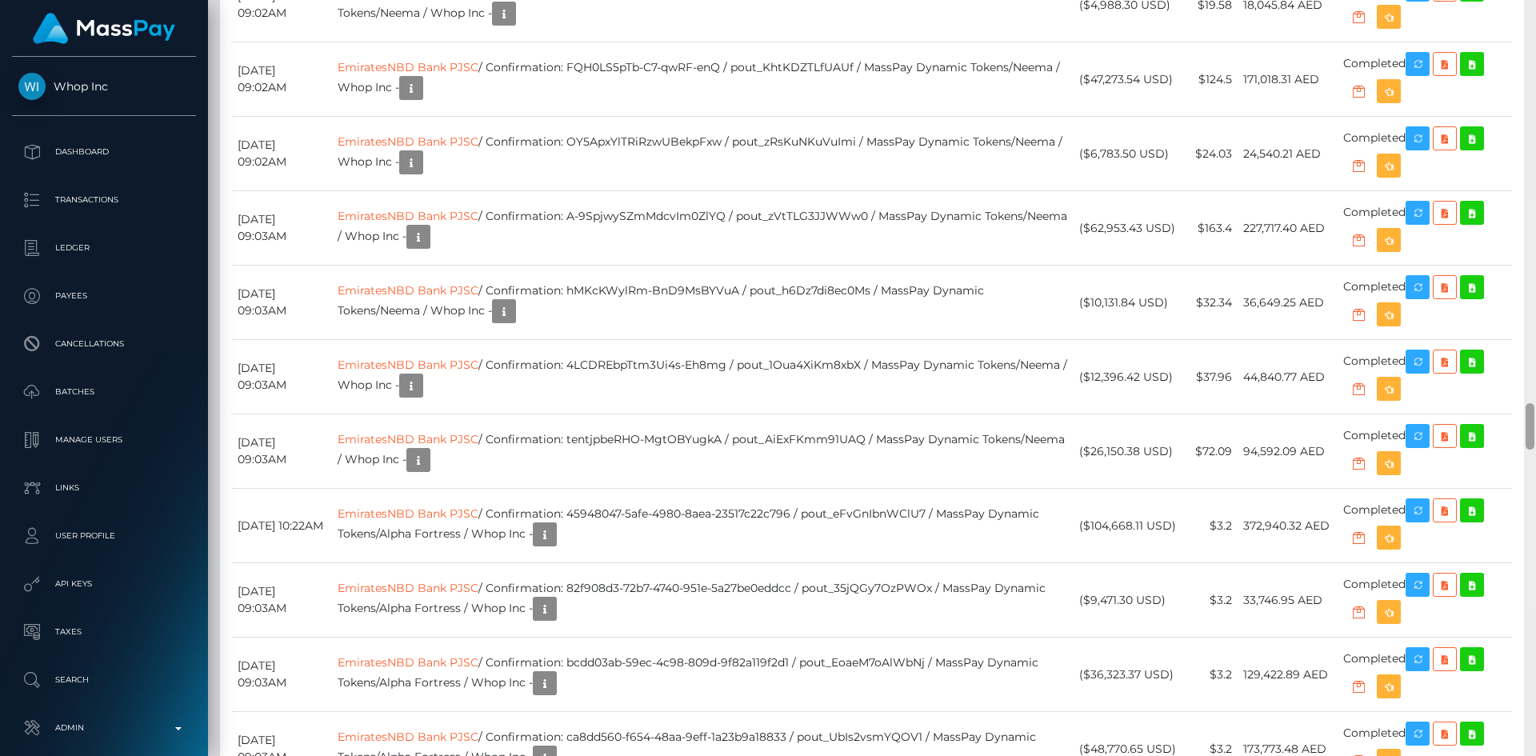
drag, startPoint x: 1532, startPoint y: 160, endPoint x: 1533, endPoint y: 415, distance: 255.3
click at [1533, 415] on div at bounding box center [1530, 426] width 9 height 46
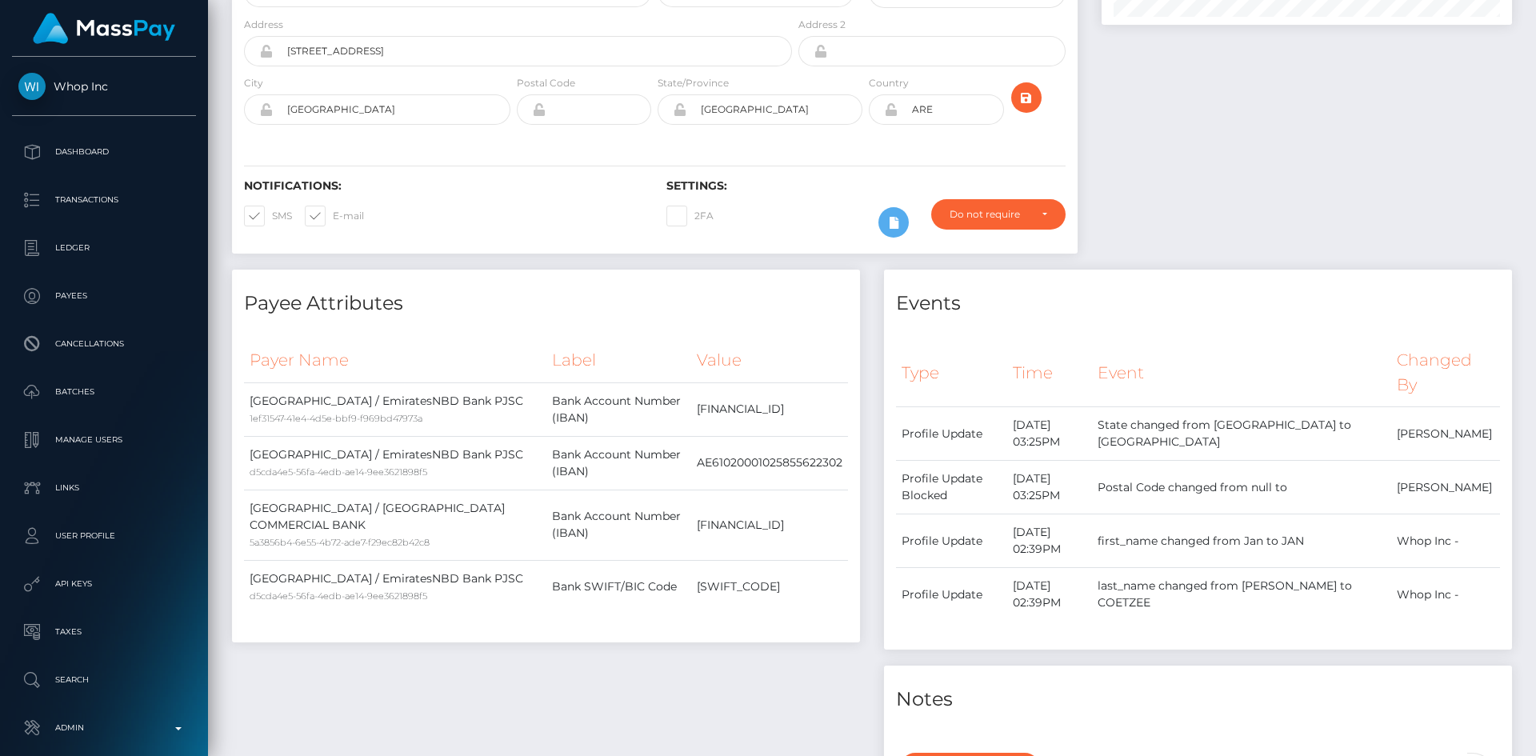
scroll to position [0, 0]
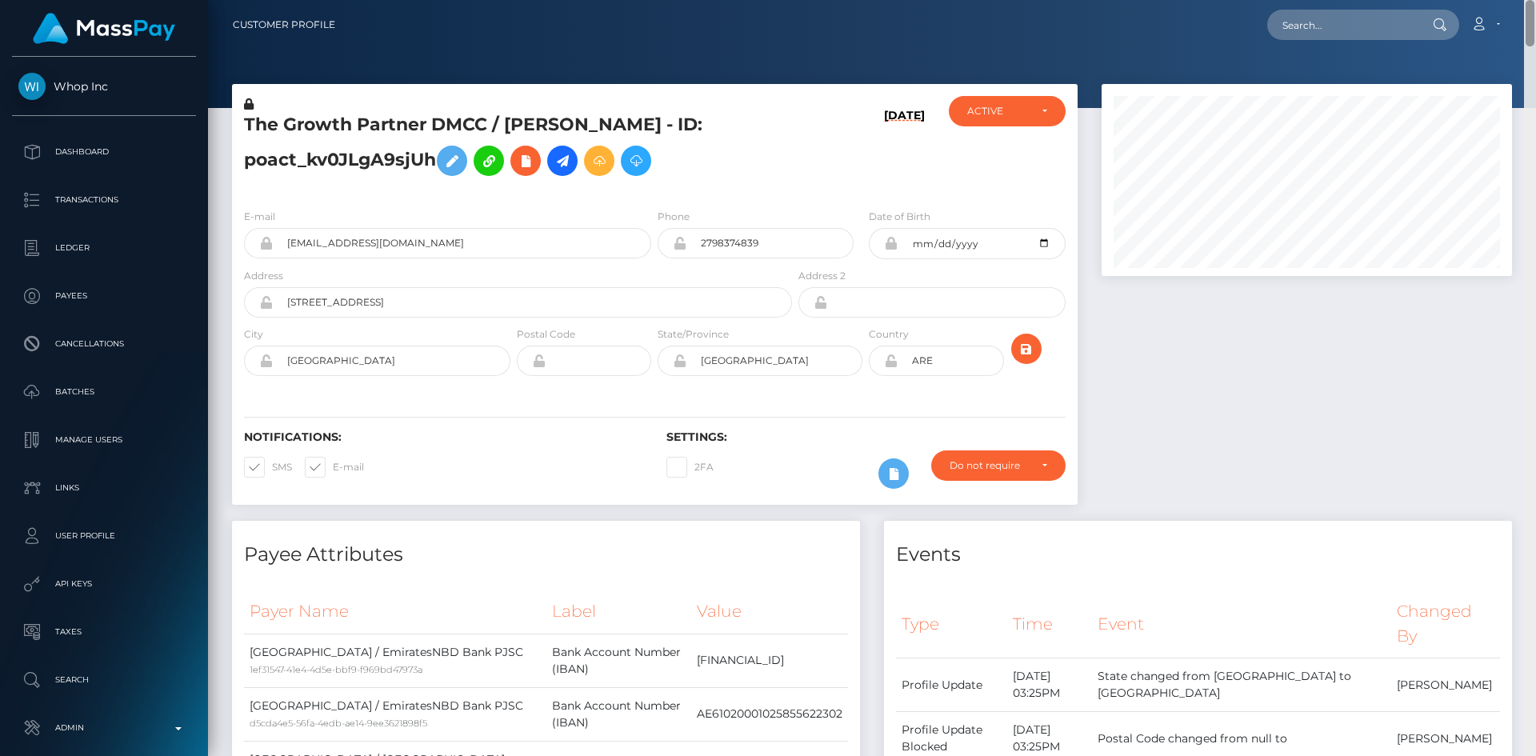
drag, startPoint x: 1529, startPoint y: 434, endPoint x: 1526, endPoint y: -18, distance: 452.2
click at [1526, 0] on html "Whop Inc Dashboard Transactions Ledger Payees Cancellations Links" at bounding box center [768, 378] width 1536 height 756
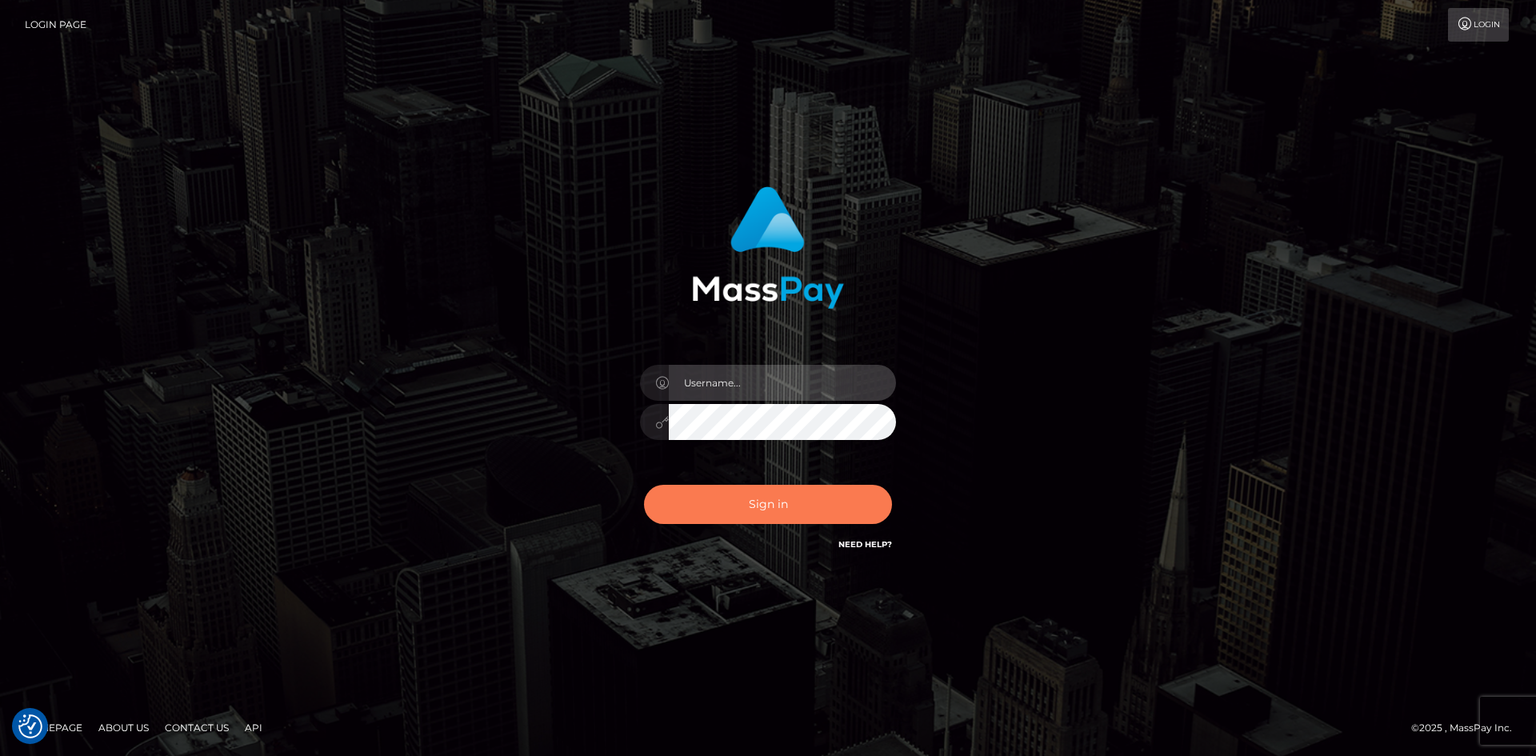
type input "alexstef"
click at [776, 503] on button "Sign in" at bounding box center [768, 504] width 248 height 39
type input "alexstef"
click at [720, 501] on button "Sign in" at bounding box center [768, 504] width 248 height 39
click at [726, 499] on button "Sign in" at bounding box center [768, 504] width 248 height 39
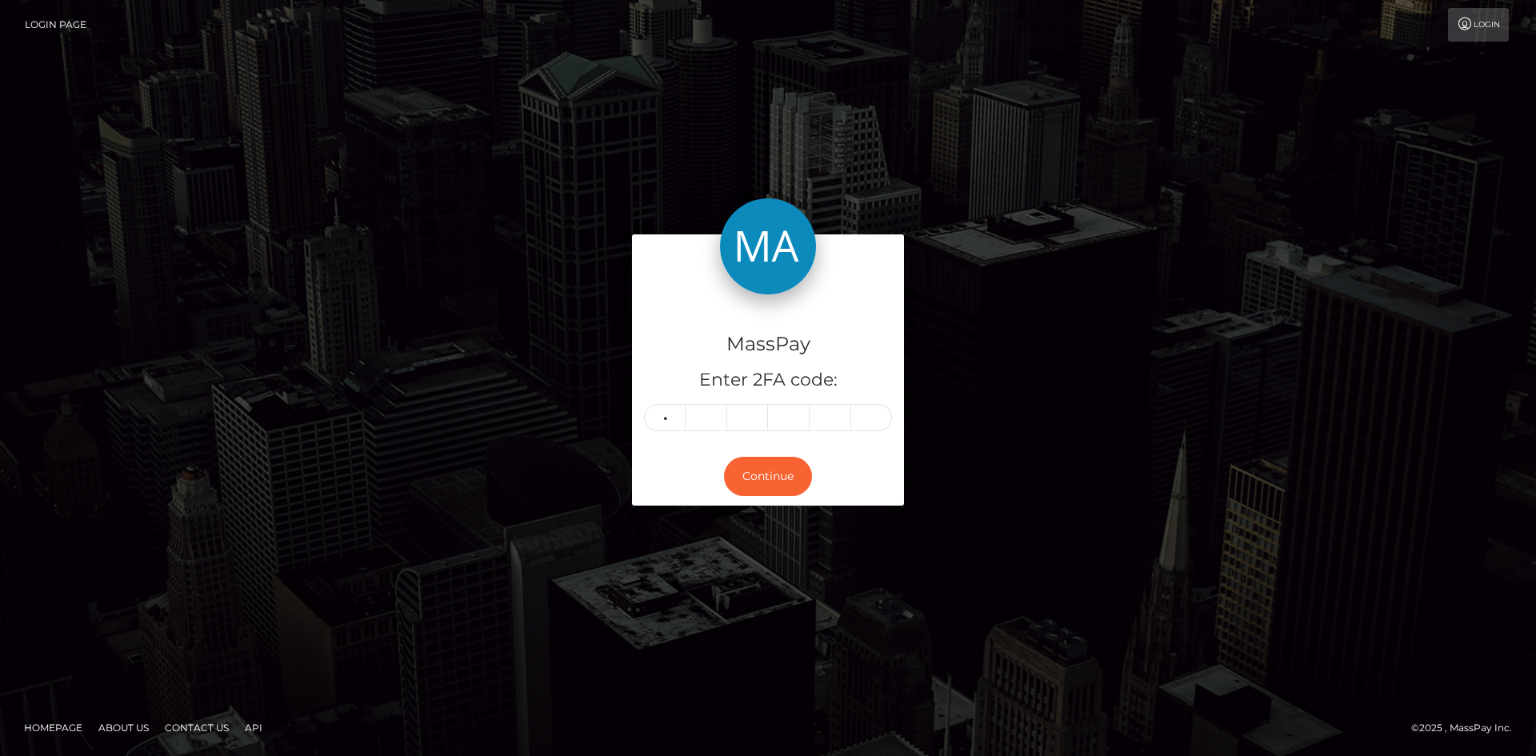
type input "3"
type input "4"
type input "1"
type input "5"
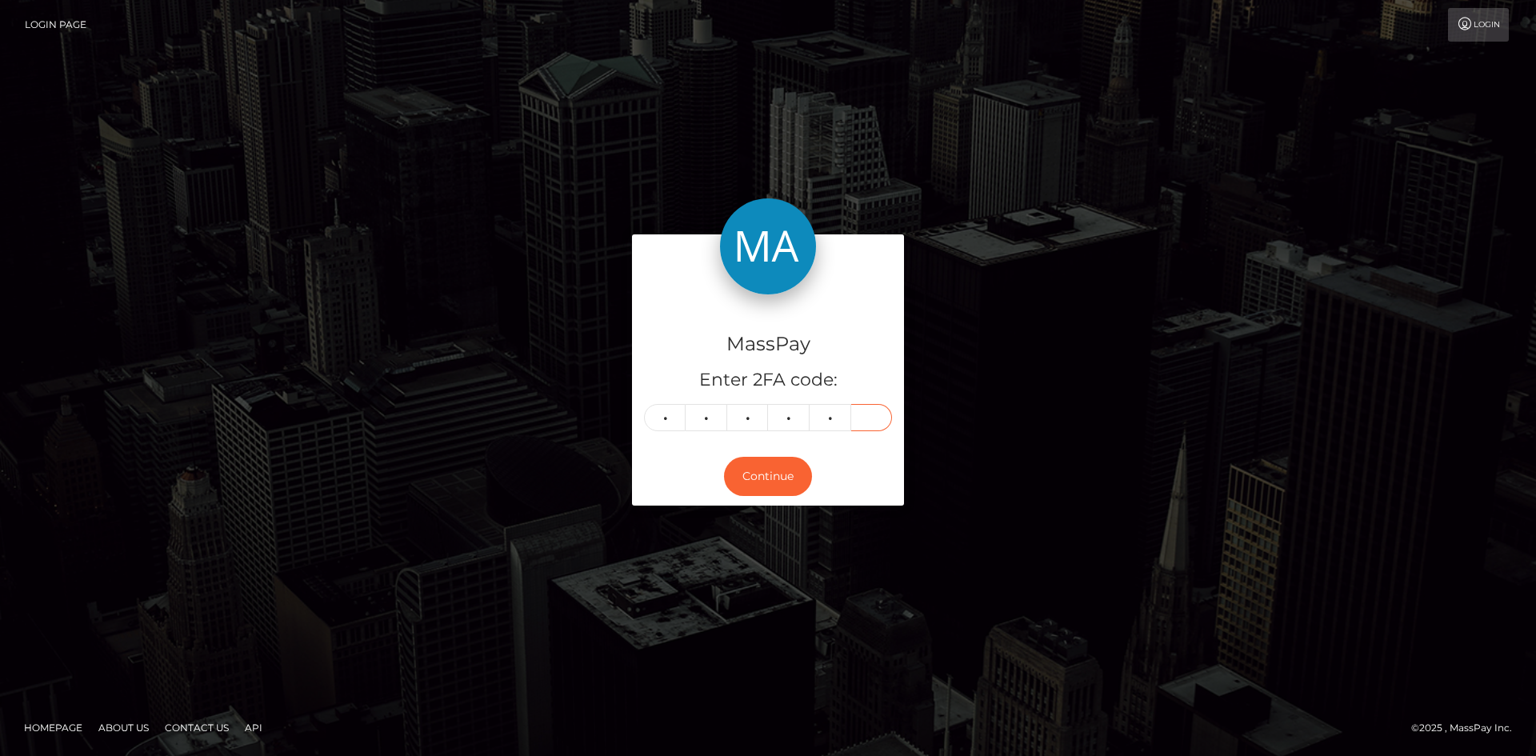
type input "0"
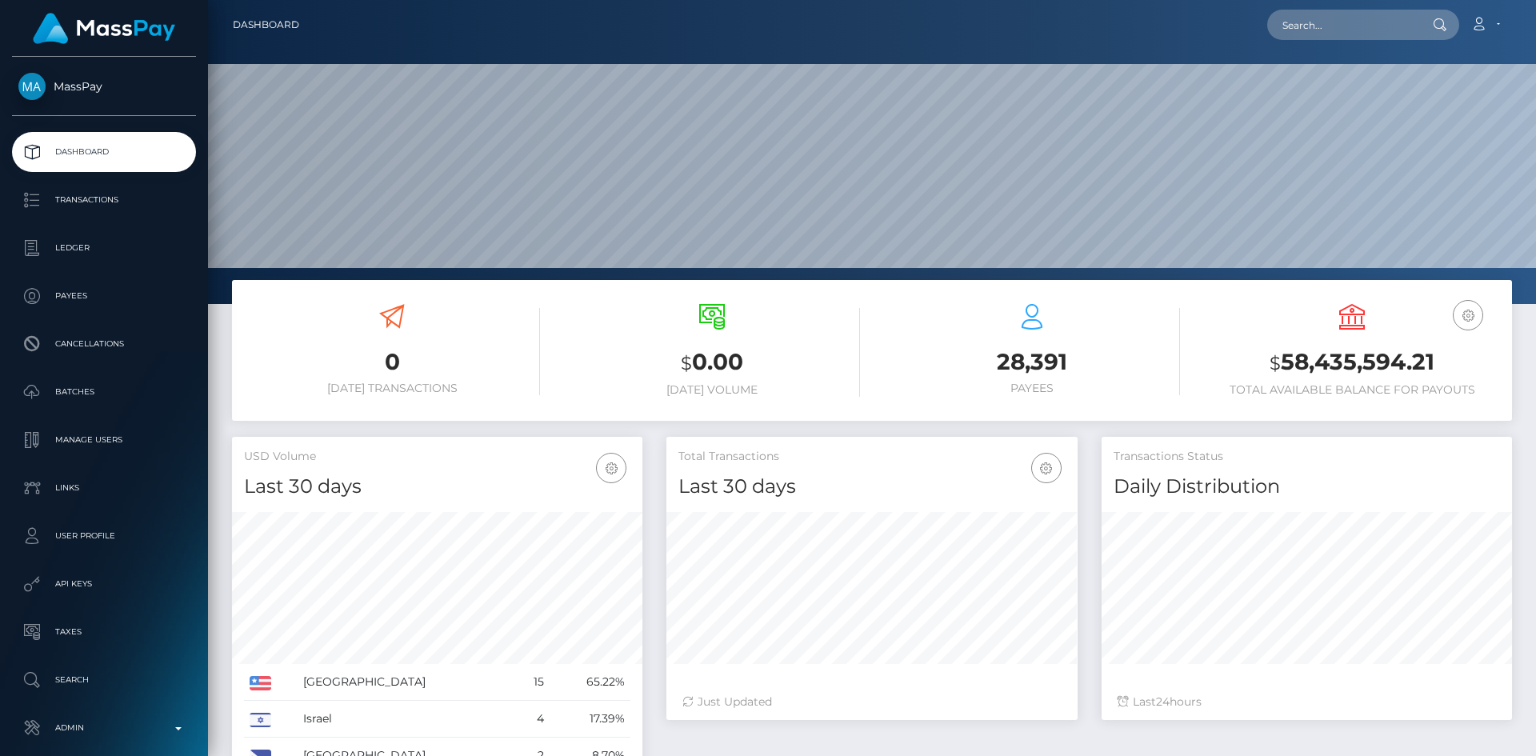
scroll to position [284, 411]
click at [1340, 20] on input "text" at bounding box center [1343, 25] width 150 height 30
paste input "poact_Zecf3EbwVuKM"
type input "poact_Zecf3EbwVuKM"
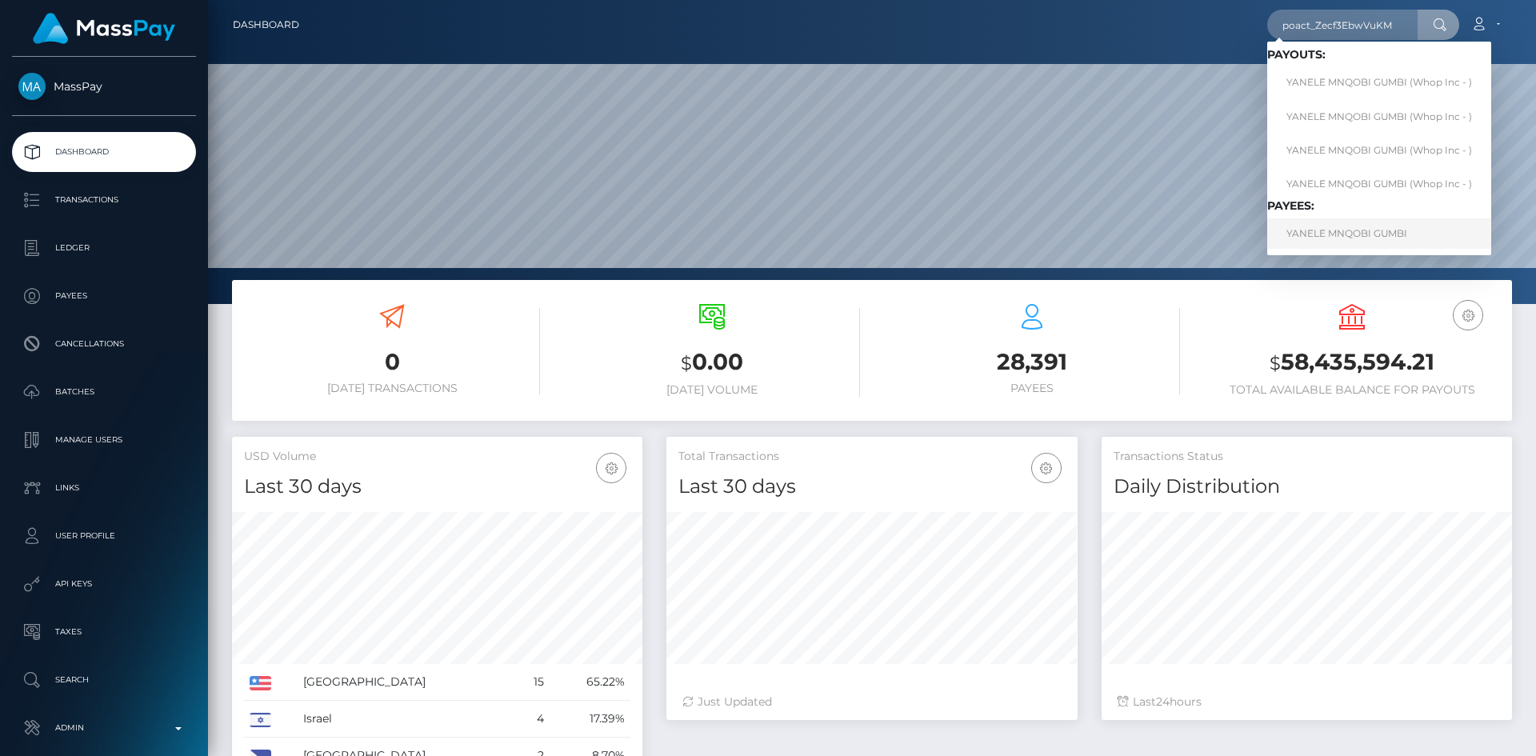
click at [1380, 239] on link "YANELE MNQOBI GUMBI" at bounding box center [1380, 233] width 224 height 30
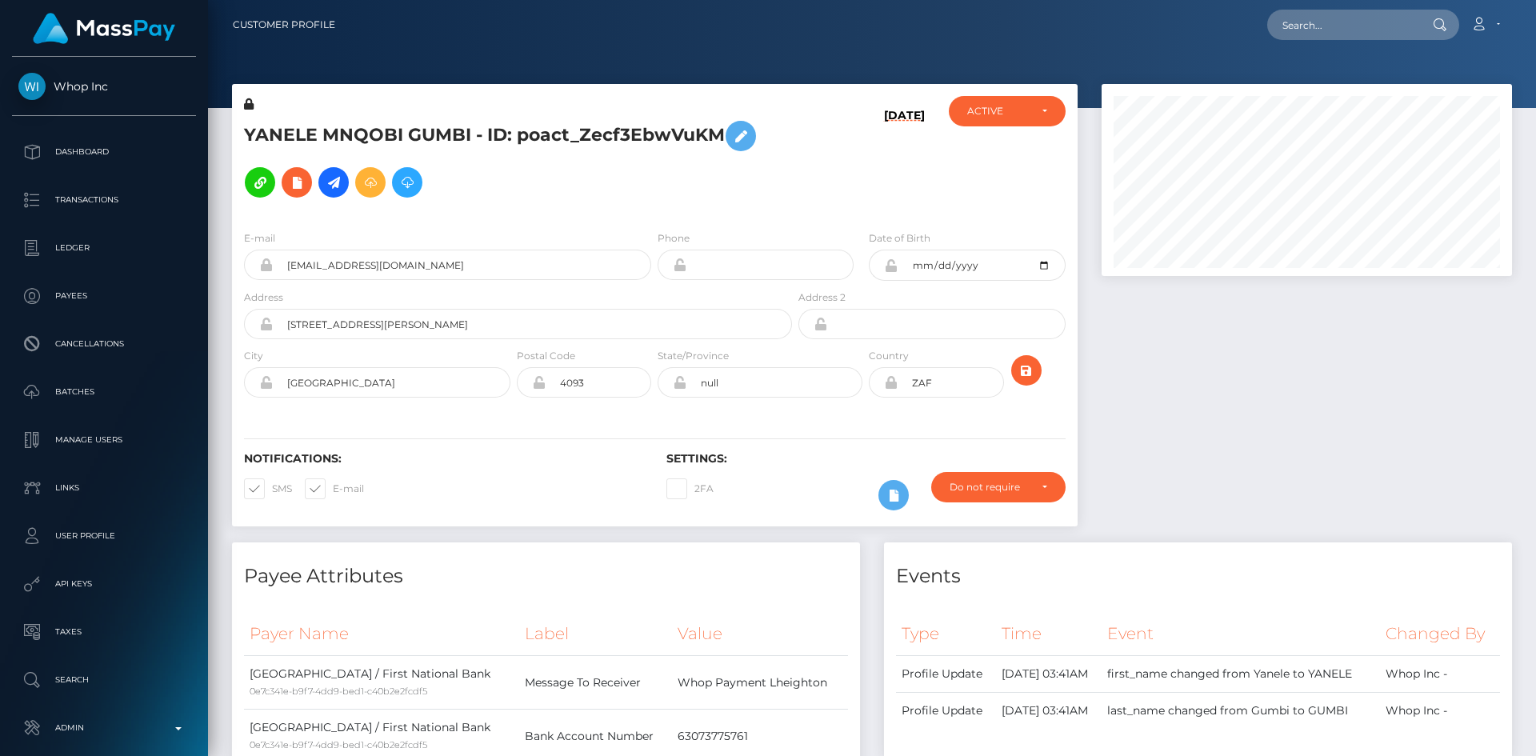
scroll to position [192, 411]
click at [1084, 90] on div "YANELE MNQOBI GUMBI - ID: poact_Zecf3EbwVuKM [DATE] CLOSED" at bounding box center [655, 313] width 870 height 459
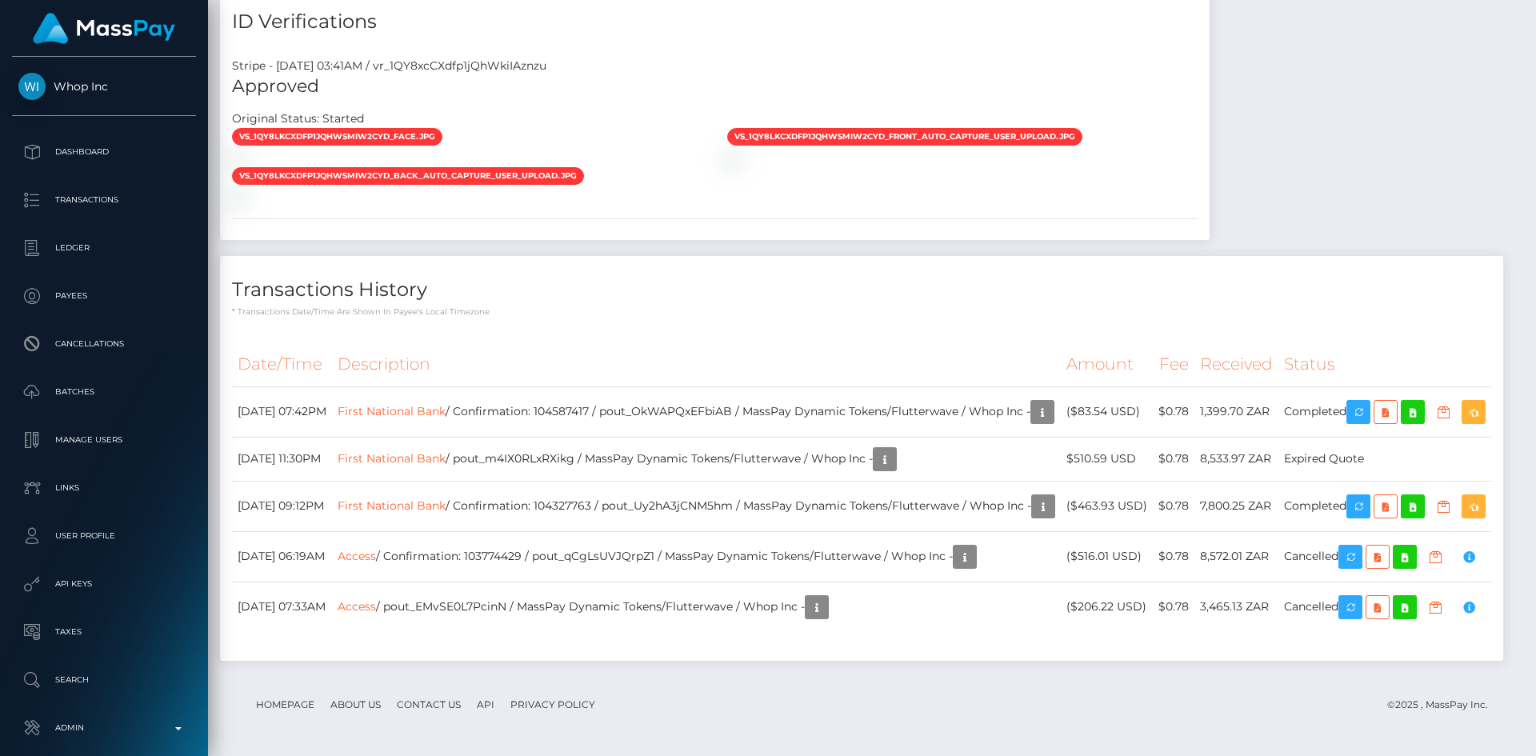
scroll to position [1090, 0]
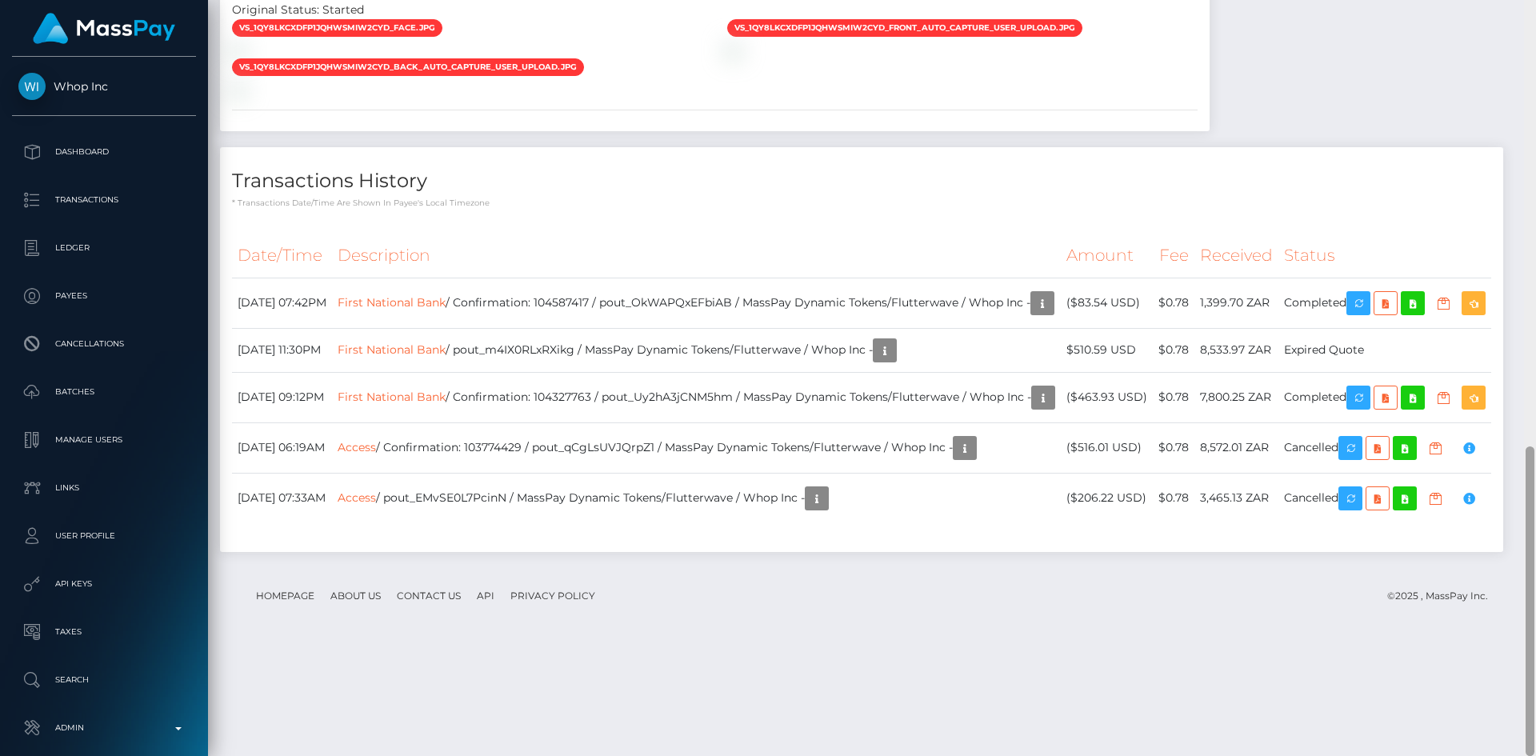
drag, startPoint x: 1526, startPoint y: 85, endPoint x: 1536, endPoint y: 663, distance: 577.9
click at [1536, 663] on div at bounding box center [1530, 378] width 12 height 756
click at [607, 368] on td "First National Bank / pout_m4IX0RLxRXikg / MassPay Dynamic Tokens/Flutterwave /…" at bounding box center [696, 350] width 729 height 44
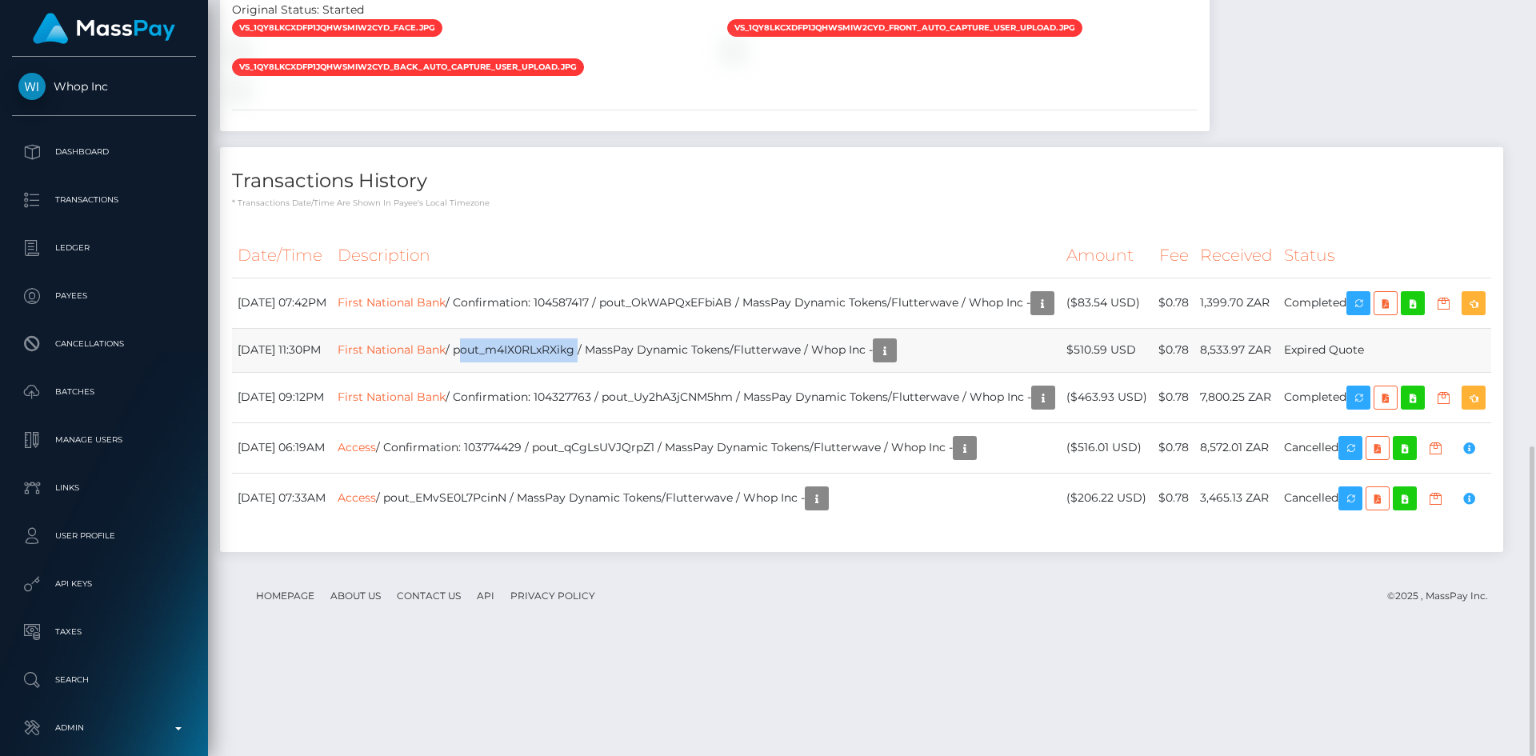
copy td "pout_m4IX0RLxRXikg"
click at [1236, 372] on td "8,533.97 ZAR" at bounding box center [1237, 350] width 84 height 44
copy tr "8,533.97 ZAR"
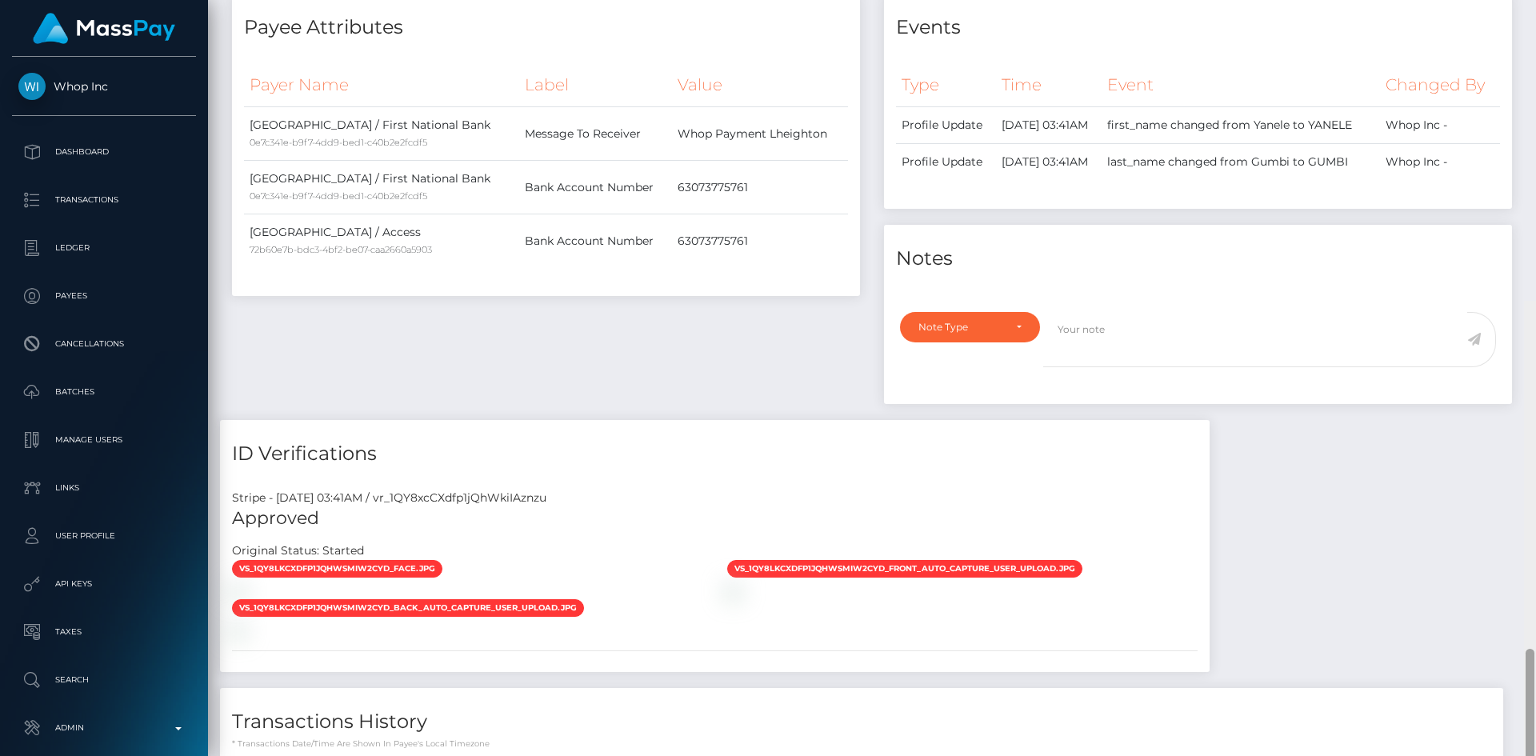
scroll to position [0, 0]
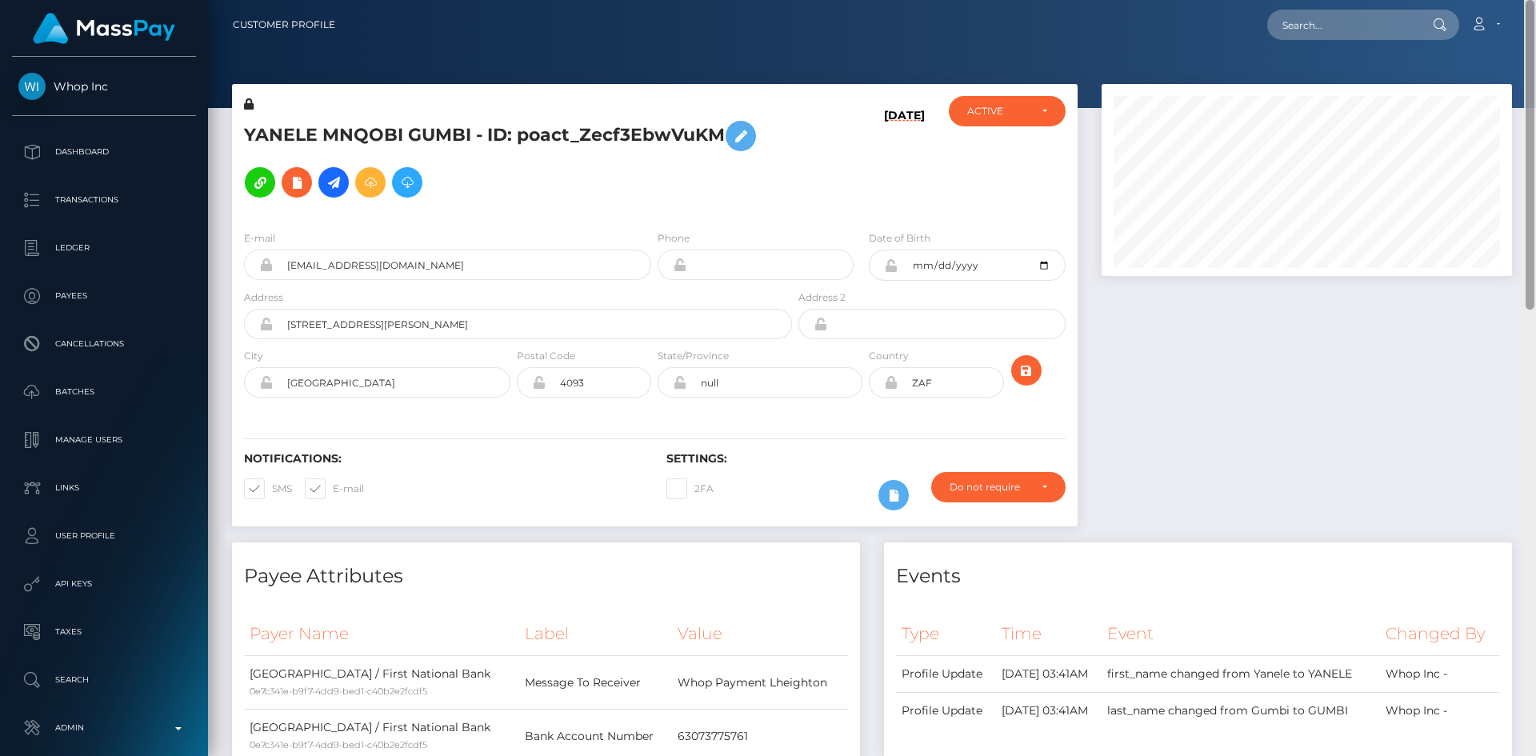
drag, startPoint x: 1529, startPoint y: 574, endPoint x: 1533, endPoint y: 98, distance: 476.2
click at [1536, 99] on div at bounding box center [1530, 378] width 12 height 756
